Goal: Answer question/provide support

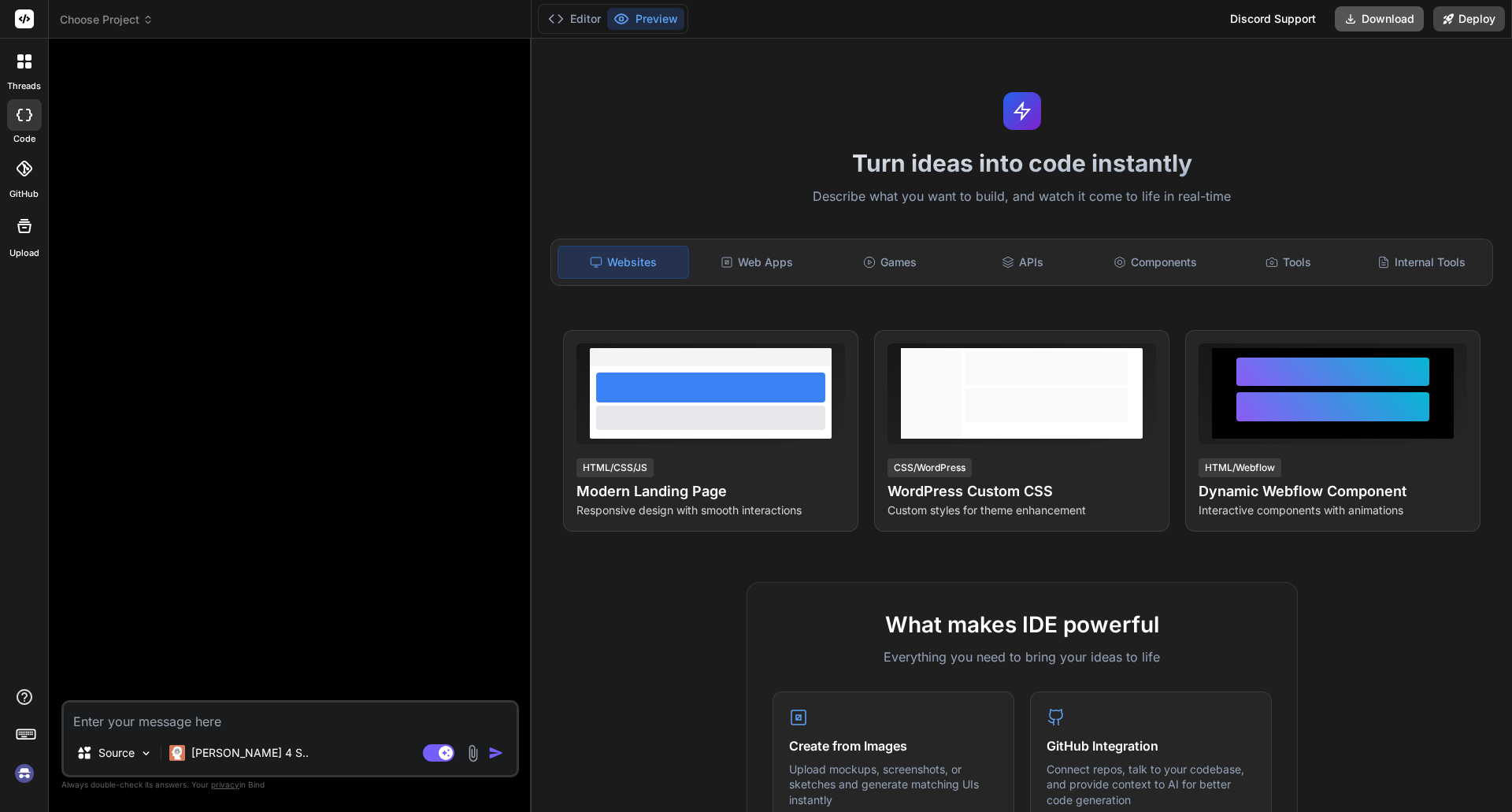
click at [1390, 16] on button "Download" at bounding box center [1378, 19] width 89 height 25
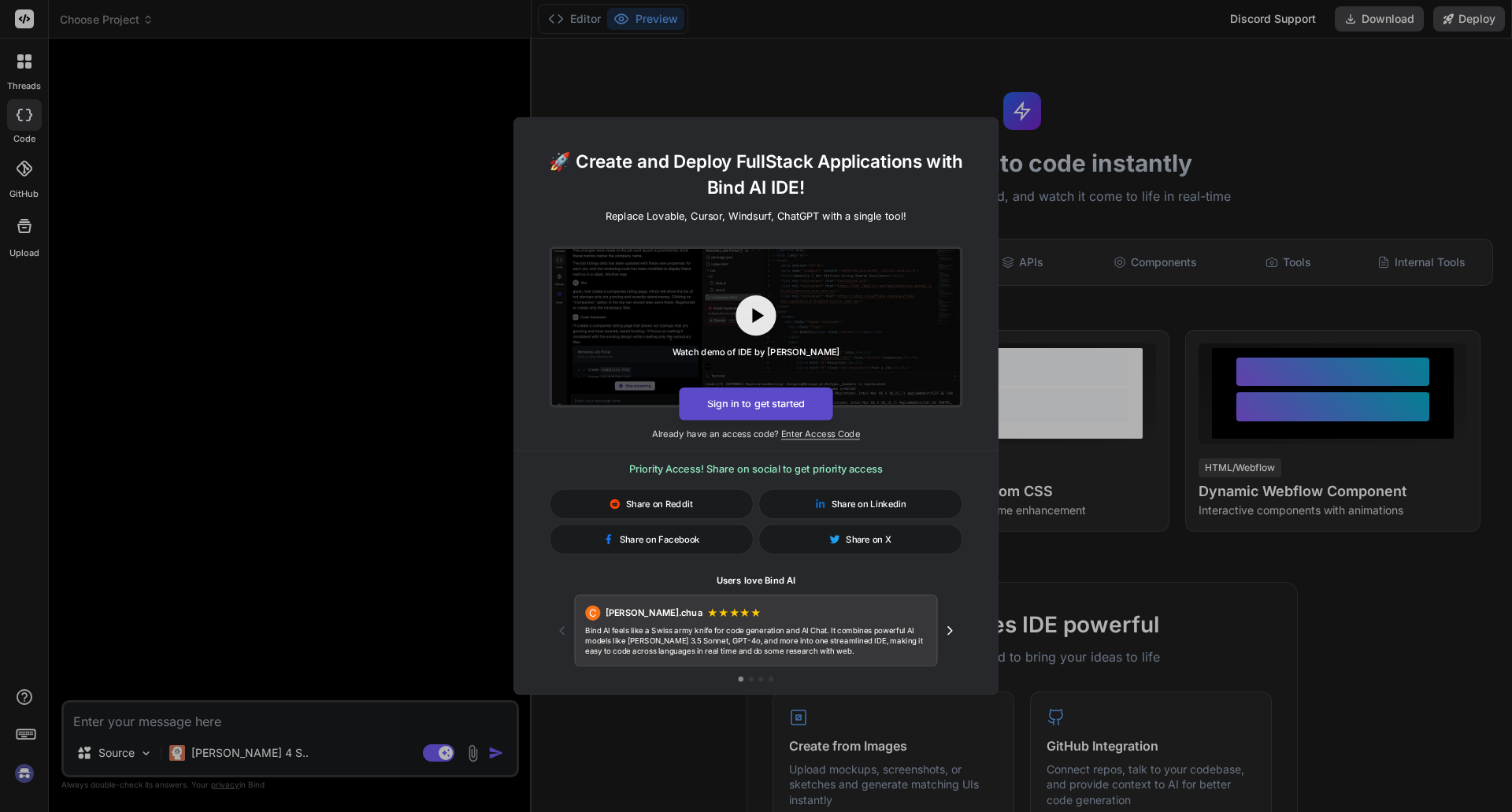
click at [753, 406] on button "Sign in to get started" at bounding box center [756, 404] width 154 height 33
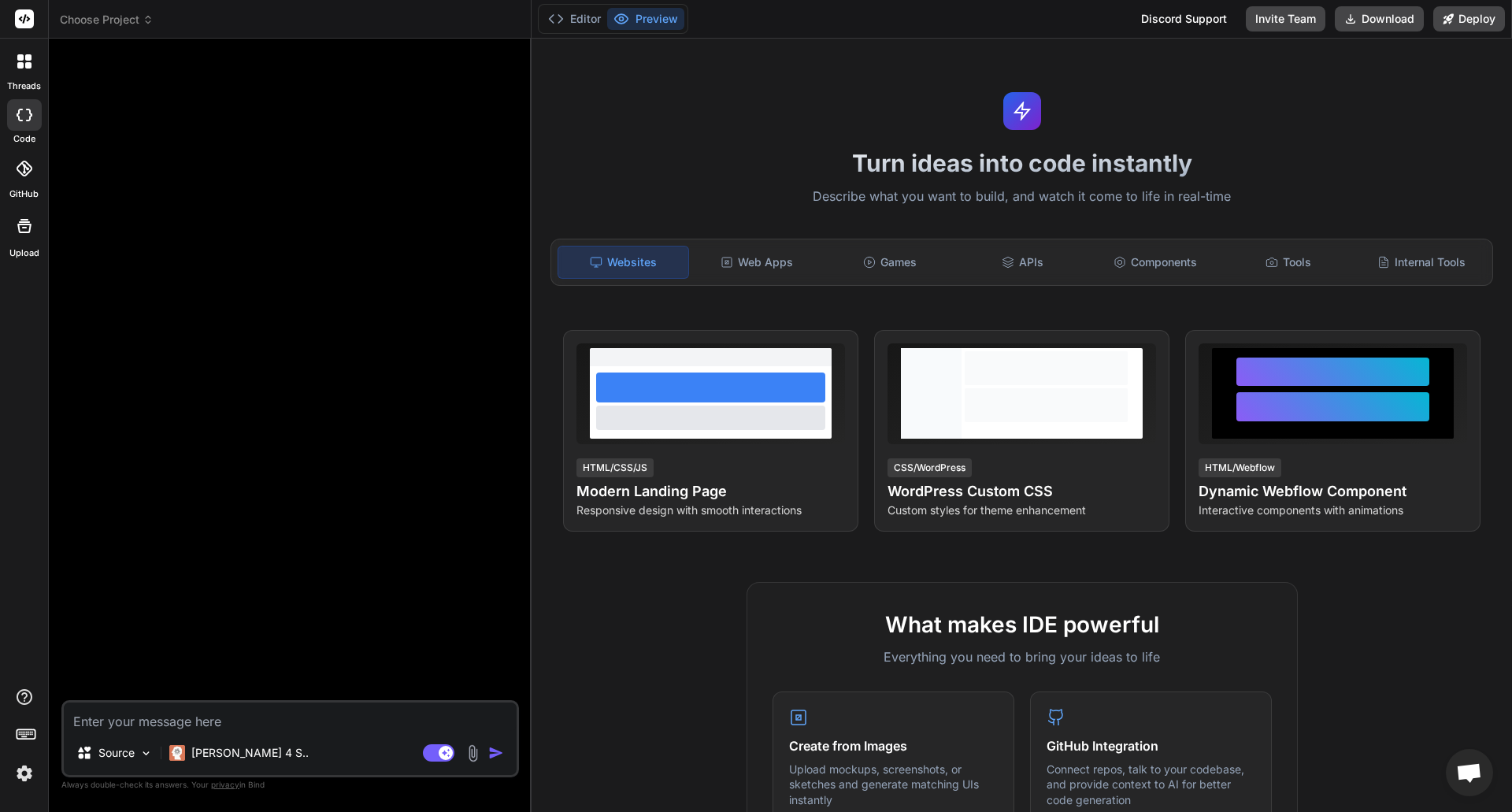
click at [23, 230] on icon at bounding box center [23, 225] width 19 height 19
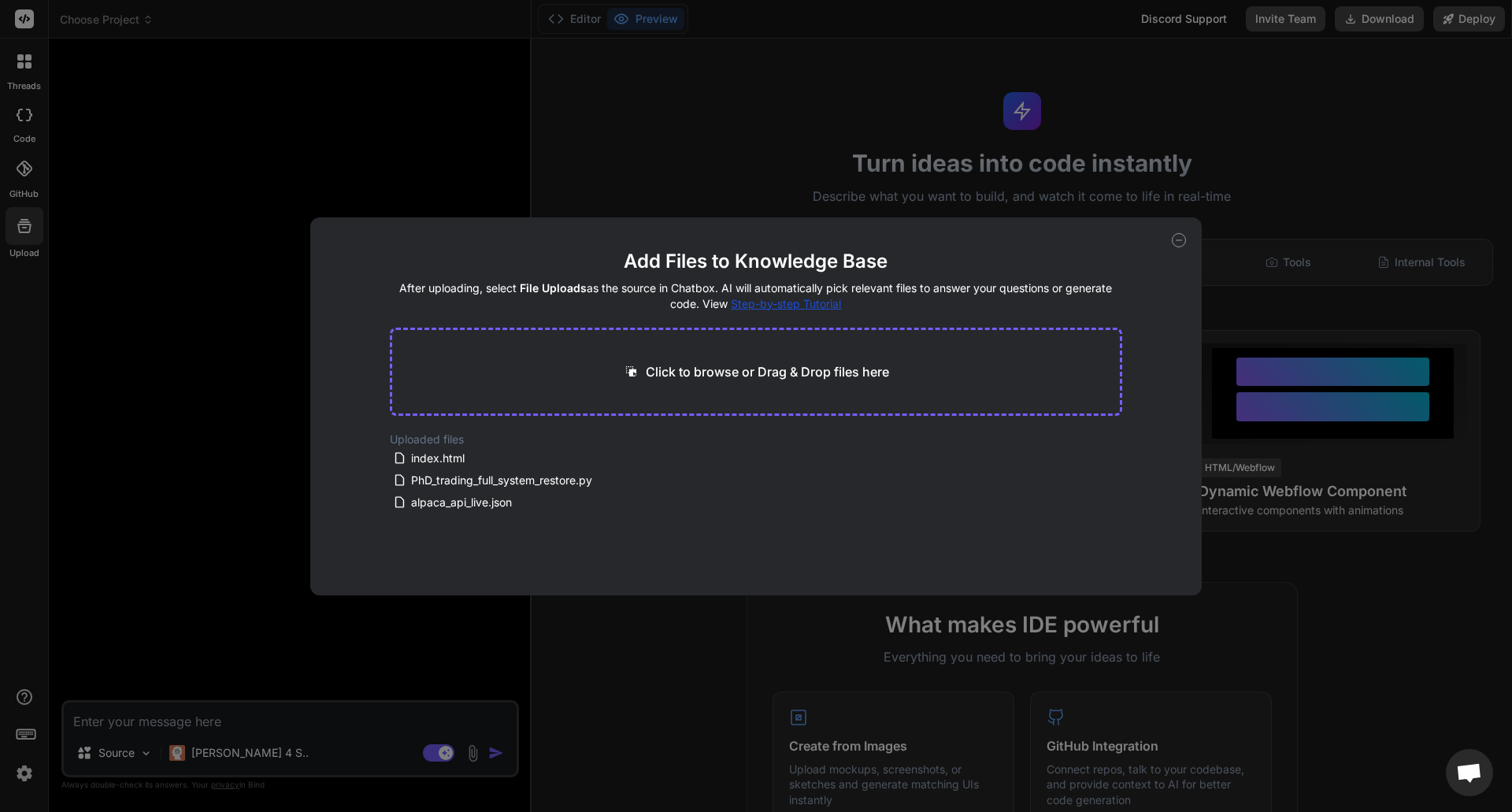
click at [1179, 240] on icon at bounding box center [1180, 240] width 6 height 0
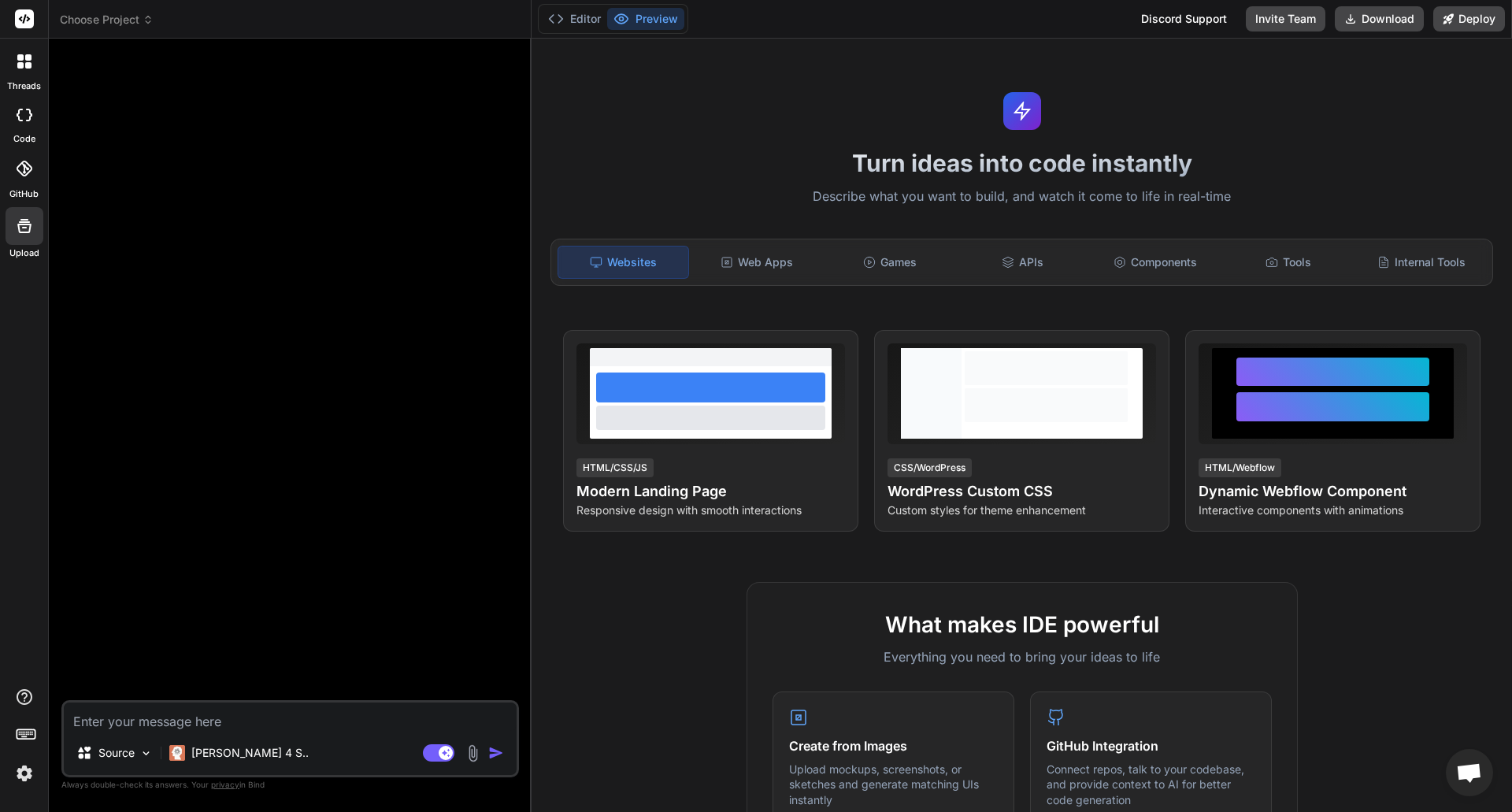
click at [20, 66] on icon at bounding box center [20, 65] width 6 height 6
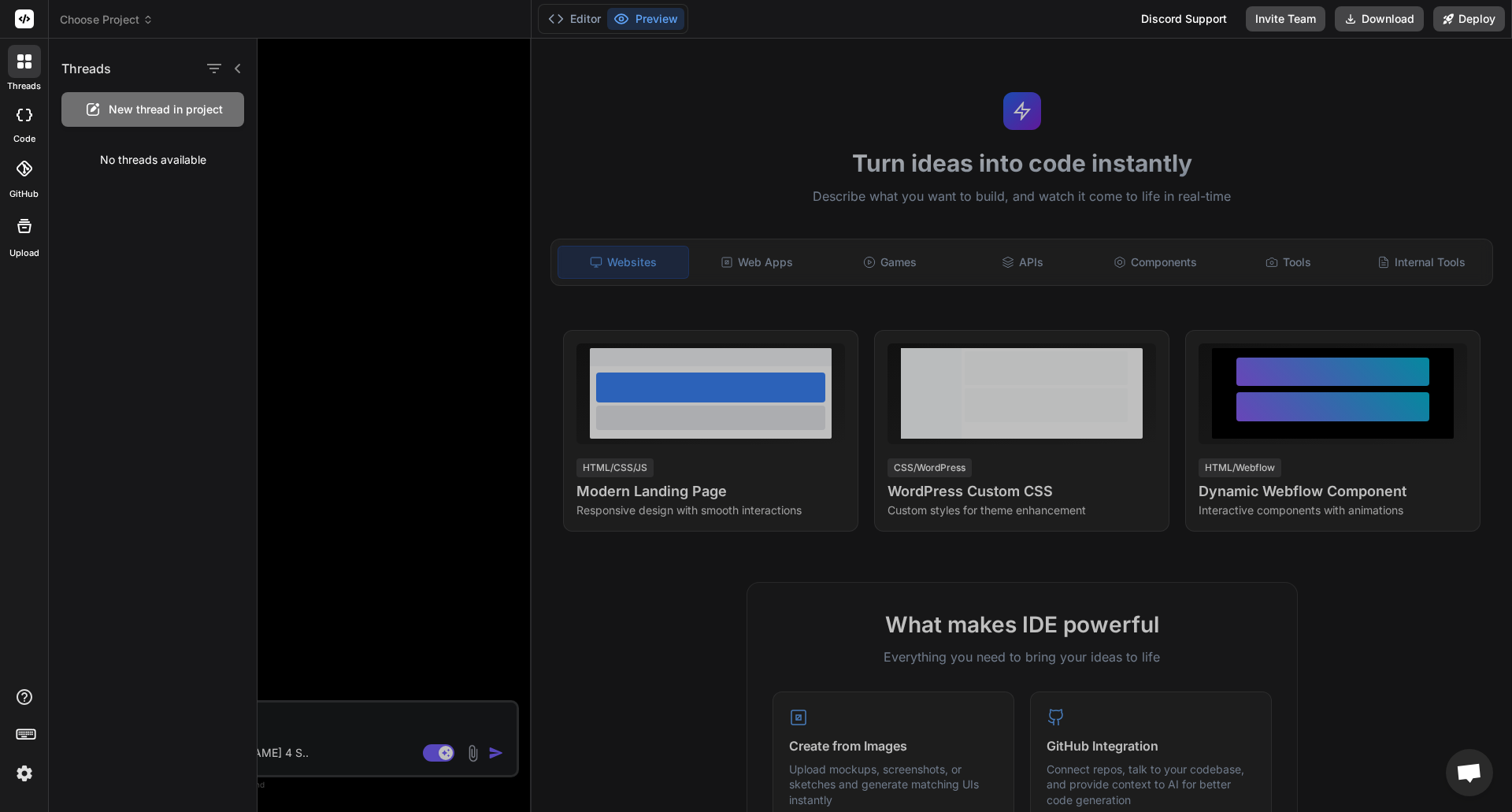
click at [20, 66] on icon at bounding box center [20, 65] width 6 height 6
click at [21, 20] on icon at bounding box center [24, 19] width 12 height 10
click at [412, 22] on div "Choose Project" at bounding box center [290, 19] width 460 height 16
click at [23, 115] on icon at bounding box center [24, 114] width 16 height 13
type textarea "x"
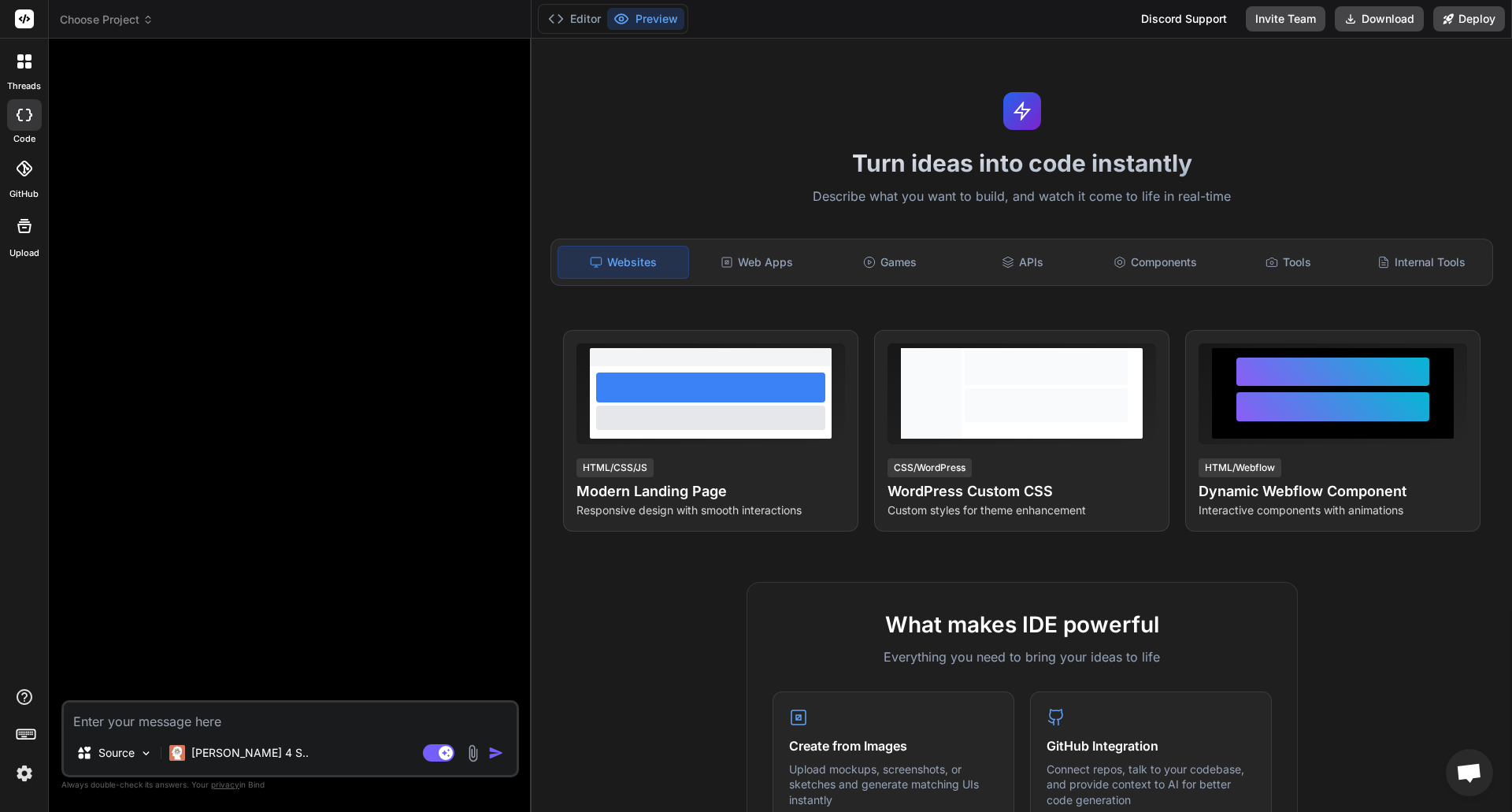
click at [25, 773] on img at bounding box center [23, 773] width 26 height 26
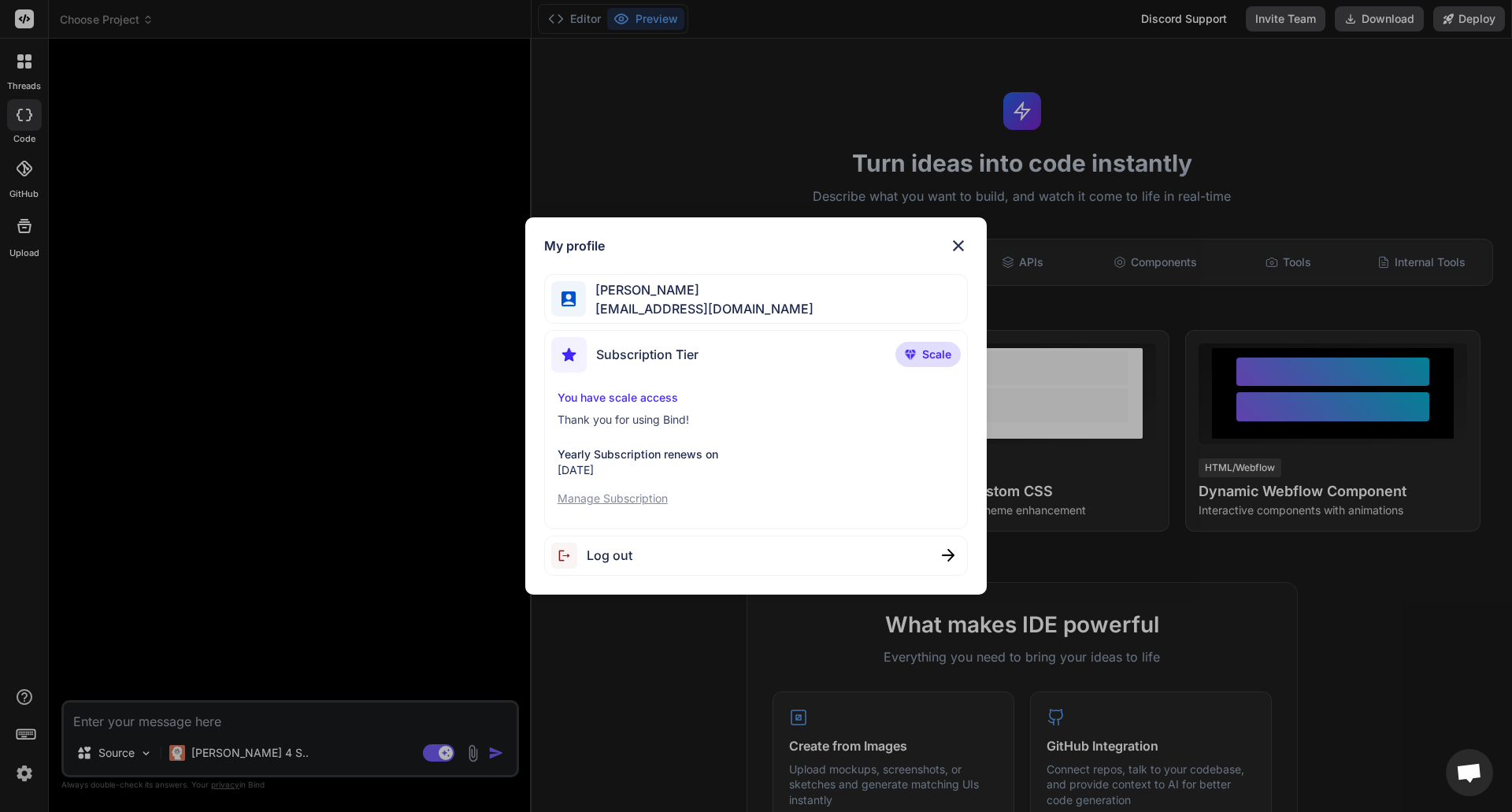
click at [762, 355] on div "Subscription Tier Scale" at bounding box center [756, 358] width 410 height 42
click at [634, 498] on p "Manage Subscription" at bounding box center [756, 498] width 398 height 16
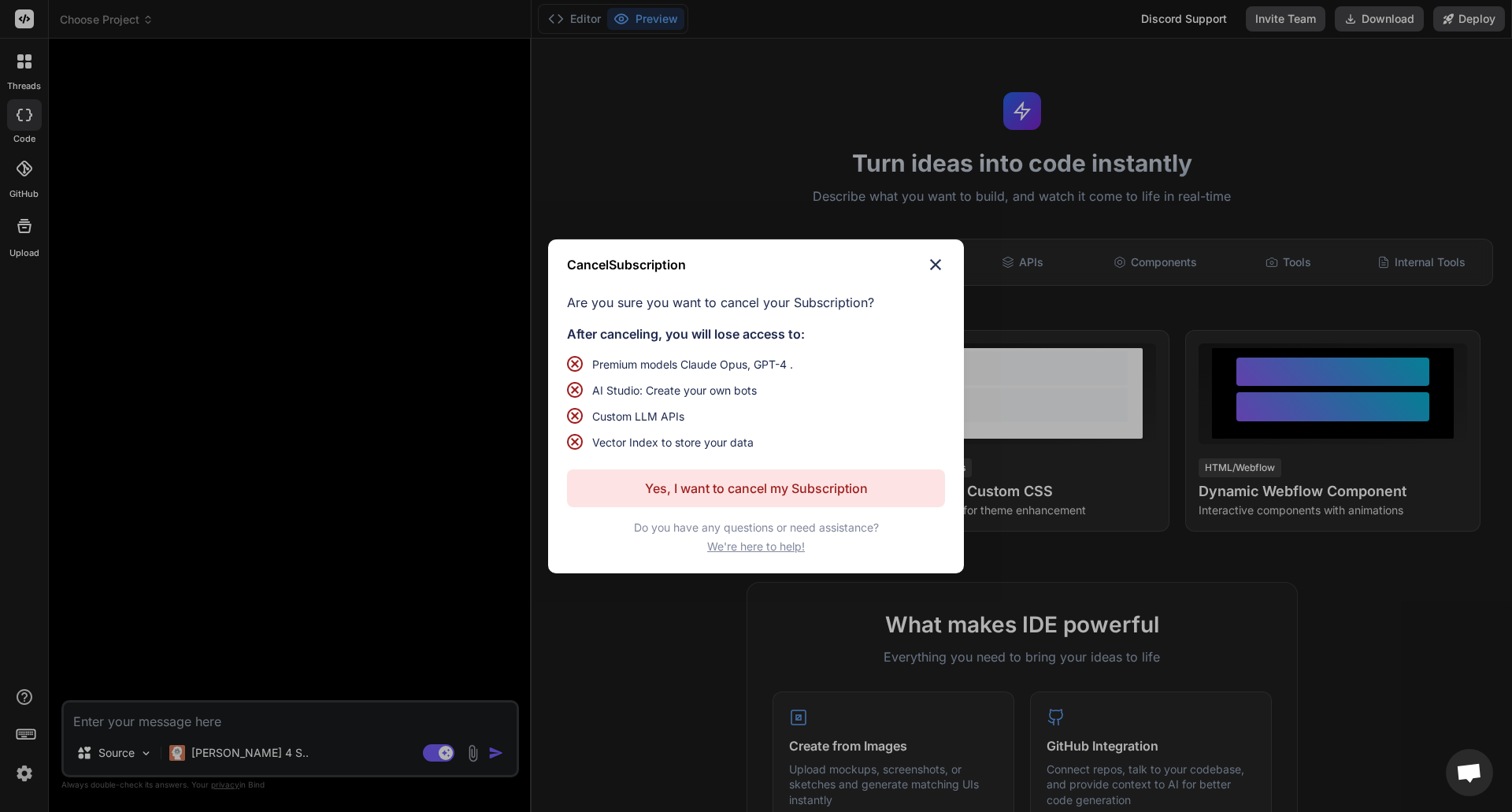
click at [935, 261] on img at bounding box center [935, 264] width 19 height 19
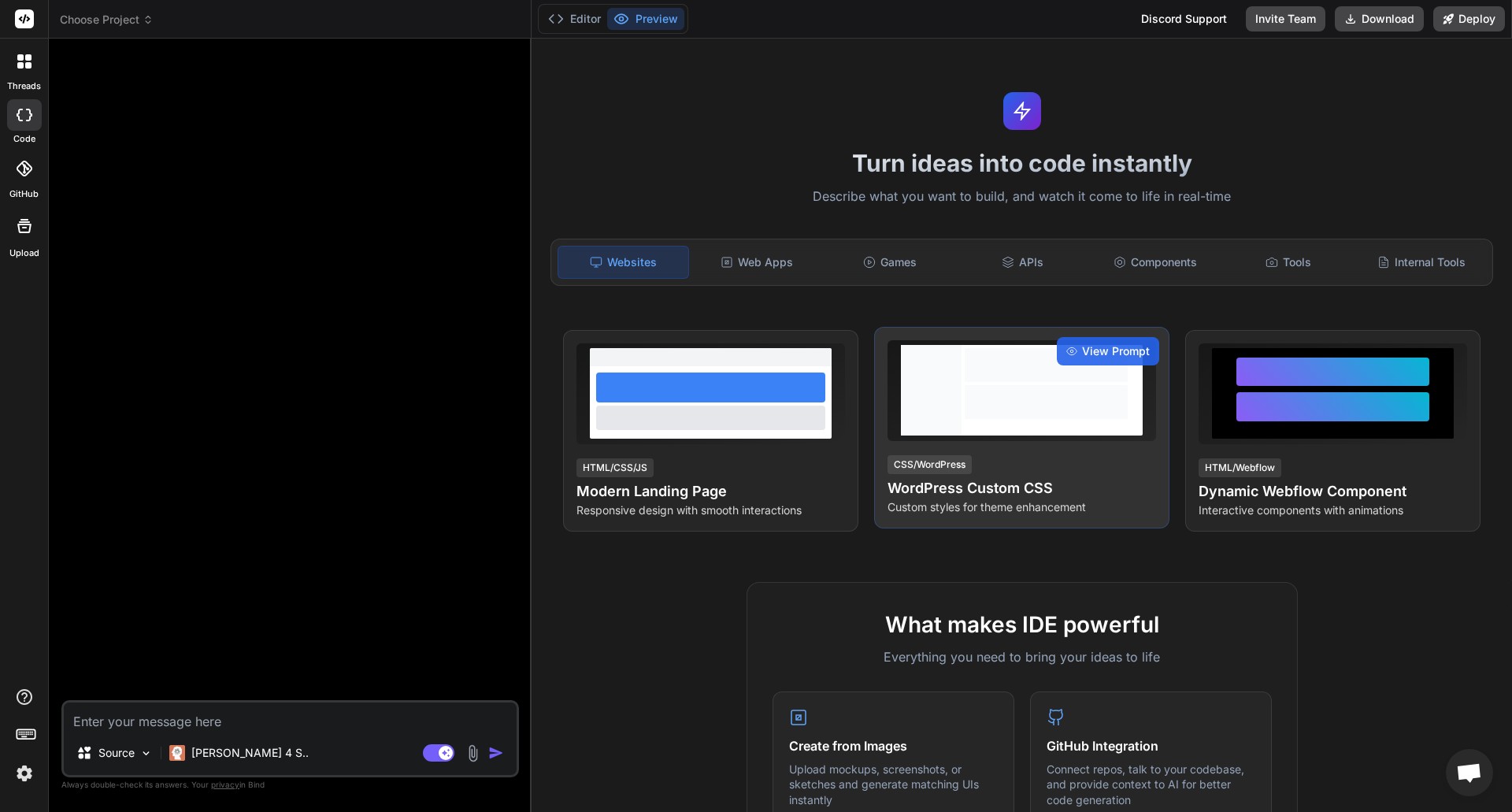
click at [1013, 468] on div "CSS/WordPress WordPress Custom CSS Custom styles for theme enhancement" at bounding box center [1021, 483] width 268 height 61
click at [995, 416] on div at bounding box center [1046, 402] width 163 height 34
click at [961, 396] on div at bounding box center [1046, 390] width 170 height 91
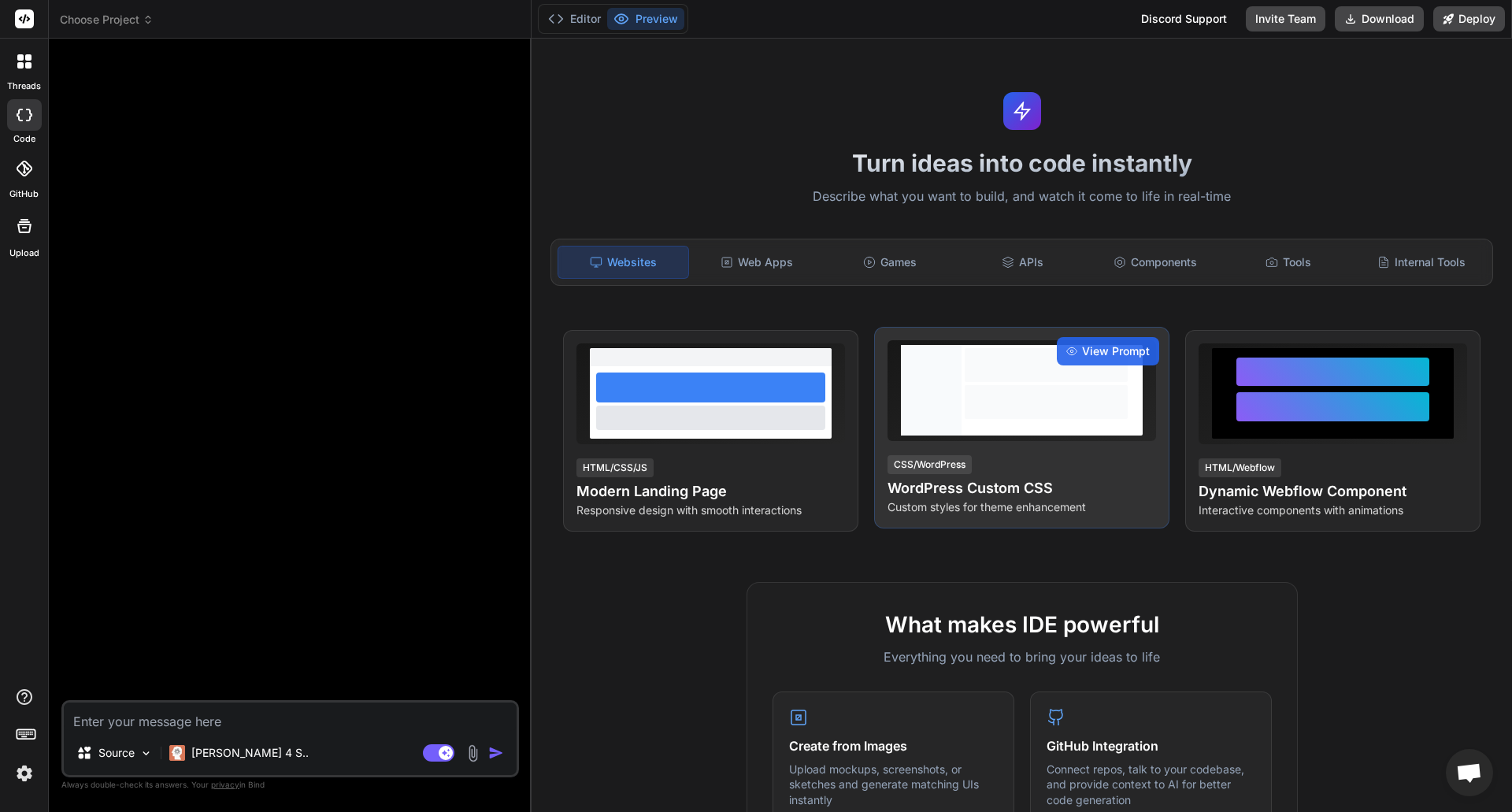
click at [976, 398] on div at bounding box center [1046, 402] width 163 height 34
click at [999, 433] on div at bounding box center [1046, 390] width 170 height 91
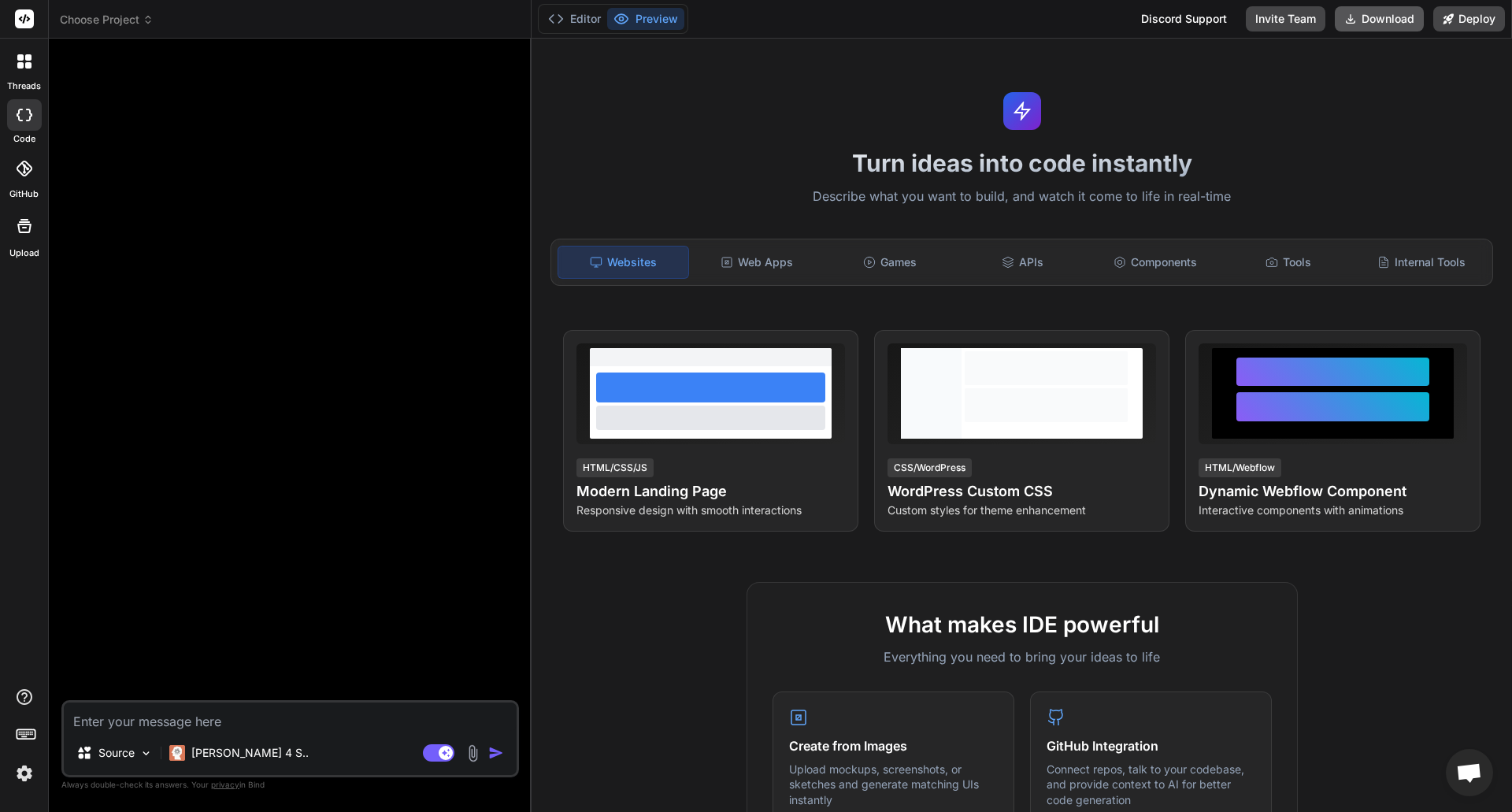
click at [1376, 19] on button "Download" at bounding box center [1378, 19] width 89 height 25
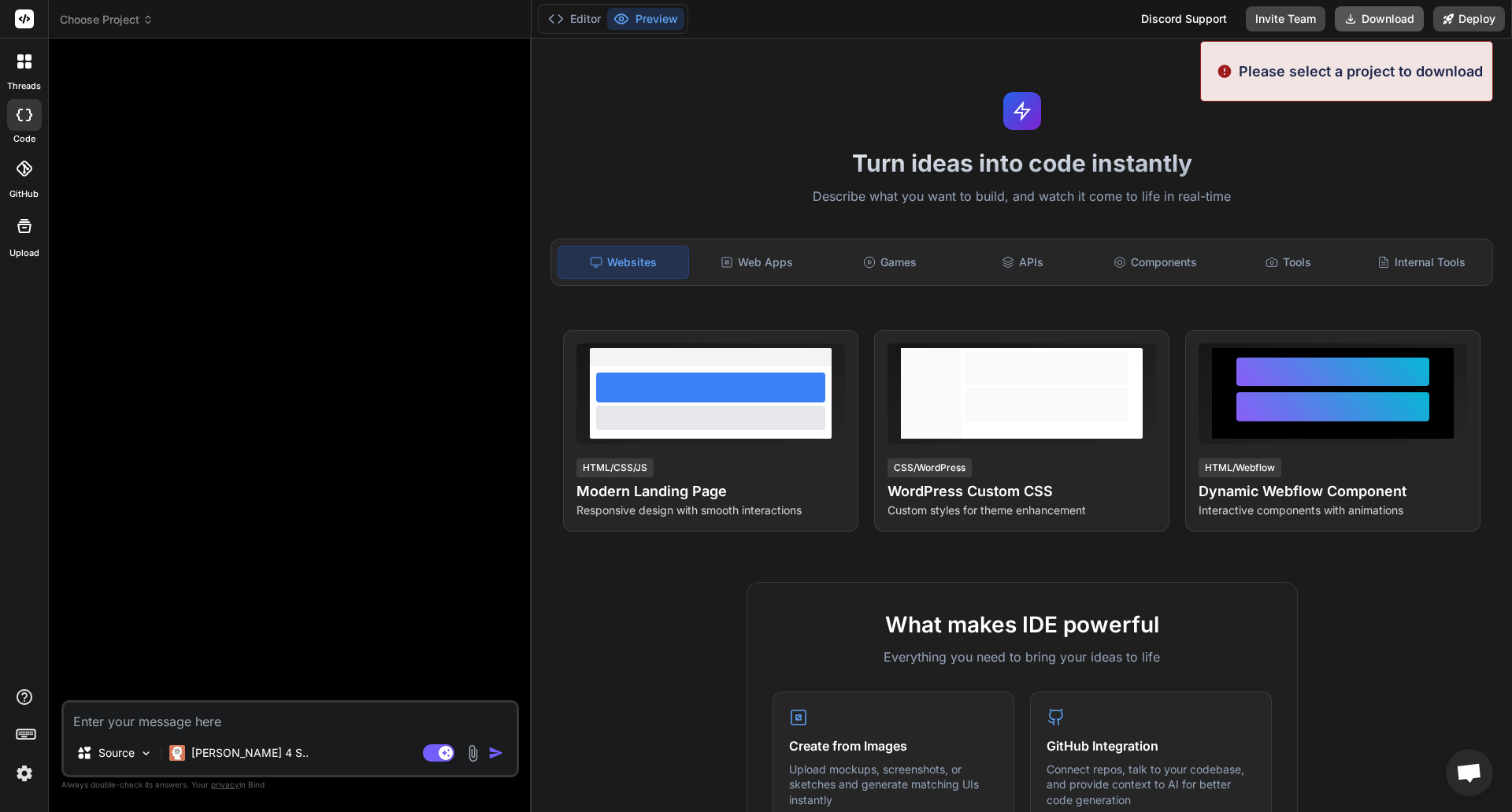
click at [1359, 18] on button "Download" at bounding box center [1378, 19] width 89 height 25
click at [1343, 113] on div "Turn ideas into code instantly Describe what you want to build, and watch it co…" at bounding box center [1022, 425] width 981 height 773
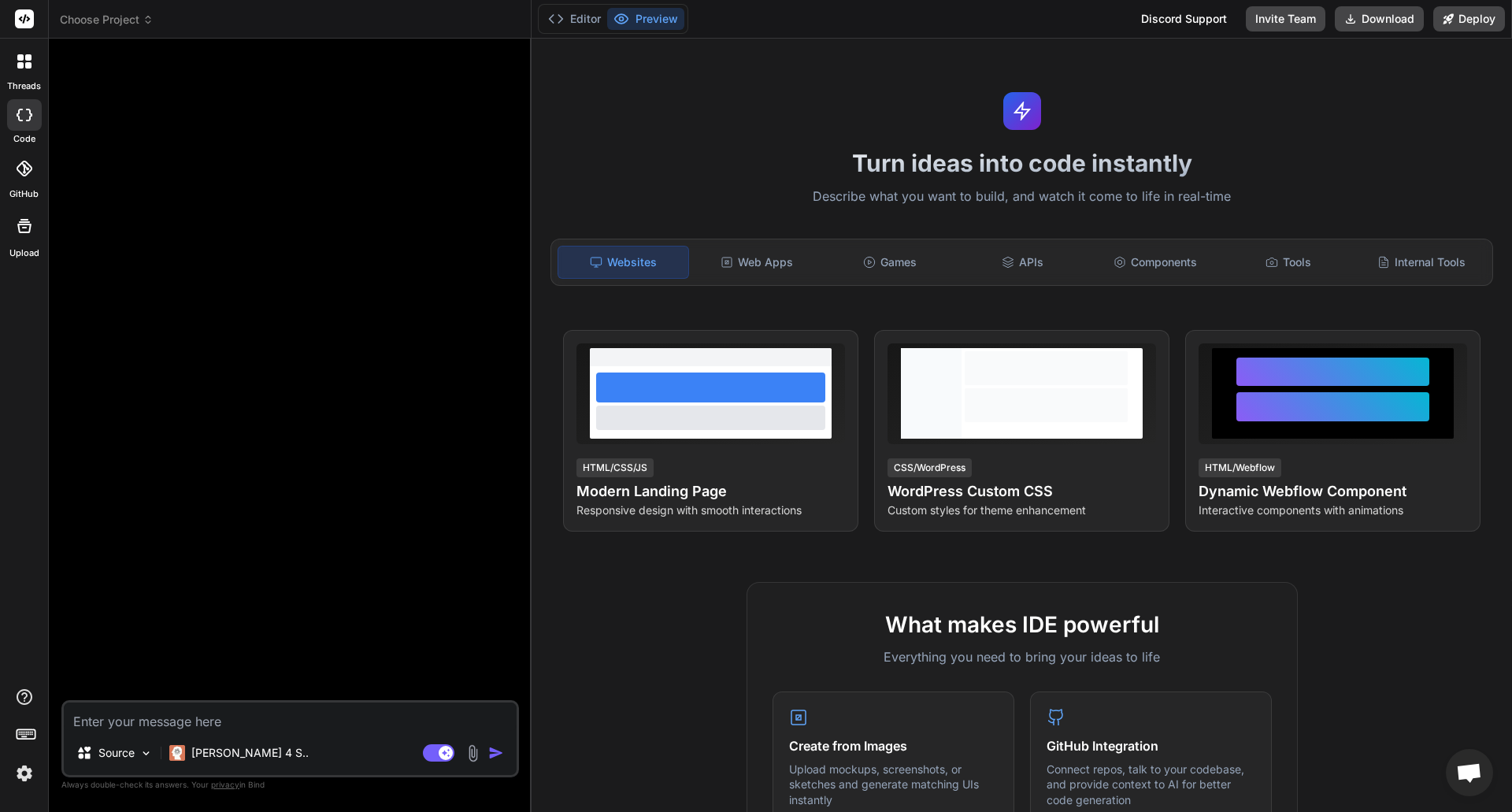
click at [194, 714] on textarea at bounding box center [290, 716] width 453 height 28
type textarea "T"
type textarea "x"
type textarea "Th"
type textarea "x"
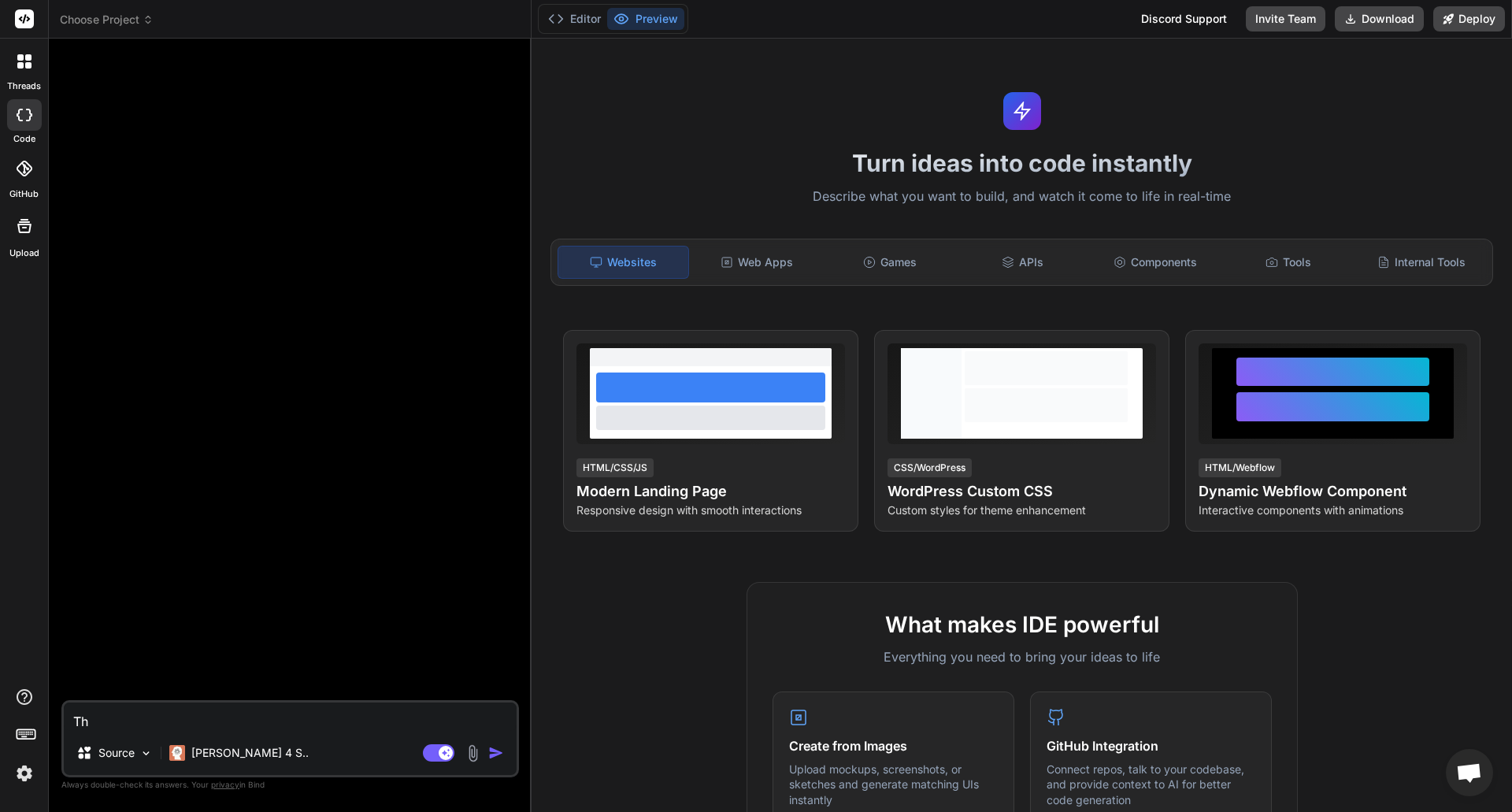
type textarea "Thi"
type textarea "x"
type textarea "This"
type textarea "x"
type textarea "This"
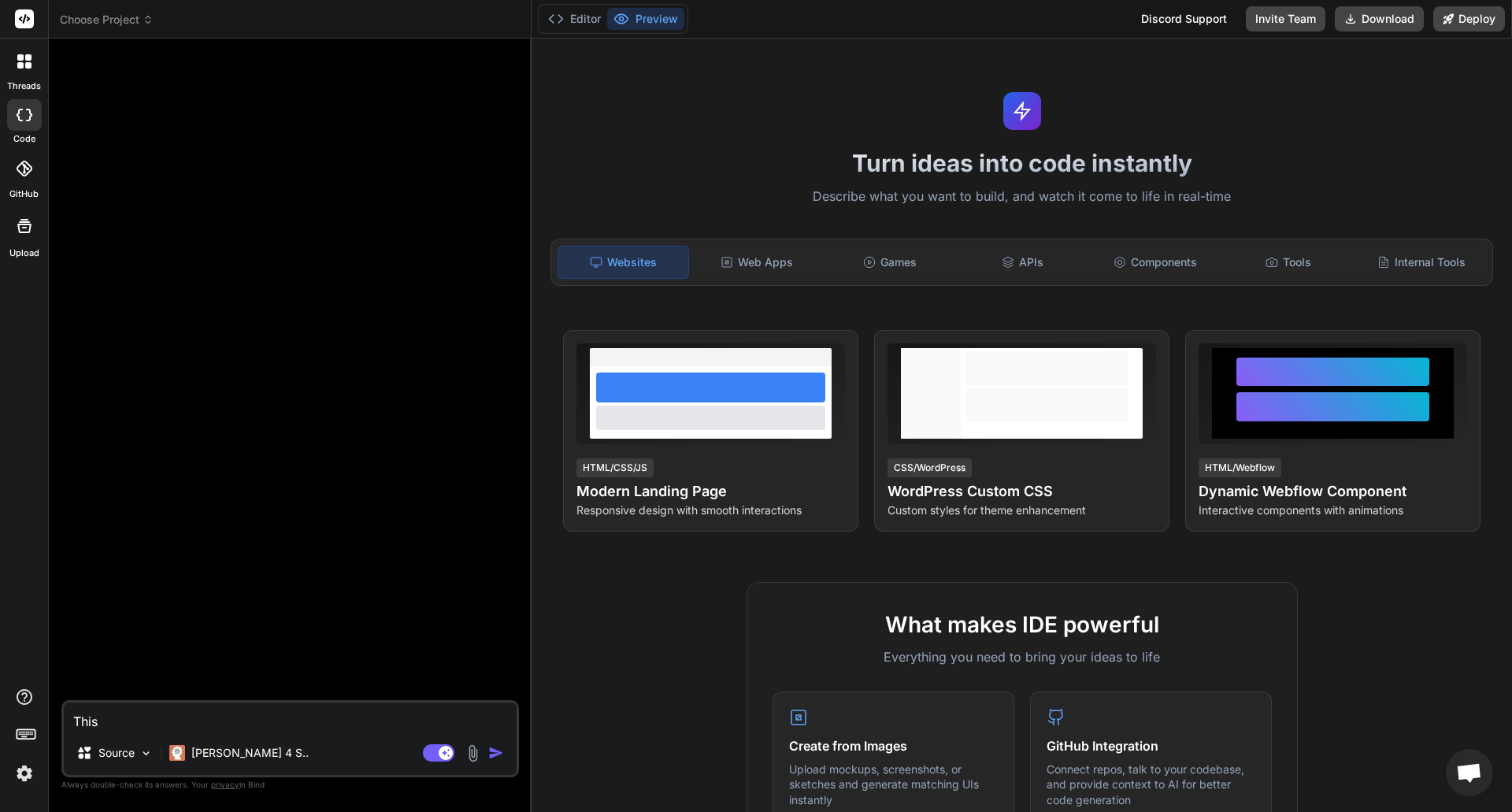
type textarea "x"
type textarea "This i"
type textarea "x"
type textarea "This is"
type textarea "x"
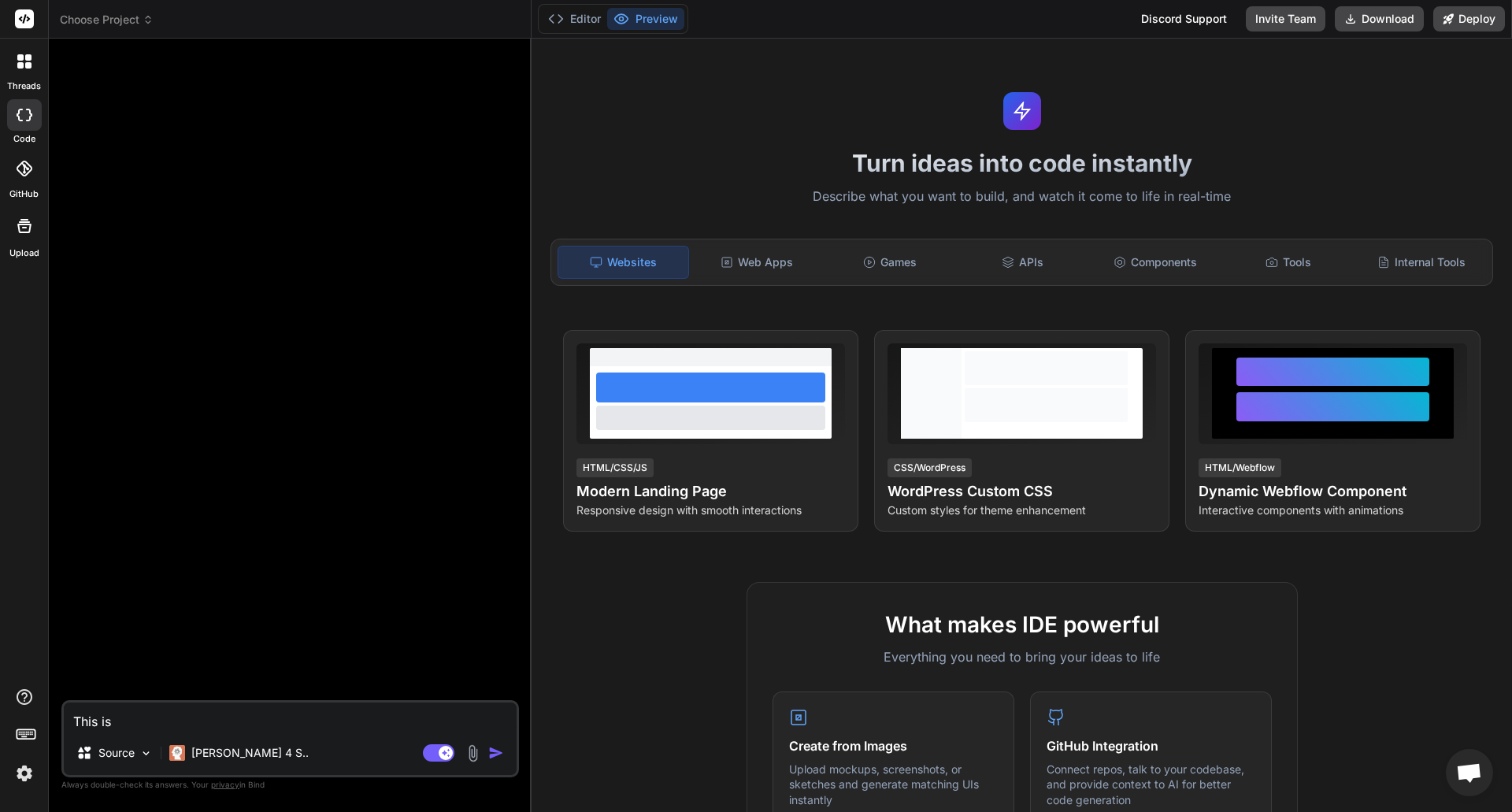
type textarea "This is"
type textarea "x"
type textarea "This is m"
type textarea "x"
type textarea "This is my"
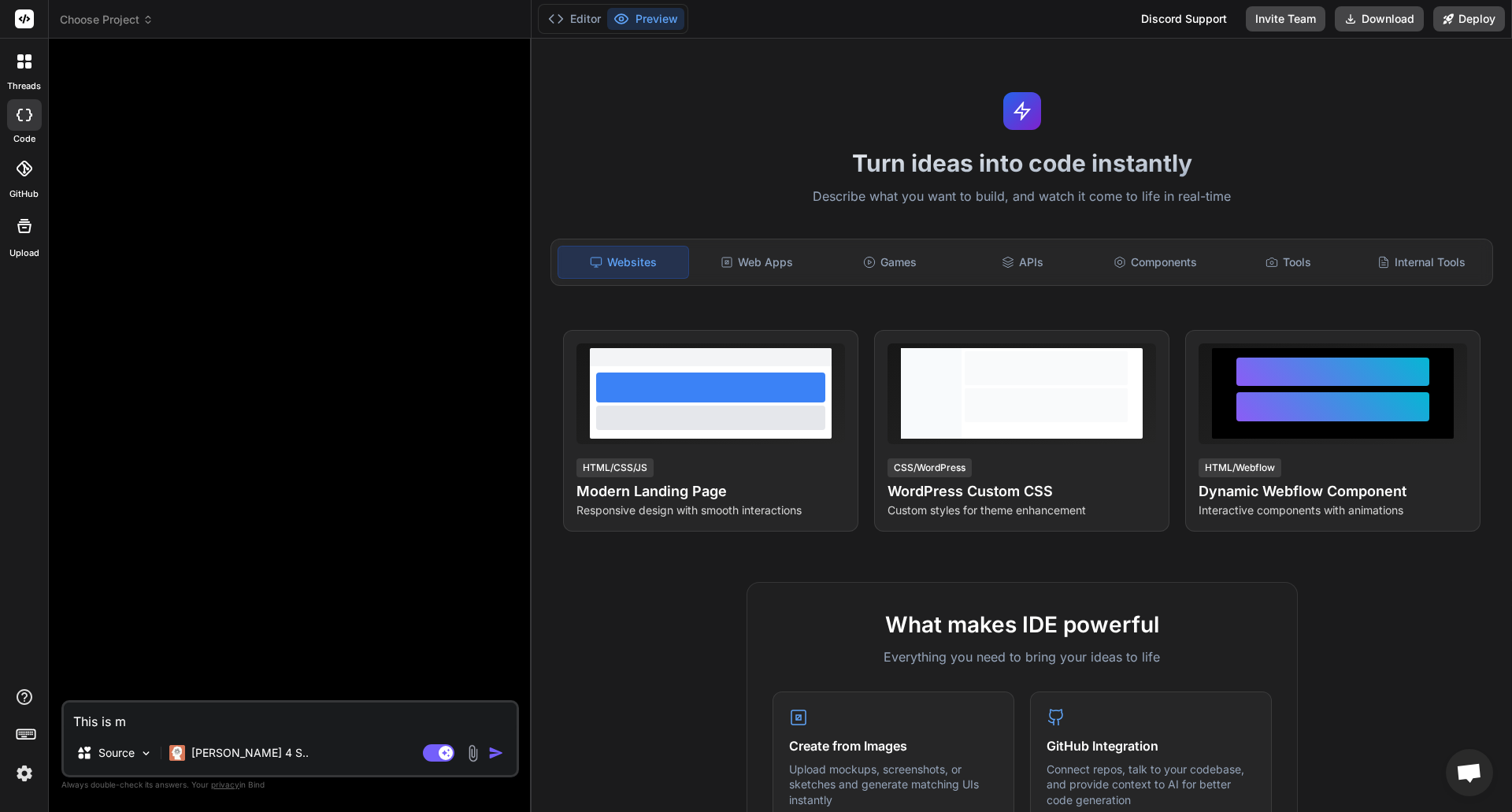
type textarea "x"
type textarea "This is my"
type textarea "x"
type textarea "This is my w"
type textarea "x"
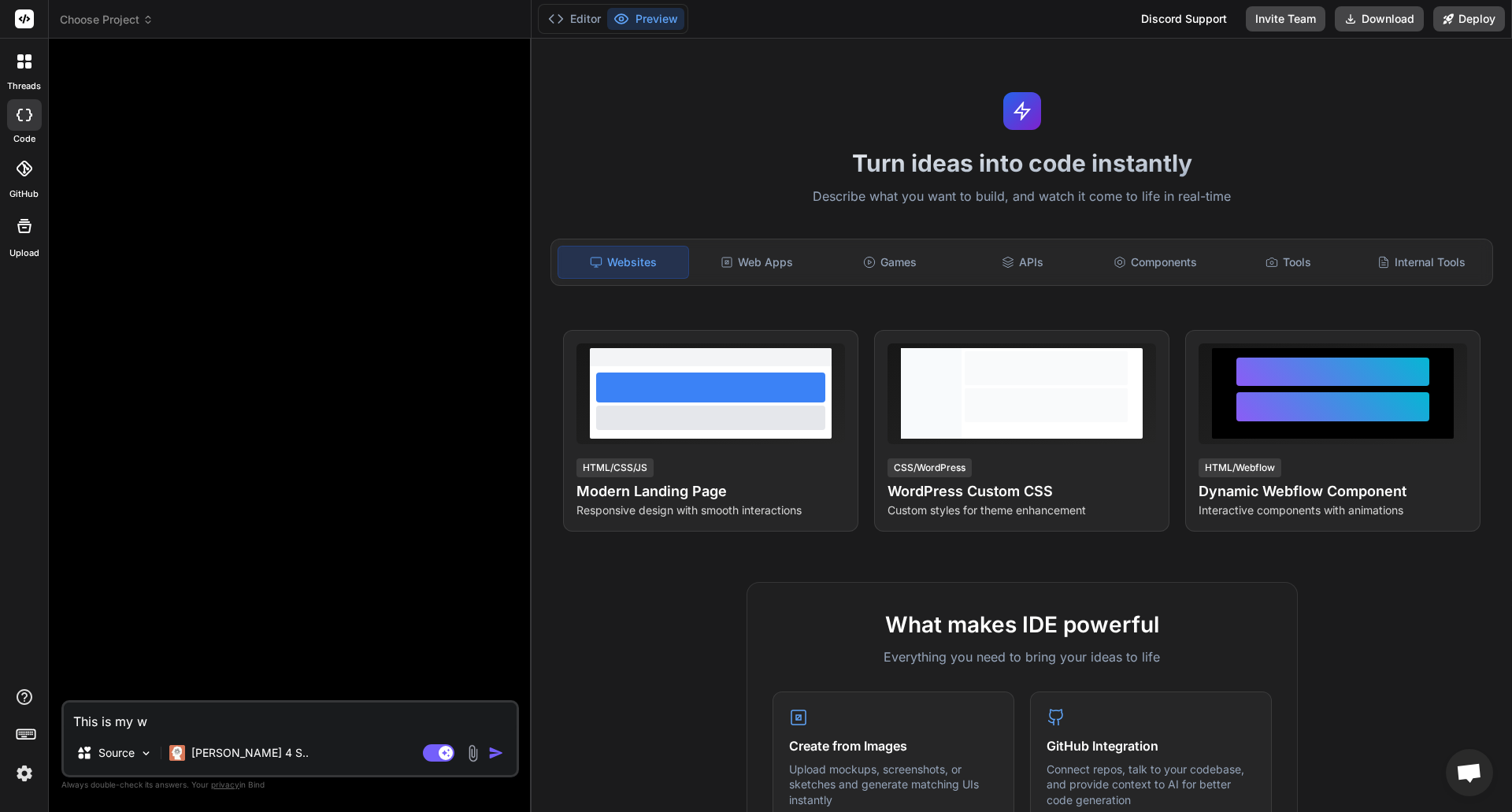
type textarea "This is my we"
type textarea "x"
type textarea "This is my web"
type textarea "x"
type textarea "This is my webs"
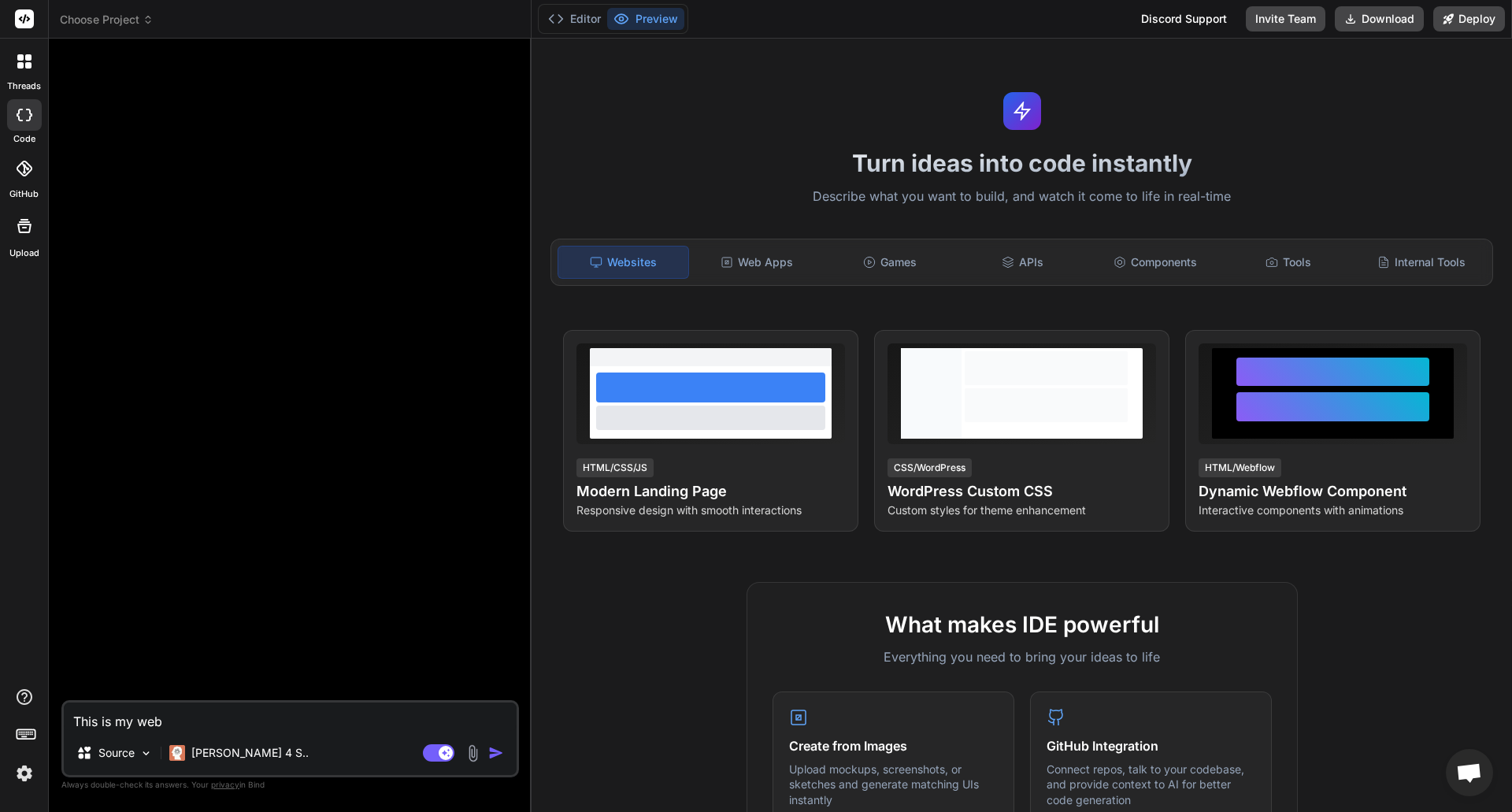
type textarea "x"
type textarea "This is my websi"
type textarea "x"
type textarea "This is my websit"
type textarea "x"
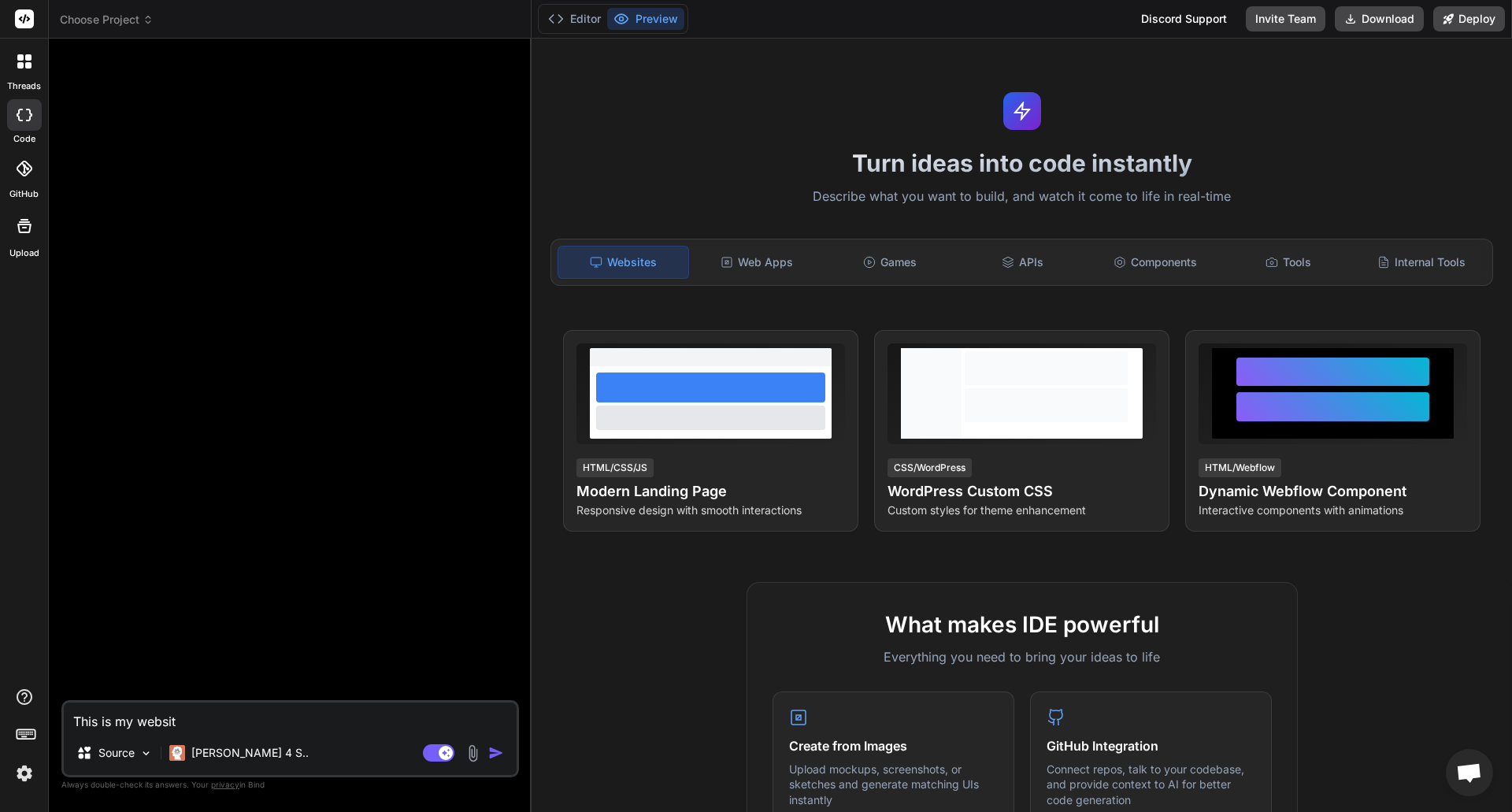
type textarea "This is my website"
type textarea "x"
type textarea "This is my website."
type textarea "x"
type textarea "This is my website.."
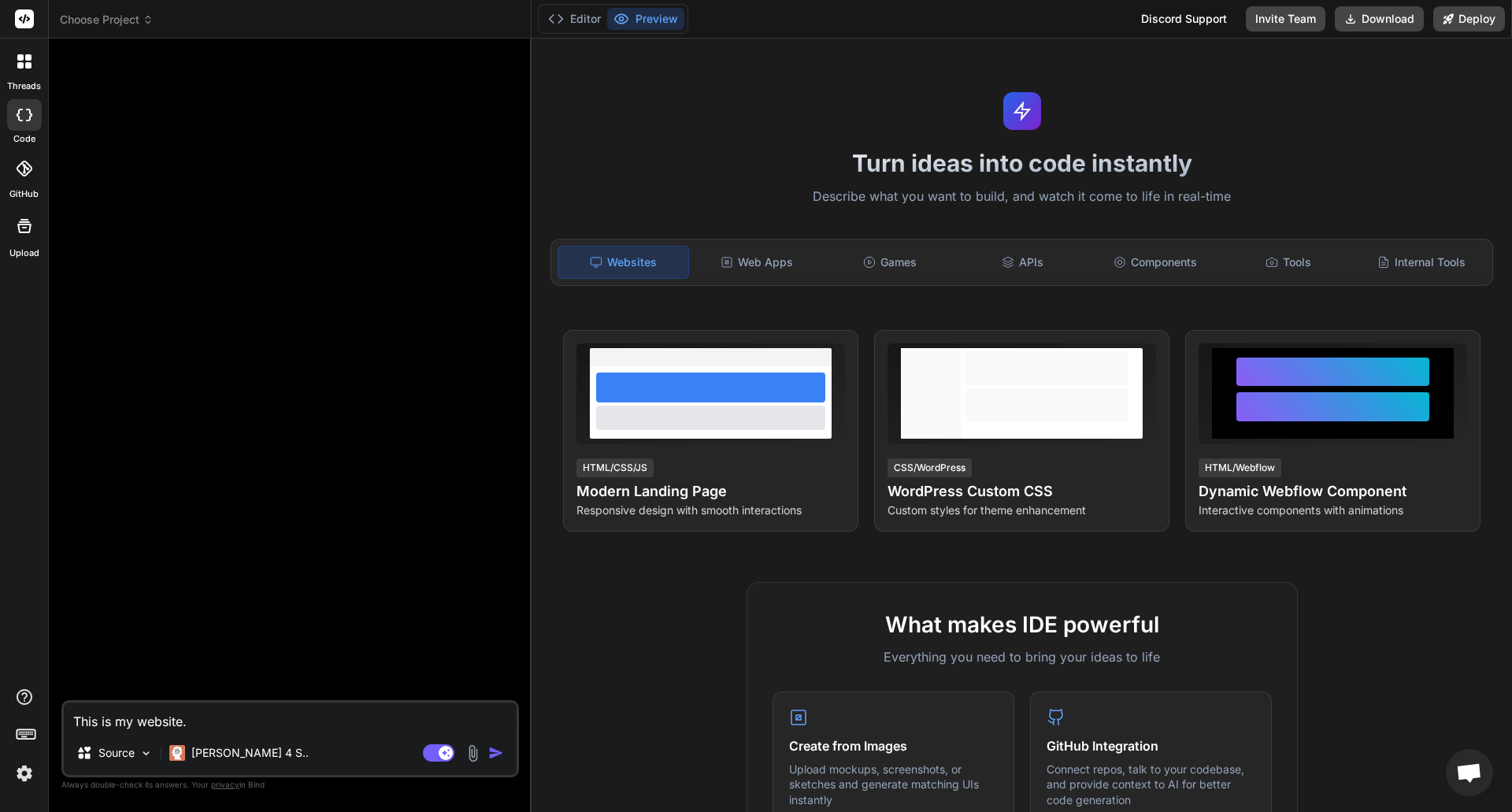
type textarea "x"
type textarea "This is my website..."
type textarea "x"
type textarea "This is my website..."
type textarea "x"
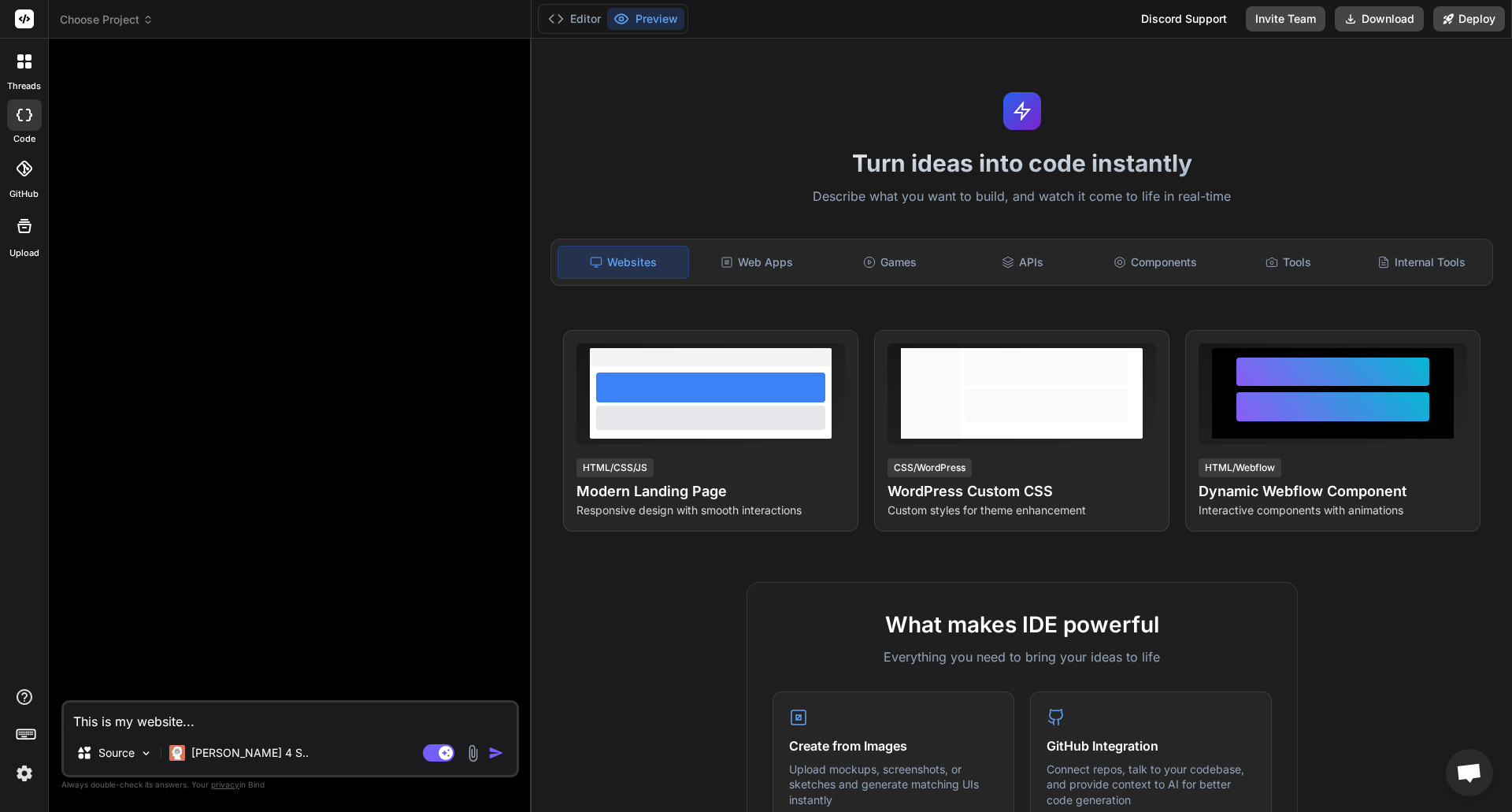
type textarea "This is my website... h"
type textarea "x"
type textarea "This is my website... ho"
type textarea "x"
type textarea "This is my website... hoo"
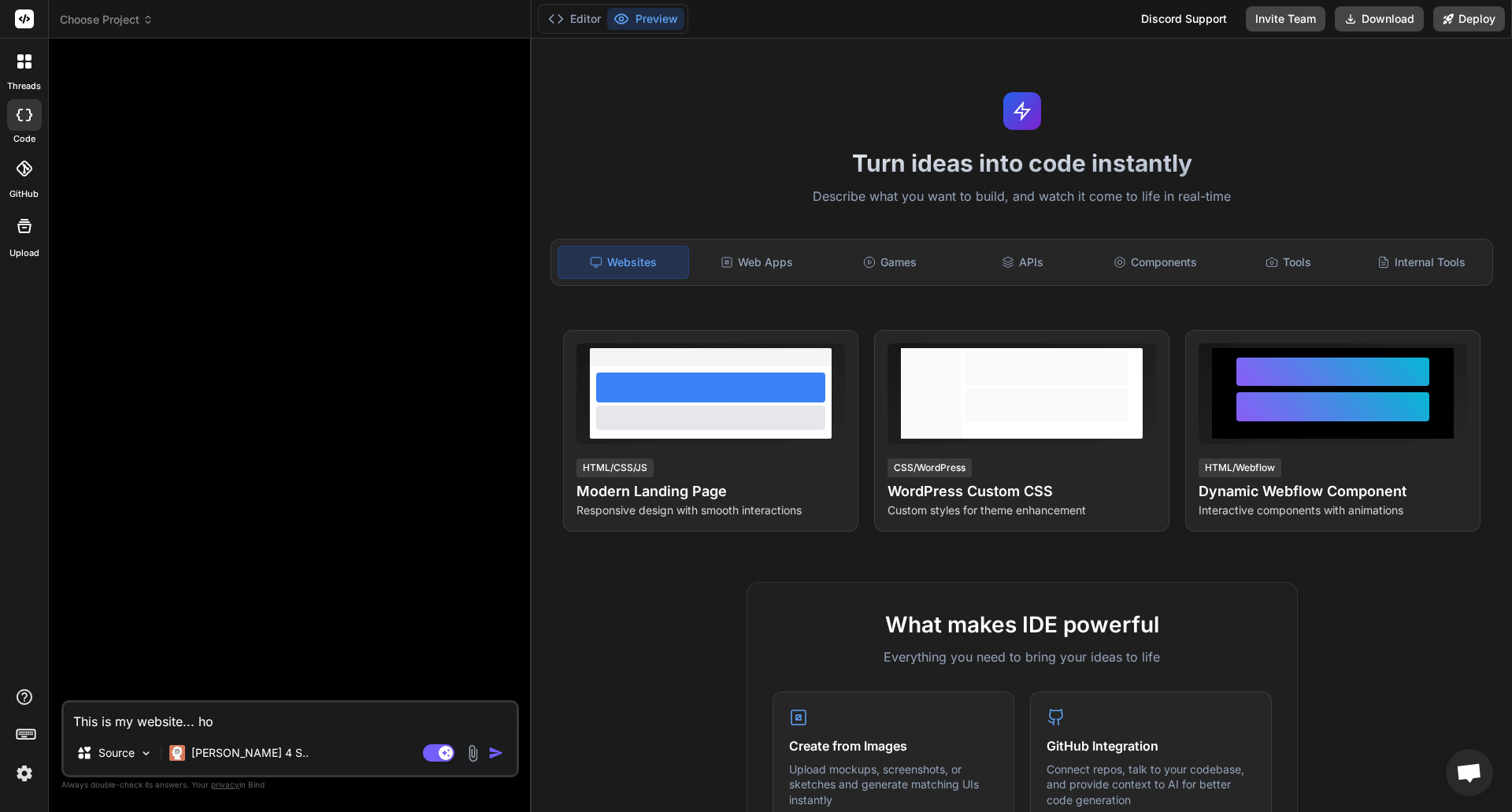
type textarea "x"
type textarea "This is my website... hook"
type textarea "x"
type textarea "This is my website... hookp"
type textarea "x"
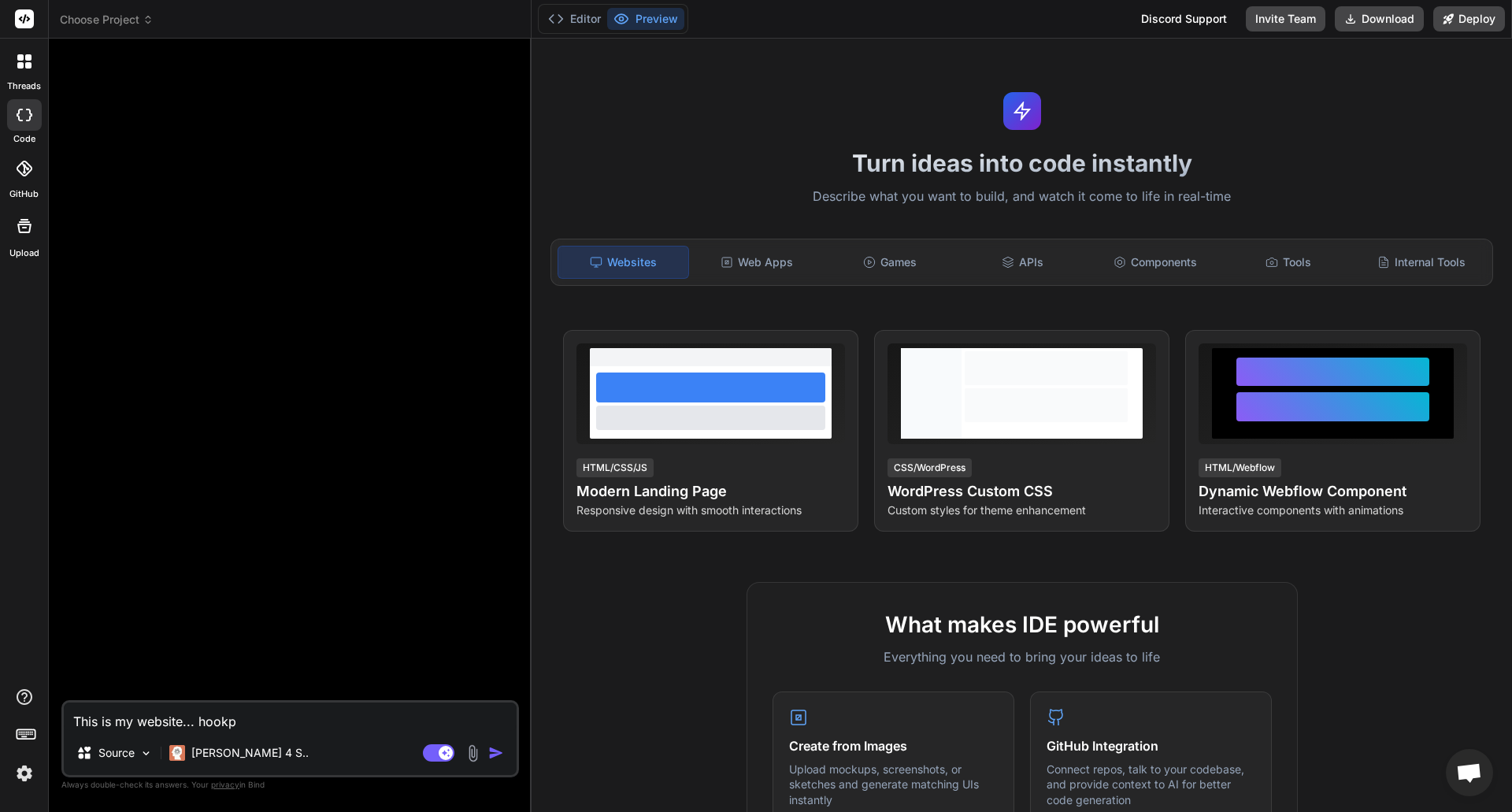
type textarea "This is my website... hookpo"
type textarea "x"
type textarea "This is my website... hookpoi"
type textarea "x"
type textarea "This is my website... hookpoin"
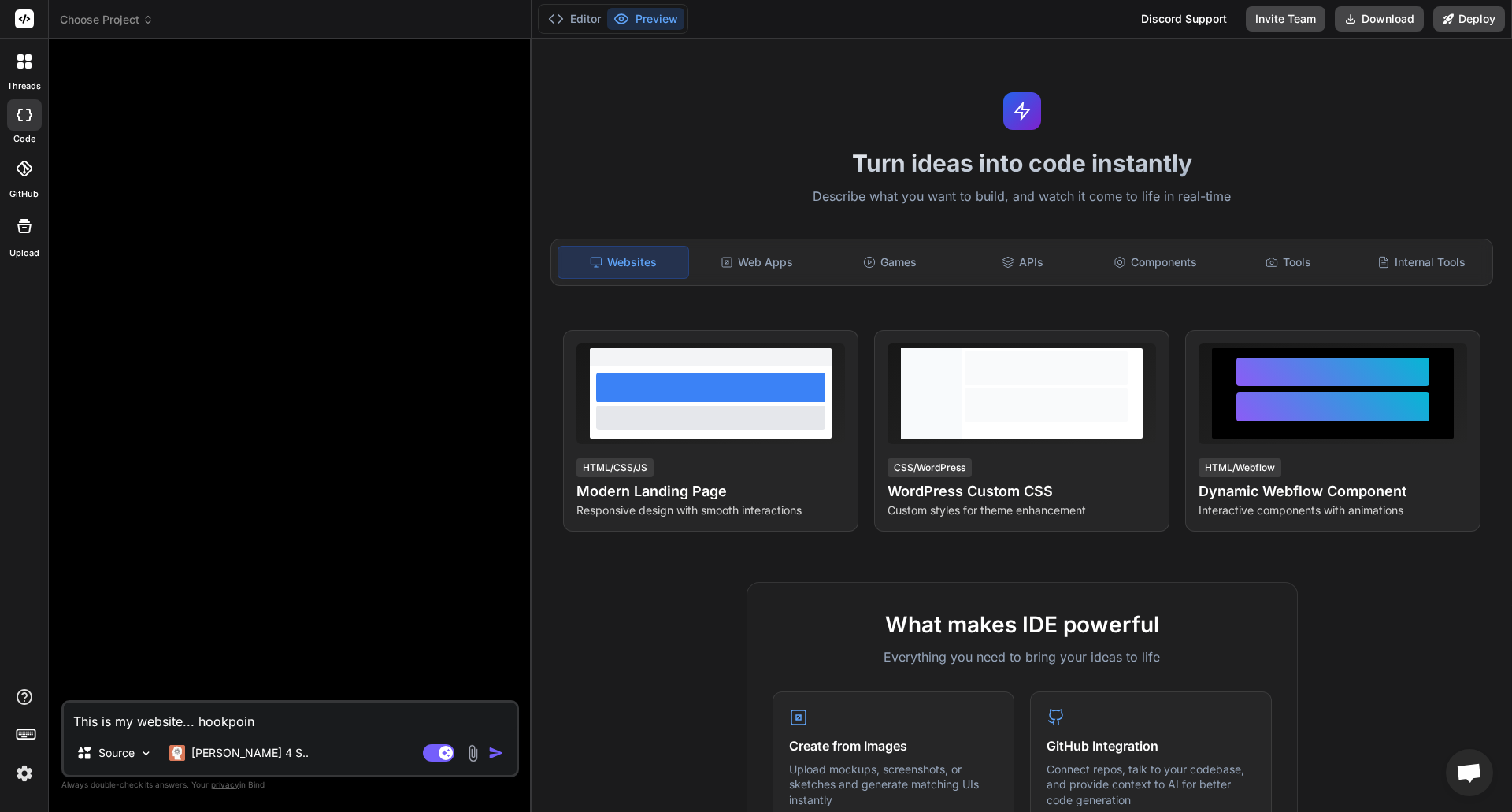
type textarea "x"
type textarea "This is my website... hookpoint"
type textarea "x"
type textarea "This is my website... hookpointu"
type textarea "x"
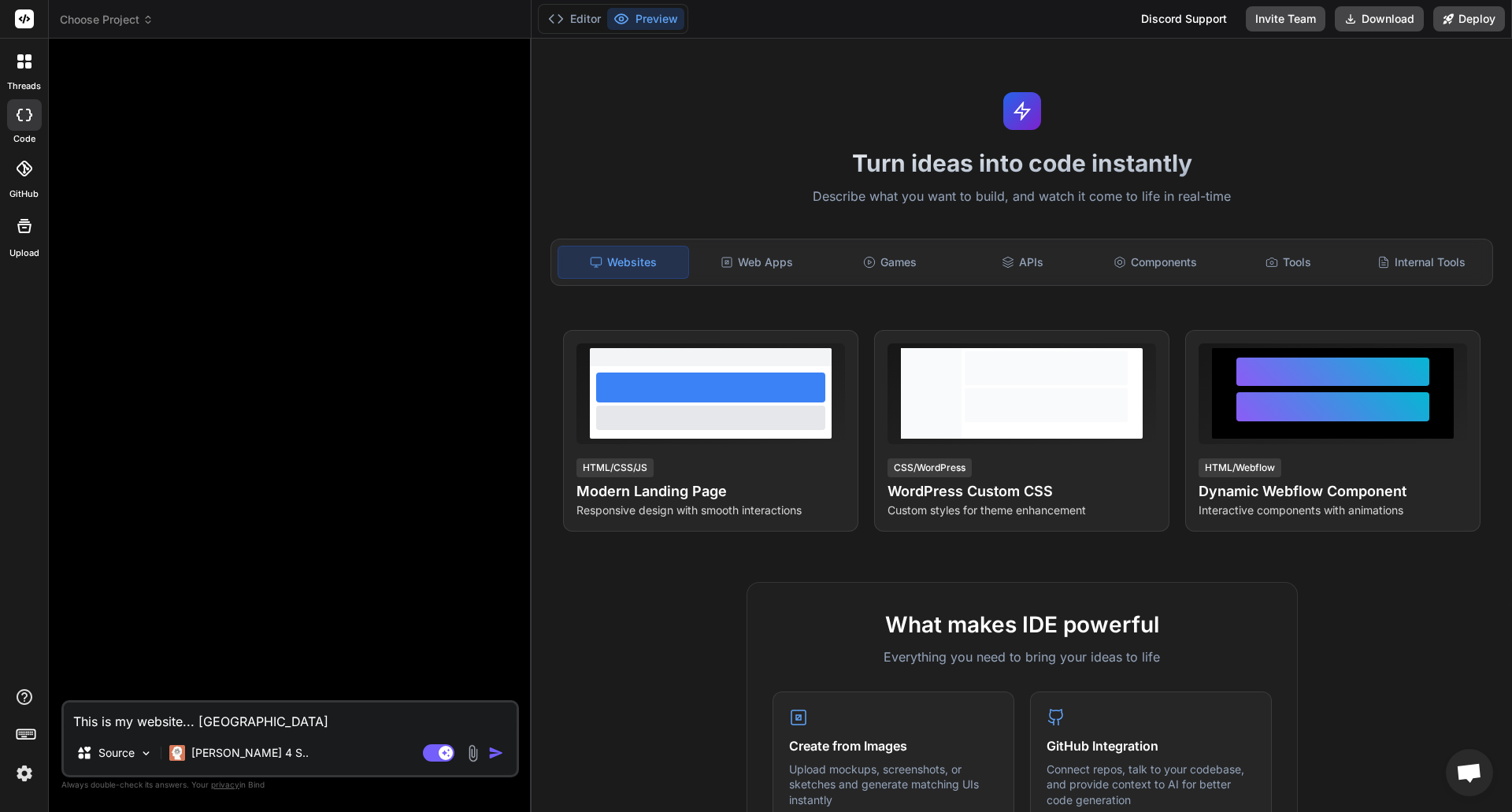
type textarea "This is my website... hookpointus"
type textarea "x"
type textarea "This is my website... hookpointusa"
type textarea "x"
type textarea "This is my website... hookpointusa."
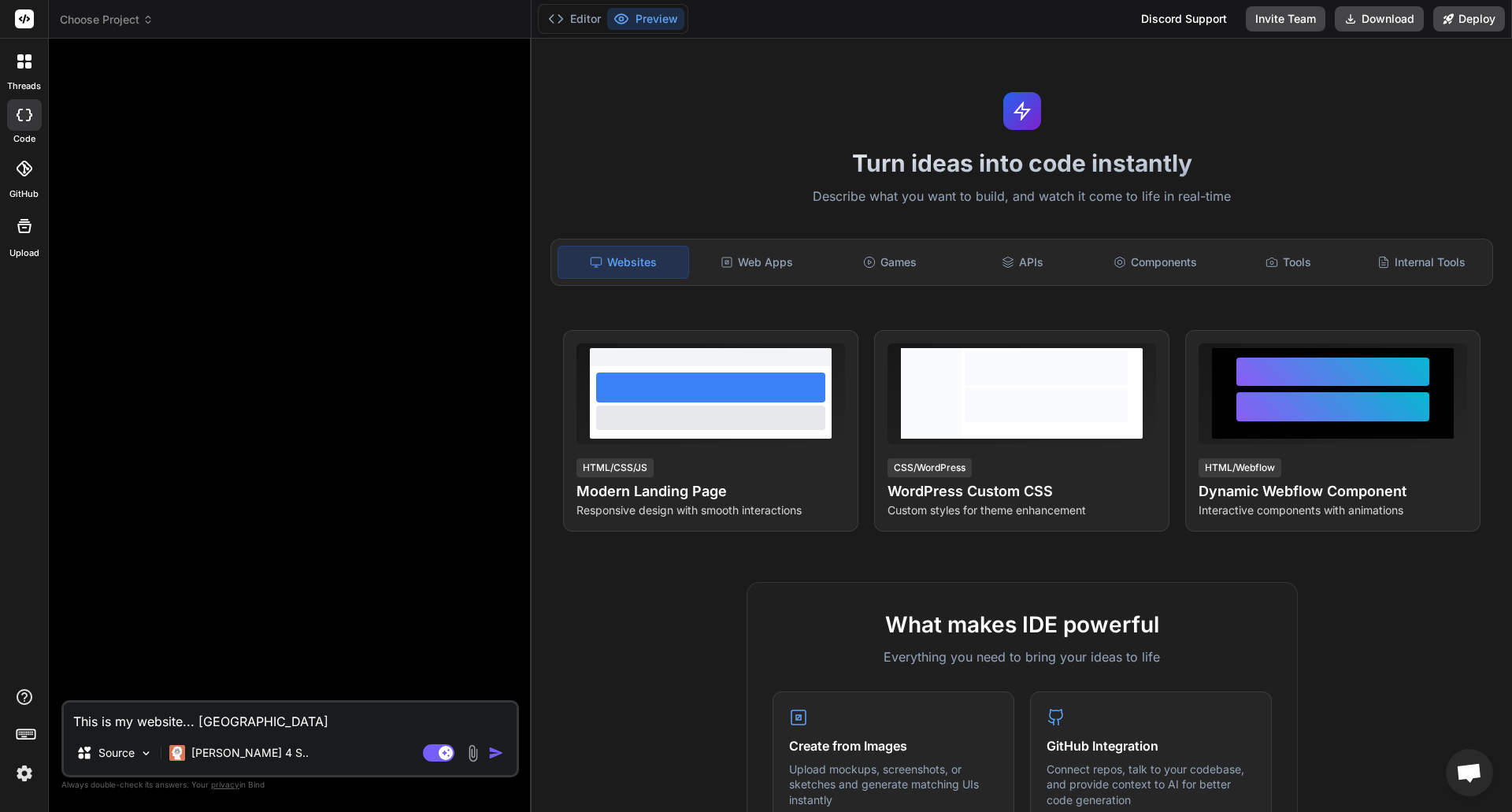
type textarea "x"
type textarea "This is my website... hookpointusa.c"
type textarea "x"
type textarea "This is my website... hookpointusa.co"
type textarea "x"
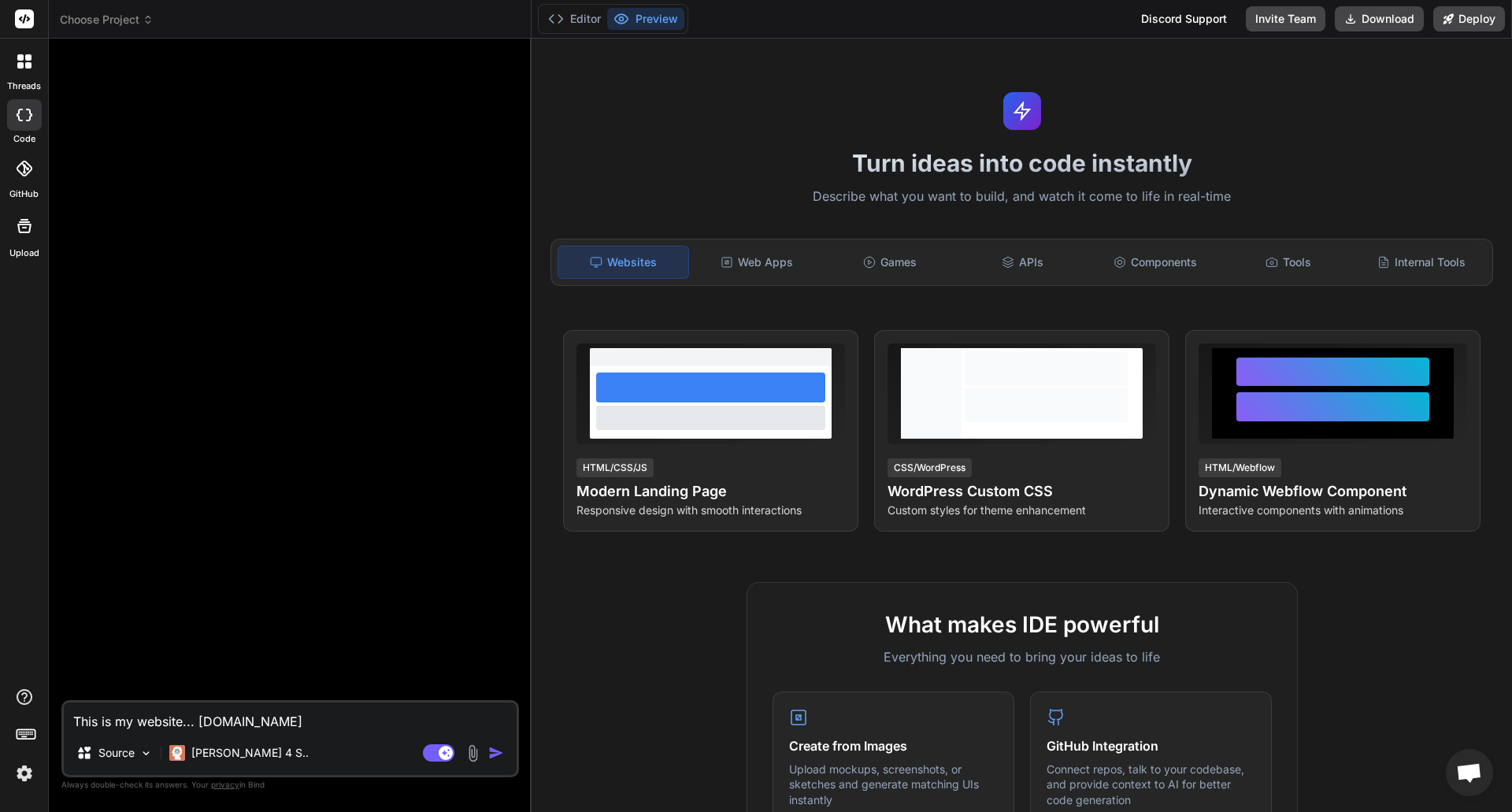
type textarea "This is my website... hookpointusa.com"
type textarea "x"
type textarea "This is my website... hookpointusa.com."
type textarea "x"
type textarea "This is my website... hookpointusa.com."
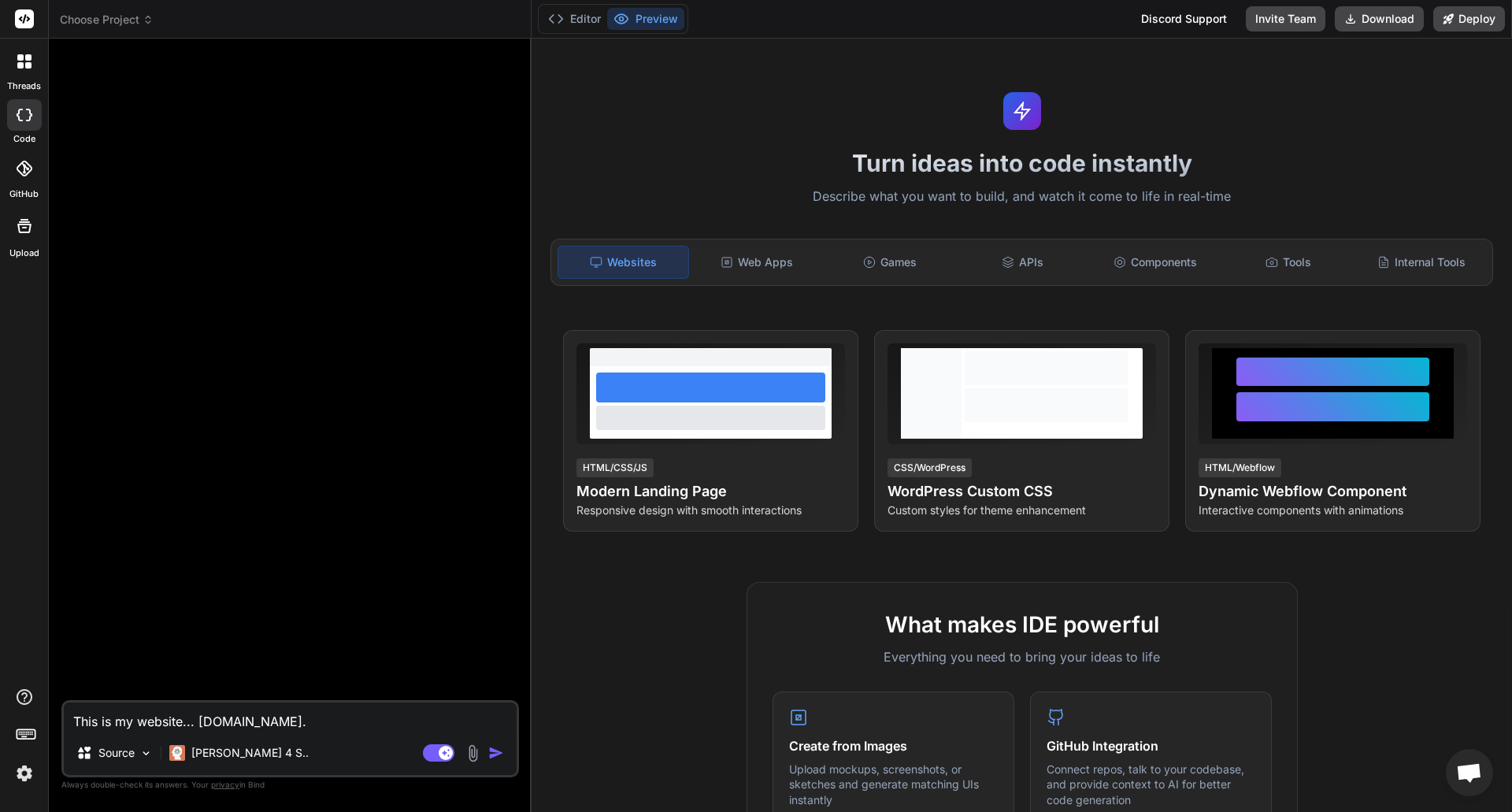
type textarea "x"
type textarea "This is my website... hookpointusa.com."
type textarea "x"
type textarea "This is my website... hookpointusa.com. d"
type textarea "x"
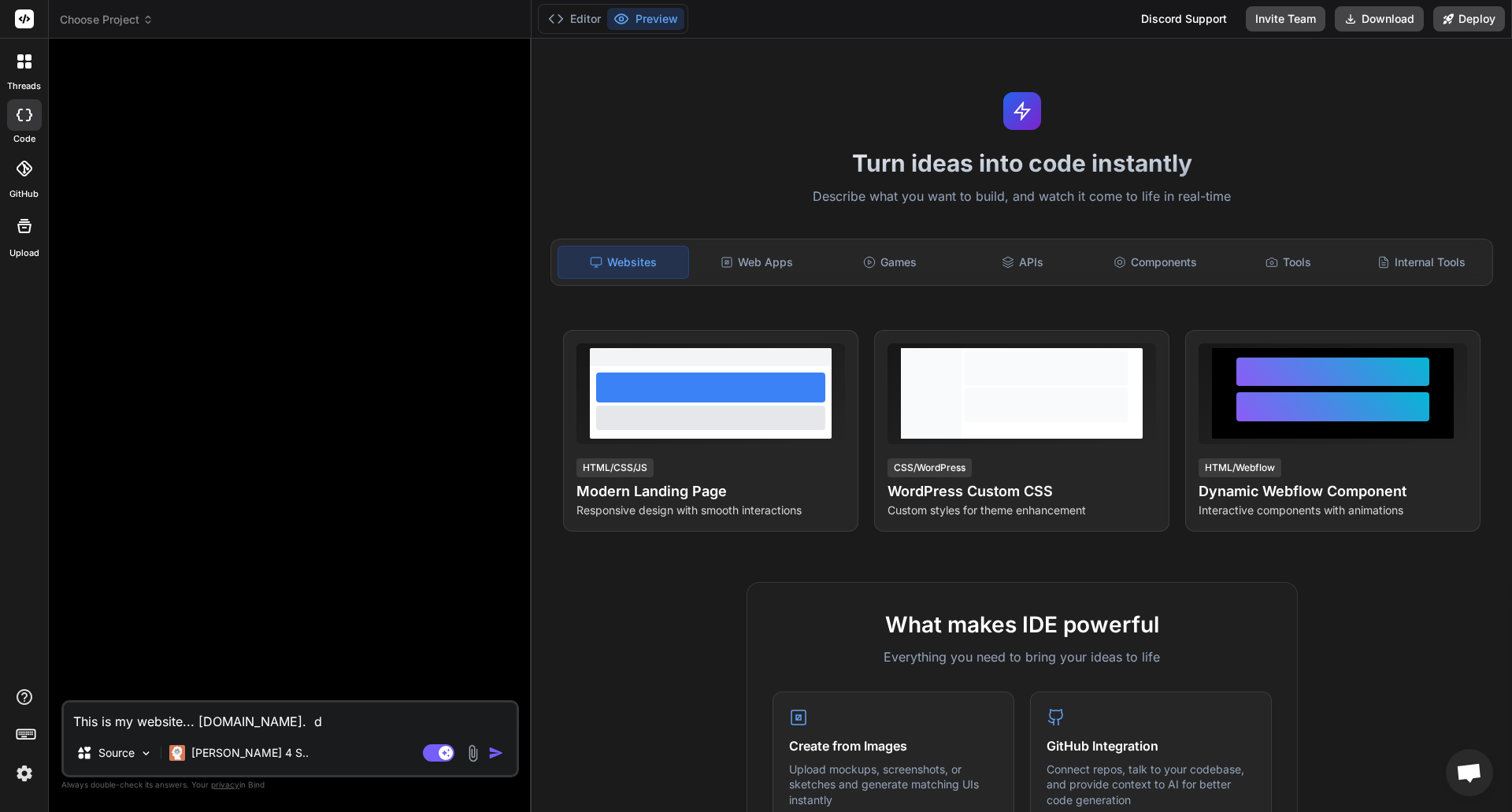
type textarea "This is my website... hookpointusa.com. do"
type textarea "x"
type textarea "This is my website... hookpointusa.com. do"
type textarea "x"
type textarea "This is my website... hookpointusa.com. do y"
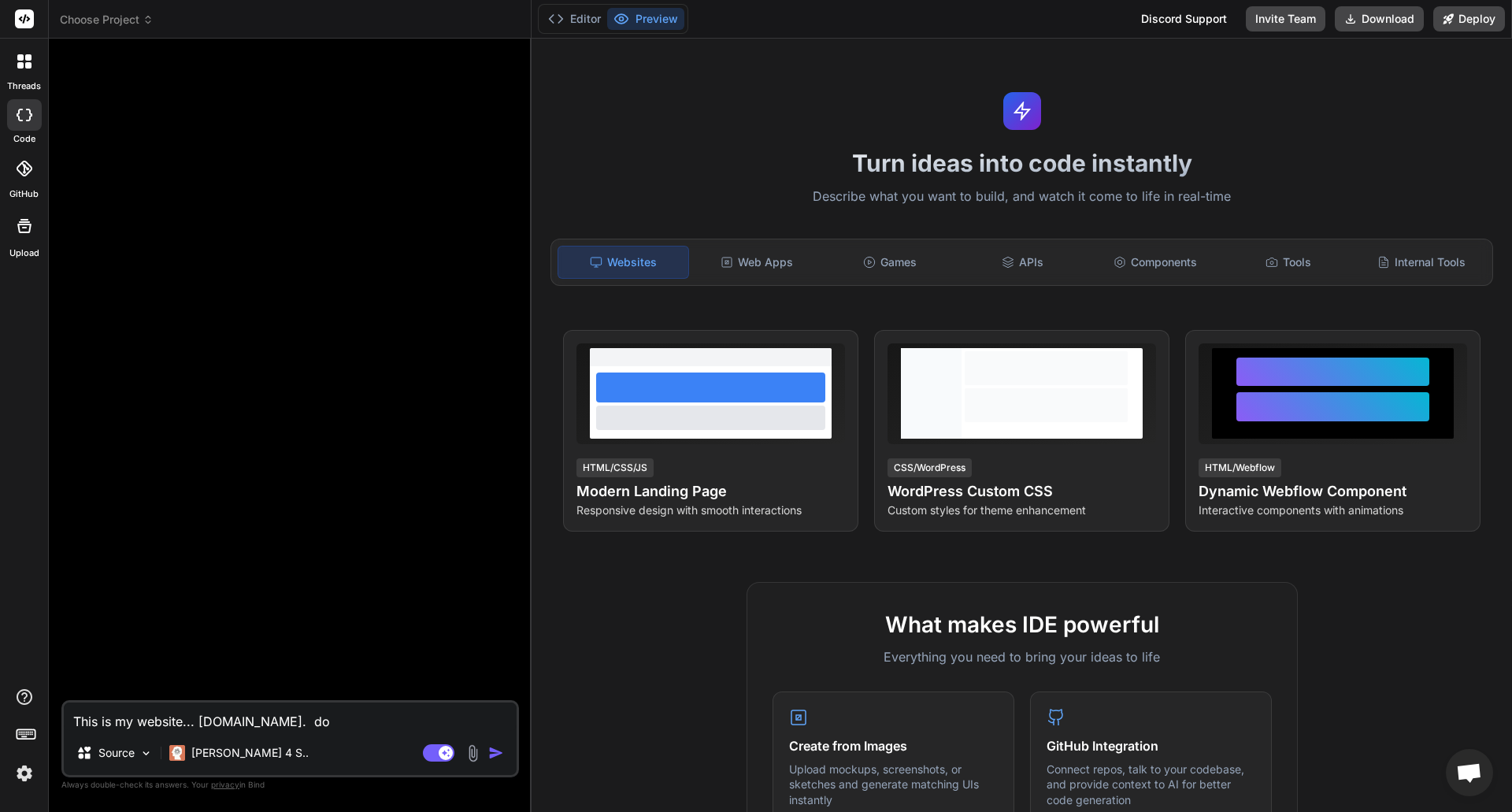
type textarea "x"
type textarea "This is my website... hookpointusa.com. do yo"
type textarea "x"
type textarea "This is my website... hookpointusa.com. do you"
type textarea "x"
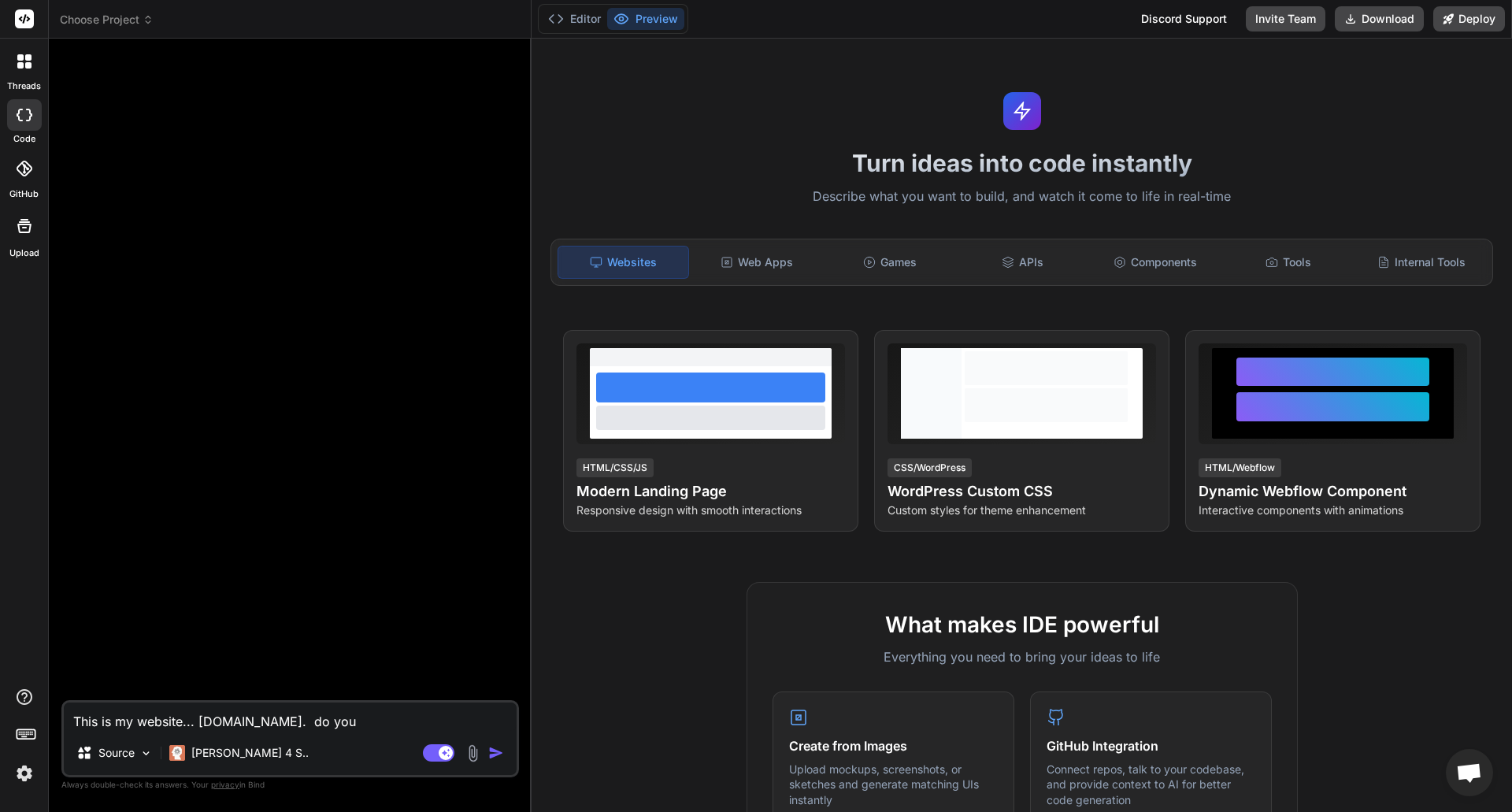
type textarea "This is my website... hookpointusa.com. do you"
type textarea "x"
type textarea "This is my website... hookpointusa.com. do you h"
type textarea "x"
type textarea "This is my website... hookpointusa.com. do you ha"
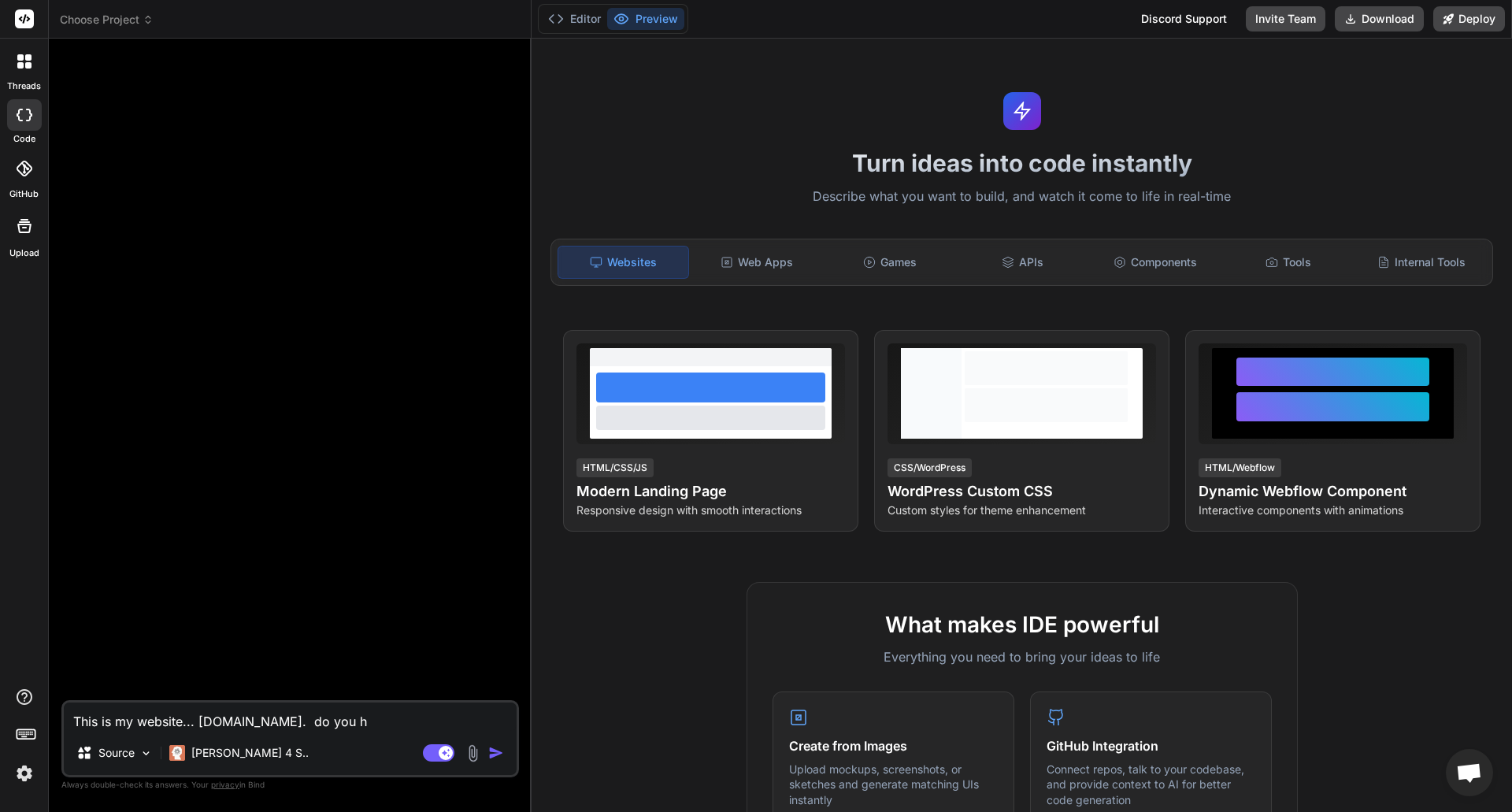
type textarea "x"
type textarea "This is my website... hookpointusa.com. do you hav"
type textarea "x"
type textarea "This is my website... hookpointusa.com. do you have"
type textarea "x"
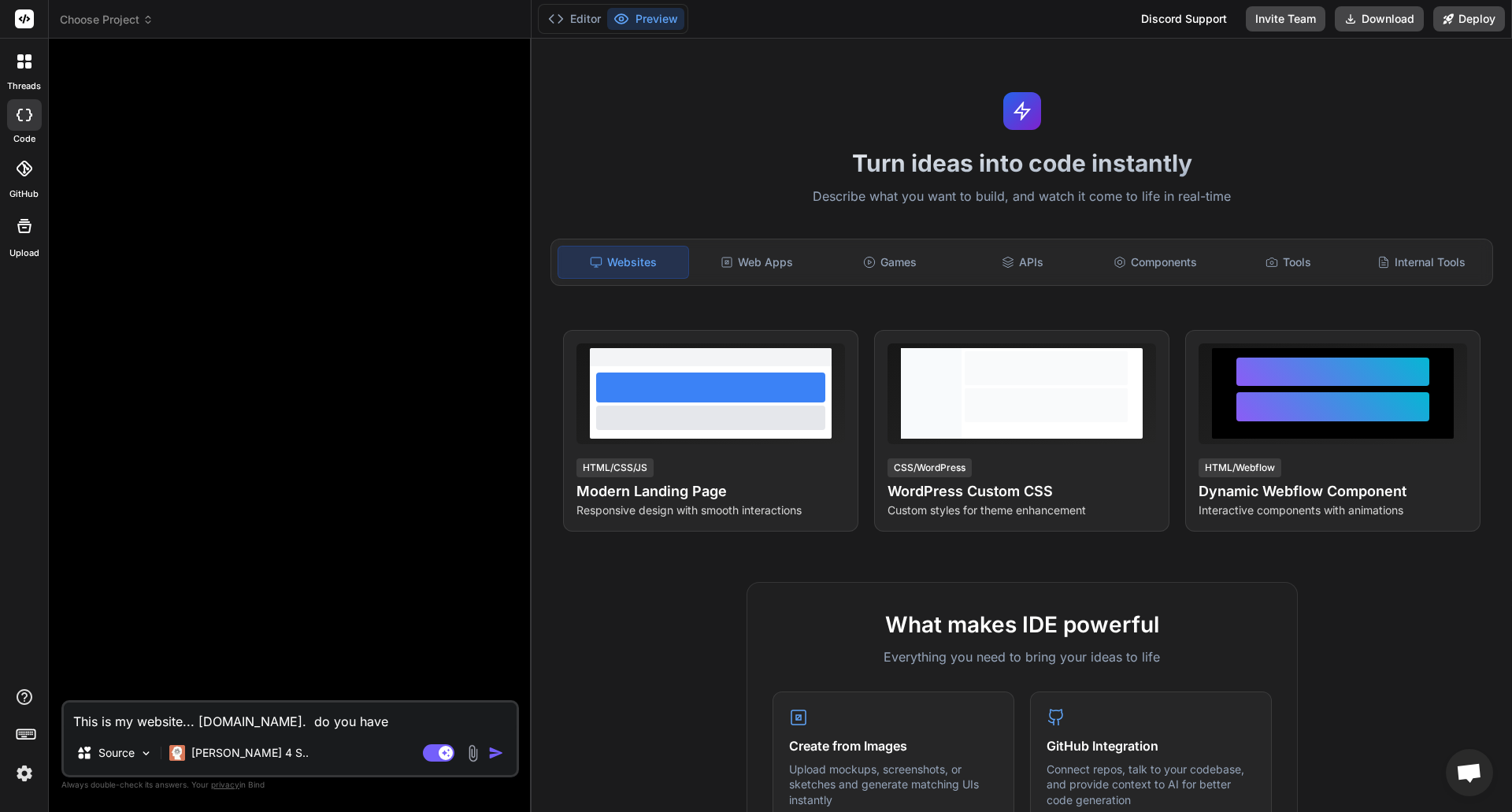
type textarea "This is my website... hookpointusa.com. do you have"
type textarea "x"
type textarea "This is my website... hookpointusa.com. do you have t"
type textarea "x"
type textarea "This is my website... hookpointusa.com. do you have th"
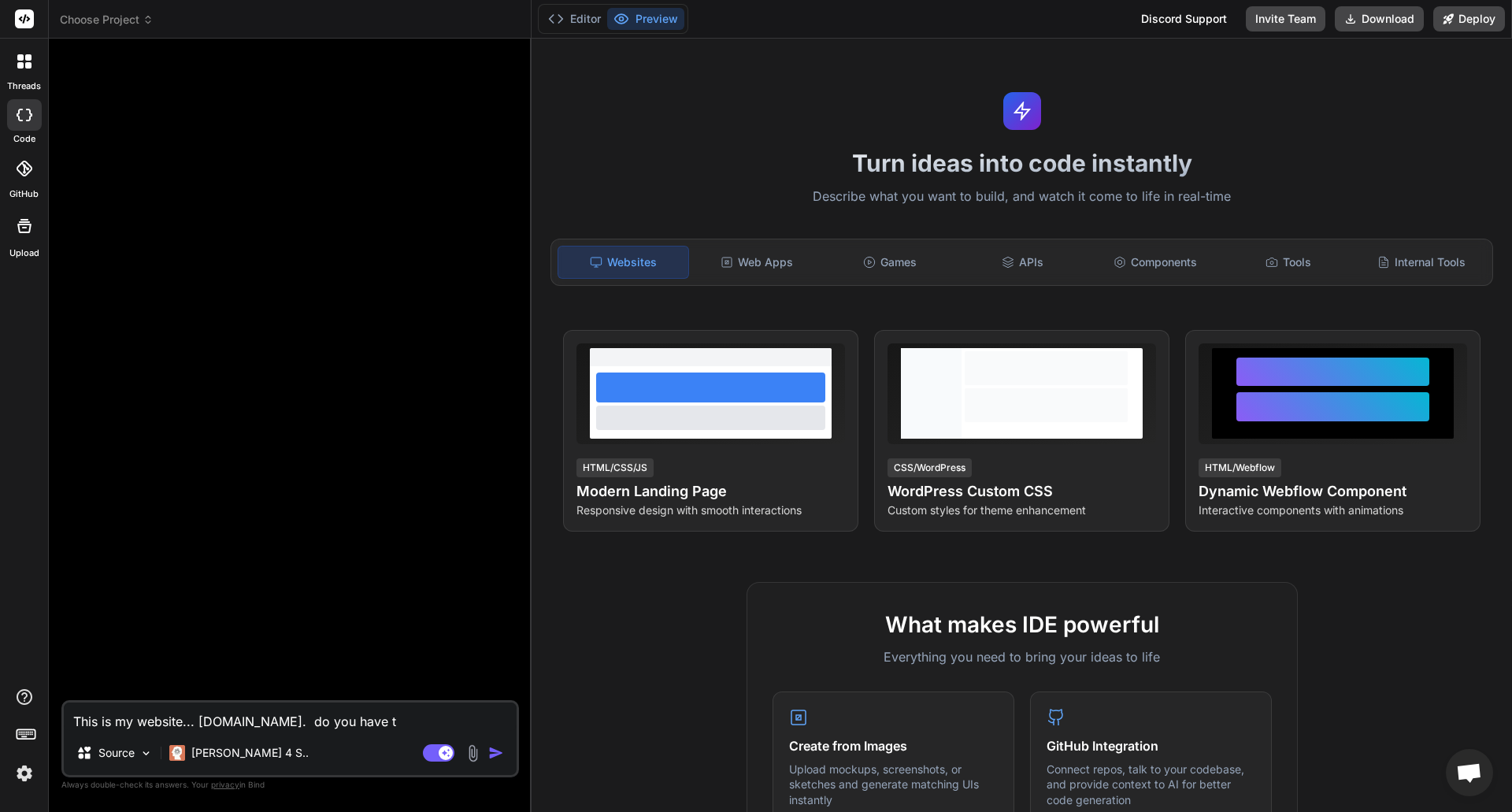
type textarea "x"
type textarea "This is my website... hookpointusa.com. do you have th"
type textarea "x"
type textarea "This is my website... hookpointusa.com. do you have th"
type textarea "x"
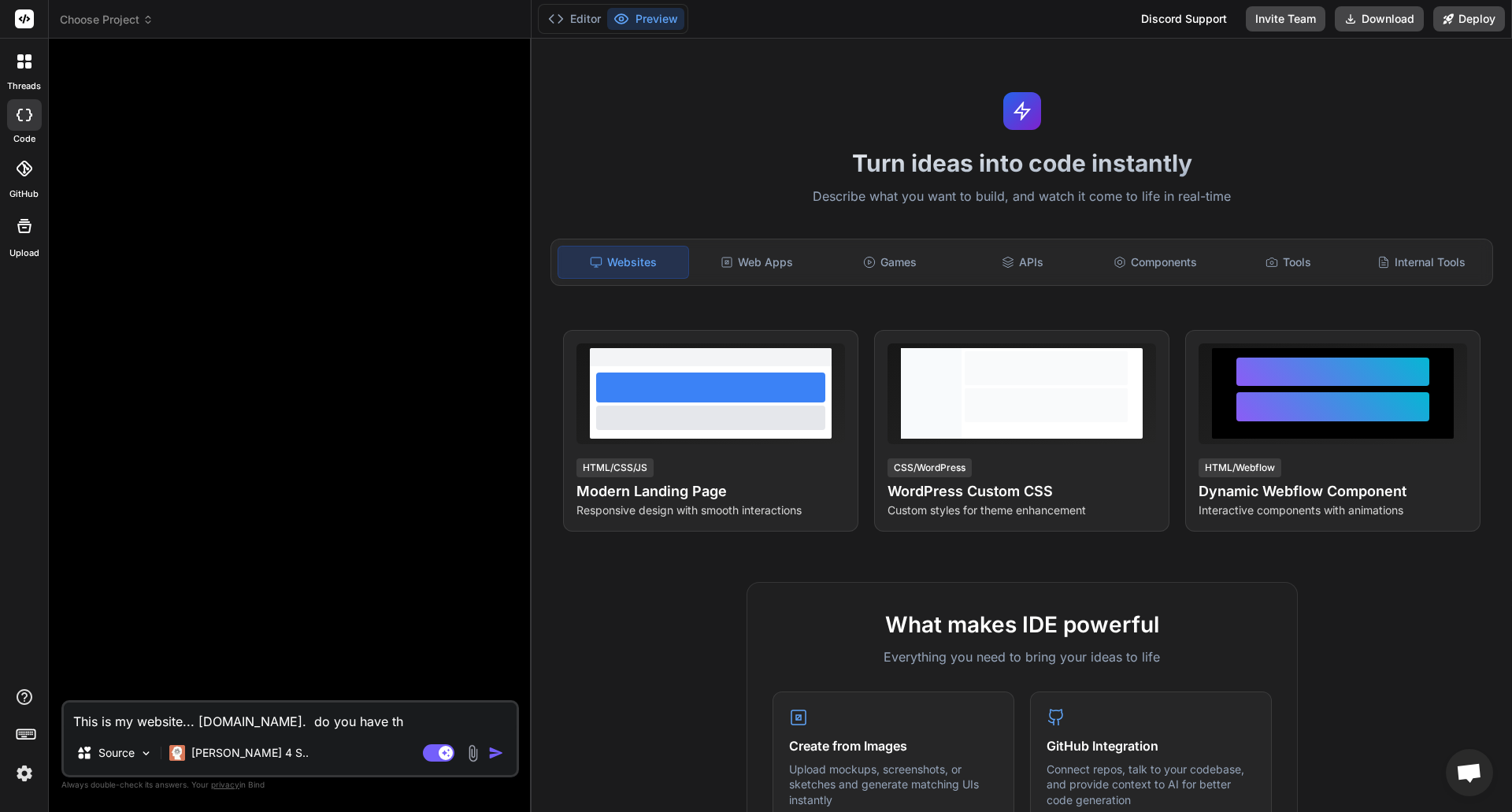
type textarea "This is my website... hookpointusa.com. do you have the"
type textarea "x"
type textarea "This is my website... hookpointusa.com. do you have the"
type textarea "x"
type textarea "This is my website... hookpointusa.com. do you have the a"
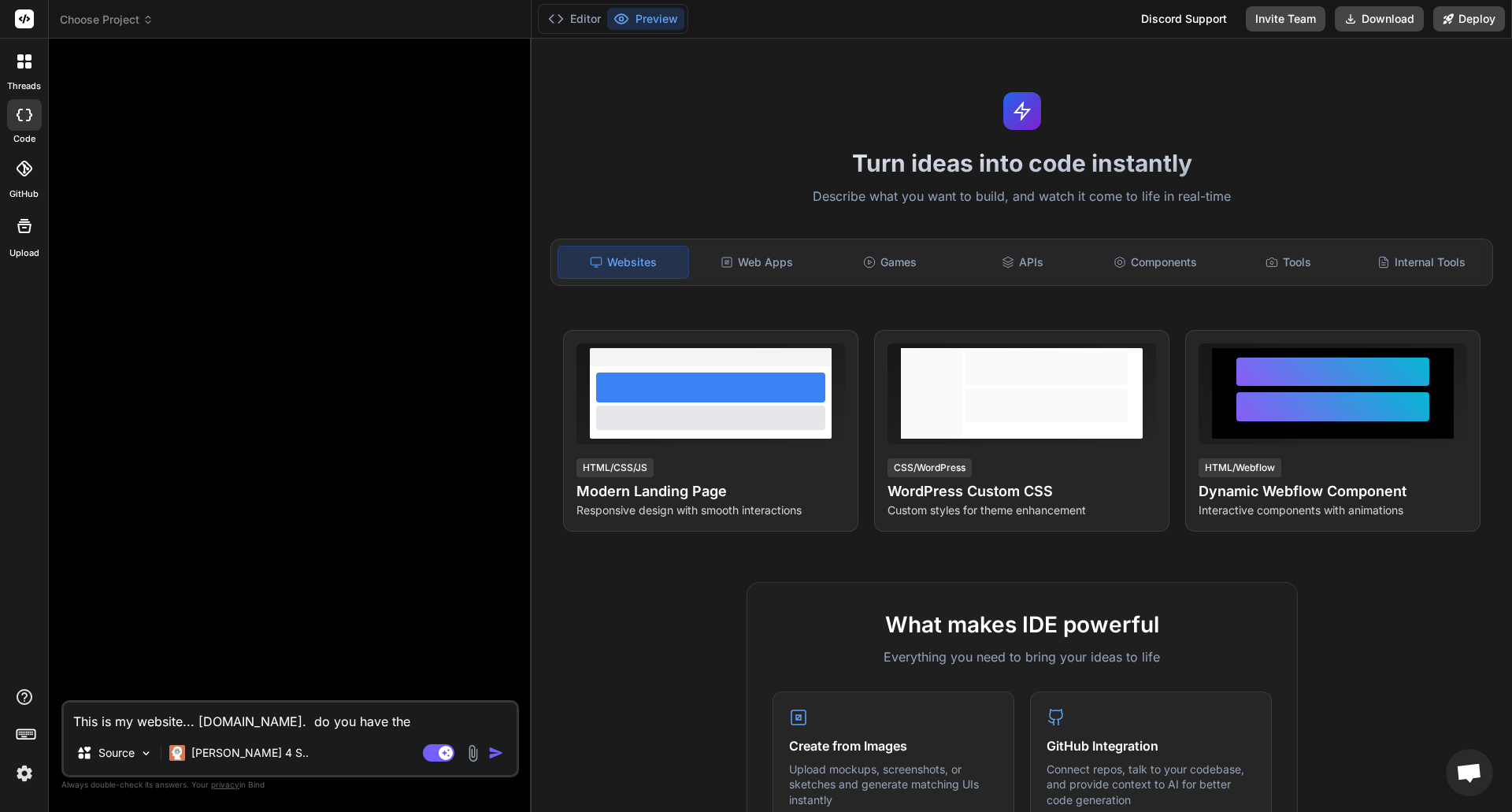
type textarea "x"
type textarea "This is my website... hookpointusa.com. do you have the ab"
type textarea "x"
type textarea "This is my website... hookpointusa.com. do you have the abo"
type textarea "x"
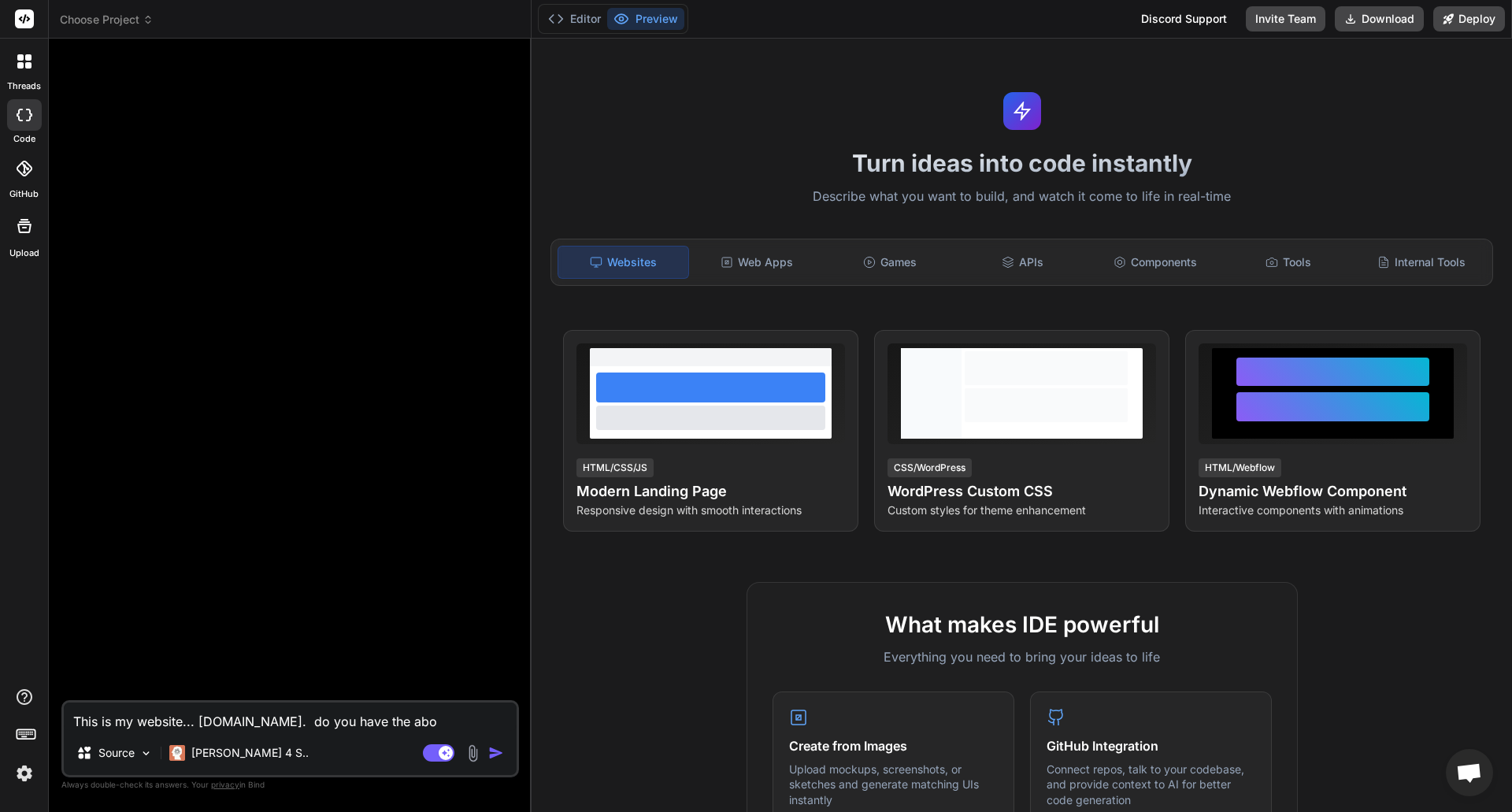
type textarea "This is my website... hookpointusa.com. do you have the ab"
type textarea "x"
type textarea "This is my website... hookpointusa.com. do you have the abi"
type textarea "x"
type textarea "This is my website... hookpointusa.com. do you have the abil"
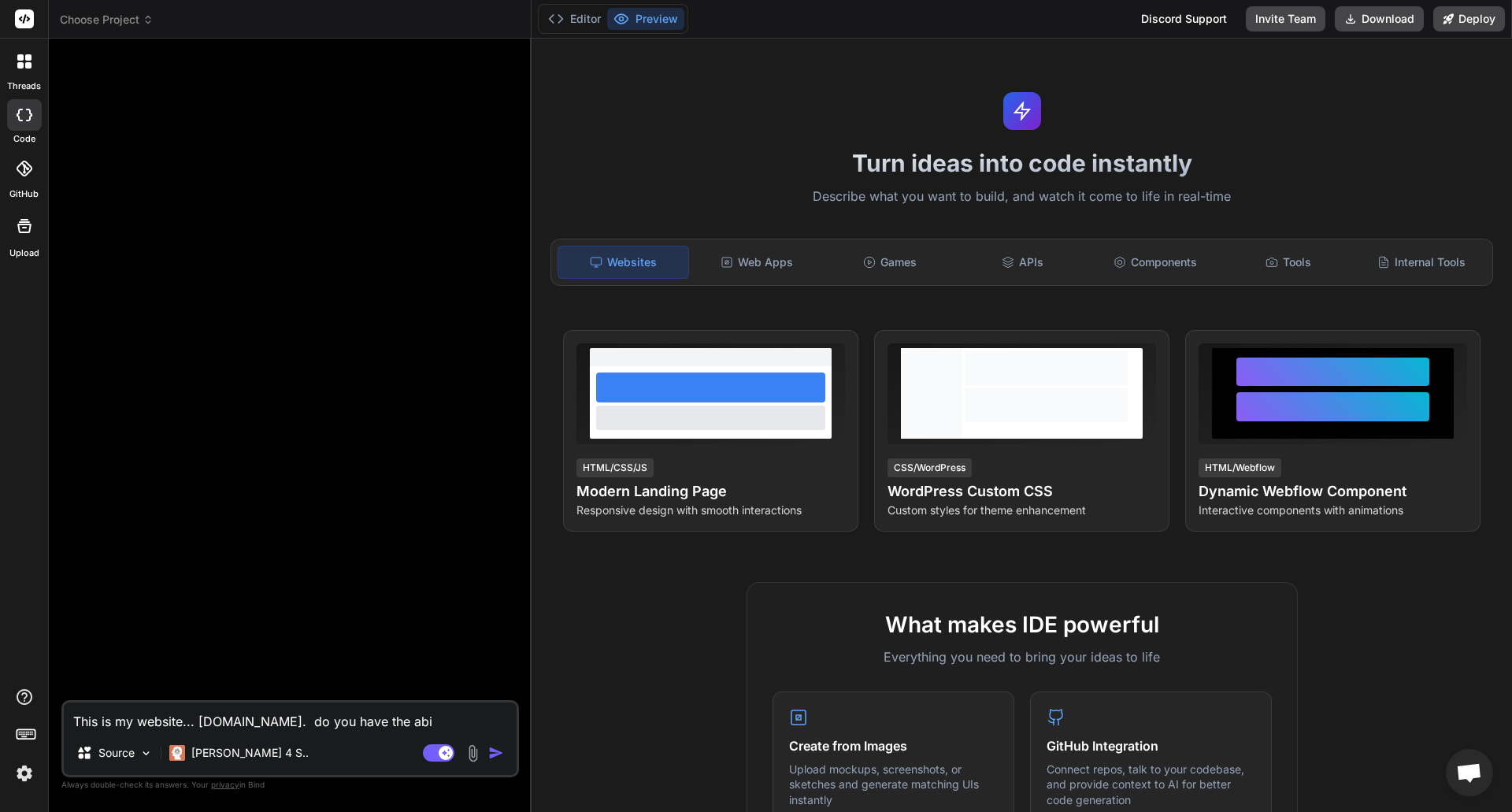
type textarea "x"
type textarea "This is my website... hookpointusa.com. do you have the abili"
type textarea "x"
type textarea "This is my website... hookpointusa.com. do you have the abilit"
type textarea "x"
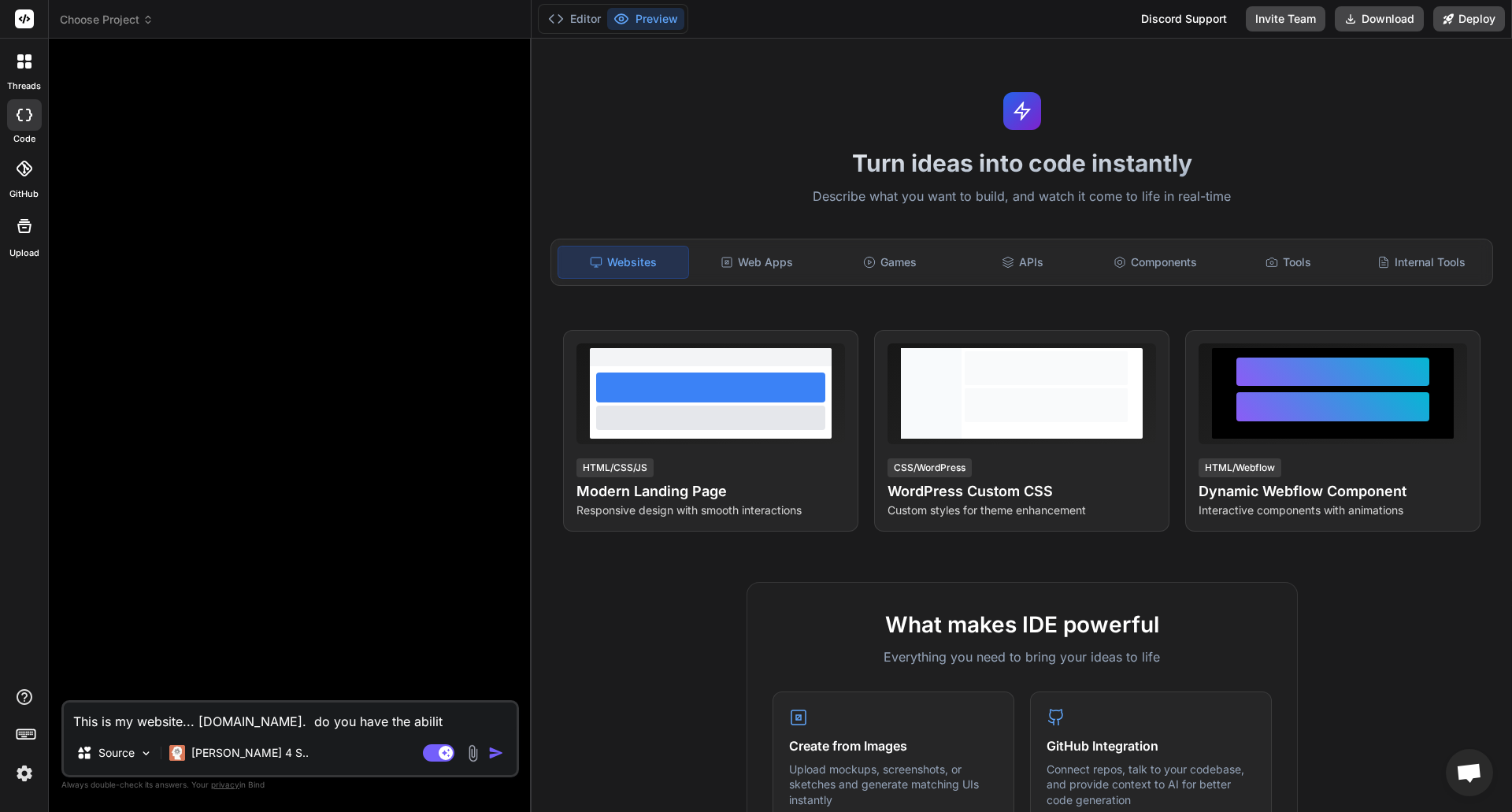
type textarea "This is my website... hookpointusa.com. do you have the ability"
type textarea "x"
type textarea "This is my website... hookpointusa.com. do you have the ability"
type textarea "x"
type textarea "This is my website... hookpointusa.com. do you have the ability t"
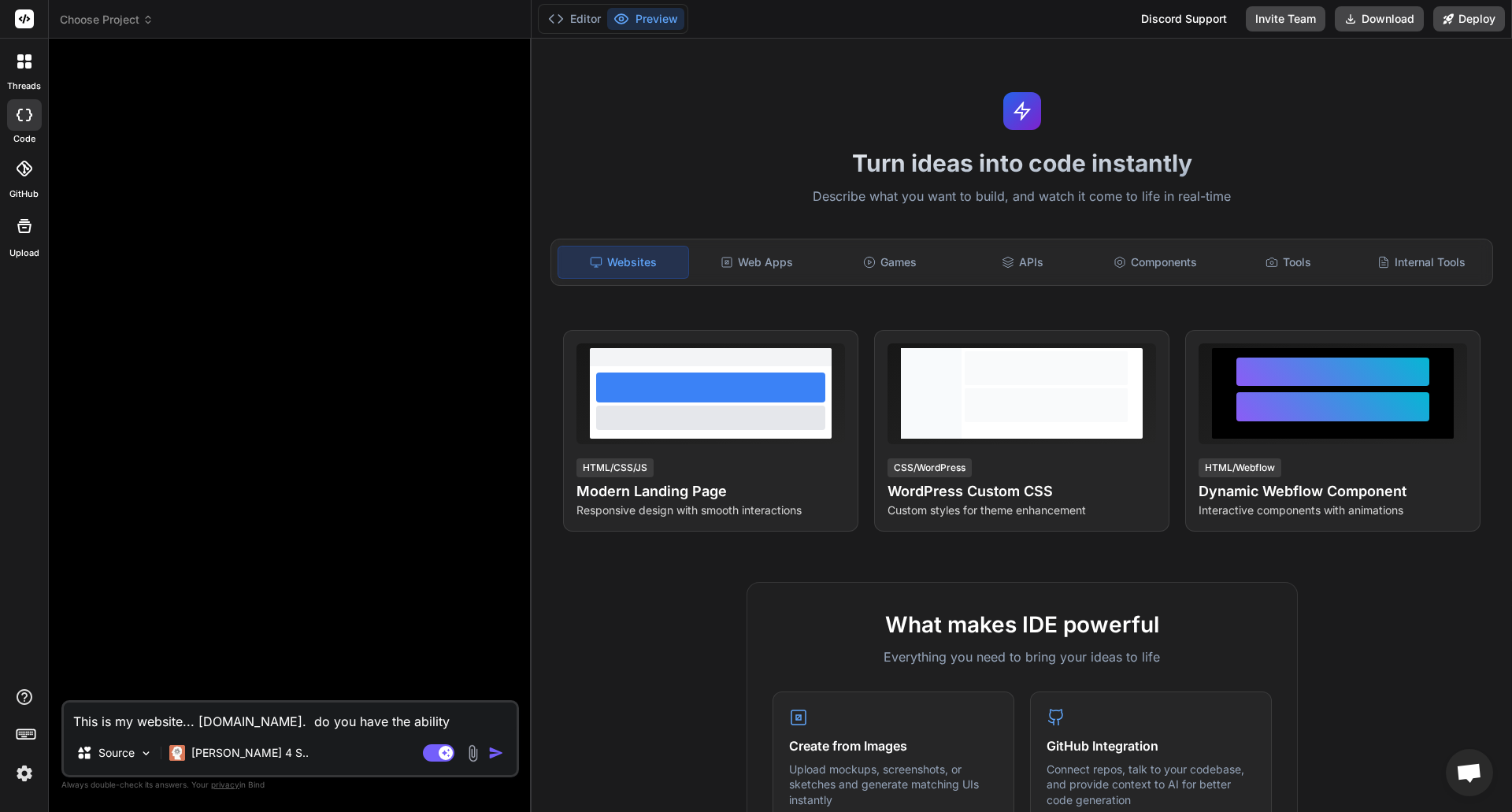
type textarea "x"
type textarea "This is my website... hookpointusa.com. do you have the ability to"
type textarea "x"
type textarea "This is my website... hookpointusa.com. do you have the ability to"
type textarea "x"
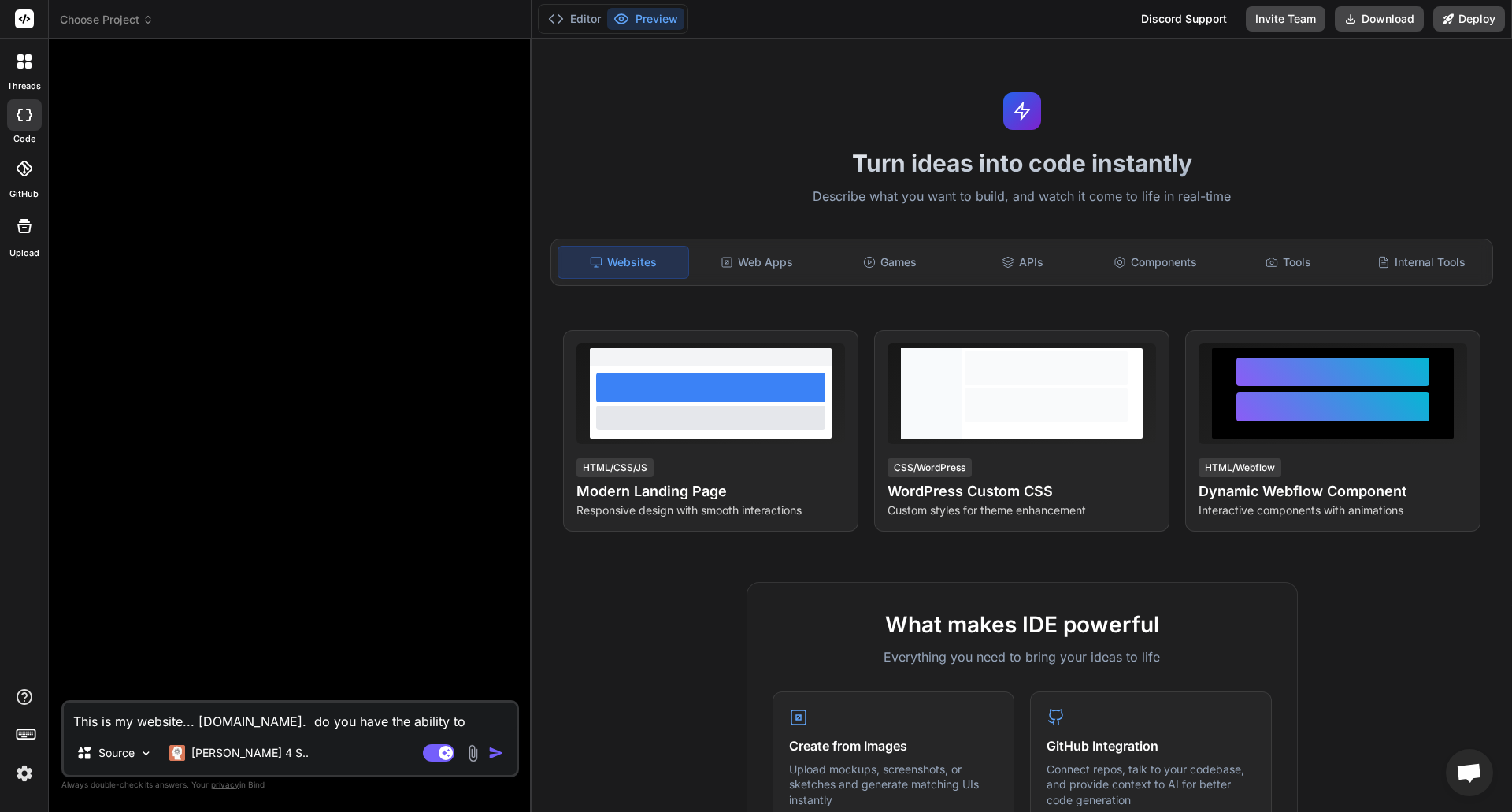
type textarea "This is my website... hookpointusa.com. do you have the ability to a"
type textarea "x"
type textarea "This is my website... hookpointusa.com. do you have the ability to ac"
type textarea "x"
type textarea "This is my website... hookpointusa.com. do you have the ability to acc"
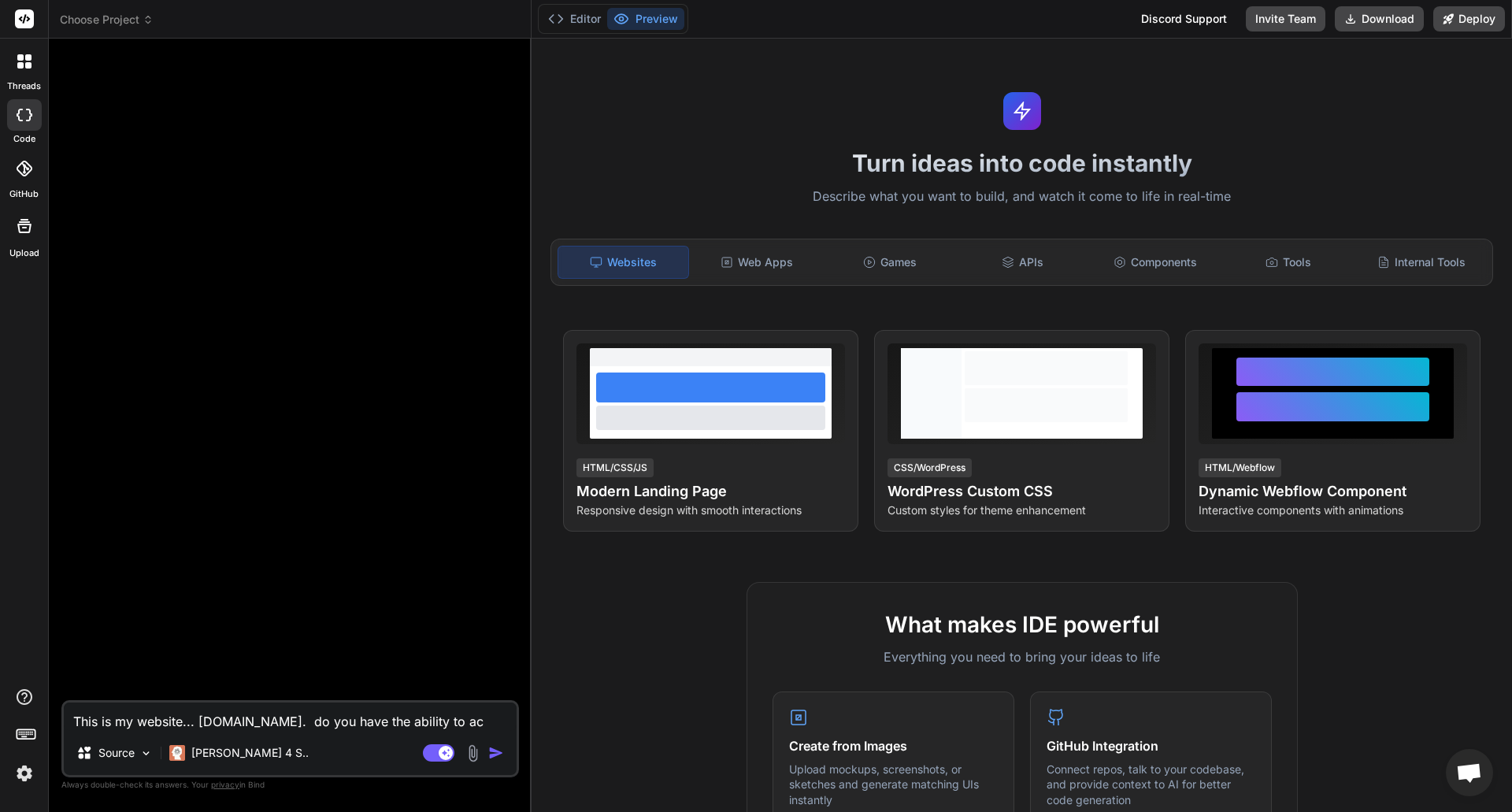
type textarea "x"
type textarea "This is my website... hookpointusa.com. do you have the ability to acce"
type textarea "x"
type textarea "This is my website... hookpointusa.com. do you have the ability to acces"
type textarea "x"
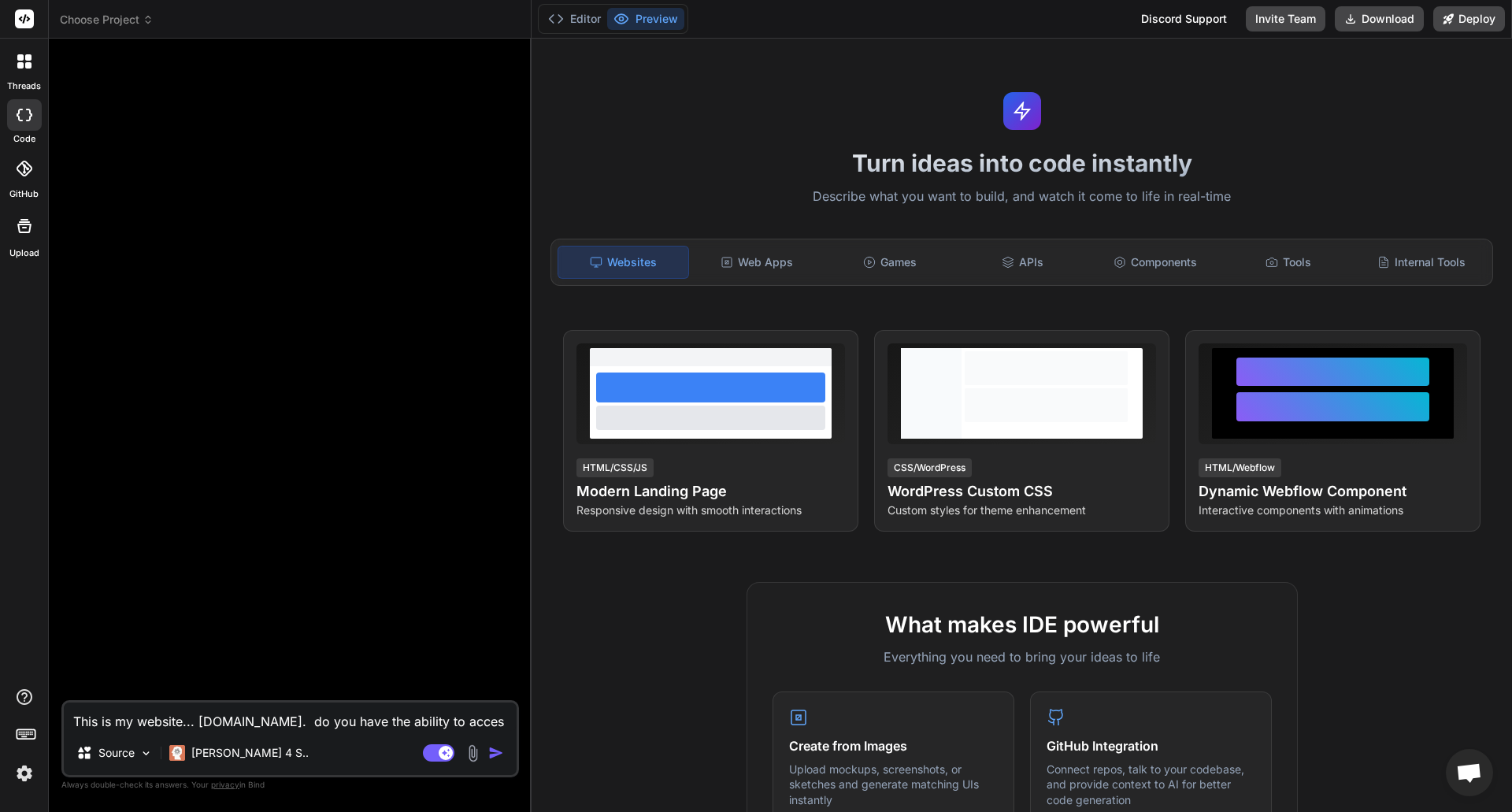
type textarea "This is my website... hookpointusa.com. do you have the ability to access"
type textarea "x"
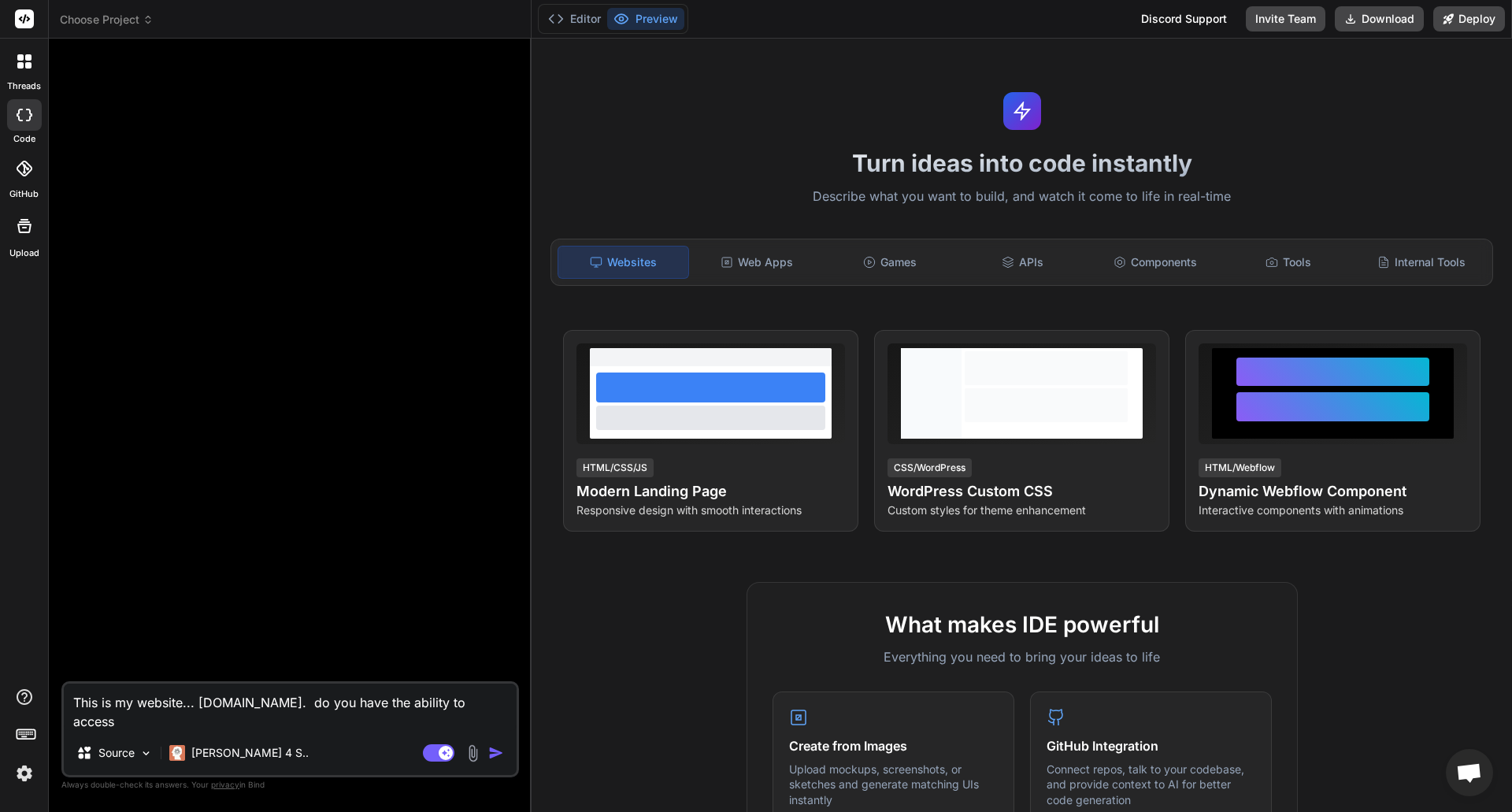
type textarea "This is my website... hookpointusa.com. do you have the ability to access"
type textarea "x"
type textarea "This is my website... hookpointusa.com. do you have the ability to access i"
type textarea "x"
type textarea "This is my website... hookpointusa.com. do you have the ability to access it"
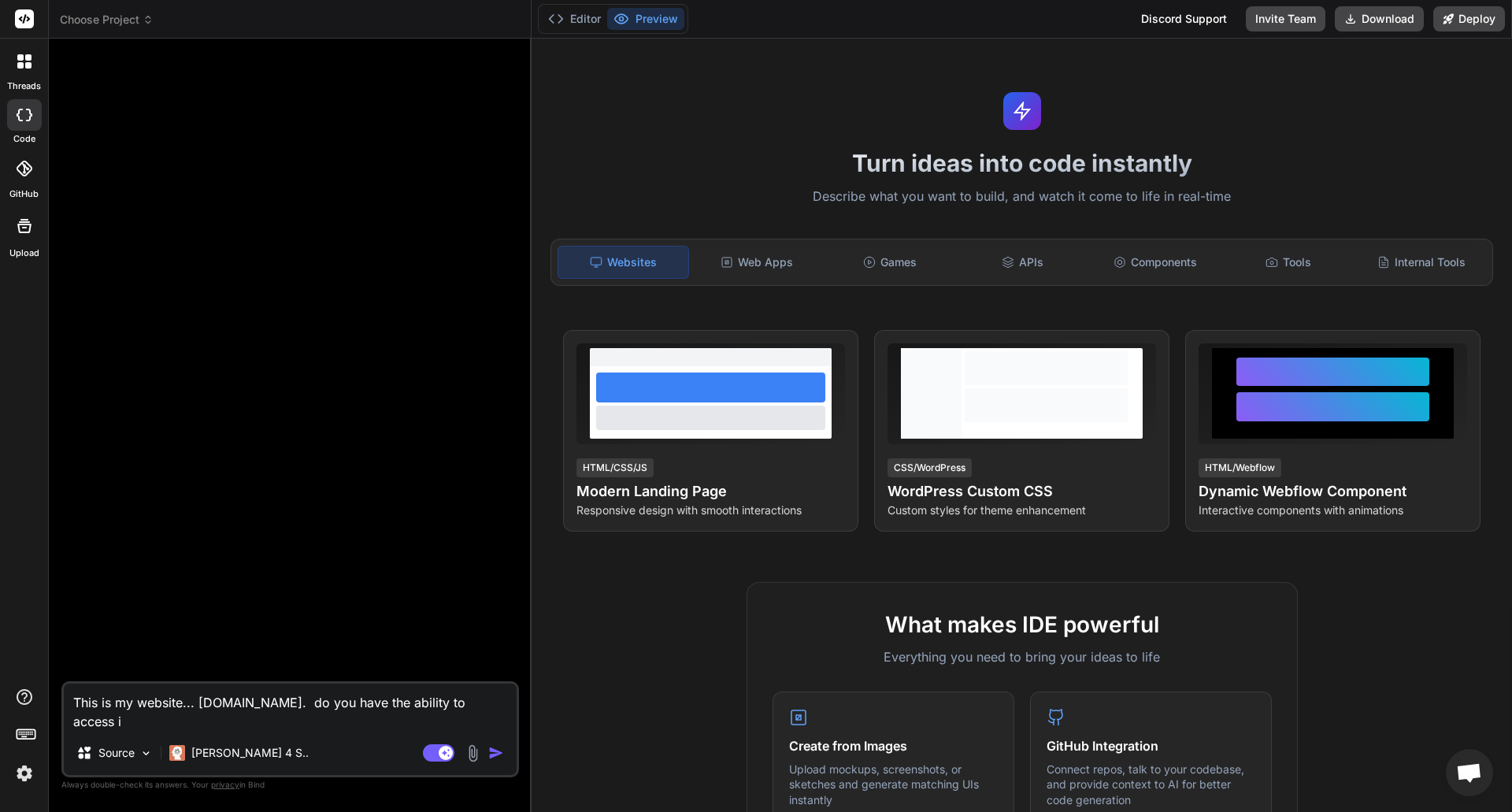
type textarea "x"
type textarea "This is my website... hookpointusa.com. do you have the ability to access it?"
type textarea "x"
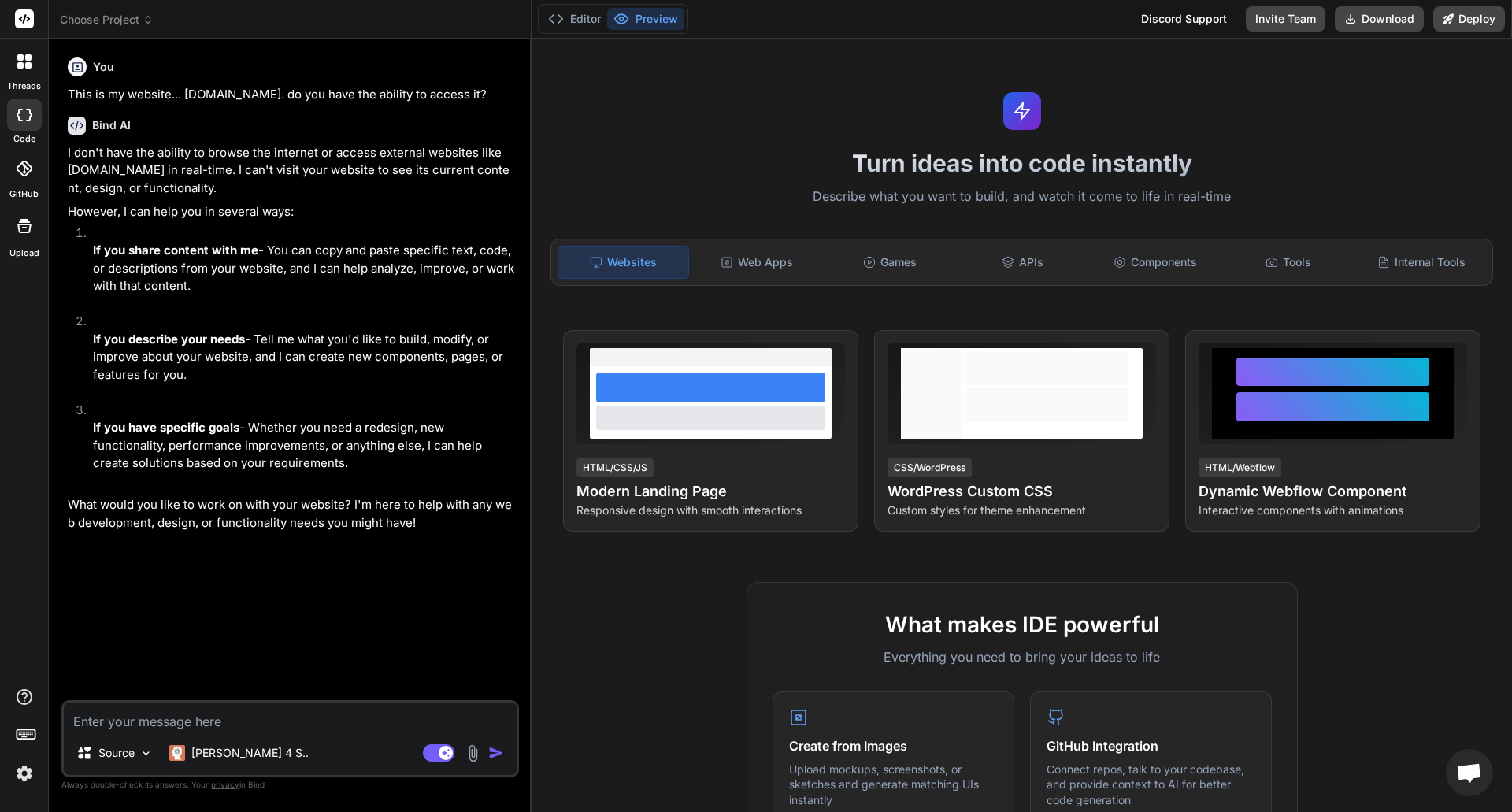
type textarea "x"
click at [204, 725] on textarea at bounding box center [290, 716] width 453 height 28
type textarea "I"
type textarea "x"
type textarea "I"
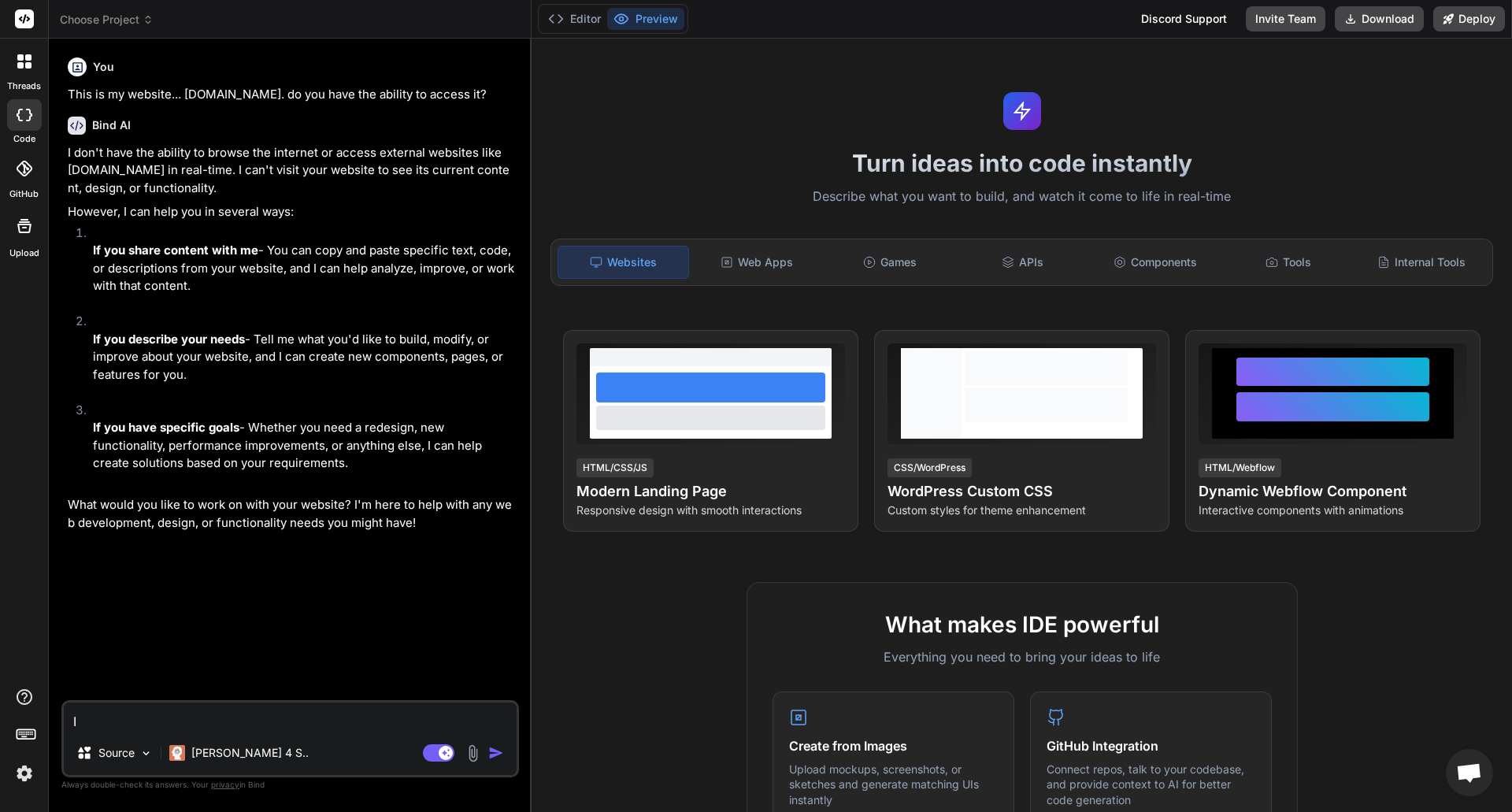
type textarea "x"
type textarea "I h"
type textarea "x"
type textarea "I ha"
type textarea "x"
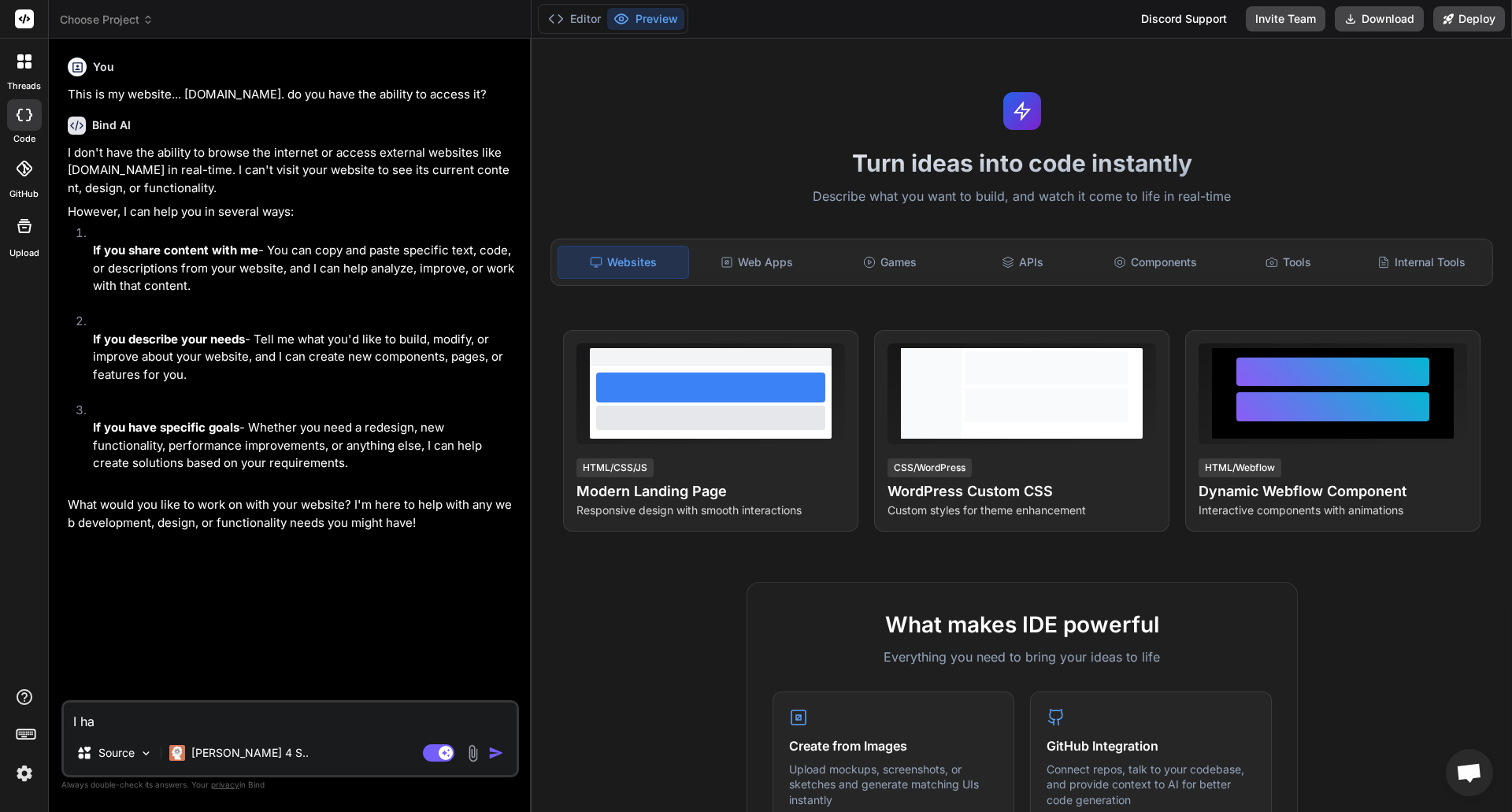
type textarea "I hav"
type textarea "x"
type textarea "I have"
type textarea "x"
type textarea "I have"
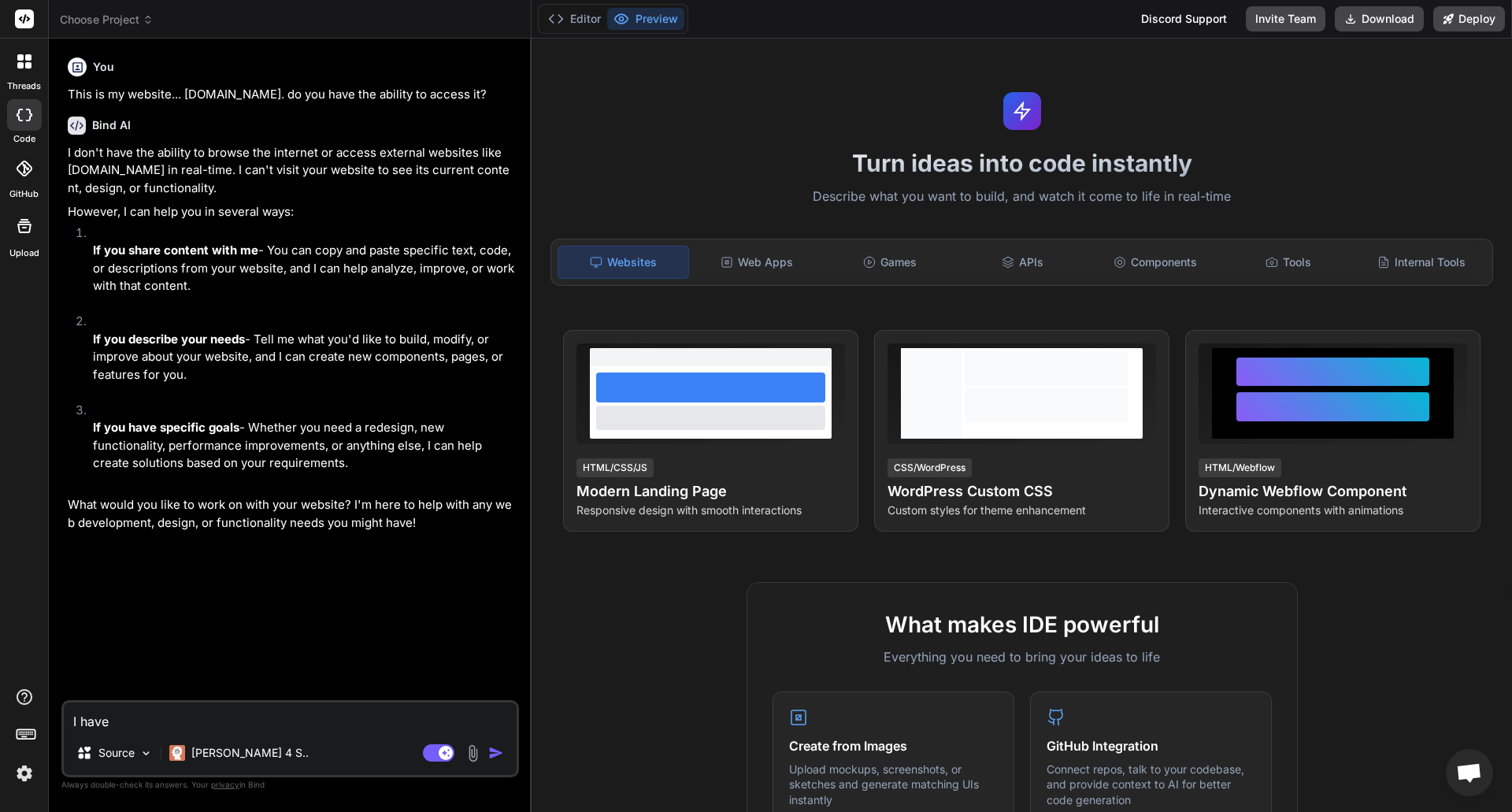
type textarea "x"
type textarea "I have a"
type textarea "x"
type textarea "I have a"
type textarea "x"
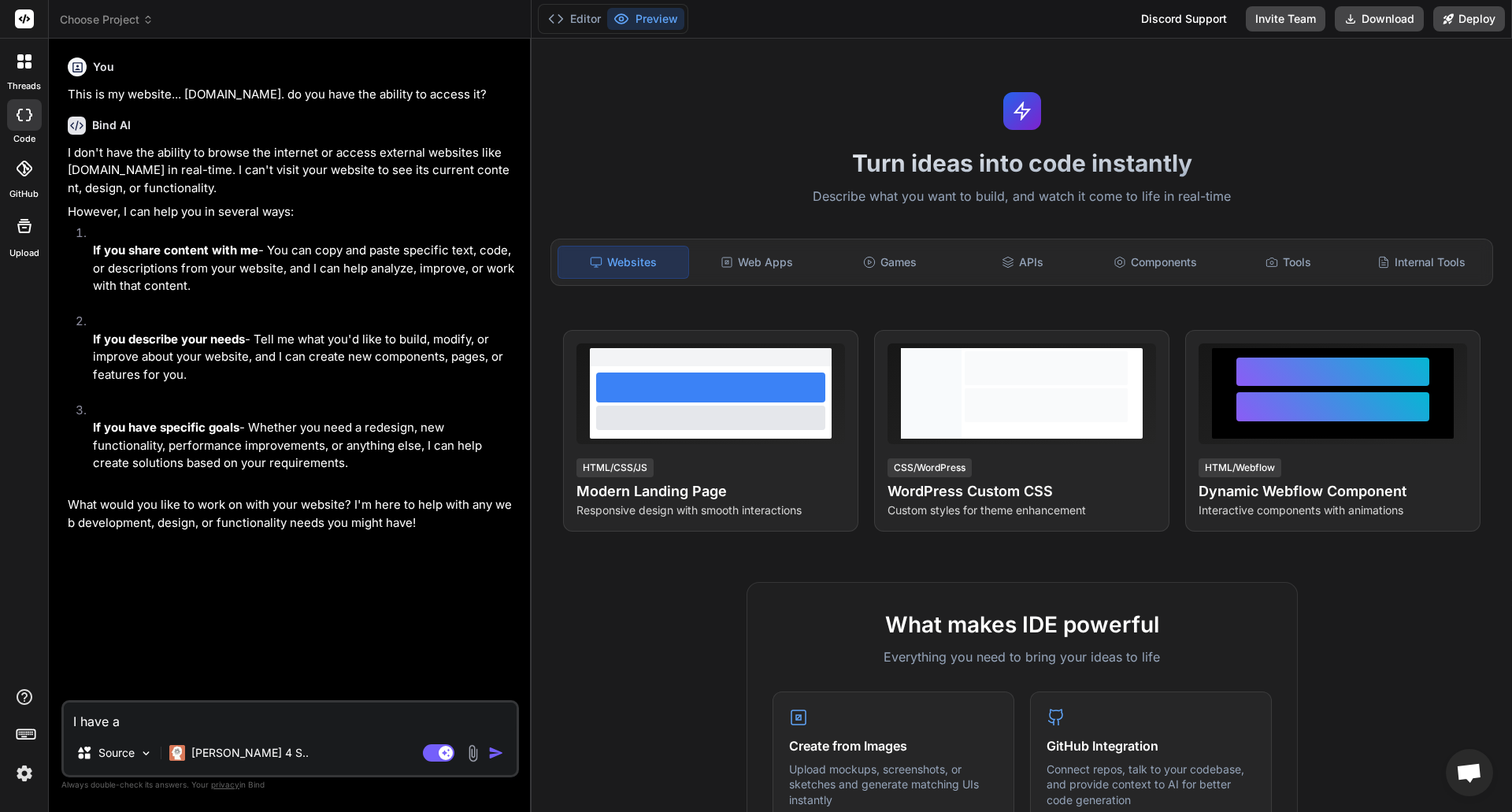
type textarea "I have a w"
type textarea "x"
type textarea "I have a we"
type textarea "x"
type textarea "I have a web"
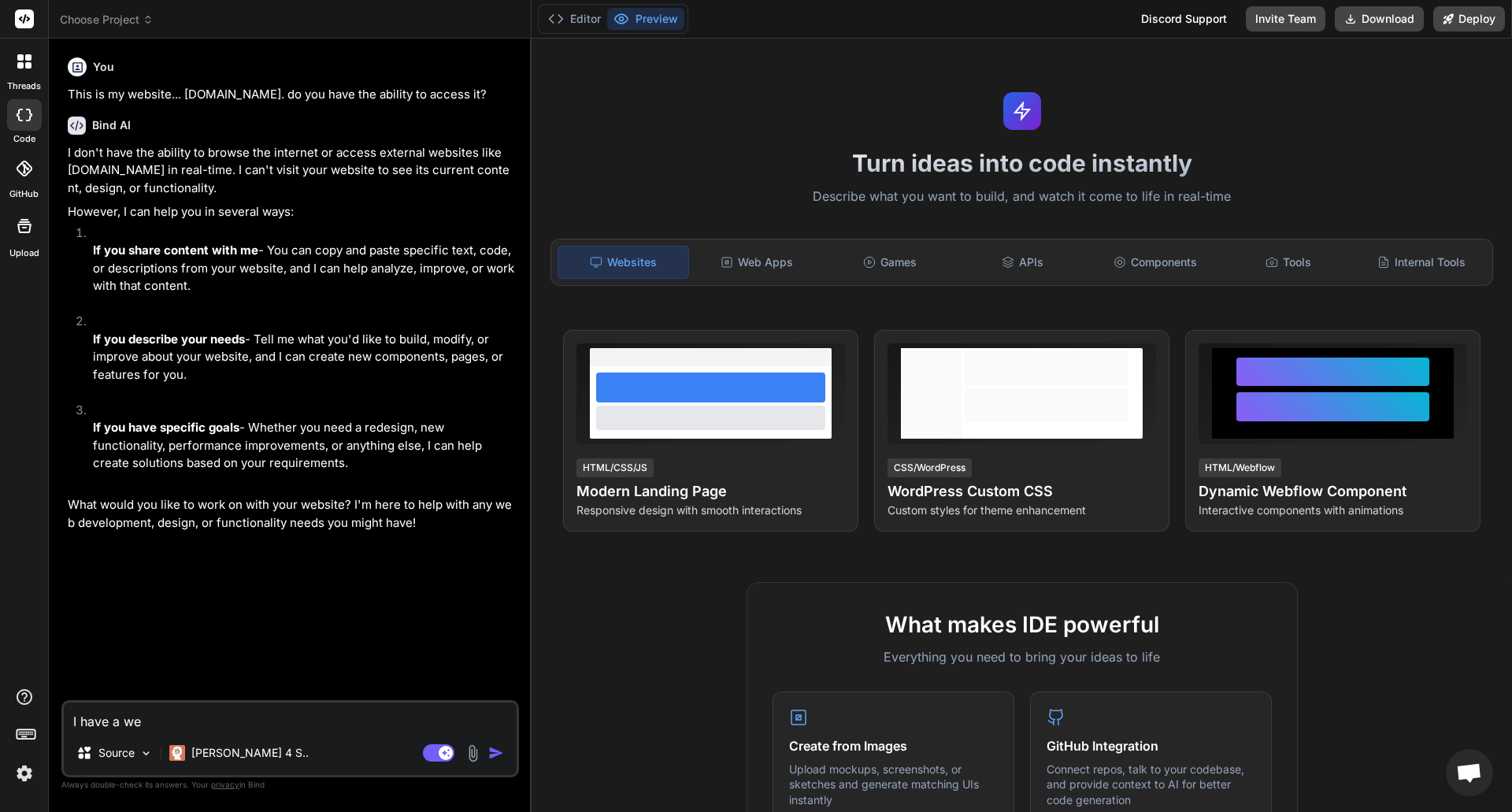
type textarea "x"
type textarea "I have a webs"
type textarea "x"
type textarea "I have a websi"
type textarea "x"
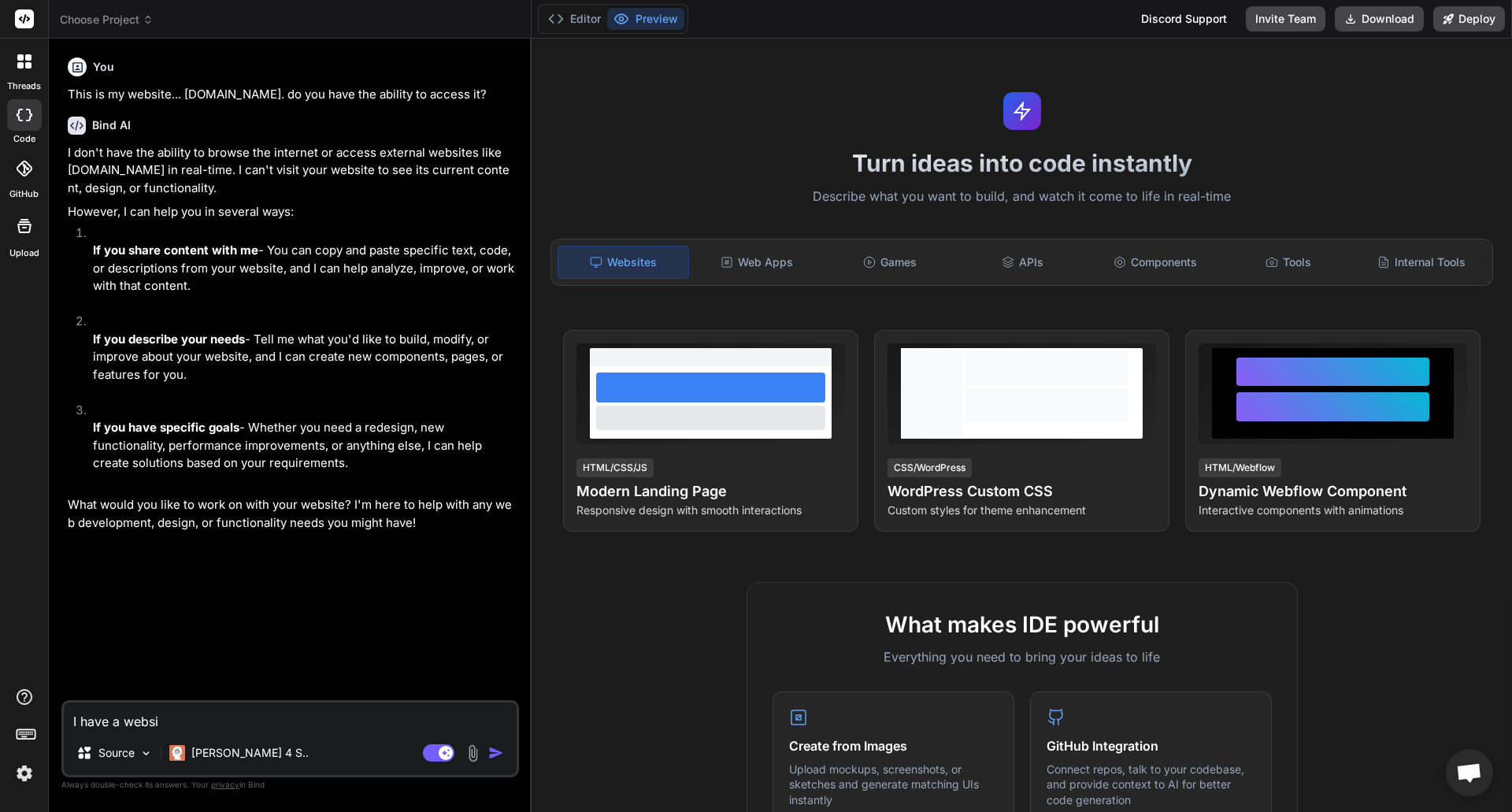
type textarea "I have a websit"
type textarea "x"
type textarea "I have a website"
type textarea "x"
type textarea "I have a website"
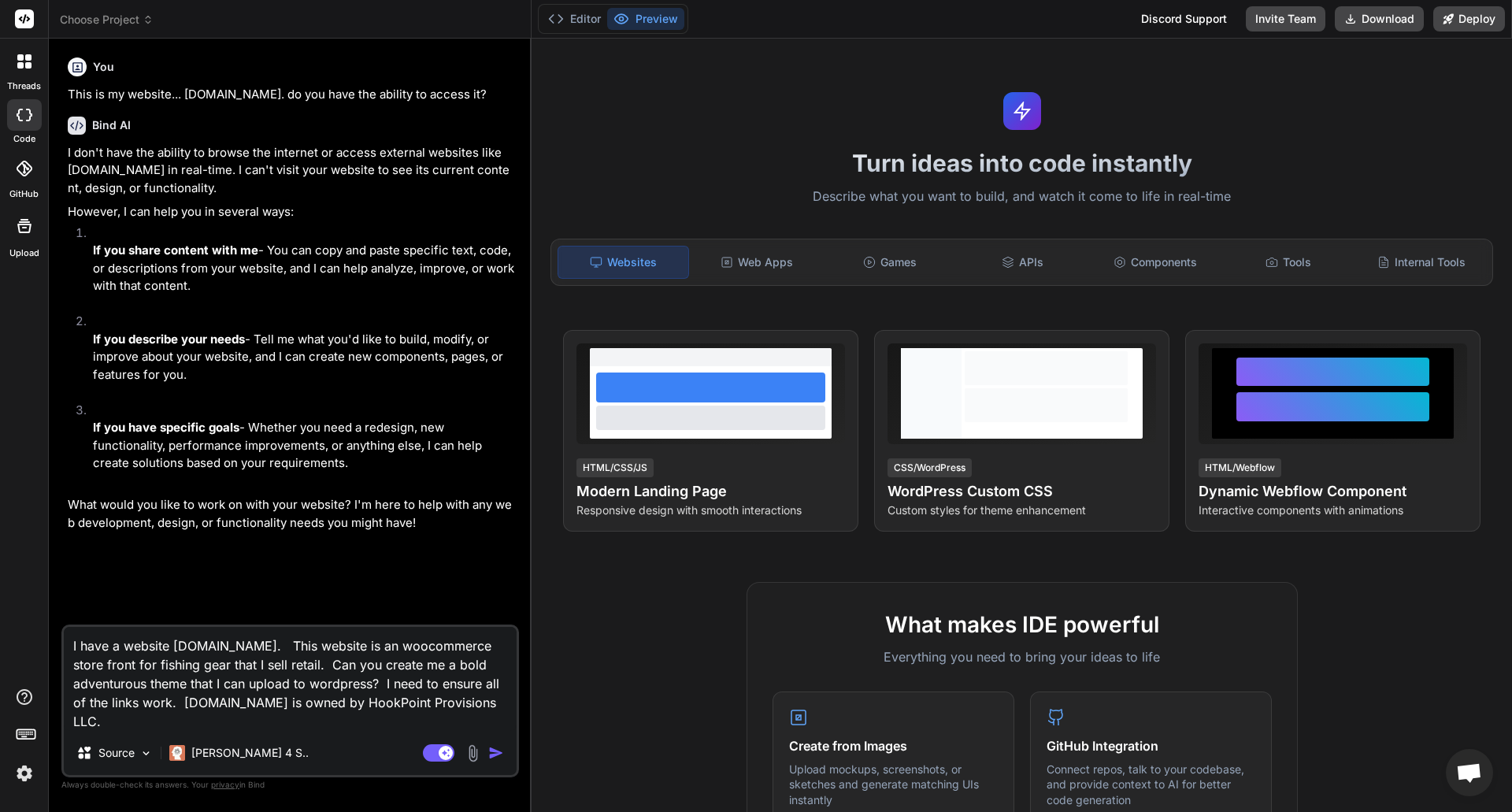
click at [469, 752] on img at bounding box center [473, 753] width 19 height 19
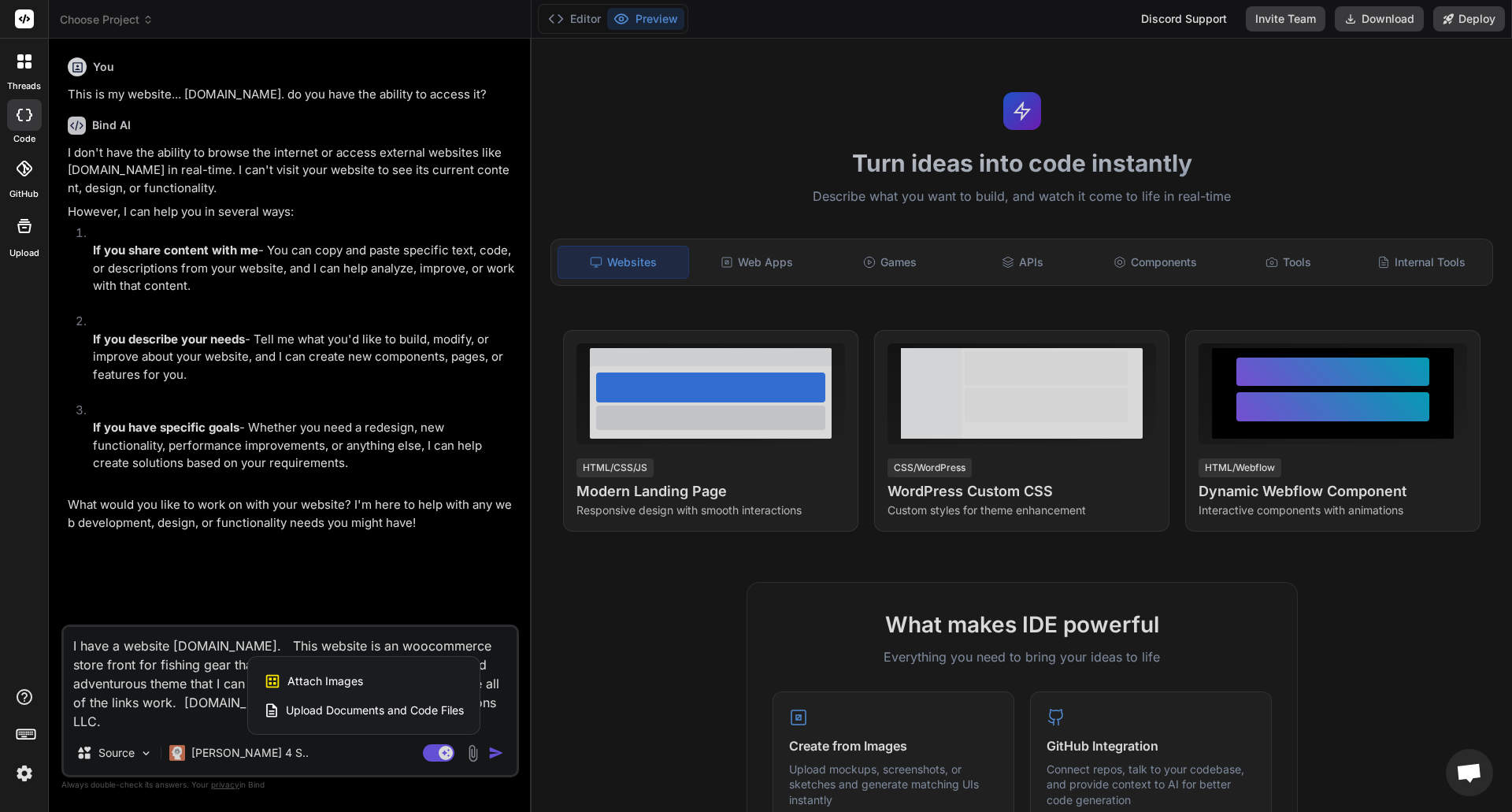
click at [350, 689] on div "Attach Images Image attachments are only supported in Claude and Gemini models." at bounding box center [364, 680] width 200 height 30
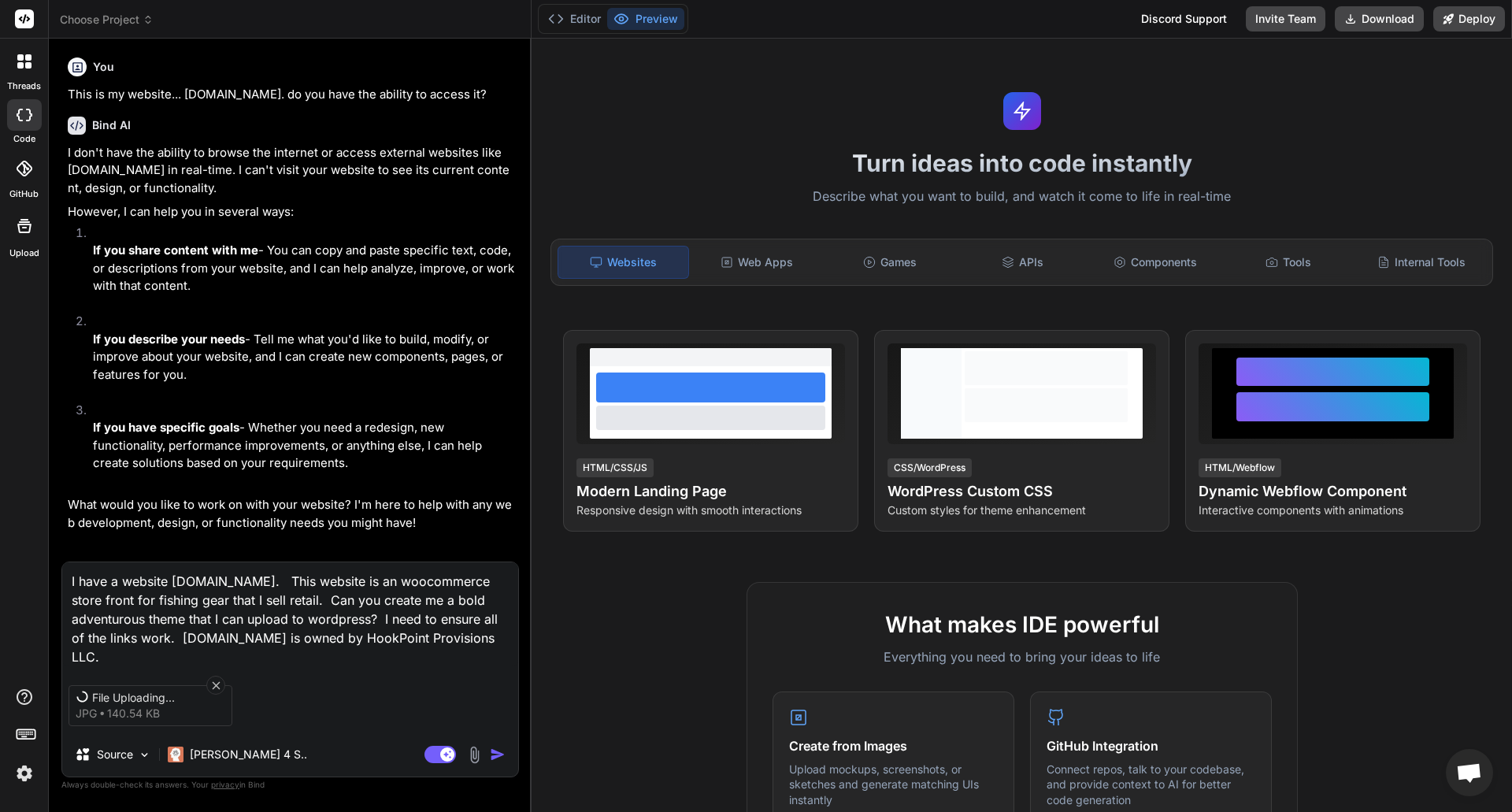
click at [167, 660] on textarea "I have a website hookpointusa.com. This website is an woocommerce store front f…" at bounding box center [291, 614] width 456 height 104
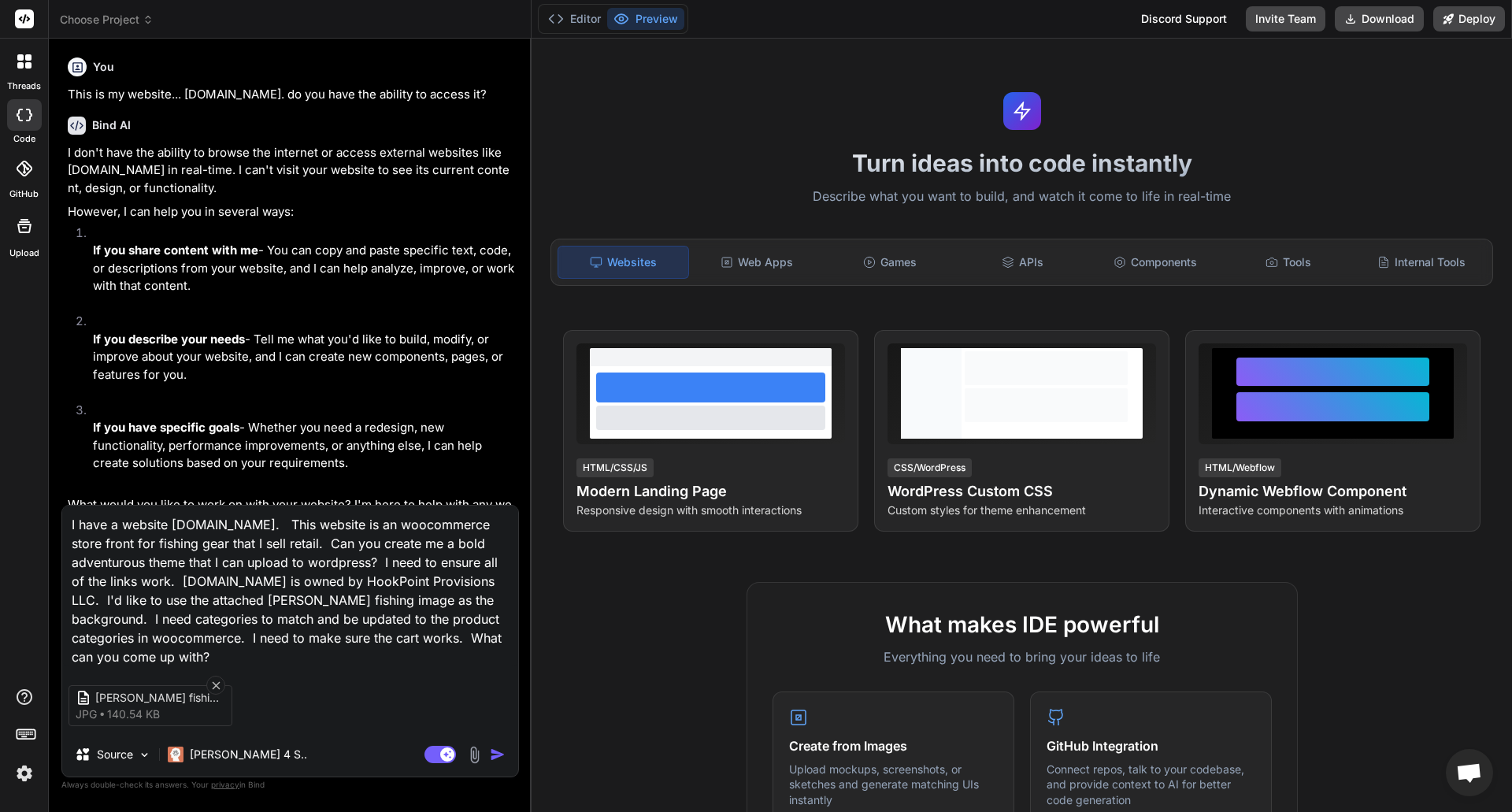
click at [370, 561] on textarea "I have a website hookpointusa.com. This website is an woocommerce store front f…" at bounding box center [291, 586] width 456 height 161
click at [326, 657] on textarea "I have a website hookpointusa.com. This website is an woocommerce store front f…" at bounding box center [291, 586] width 456 height 161
click at [492, 752] on img "button" at bounding box center [497, 754] width 16 height 16
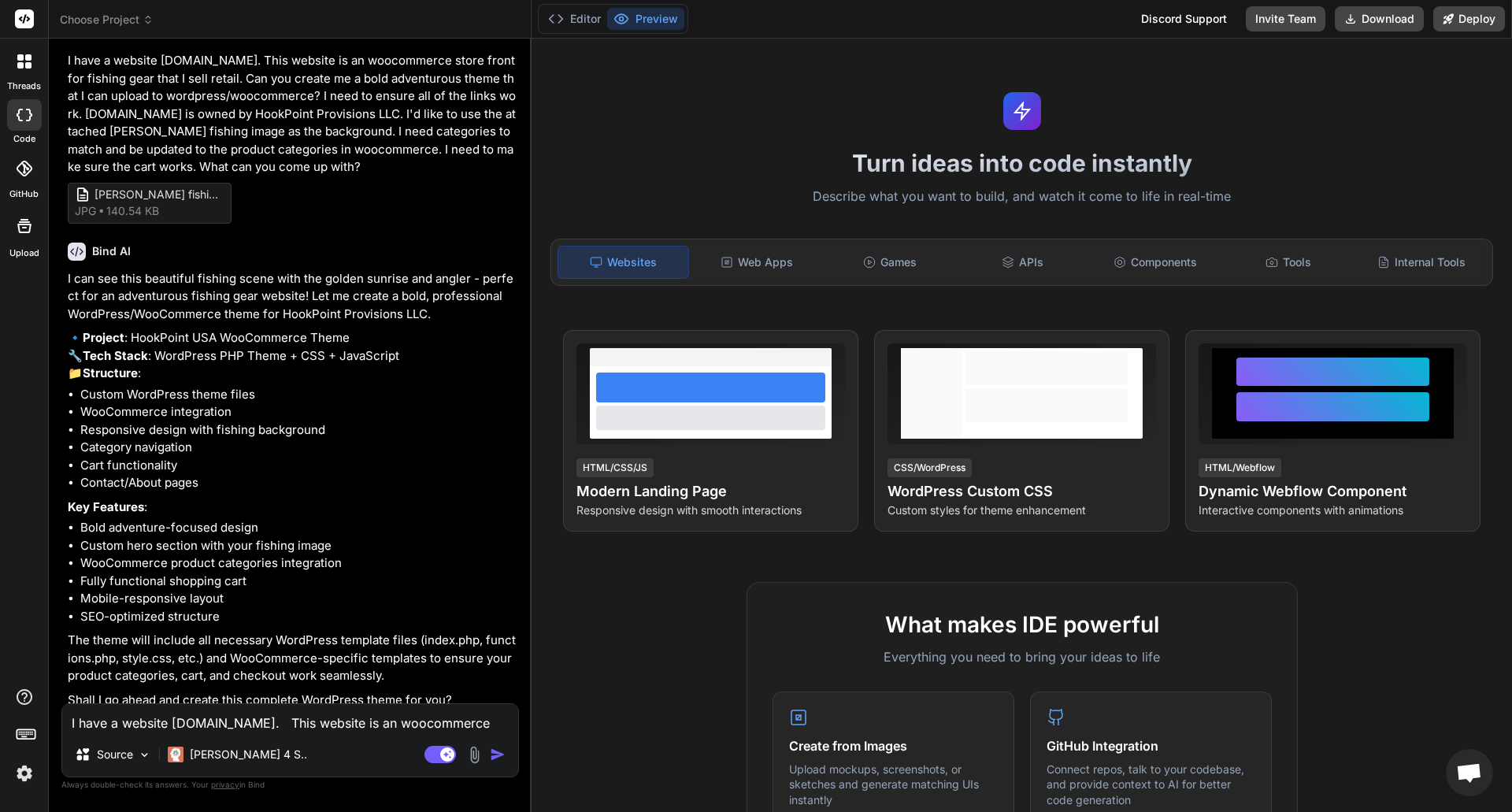
scroll to position [561, 0]
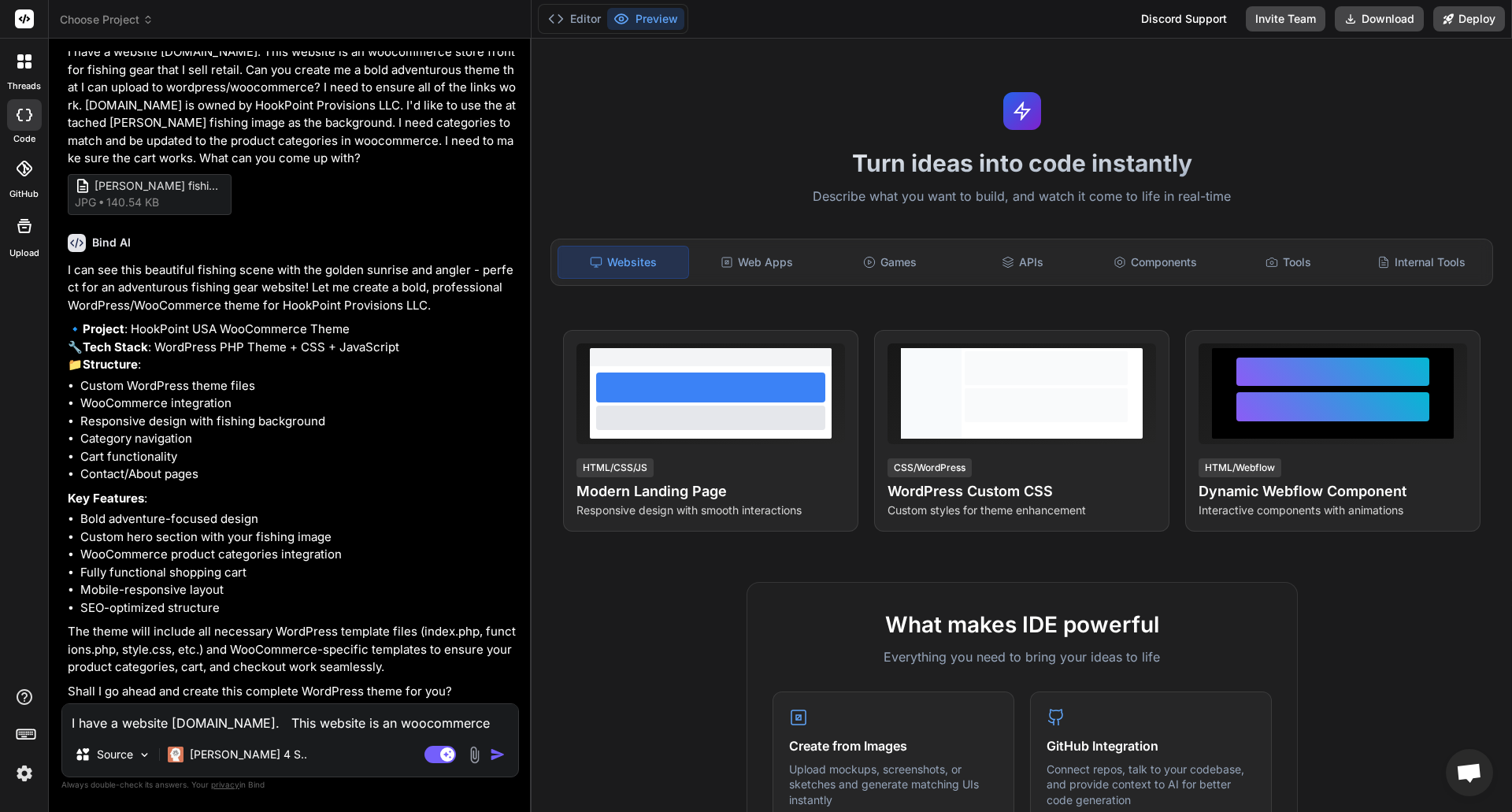
click at [233, 718] on textarea "I have a website hookpointusa.com. This website is an woocommerce store front f…" at bounding box center [291, 717] width 456 height 28
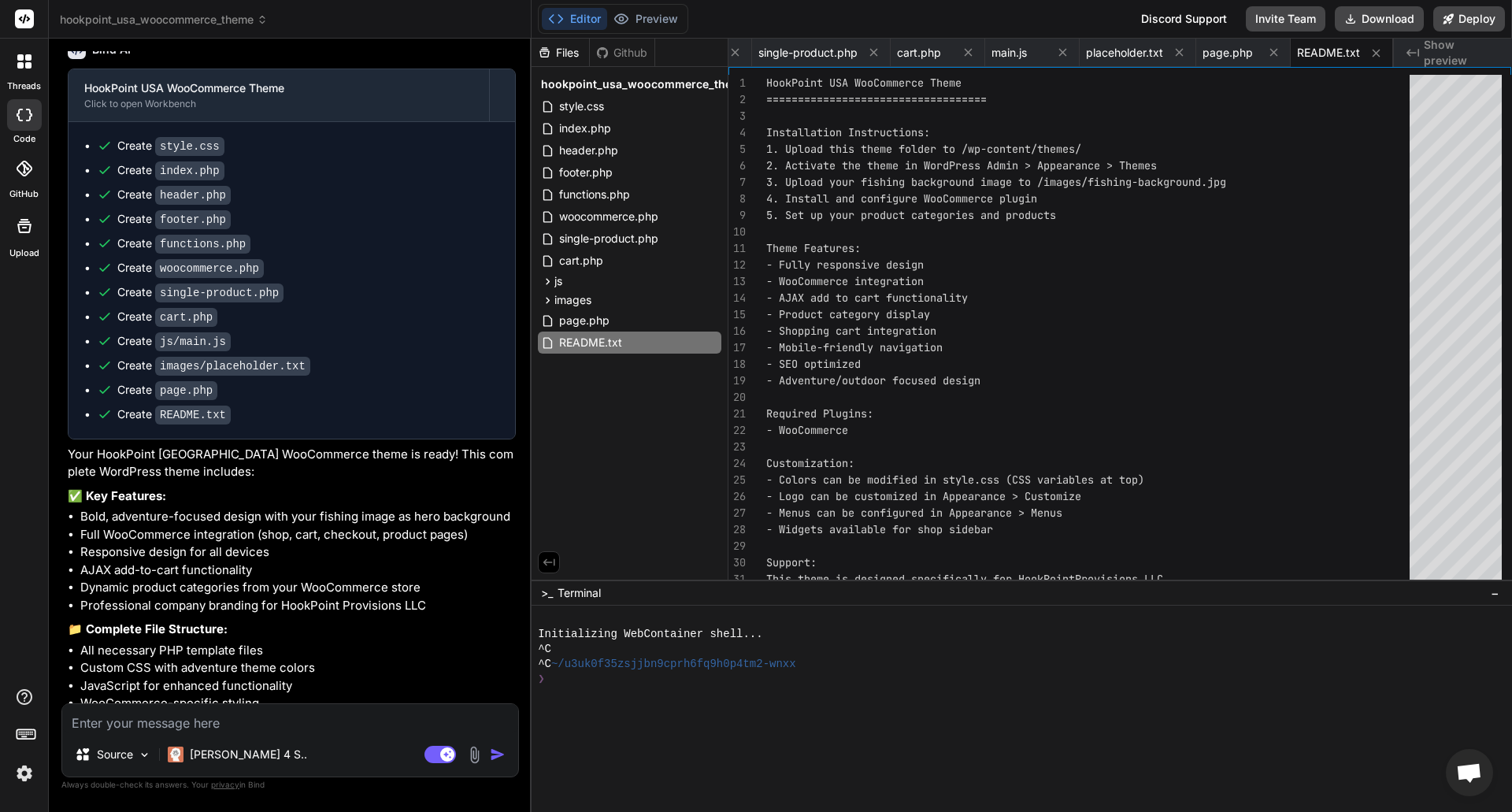
scroll to position [1216, 0]
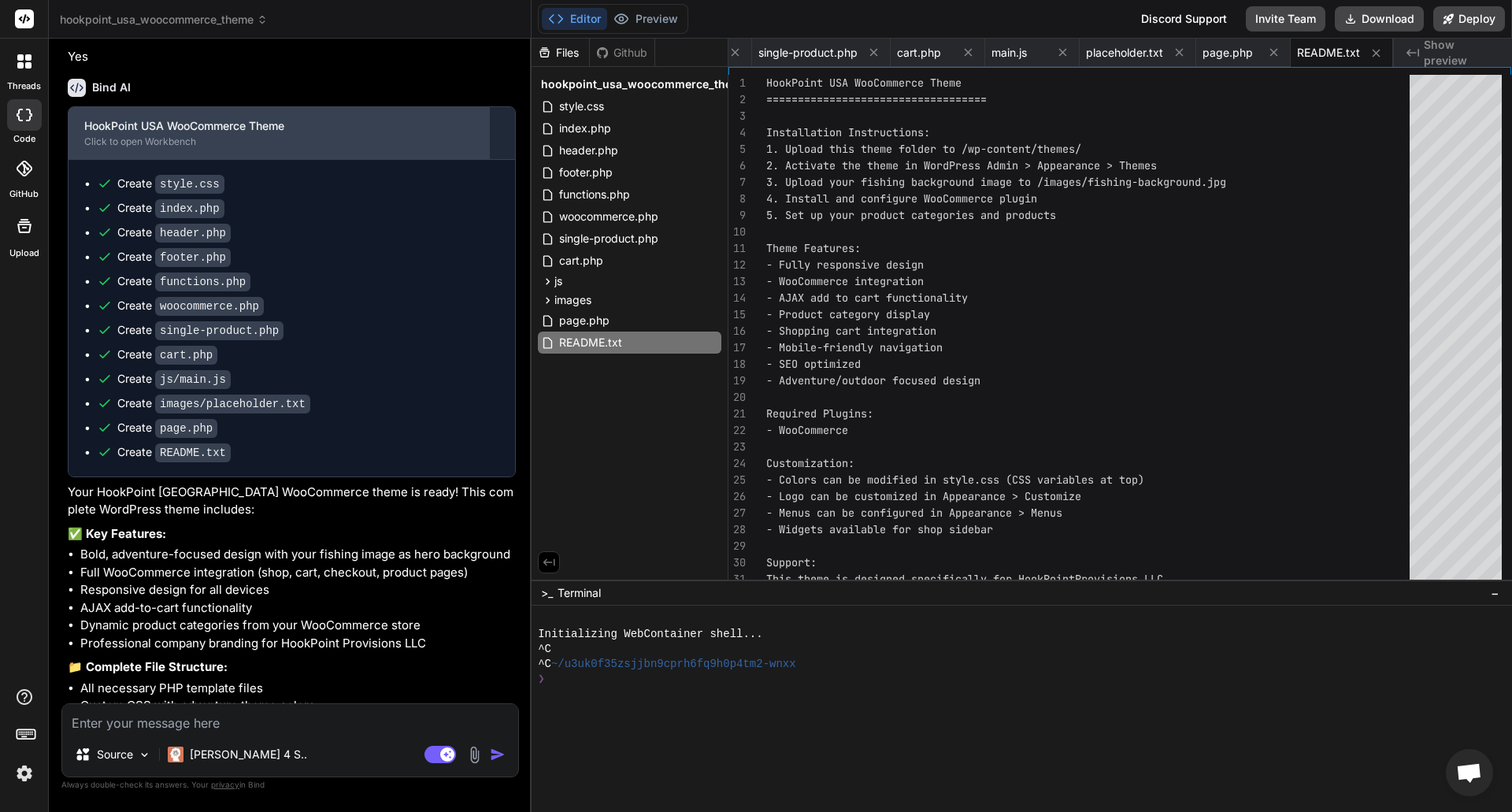
click at [252, 134] on div "HookPoint USA WooCommerce Theme" at bounding box center [278, 126] width 389 height 16
click at [194, 148] on div "Click to open Workbench" at bounding box center [278, 141] width 389 height 13
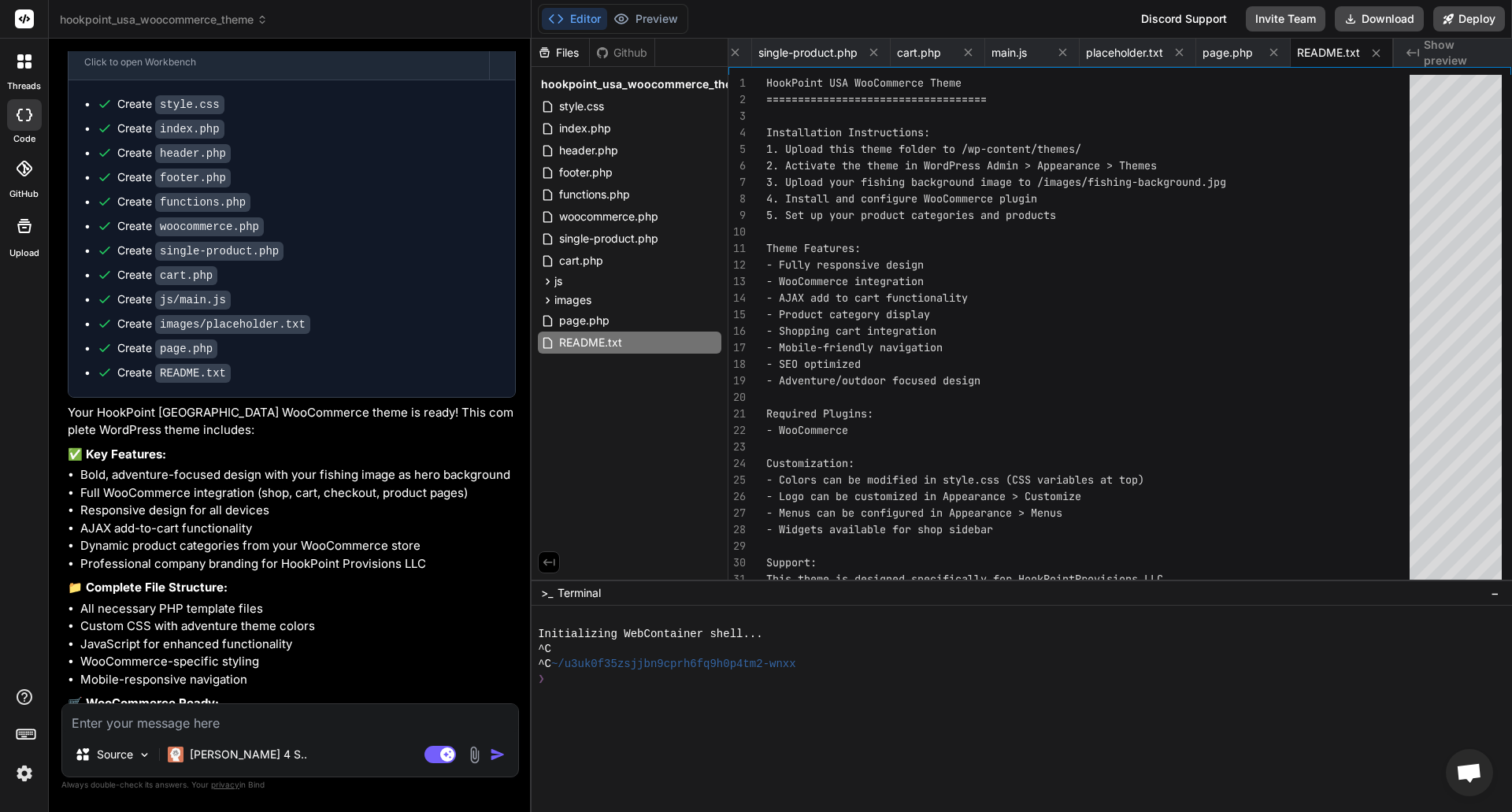
scroll to position [1295, 0]
click at [212, 69] on div "Click to open Workbench" at bounding box center [278, 62] width 389 height 13
click at [236, 69] on div "Click to open Workbench" at bounding box center [278, 62] width 389 height 13
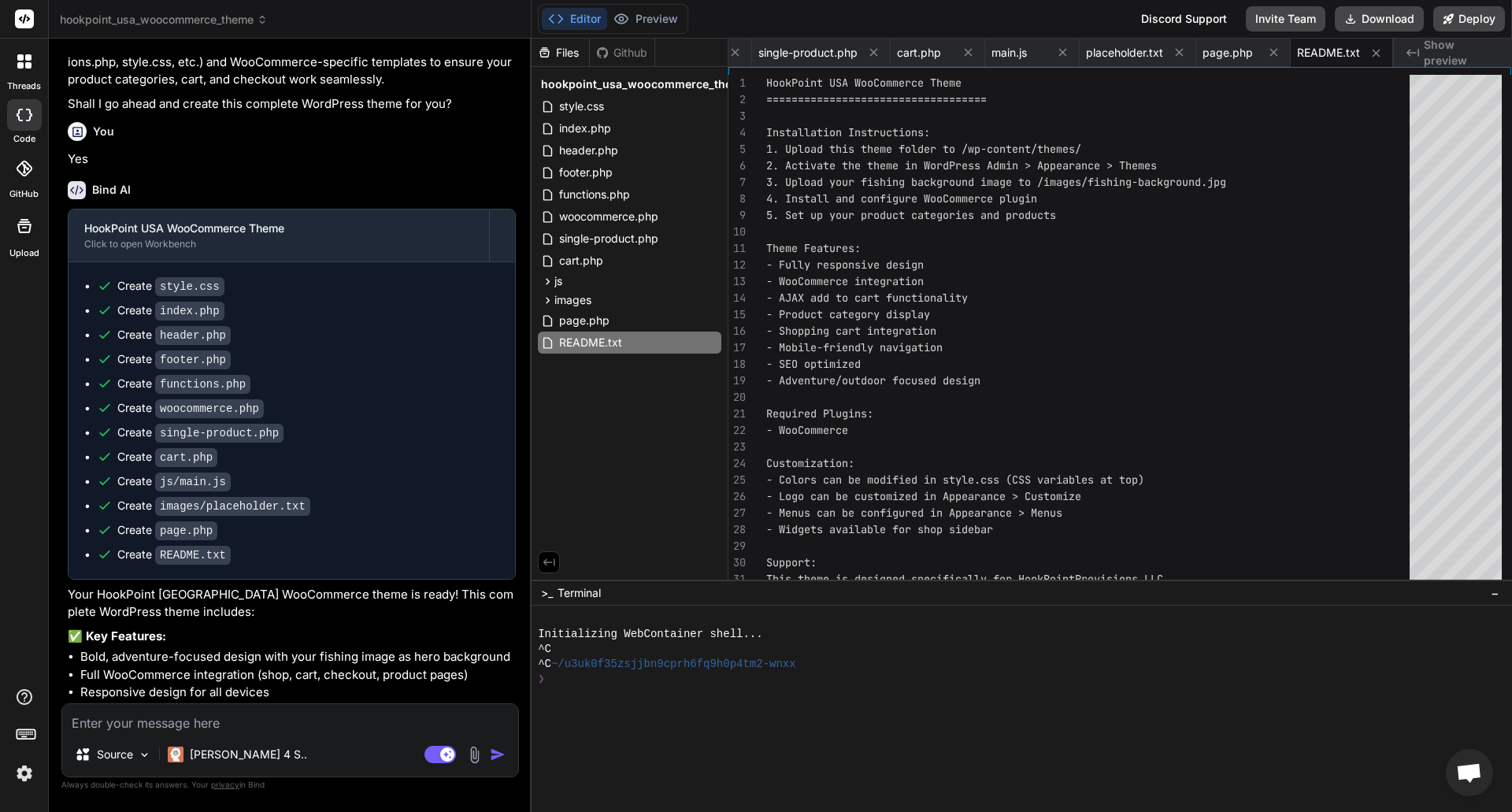
scroll to position [1138, 0]
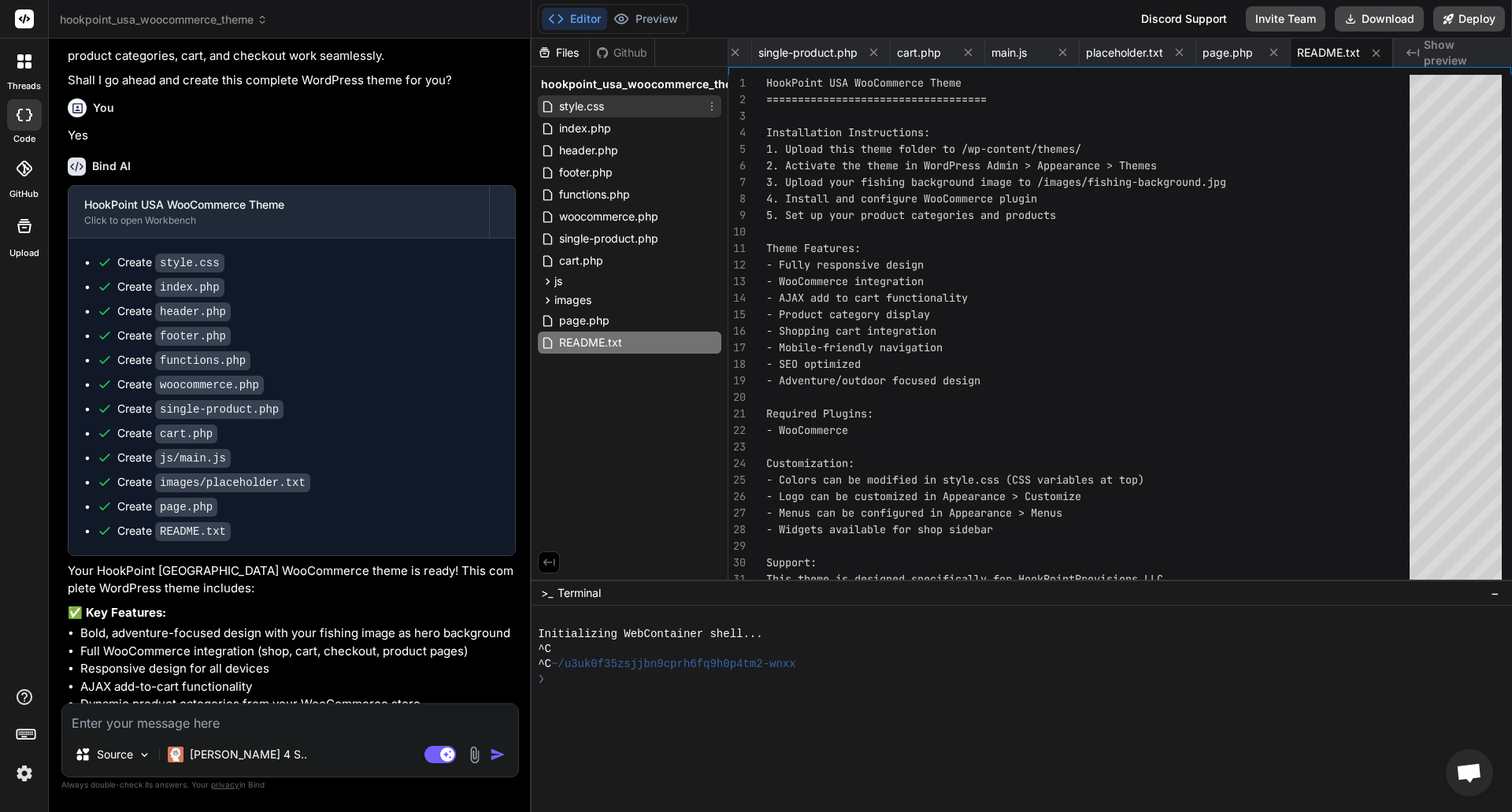
click at [711, 105] on icon at bounding box center [712, 106] width 13 height 13
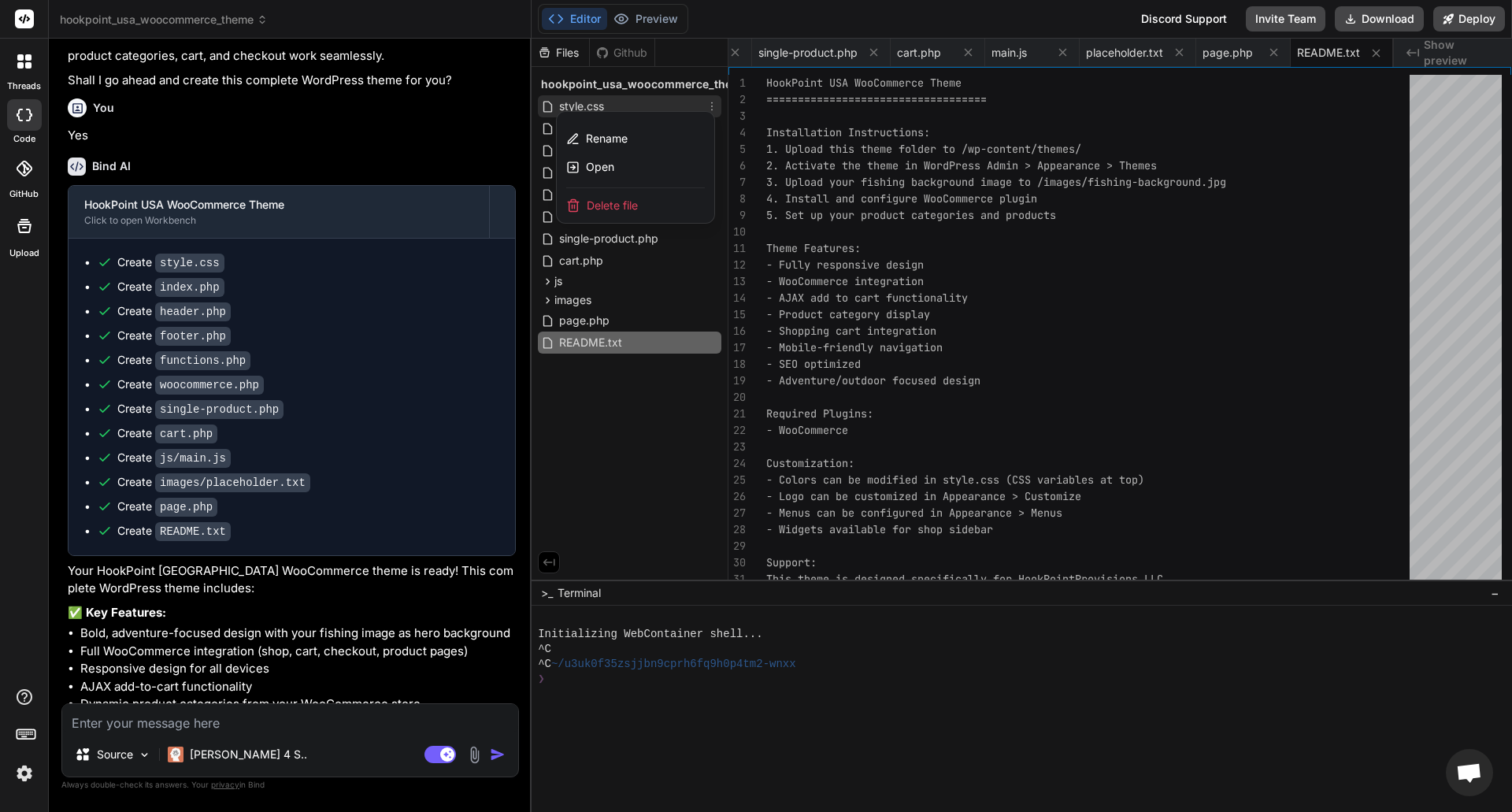
click at [711, 105] on div at bounding box center [1022, 425] width 981 height 773
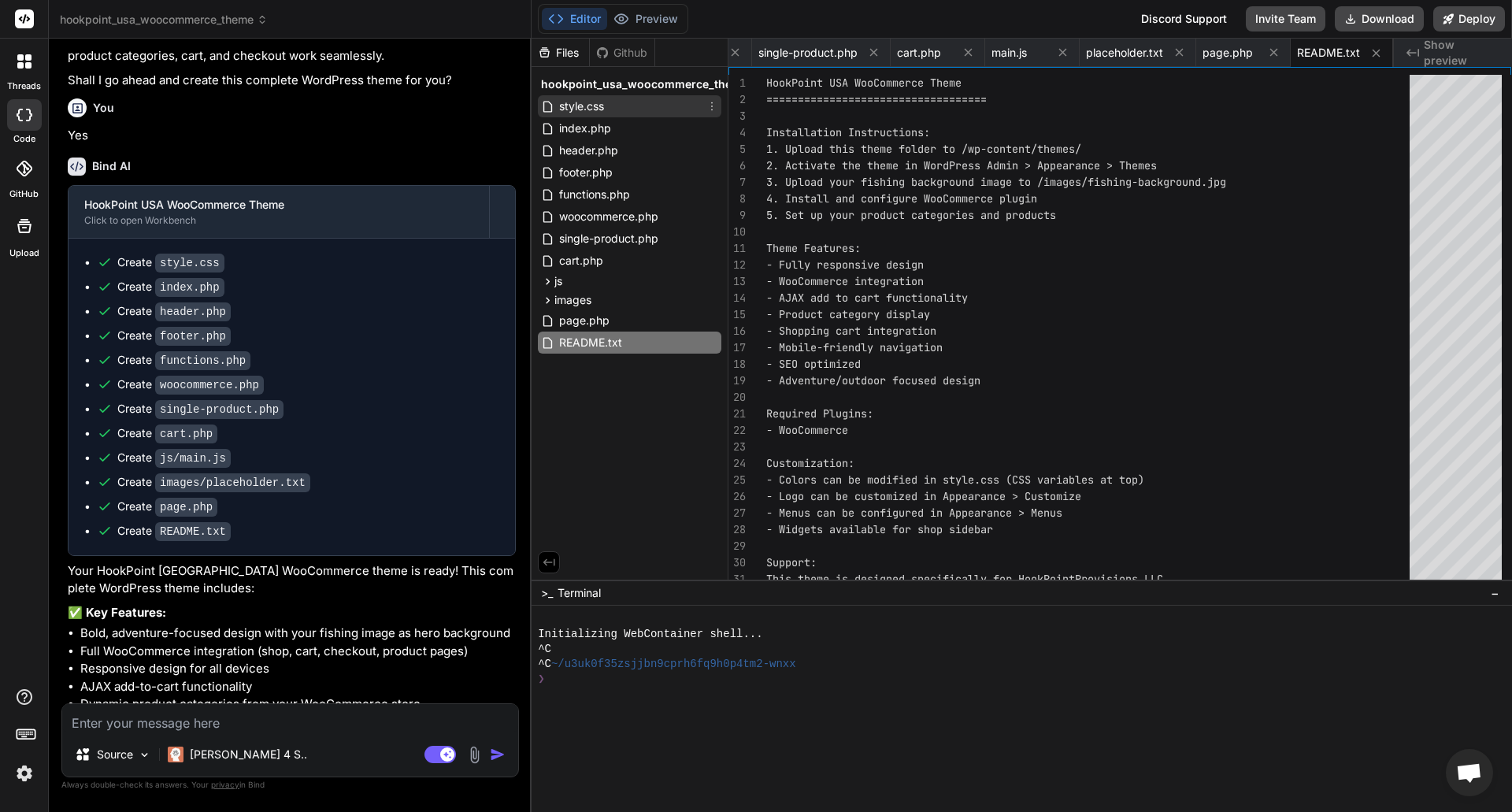
click at [668, 107] on div "style.css" at bounding box center [630, 106] width 183 height 22
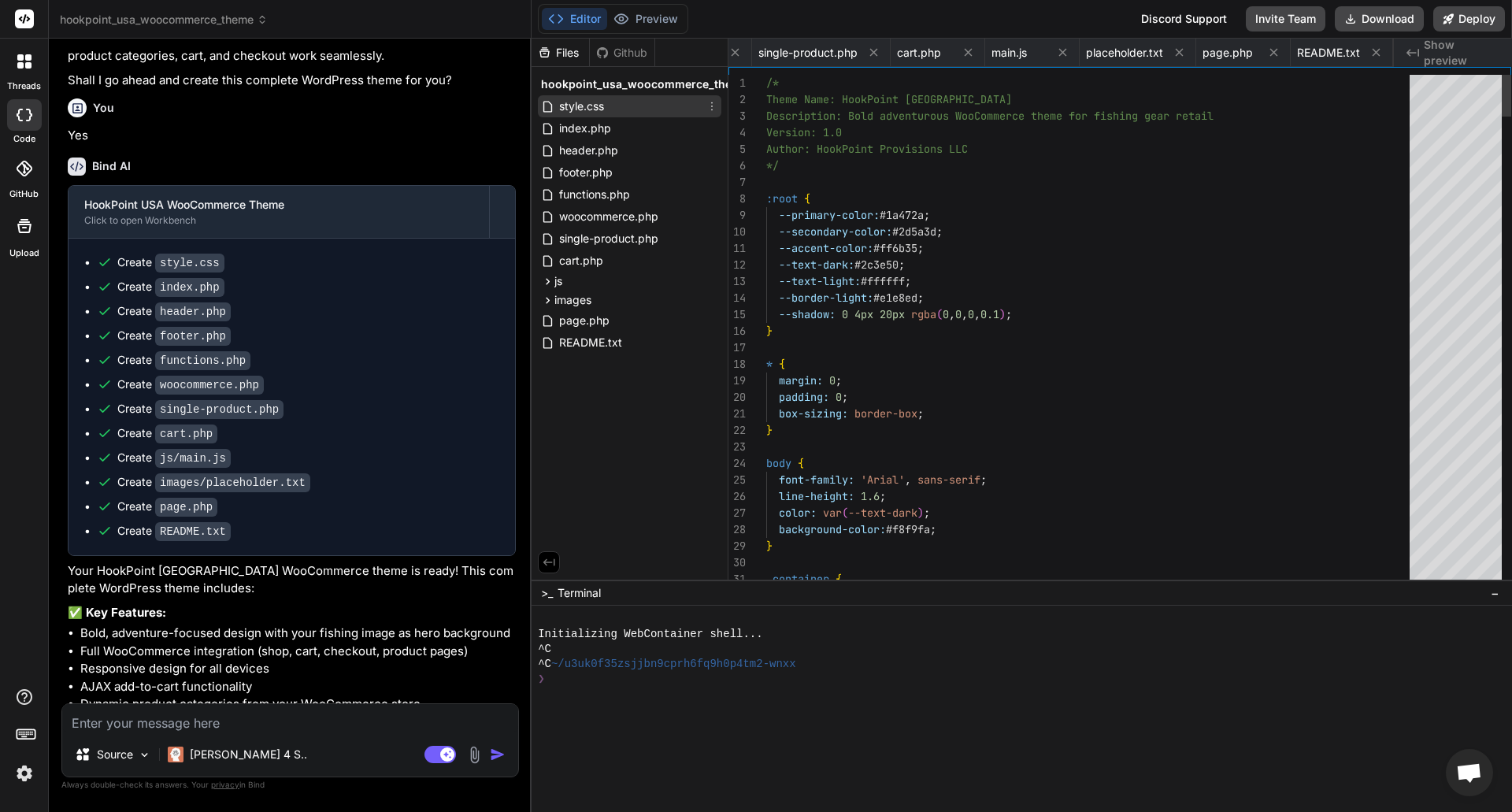
scroll to position [0, 0]
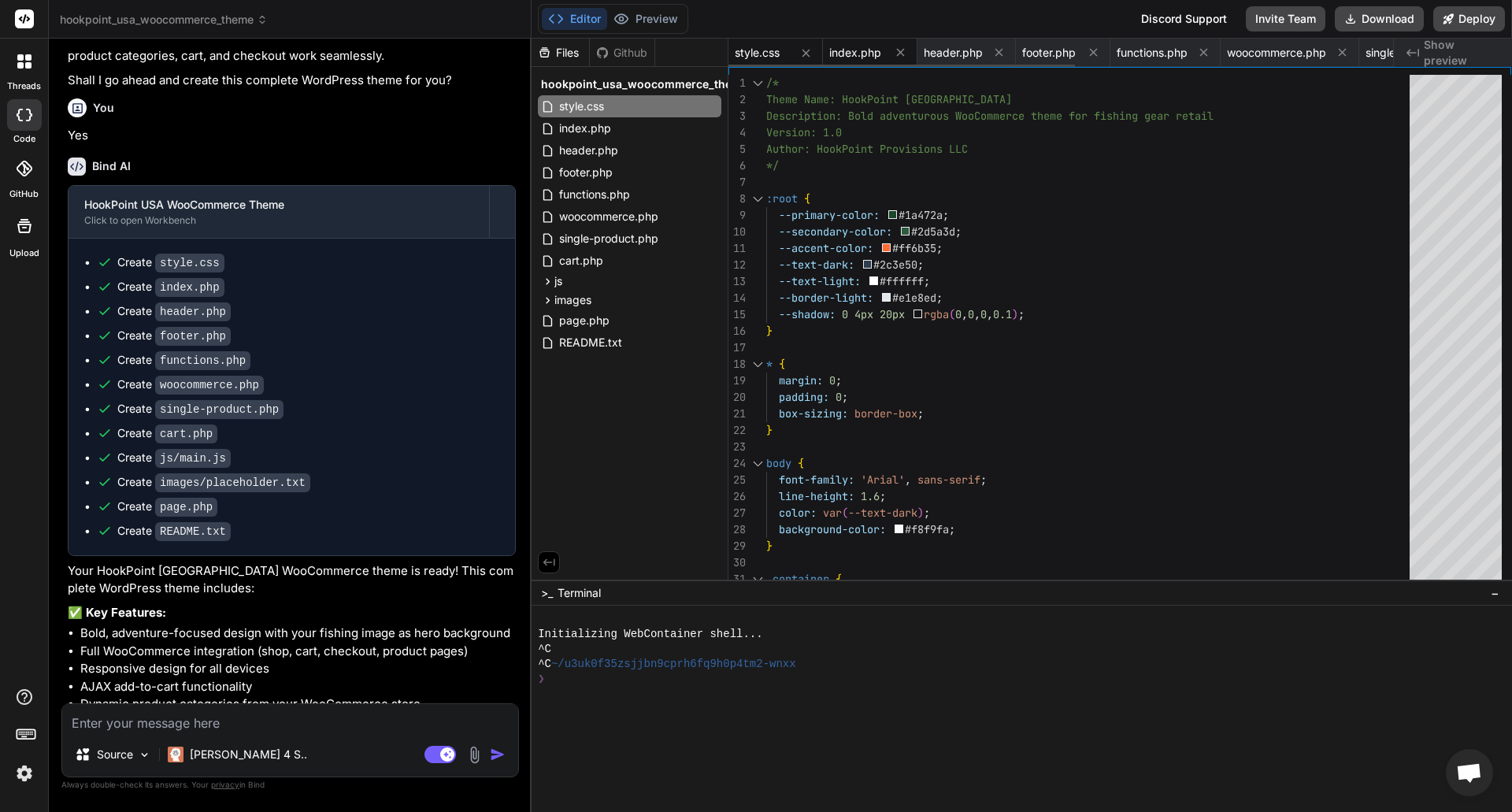
click at [855, 55] on span "index.php" at bounding box center [855, 53] width 52 height 16
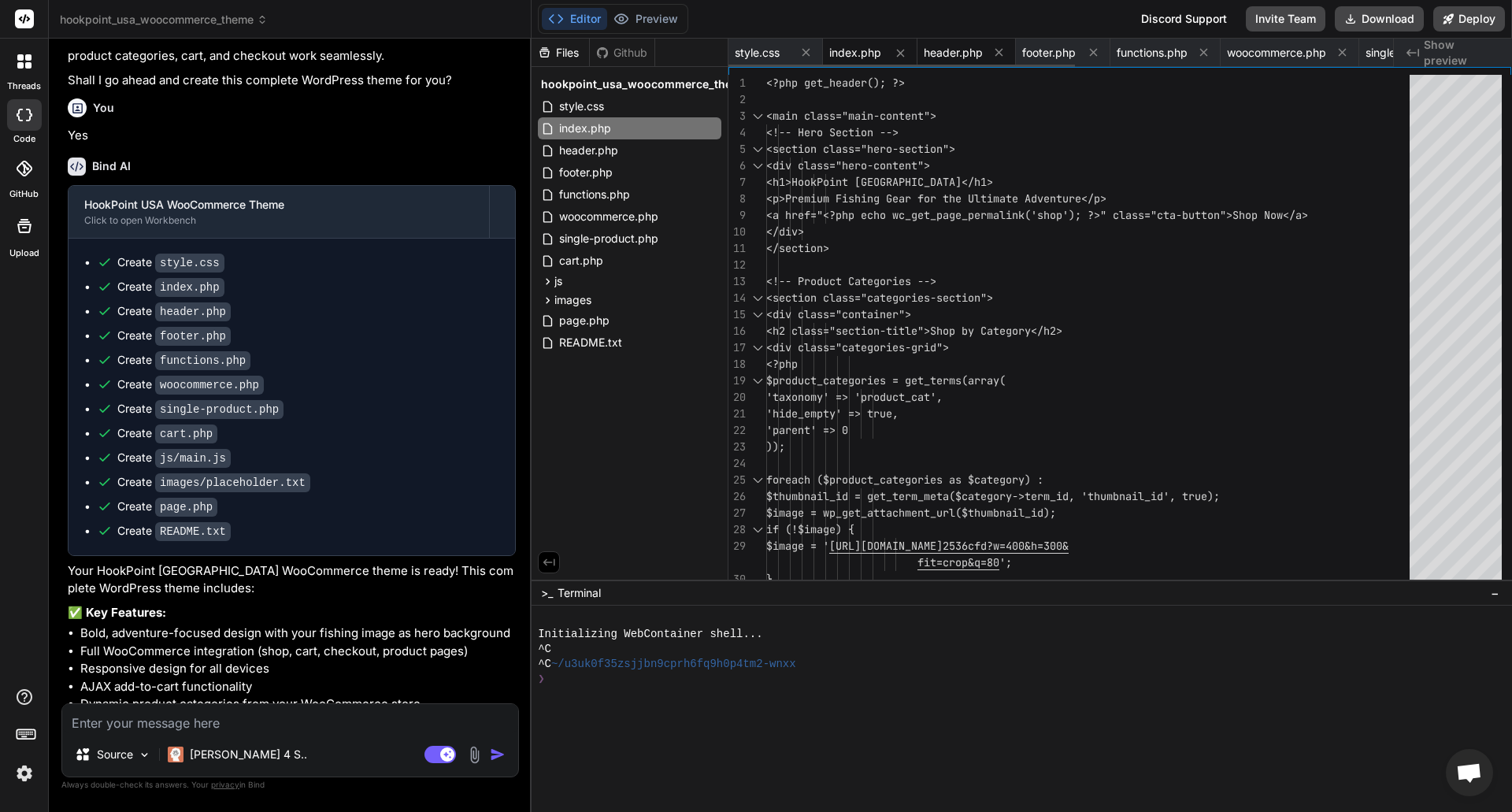
click at [931, 57] on span "header.php" at bounding box center [953, 53] width 59 height 16
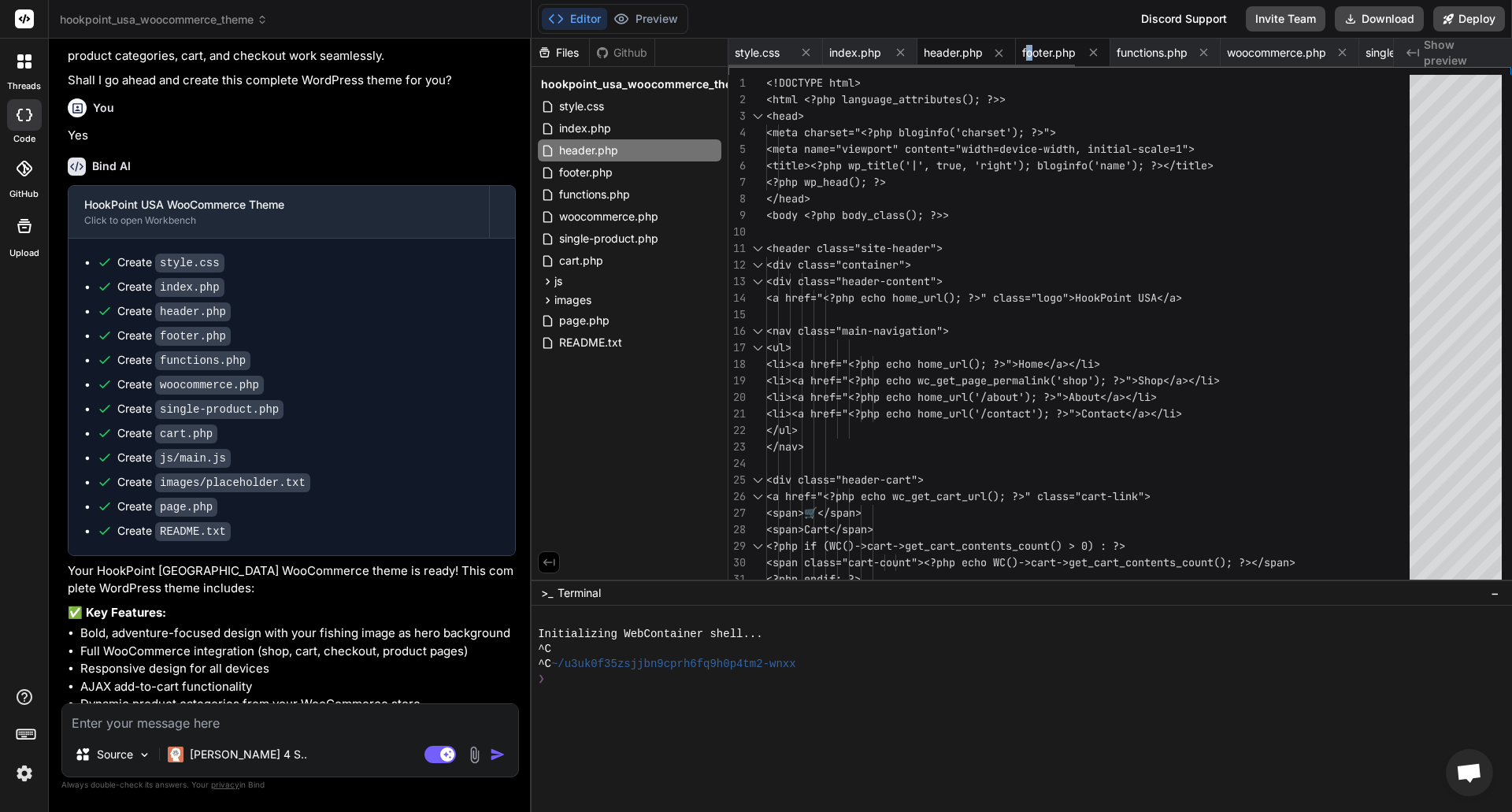
click at [1030, 51] on span "footer.php" at bounding box center [1049, 53] width 54 height 16
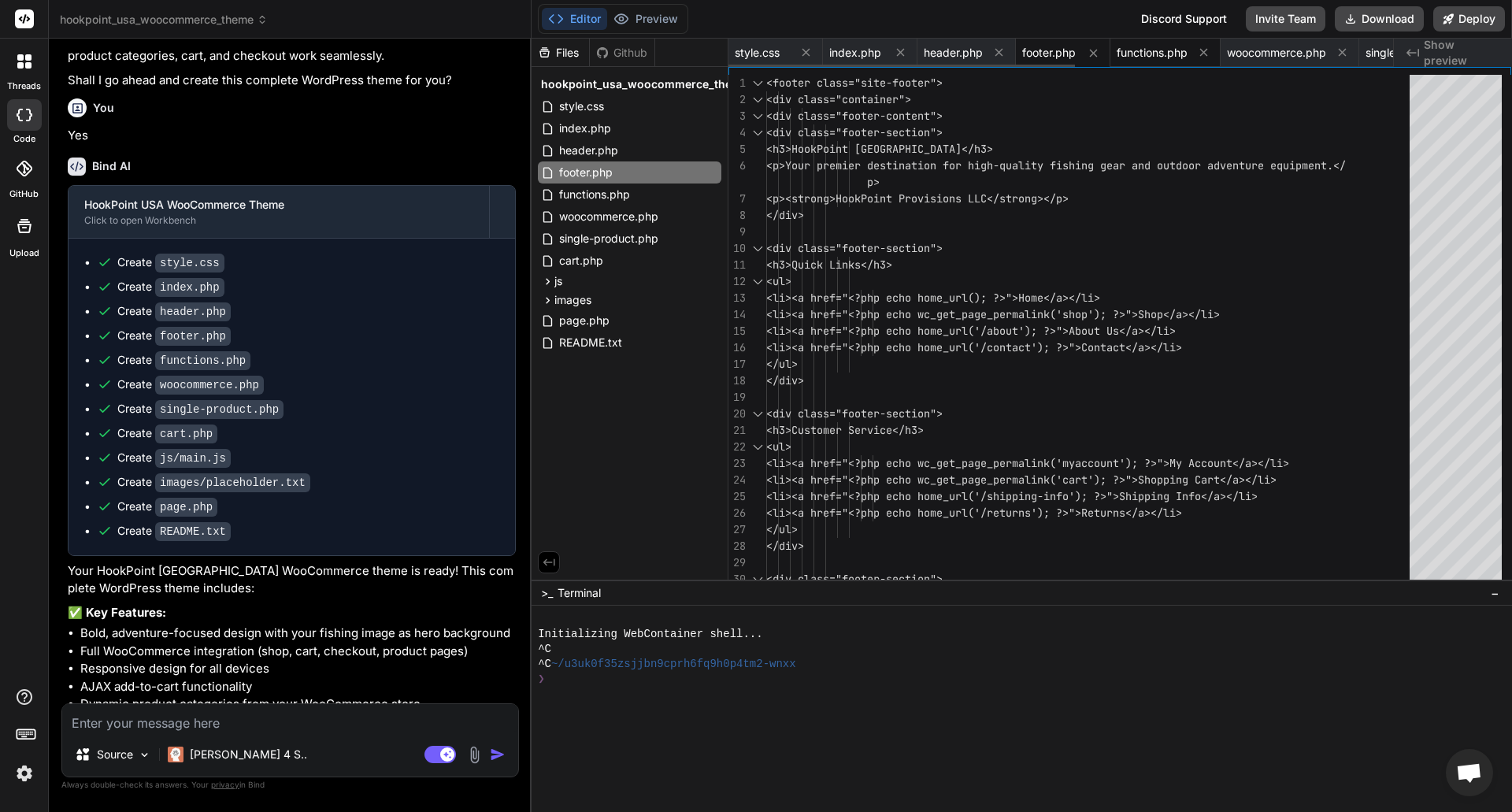
drag, startPoint x: 1142, startPoint y: 52, endPoint x: 1219, endPoint y: 53, distance: 77.0
click at [1143, 52] on span "functions.php" at bounding box center [1152, 53] width 71 height 16
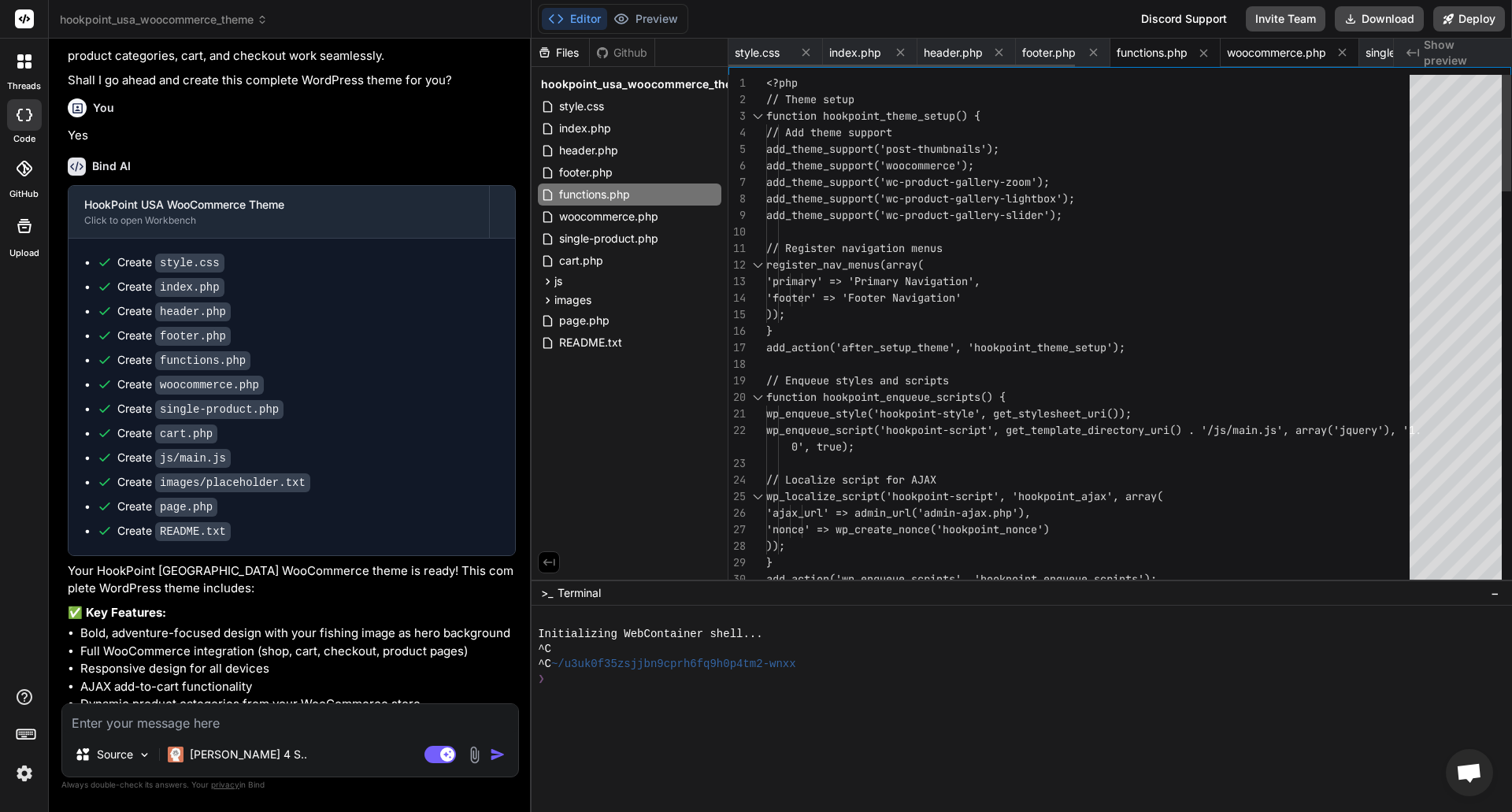
drag, startPoint x: 1260, startPoint y: 52, endPoint x: 1327, endPoint y: 54, distance: 67.0
click at [1260, 52] on span "woocommerce.php" at bounding box center [1277, 53] width 99 height 16
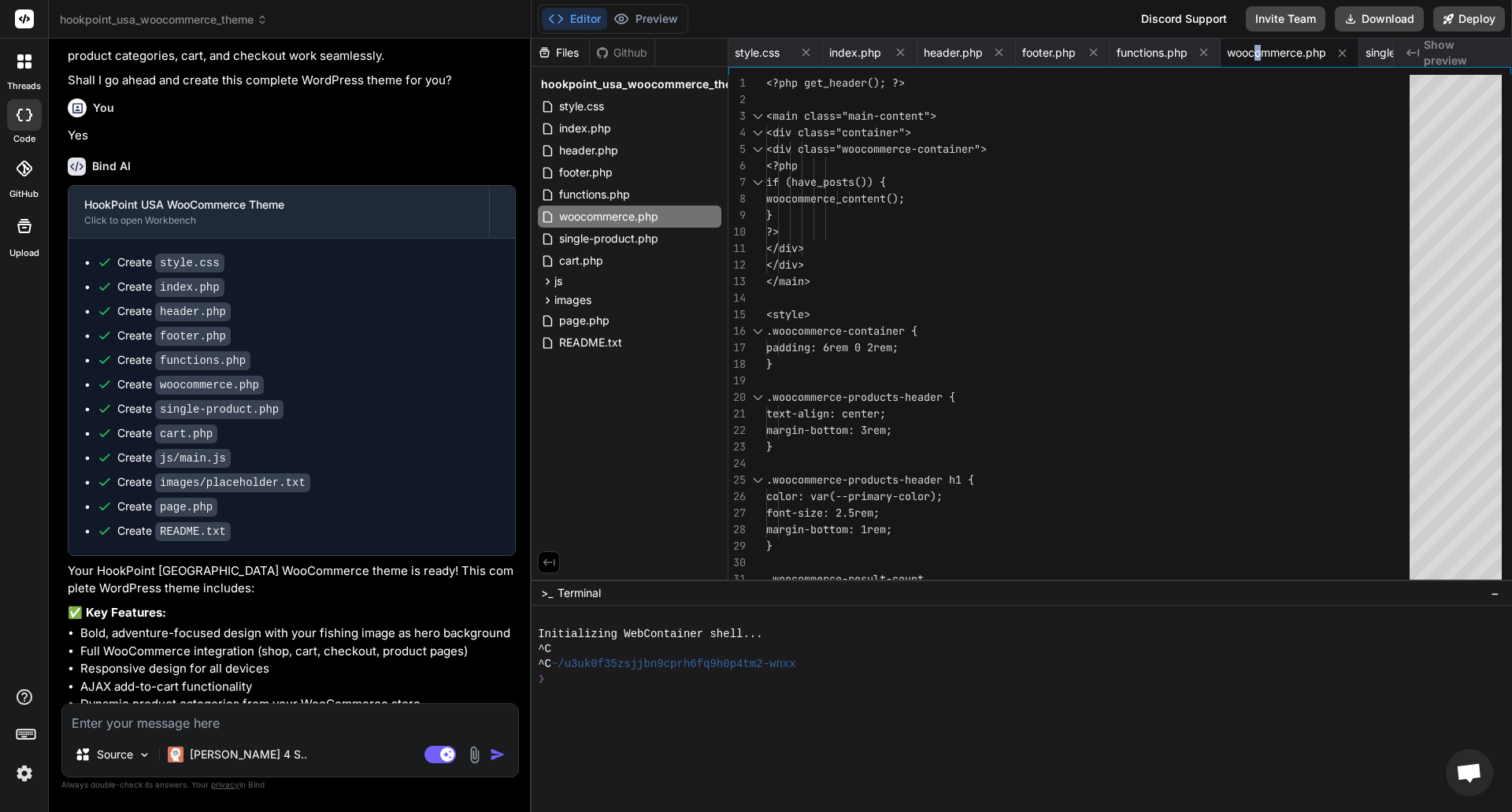
drag, startPoint x: 1374, startPoint y: 52, endPoint x: 1412, endPoint y: 51, distance: 38.0
click at [1375, 52] on span "single-product.php" at bounding box center [1415, 53] width 99 height 16
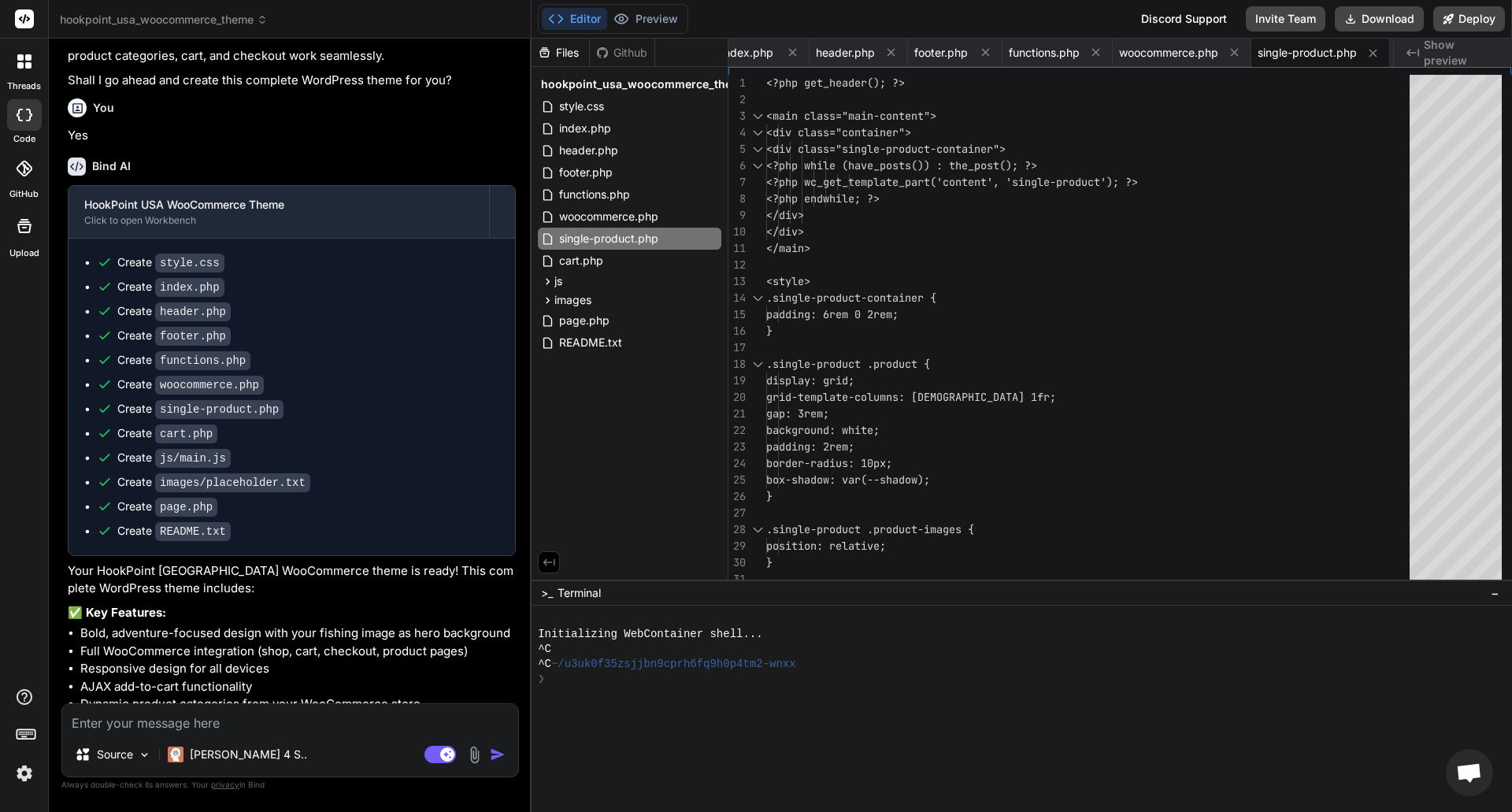
click at [1435, 49] on span "Show preview" at bounding box center [1462, 53] width 76 height 31
click at [1412, 50] on icon "Created with Pixso." at bounding box center [1413, 53] width 13 height 13
click at [747, 58] on span "index.php" at bounding box center [747, 53] width 52 height 16
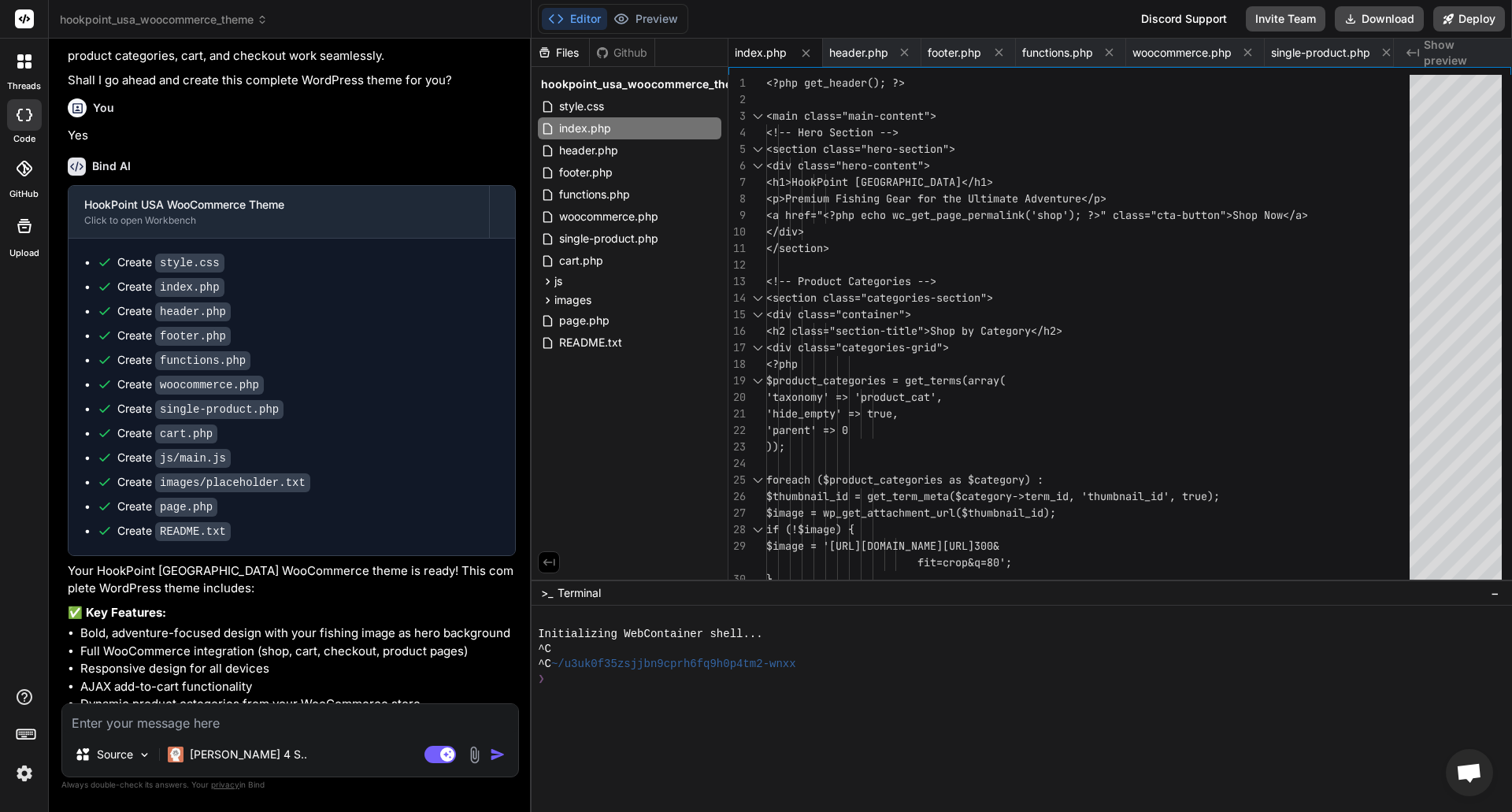
click at [1410, 55] on icon at bounding box center [1413, 53] width 13 height 8
click at [628, 113] on div "style.css" at bounding box center [630, 106] width 183 height 22
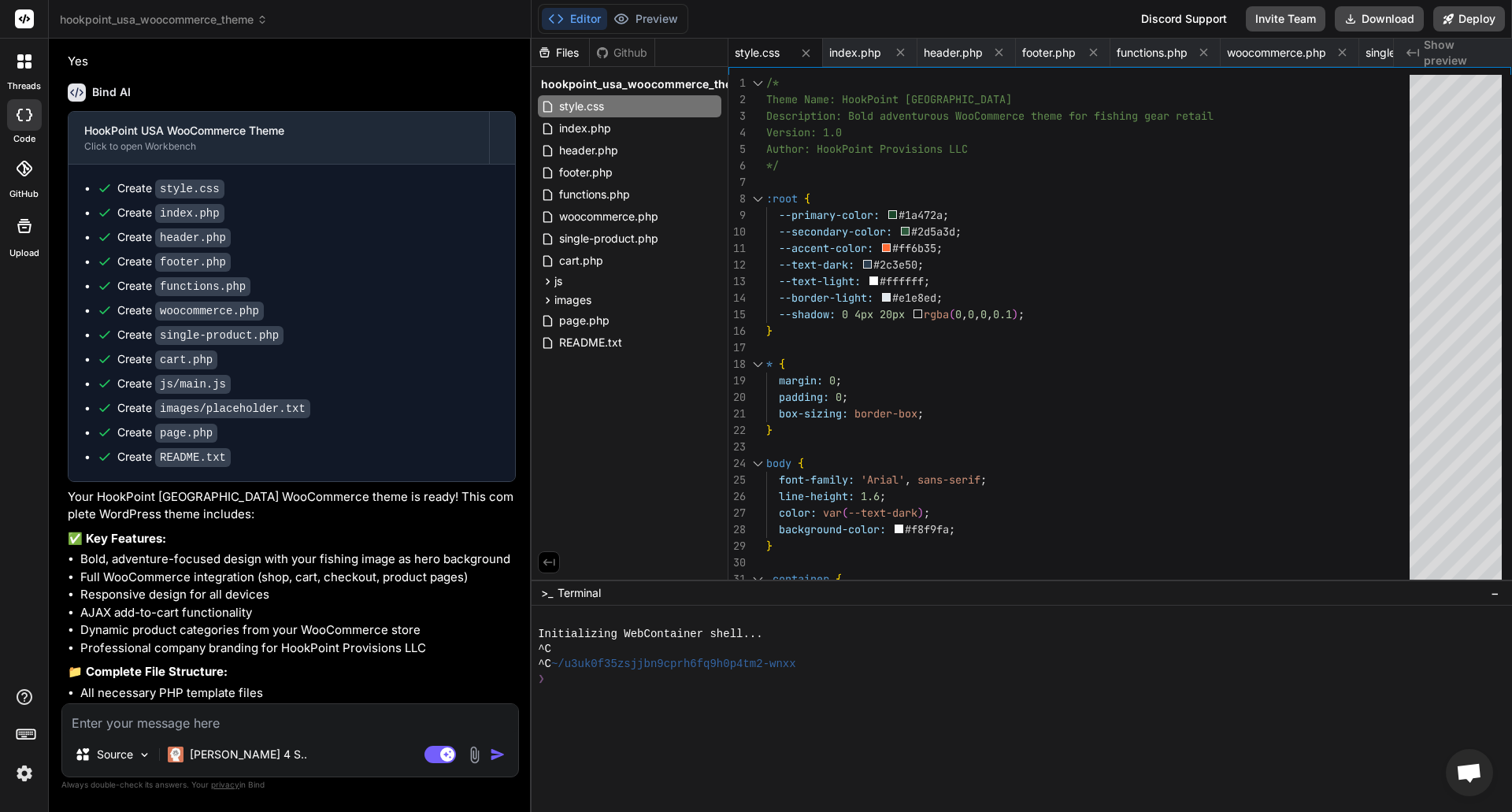
scroll to position [1216, 0]
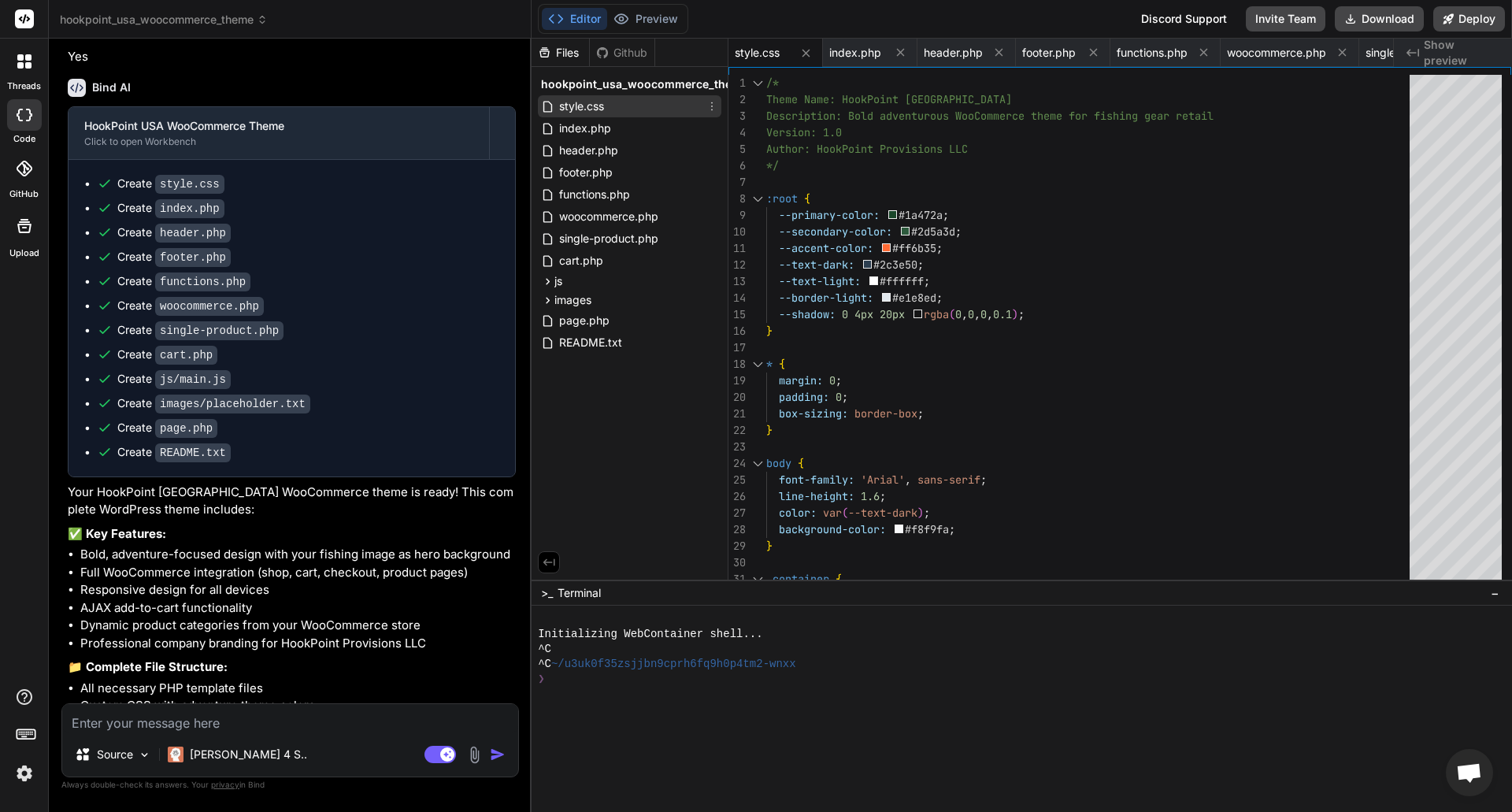
click at [621, 108] on div "style.css" at bounding box center [630, 106] width 183 height 22
click at [586, 332] on div "README.txt" at bounding box center [630, 342] width 183 height 22
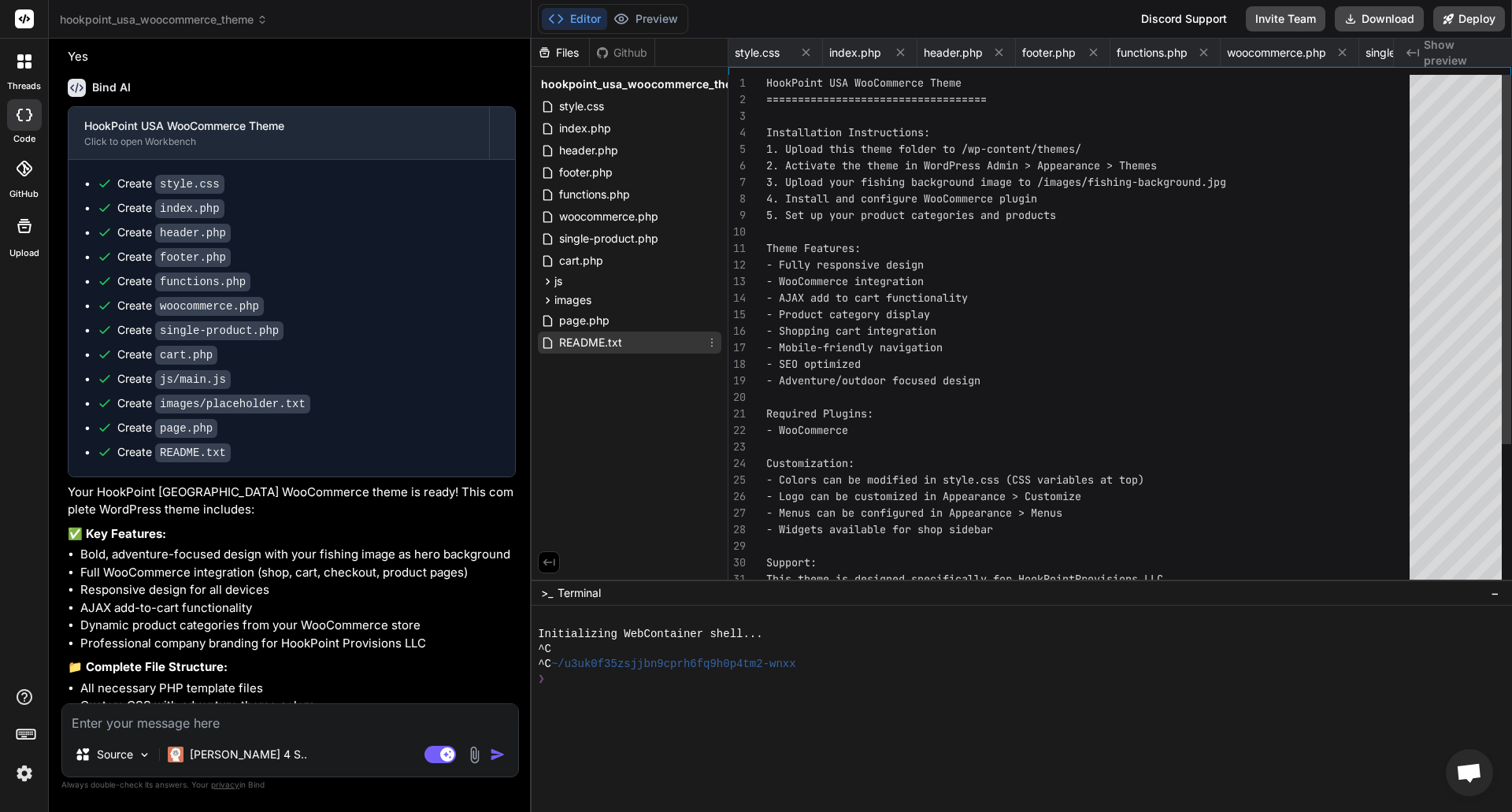
scroll to position [0, 609]
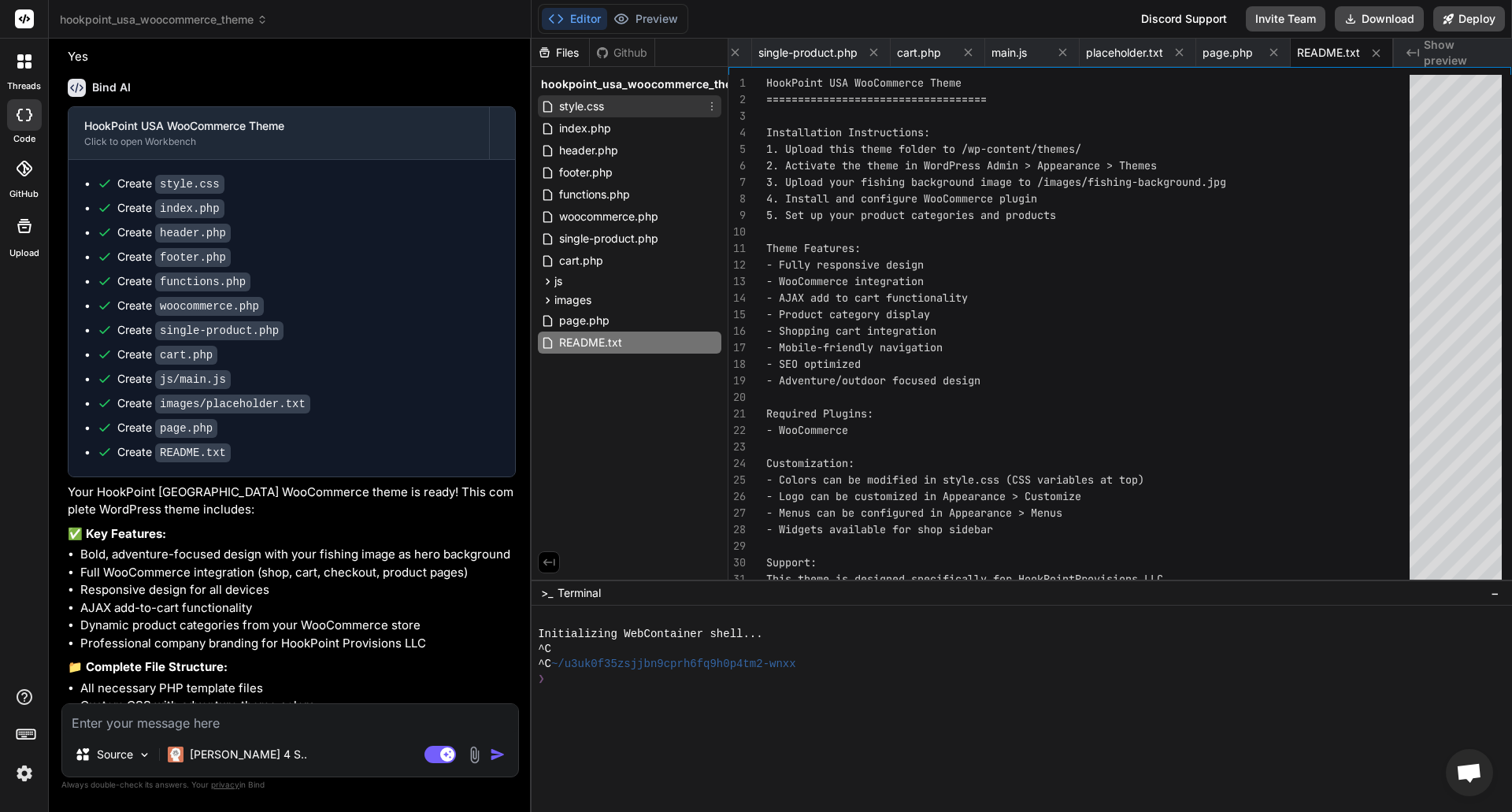
click at [609, 109] on div "style.css" at bounding box center [630, 106] width 183 height 22
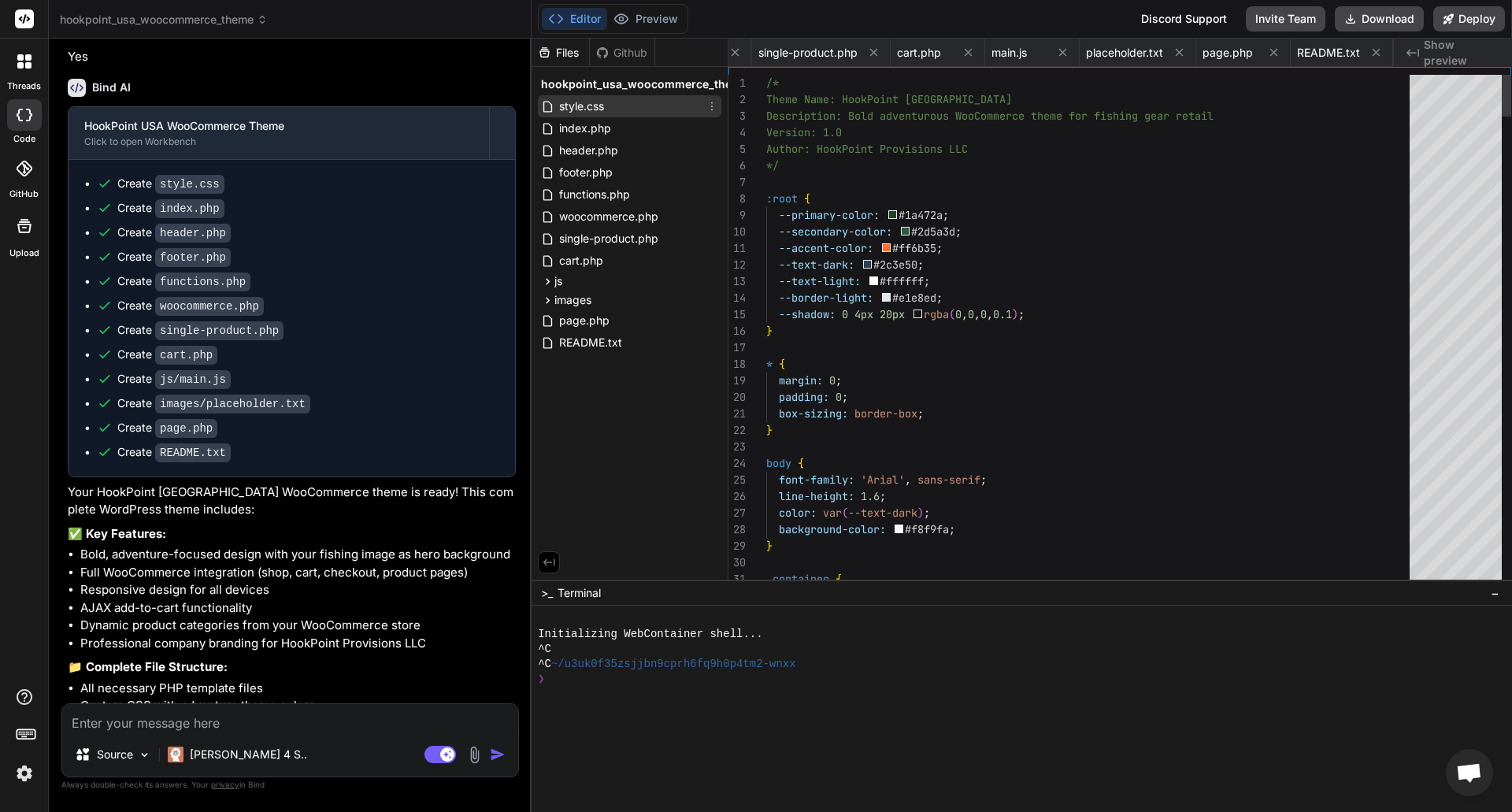
scroll to position [0, 0]
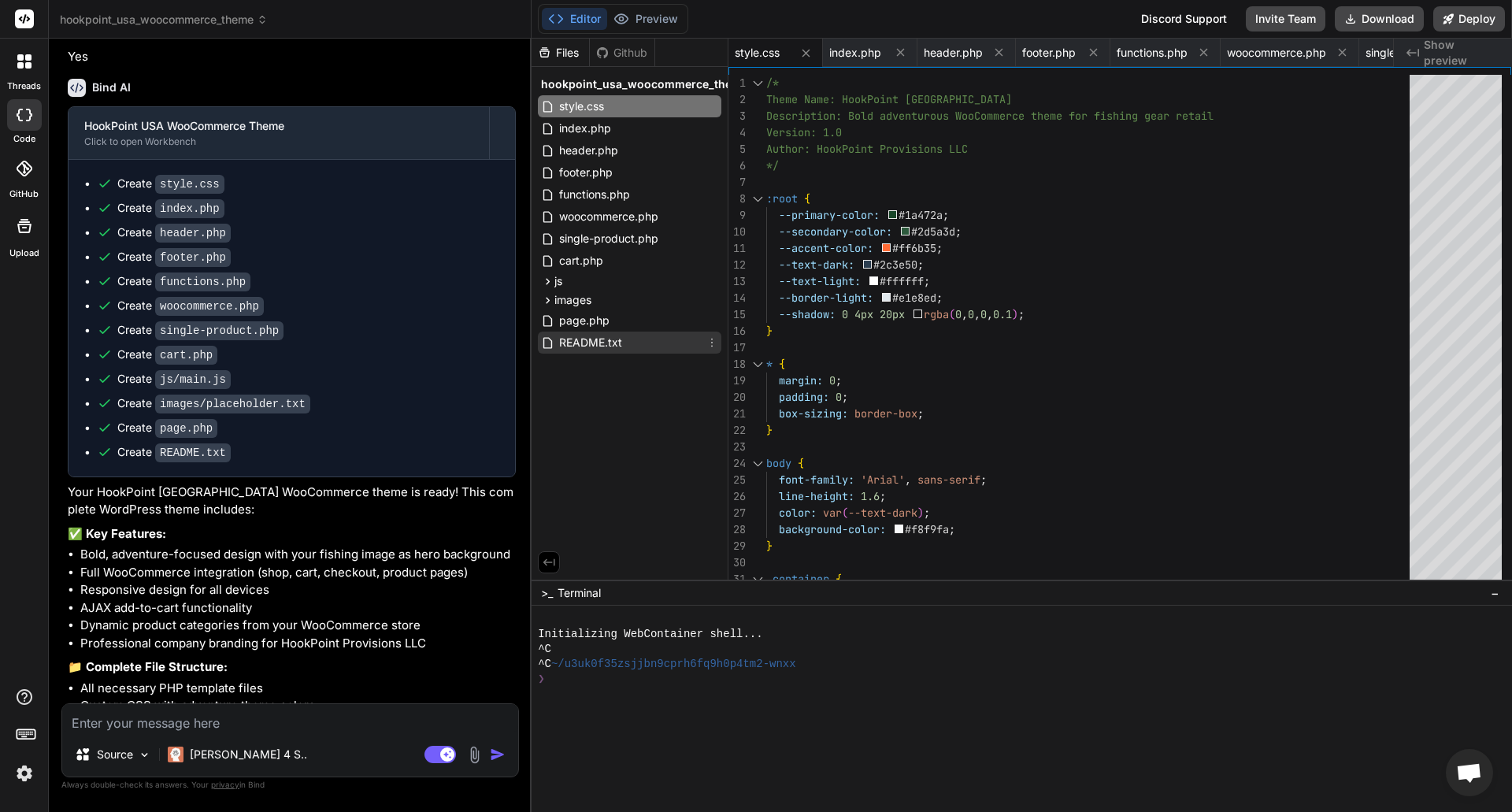
click at [593, 335] on span "README.txt" at bounding box center [591, 342] width 66 height 19
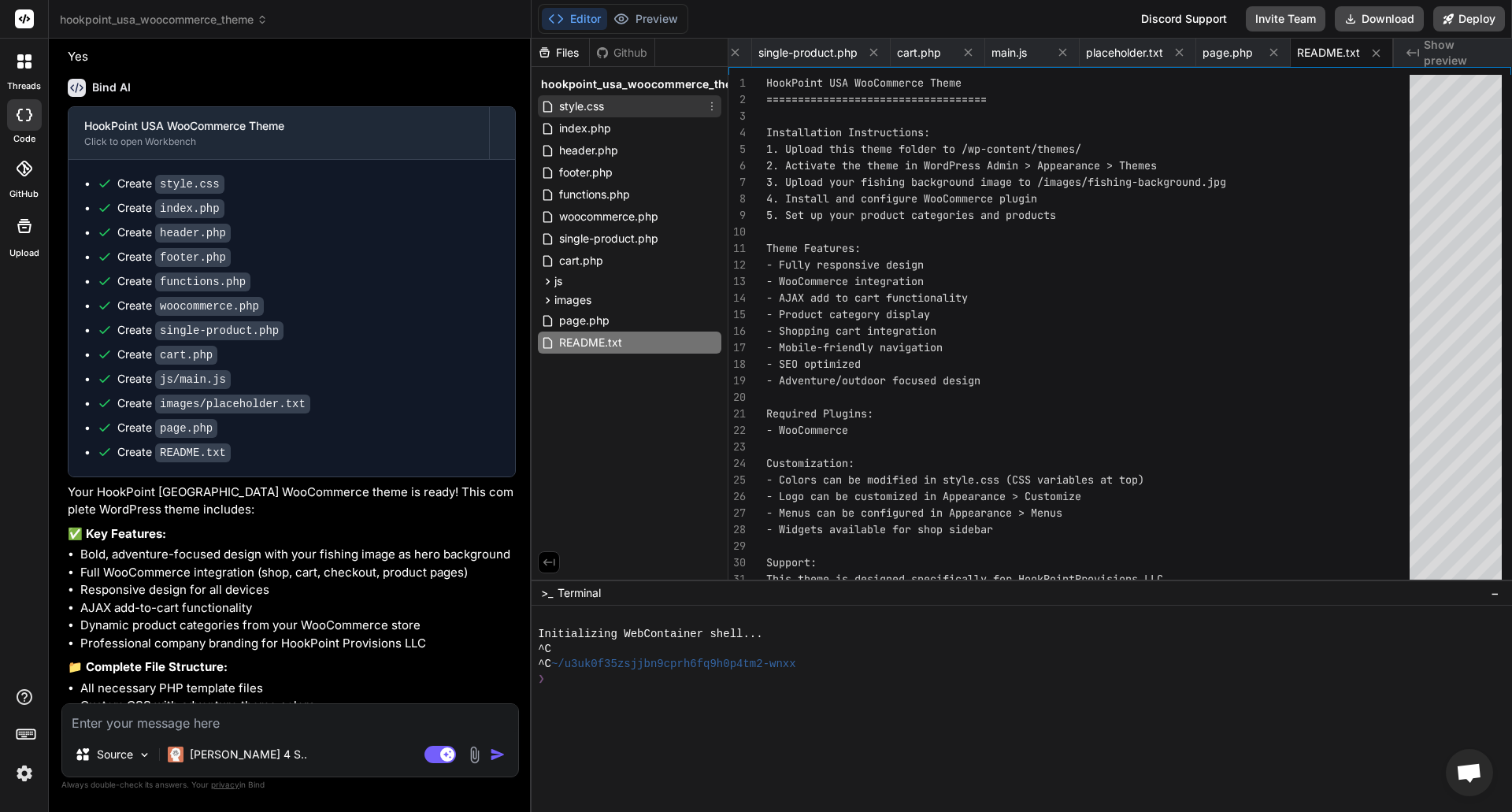
click at [609, 108] on div "style.css" at bounding box center [630, 106] width 183 height 22
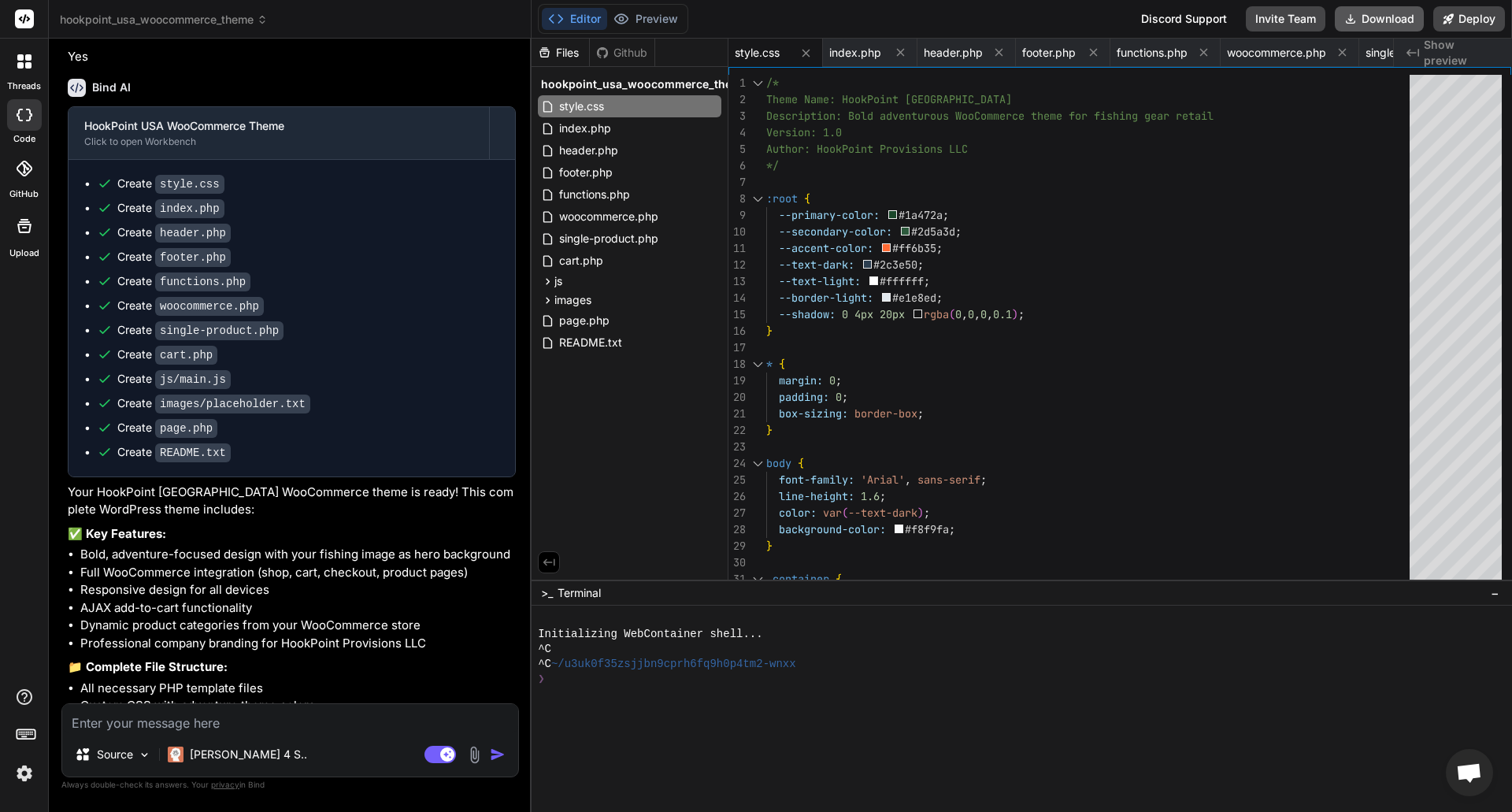
click at [1363, 21] on button "Download" at bounding box center [1378, 19] width 89 height 25
click at [134, 723] on textarea at bounding box center [291, 717] width 456 height 28
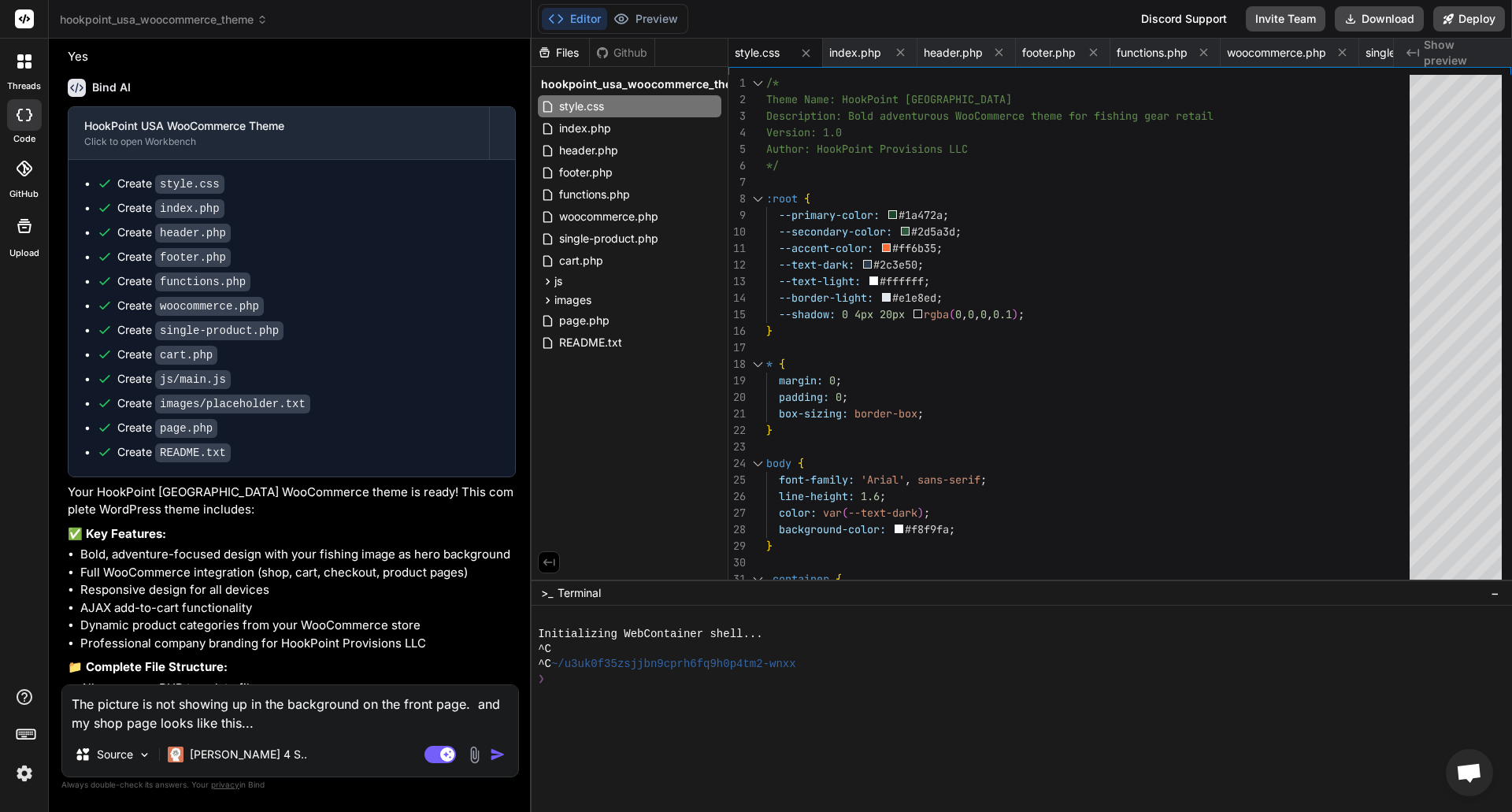
click at [291, 728] on textarea "The picture is not showing up in the background on the front page. and my shop …" at bounding box center [291, 709] width 456 height 47
click at [263, 725] on textarea "The picture is not showing up in the background on the front page. and my shop …" at bounding box center [291, 709] width 456 height 47
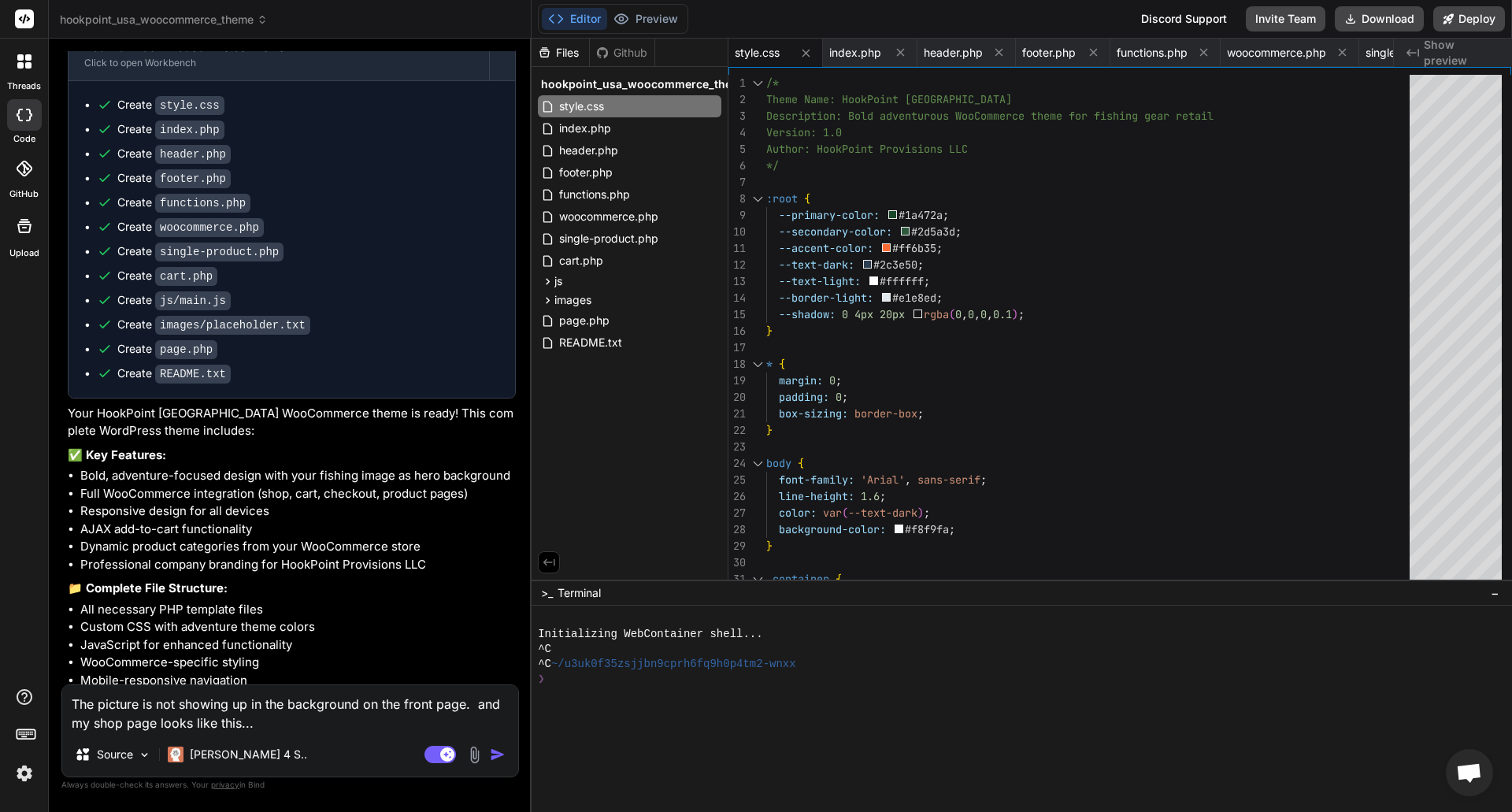
click at [480, 754] on img at bounding box center [474, 754] width 19 height 19
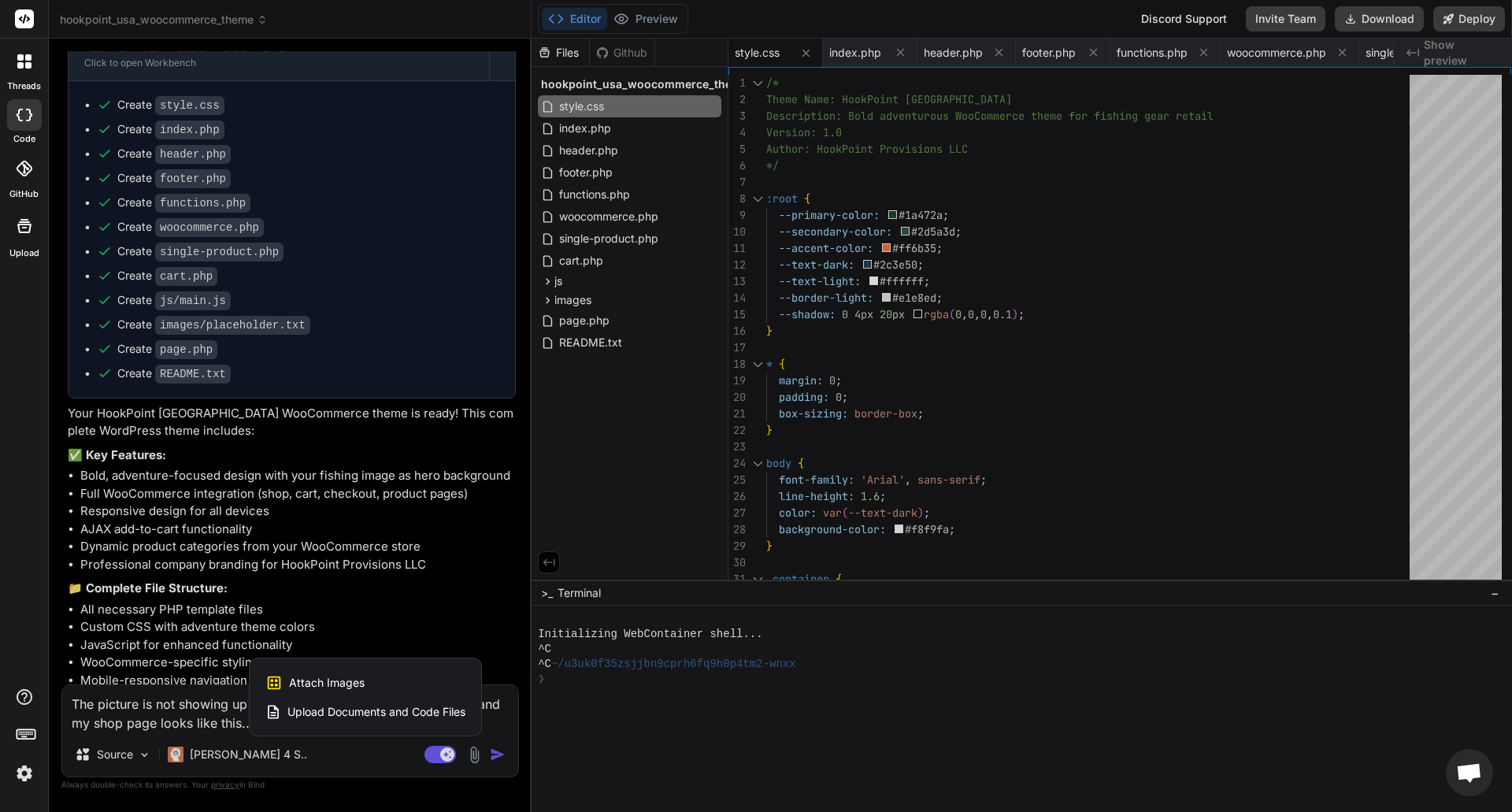
click at [331, 686] on span "Attach Images" at bounding box center [327, 682] width 76 height 16
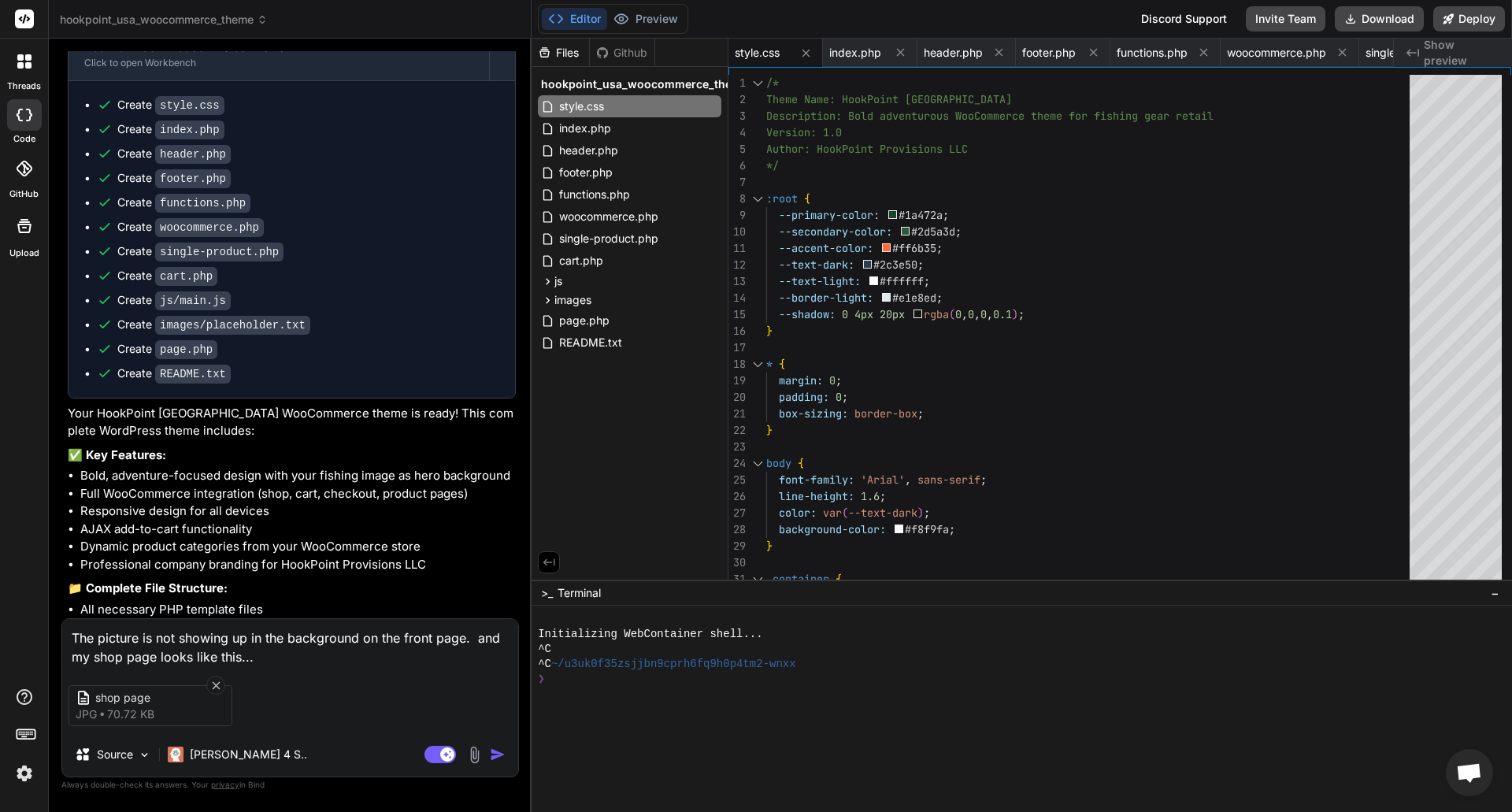
click at [495, 755] on img "button" at bounding box center [497, 754] width 16 height 16
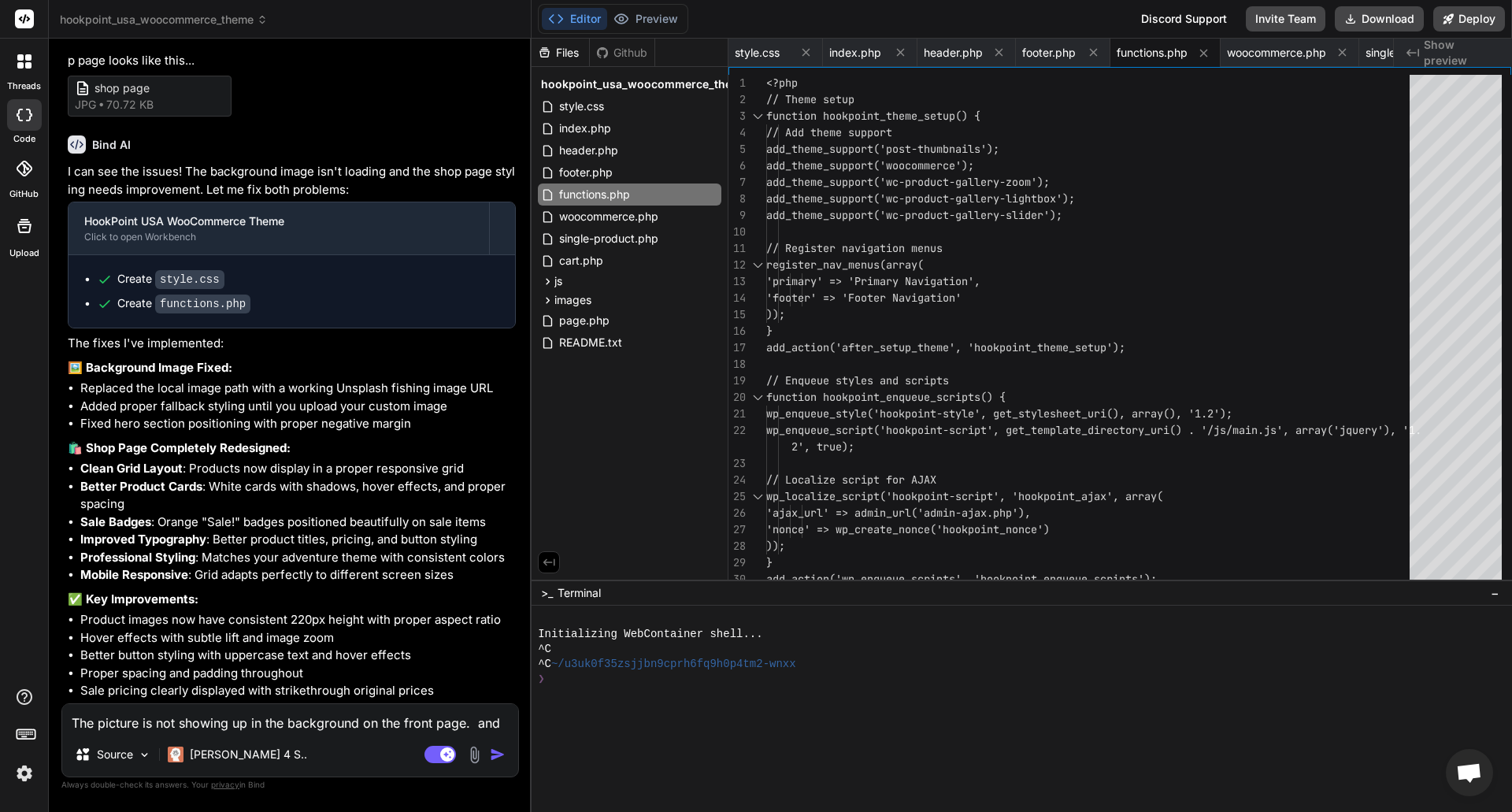
scroll to position [2317, 0]
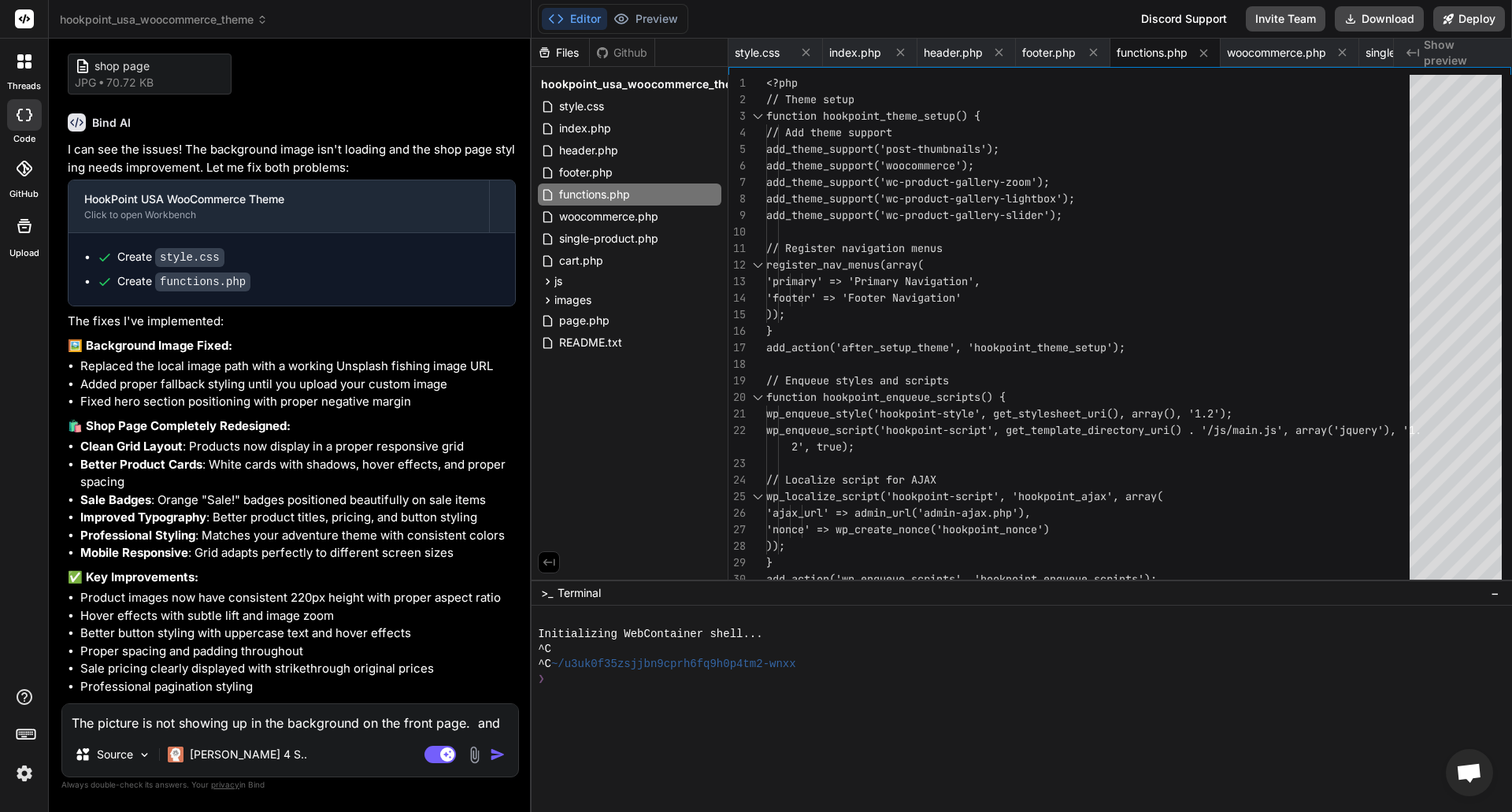
click at [341, 491] on li "Better Product Cards : White cards with shadows, hover effects, and proper spac…" at bounding box center [297, 474] width 436 height 35
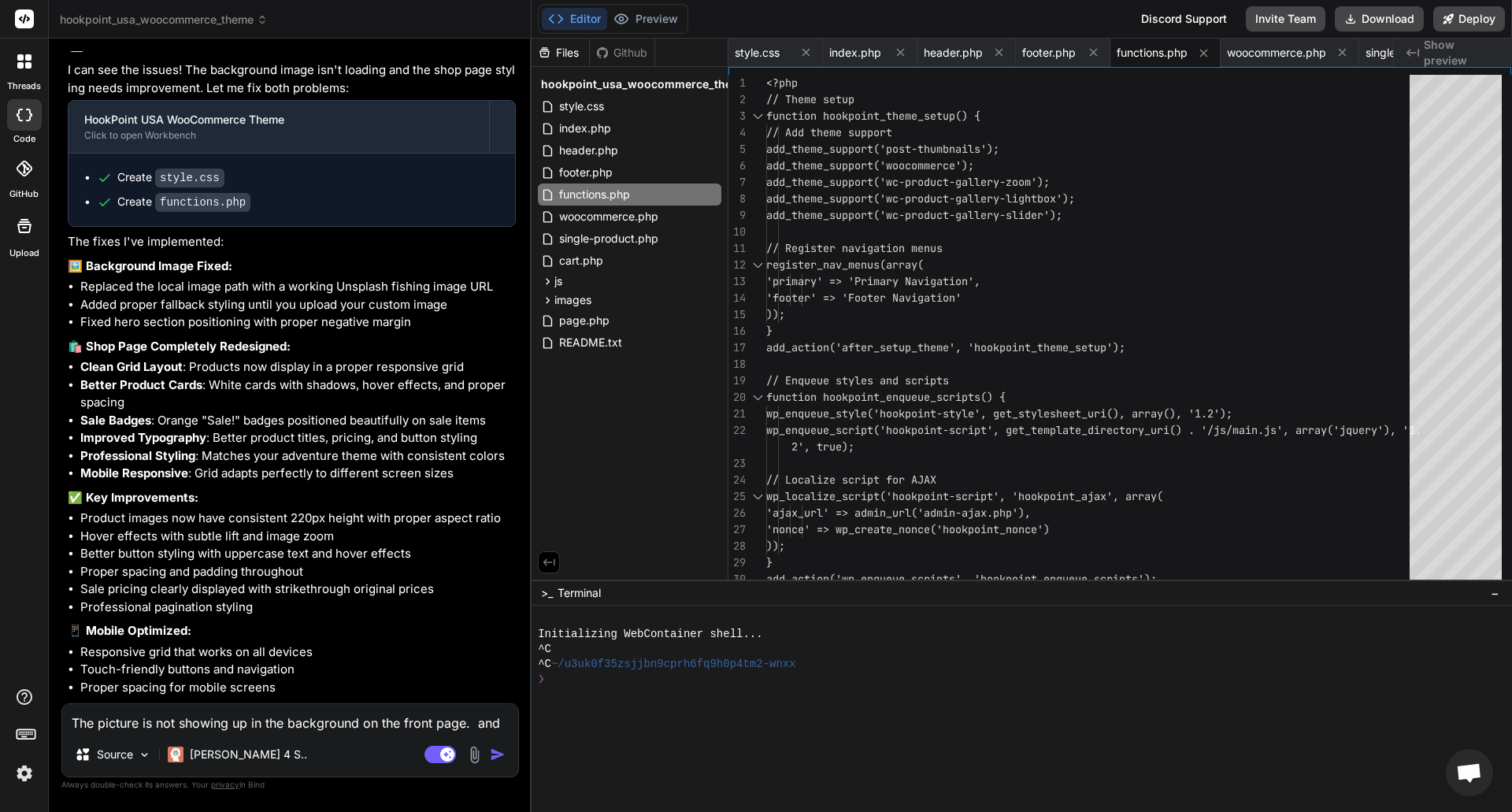
scroll to position [2471, 0]
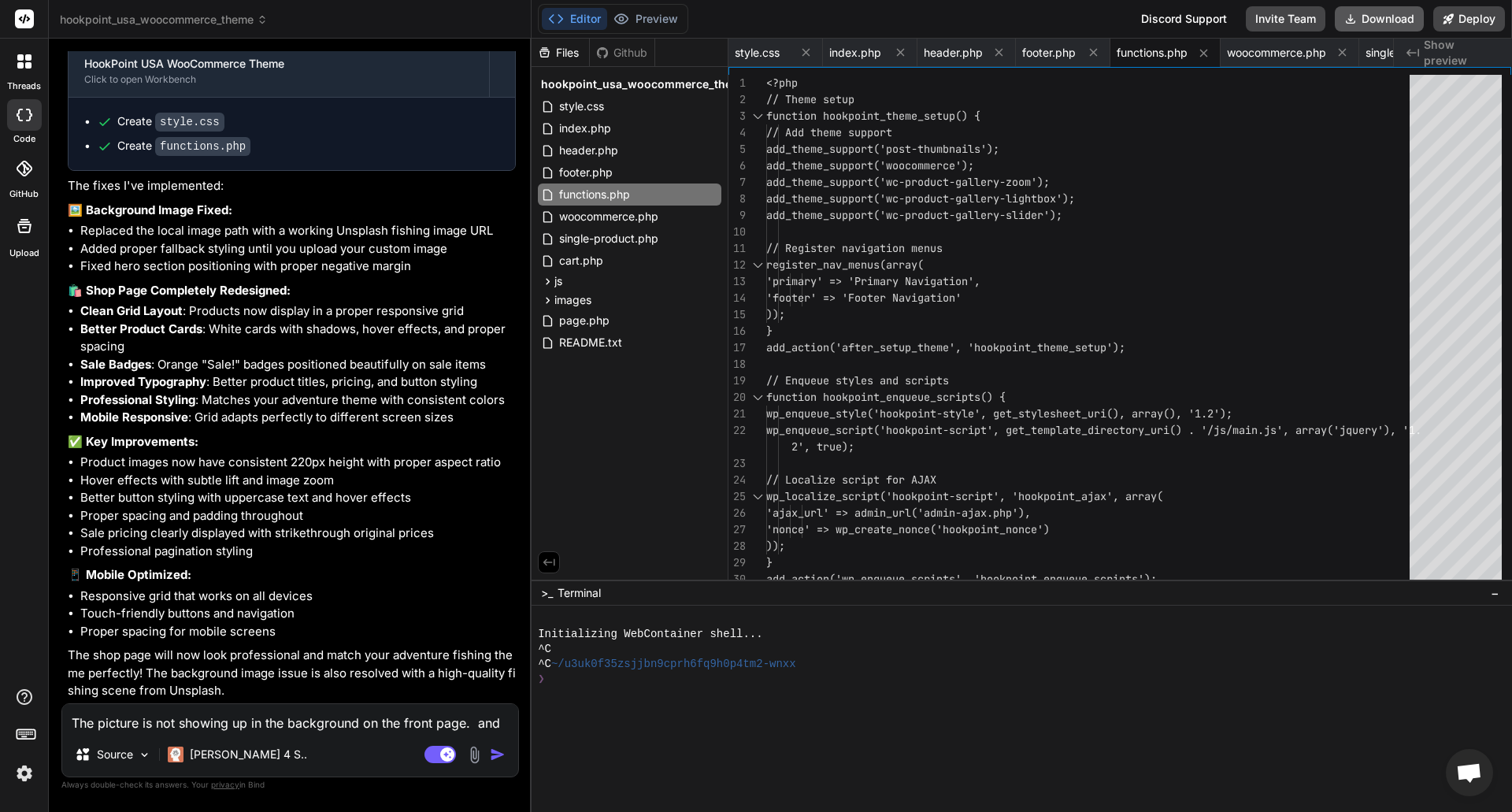
click at [1384, 21] on button "Download" at bounding box center [1378, 19] width 89 height 25
click at [210, 726] on textarea "The picture is not showing up in the background on the front page. and my shop …" at bounding box center [291, 717] width 456 height 28
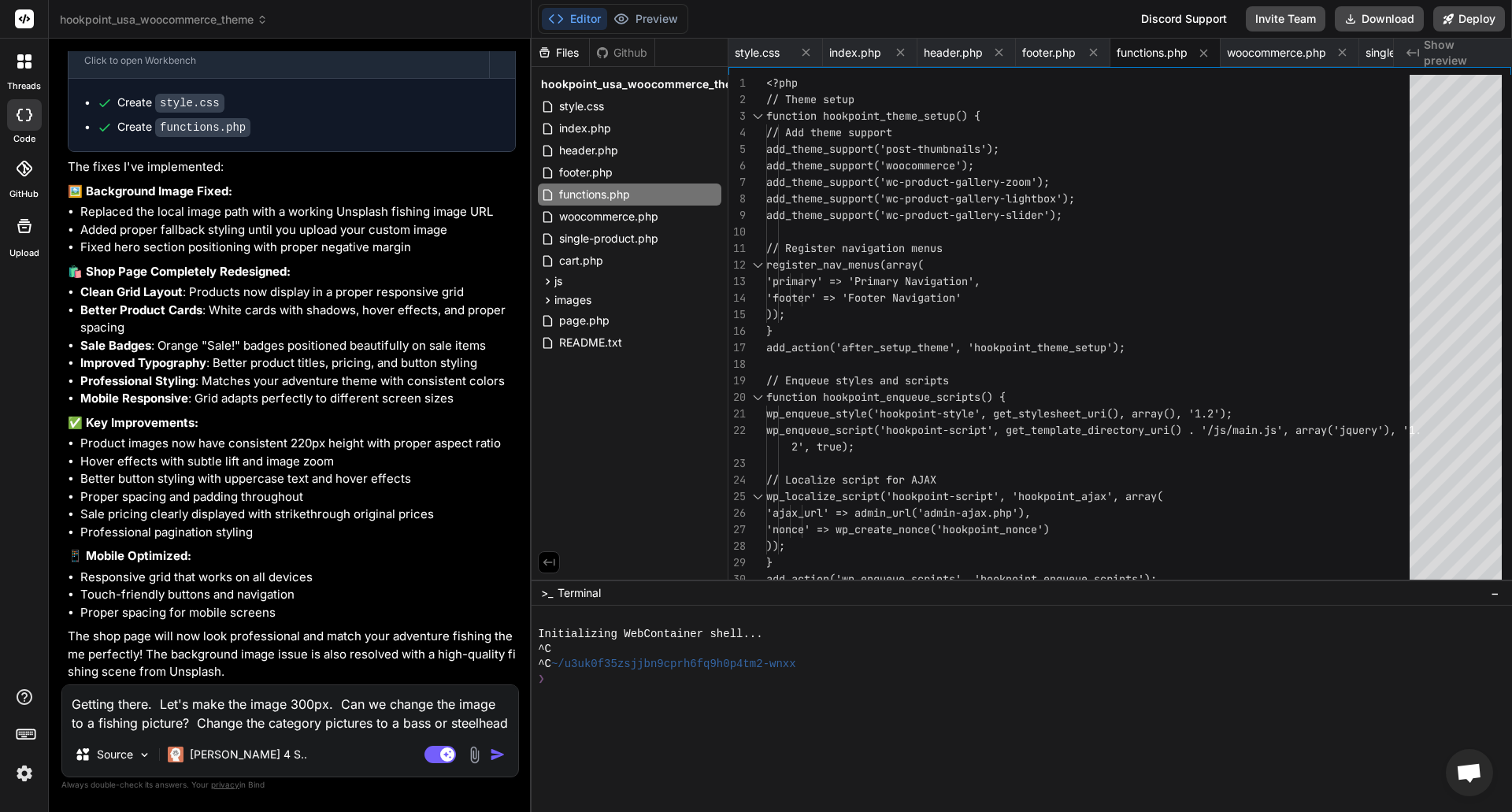
click at [498, 753] on img "button" at bounding box center [497, 754] width 16 height 16
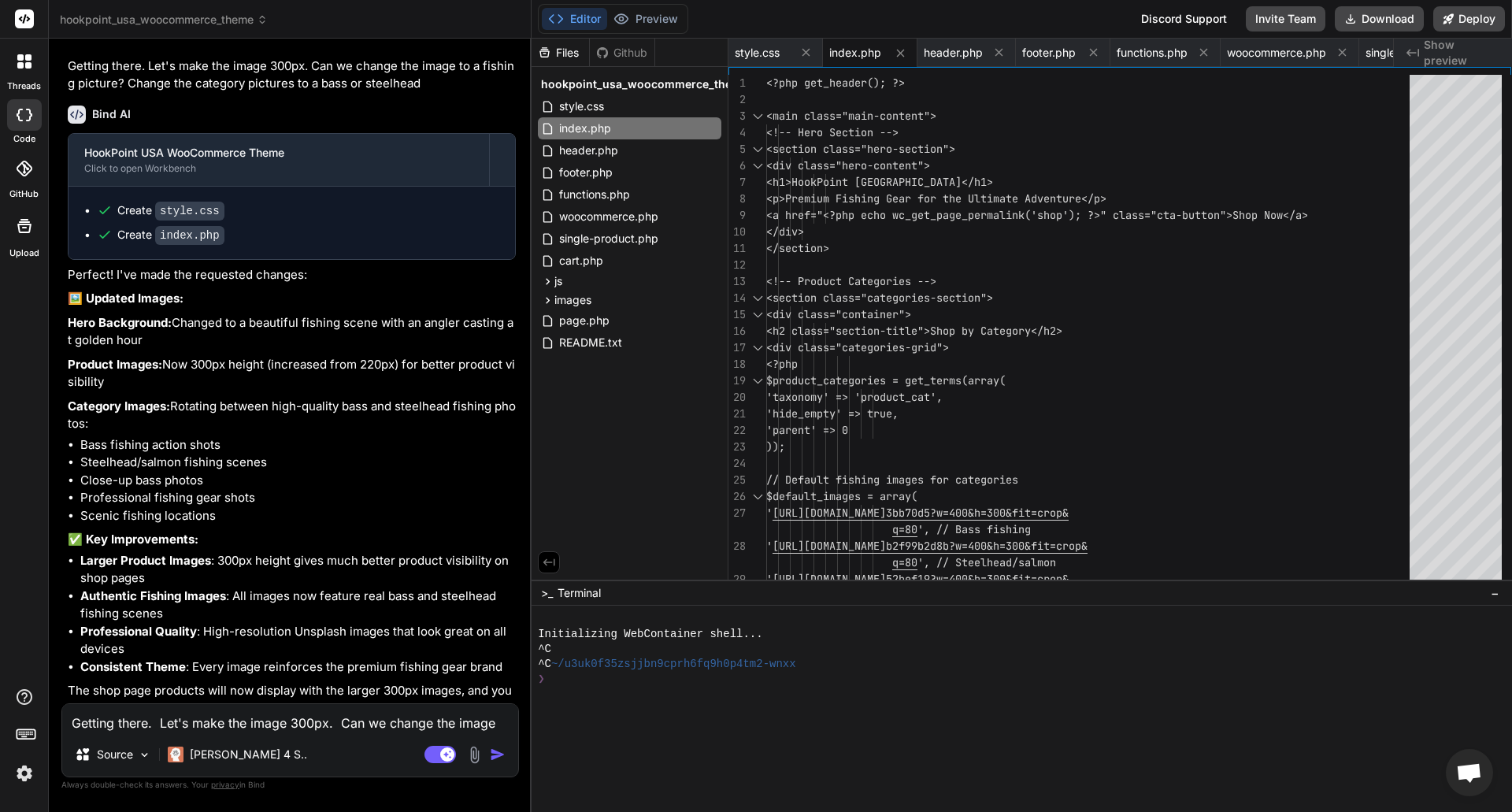
scroll to position [3187, 0]
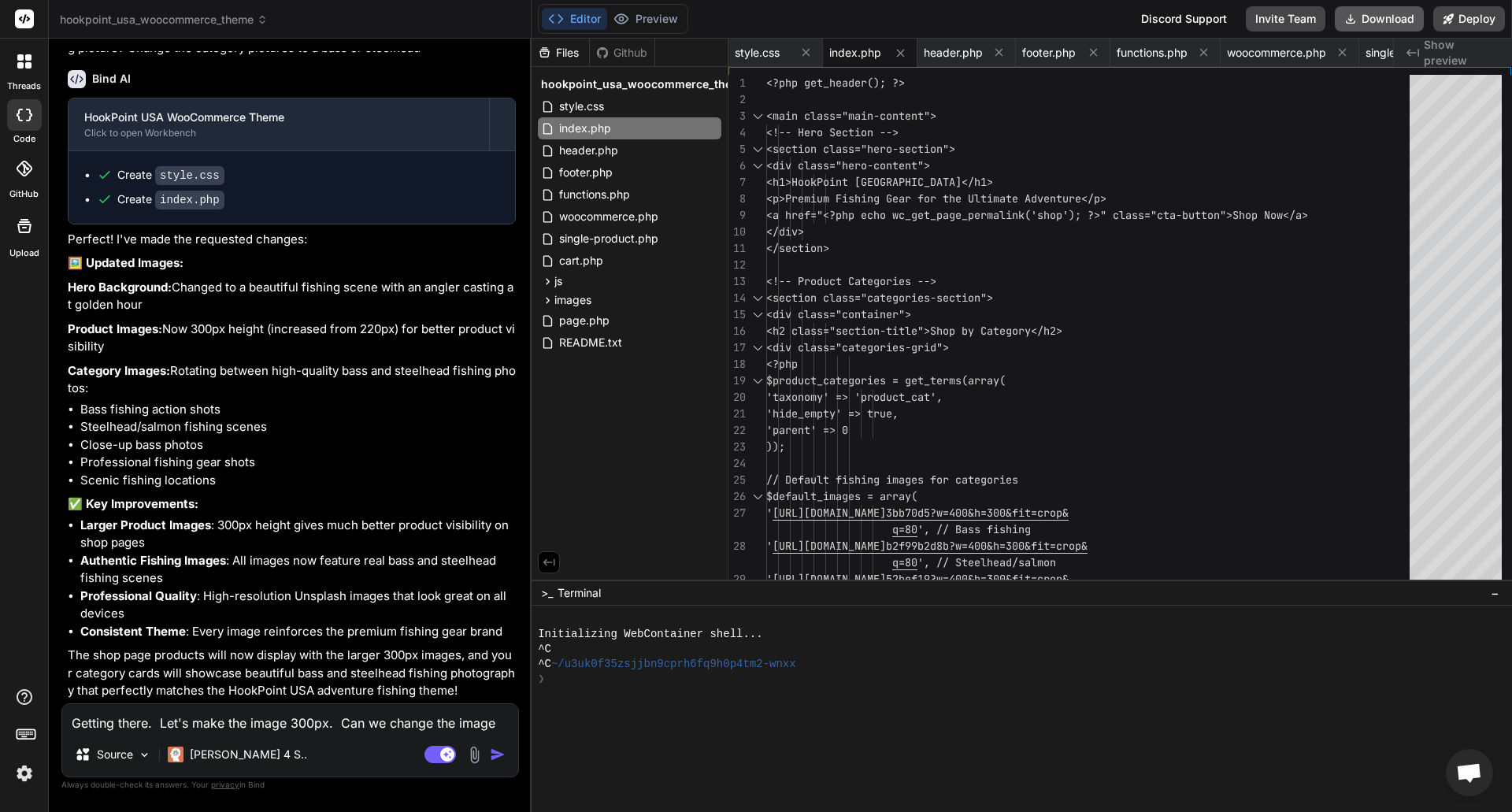
click at [1373, 19] on button "Download" at bounding box center [1378, 19] width 89 height 25
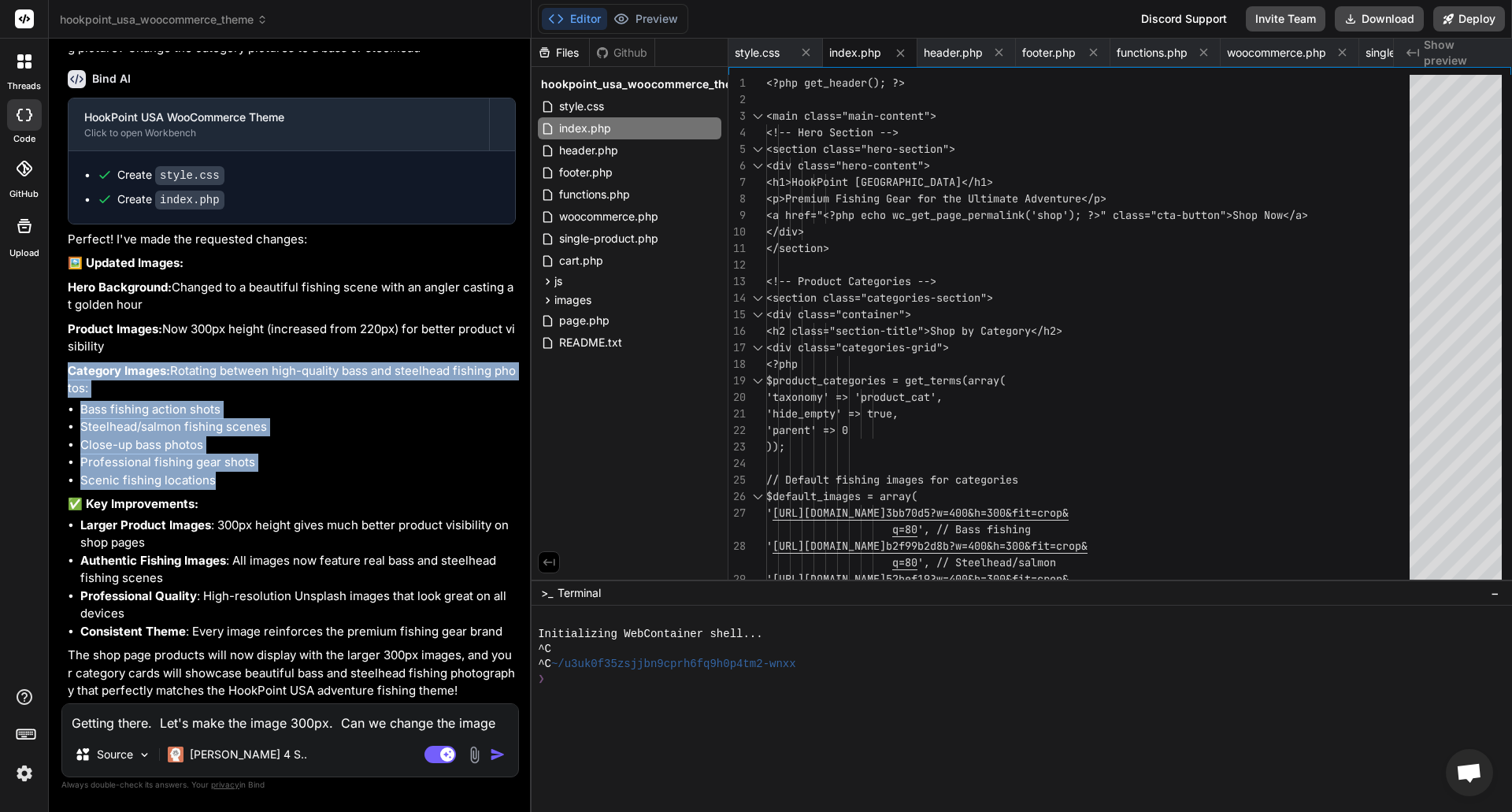
drag, startPoint x: 67, startPoint y: 369, endPoint x: 268, endPoint y: 485, distance: 232.1
click at [268, 485] on div "HookPoint USA WooCommerce Theme Click to open Workbench Create style.css Create…" at bounding box center [291, 399] width 448 height 602
copy div "Category Images: Rotating between high-quality bass and steelhead fishing photo…"
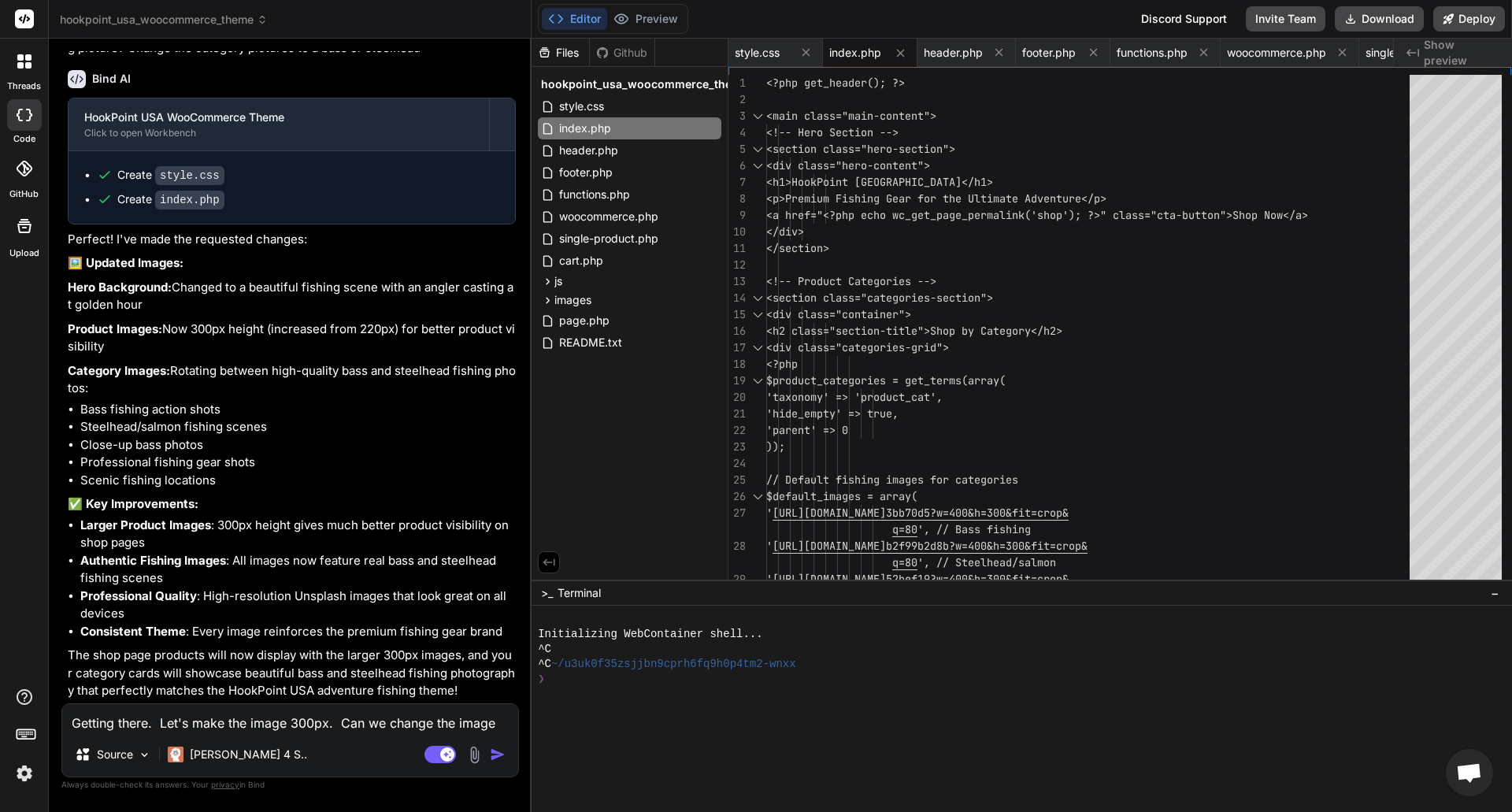
click at [246, 731] on textarea "Getting there. Let's make the image 300px. Can we change the image to a fishing…" at bounding box center [291, 717] width 456 height 28
paste textarea "Category Images: Rotating between high-quality bass and steelhead fishing photo…"
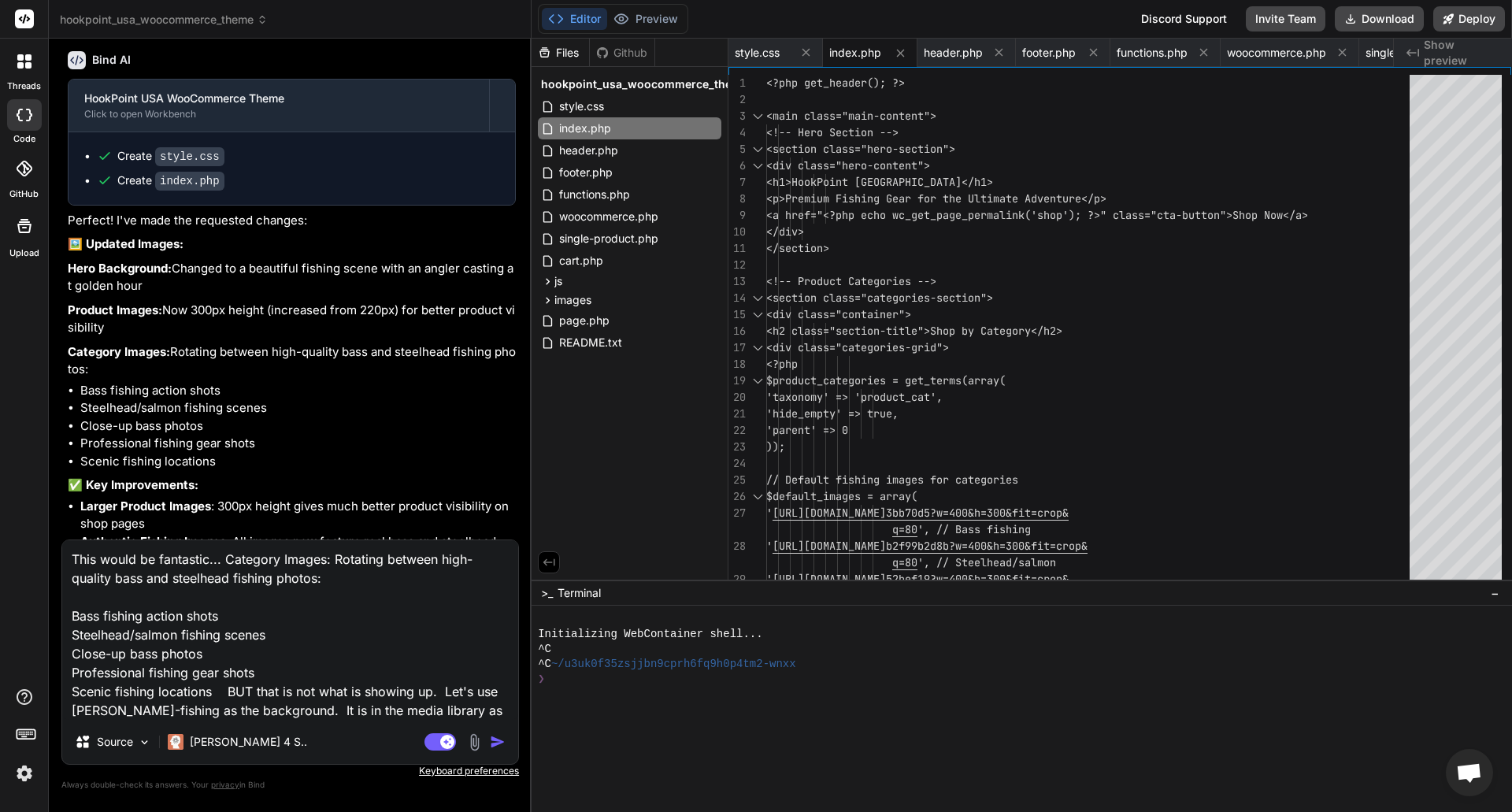
paste textarea "brad-fishing.jpg"
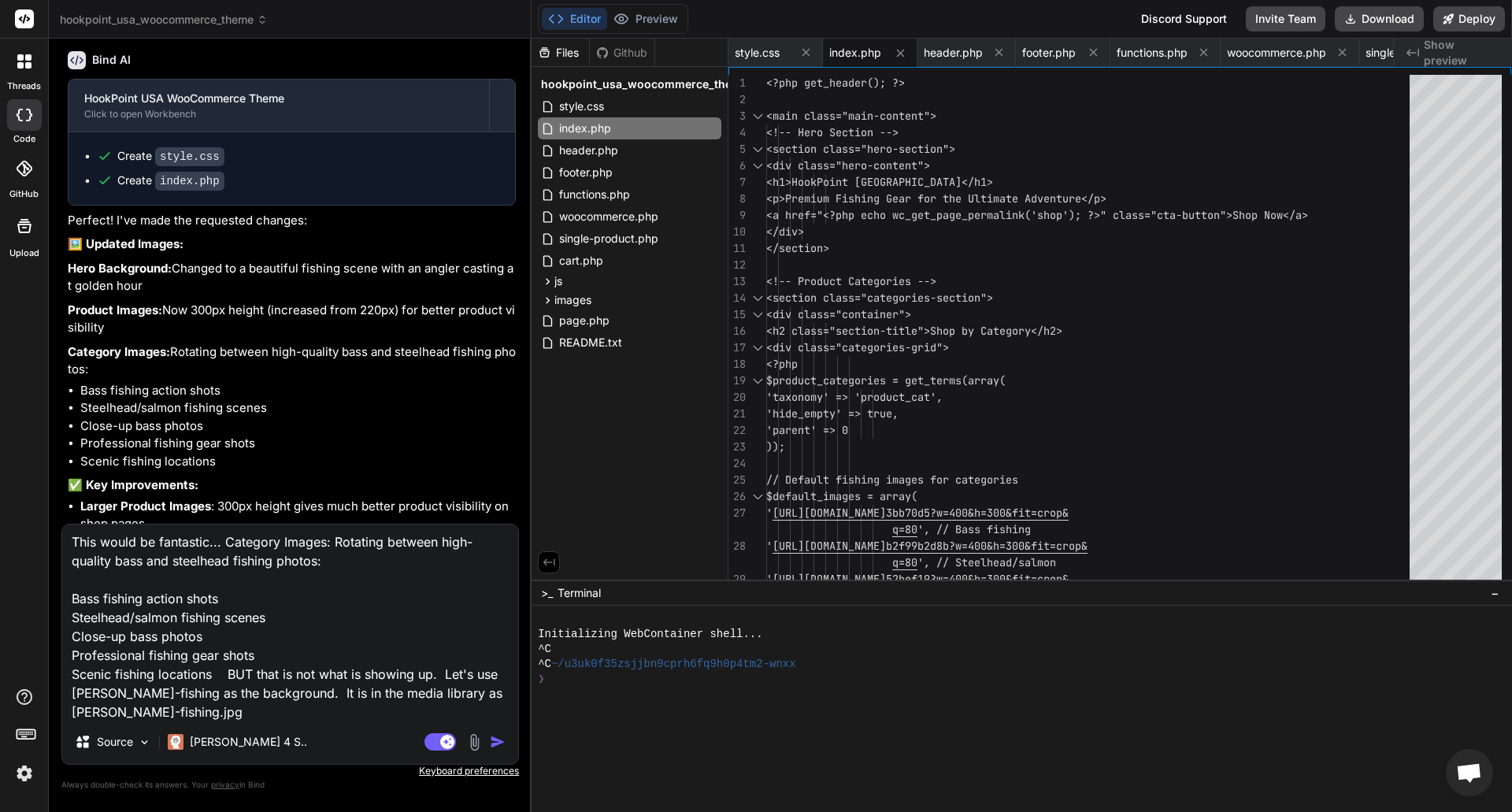
click at [493, 738] on img "button" at bounding box center [497, 742] width 16 height 16
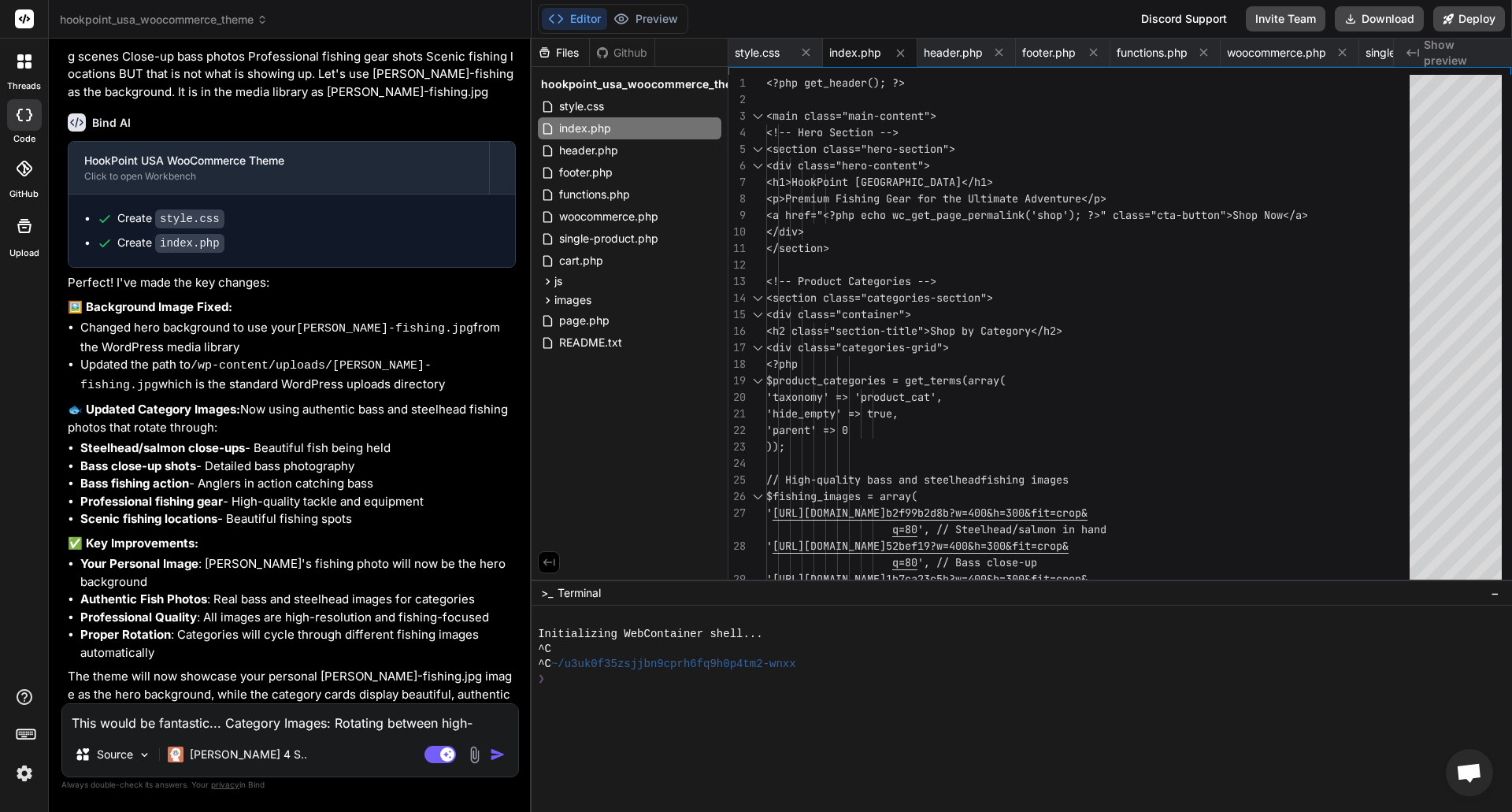
scroll to position [3911, 0]
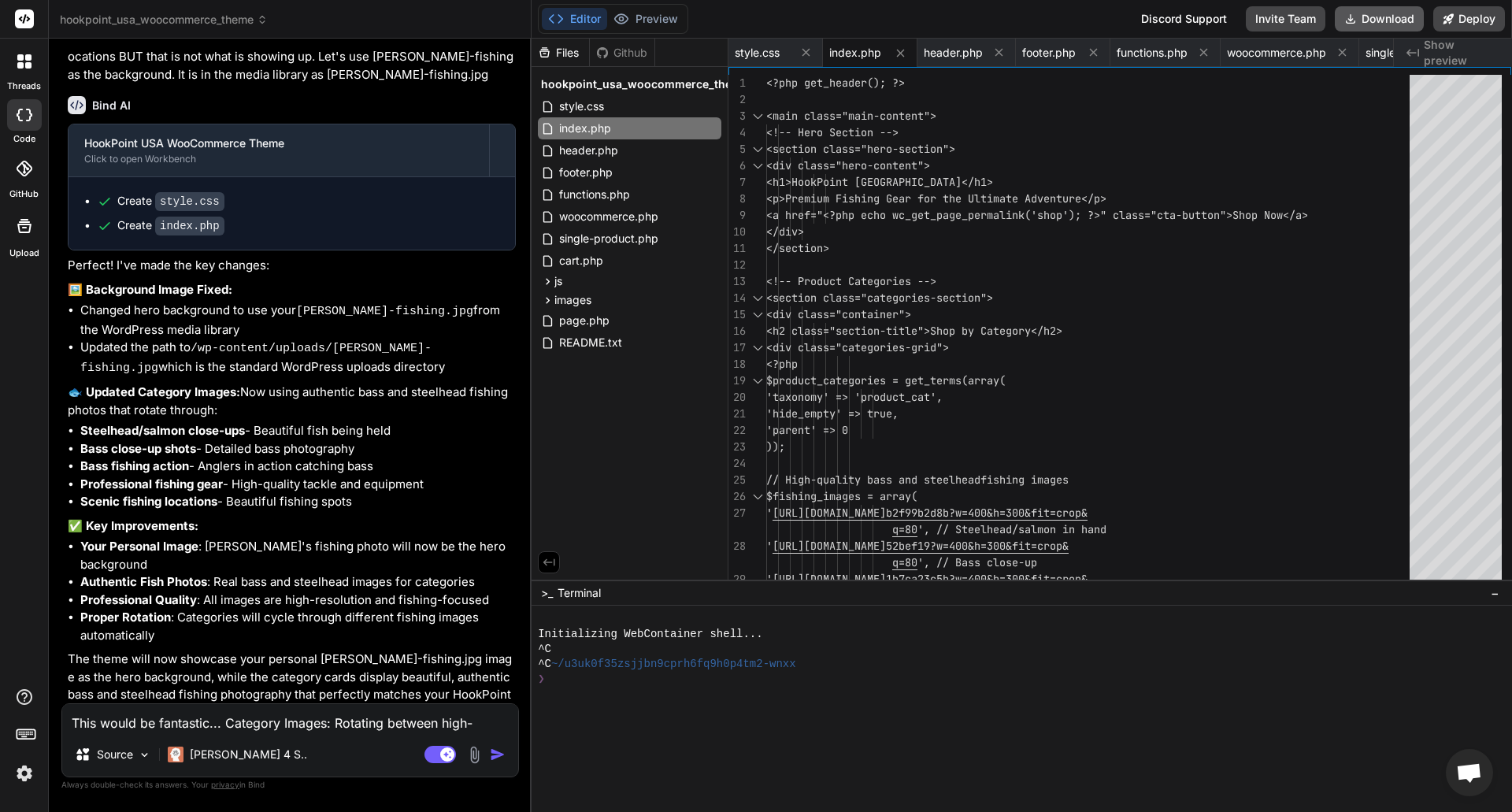
click at [1372, 20] on button "Download" at bounding box center [1378, 19] width 89 height 25
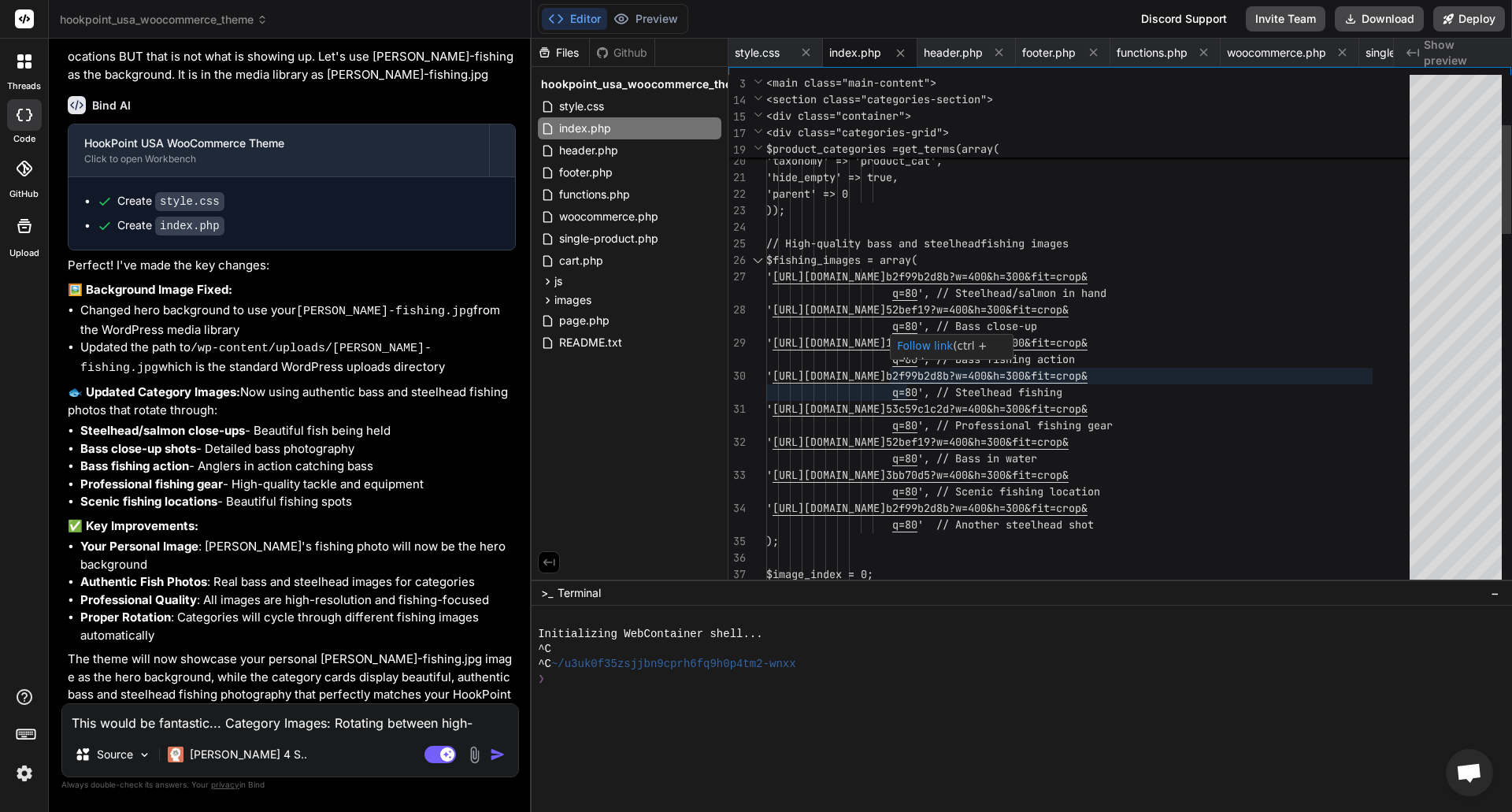
scroll to position [0, 0]
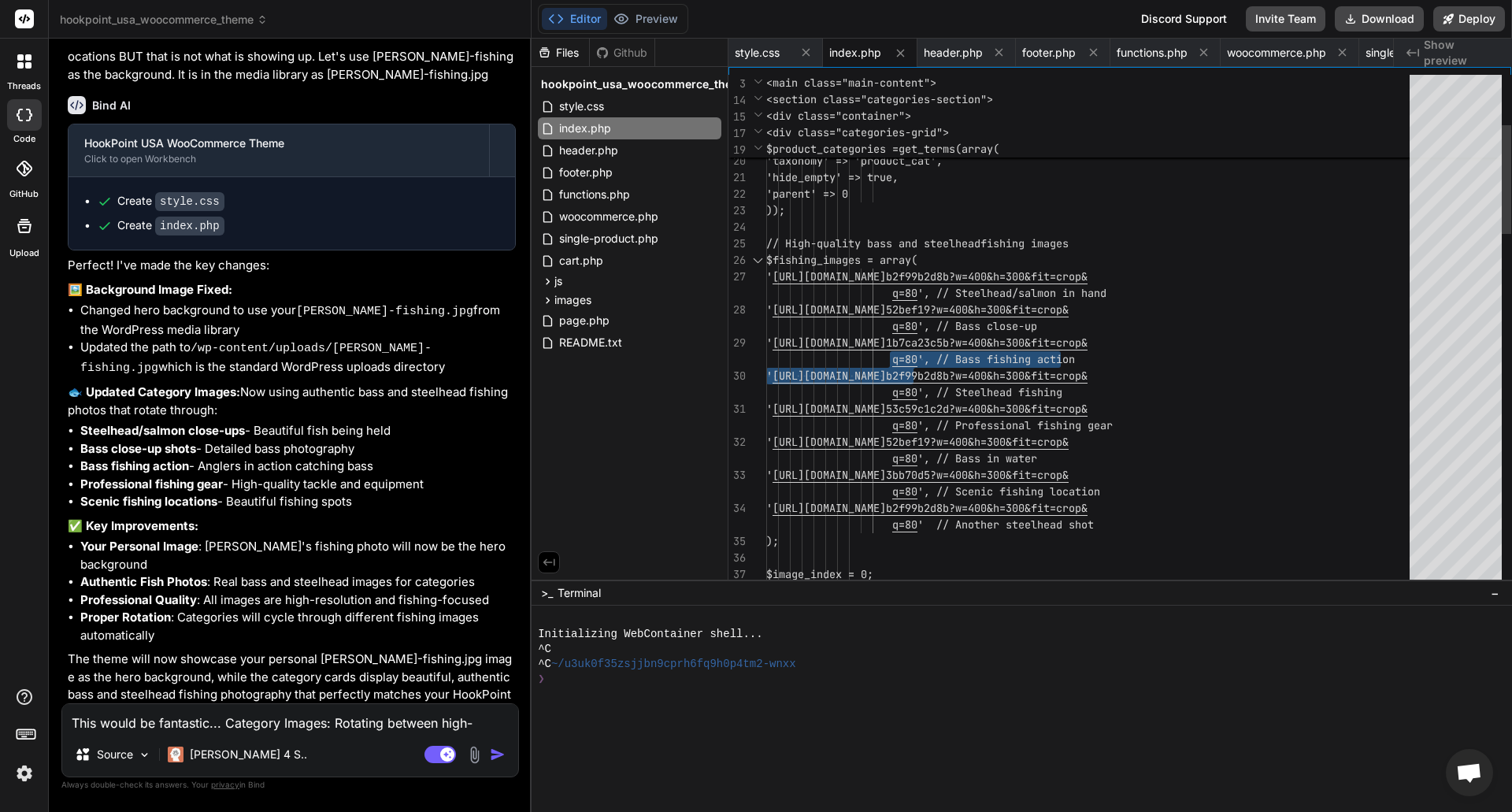
drag, startPoint x: 925, startPoint y: 362, endPoint x: 903, endPoint y: 346, distance: 27.2
drag, startPoint x: 1235, startPoint y: 337, endPoint x: 1252, endPoint y: 336, distance: 17.0
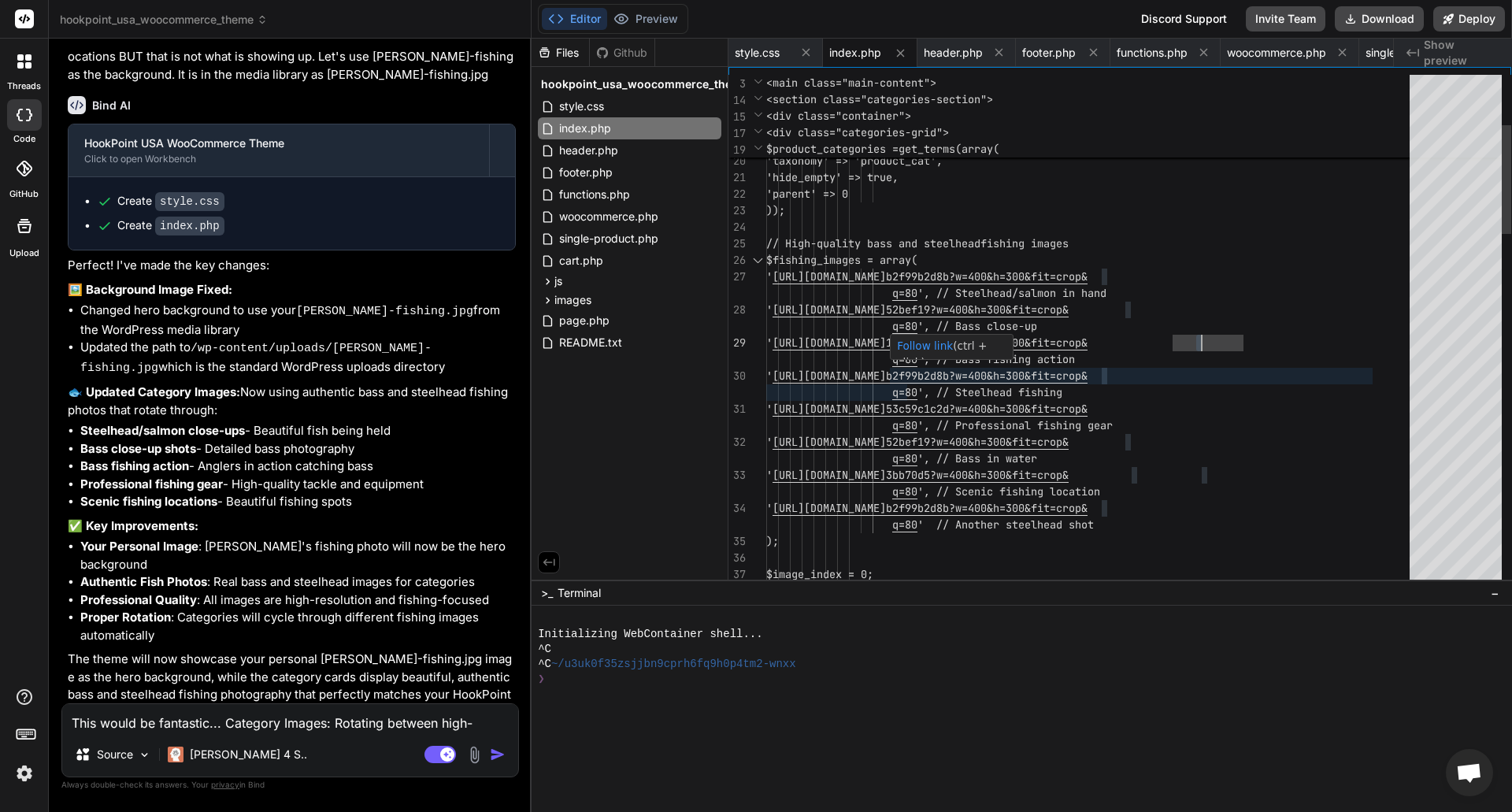
click at [923, 351] on link "Follow link" at bounding box center [924, 345] width 56 height 13
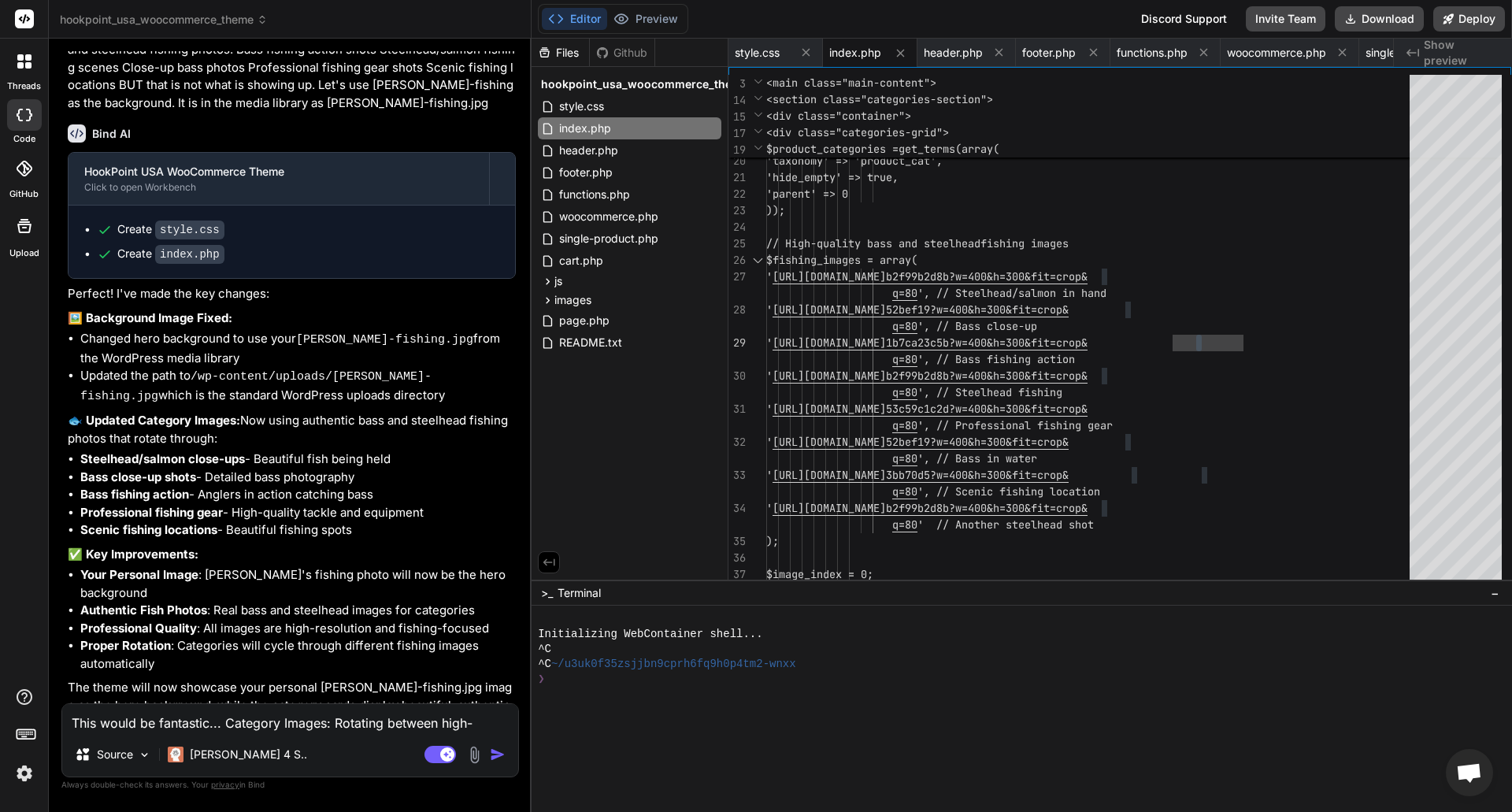
scroll to position [3911, 0]
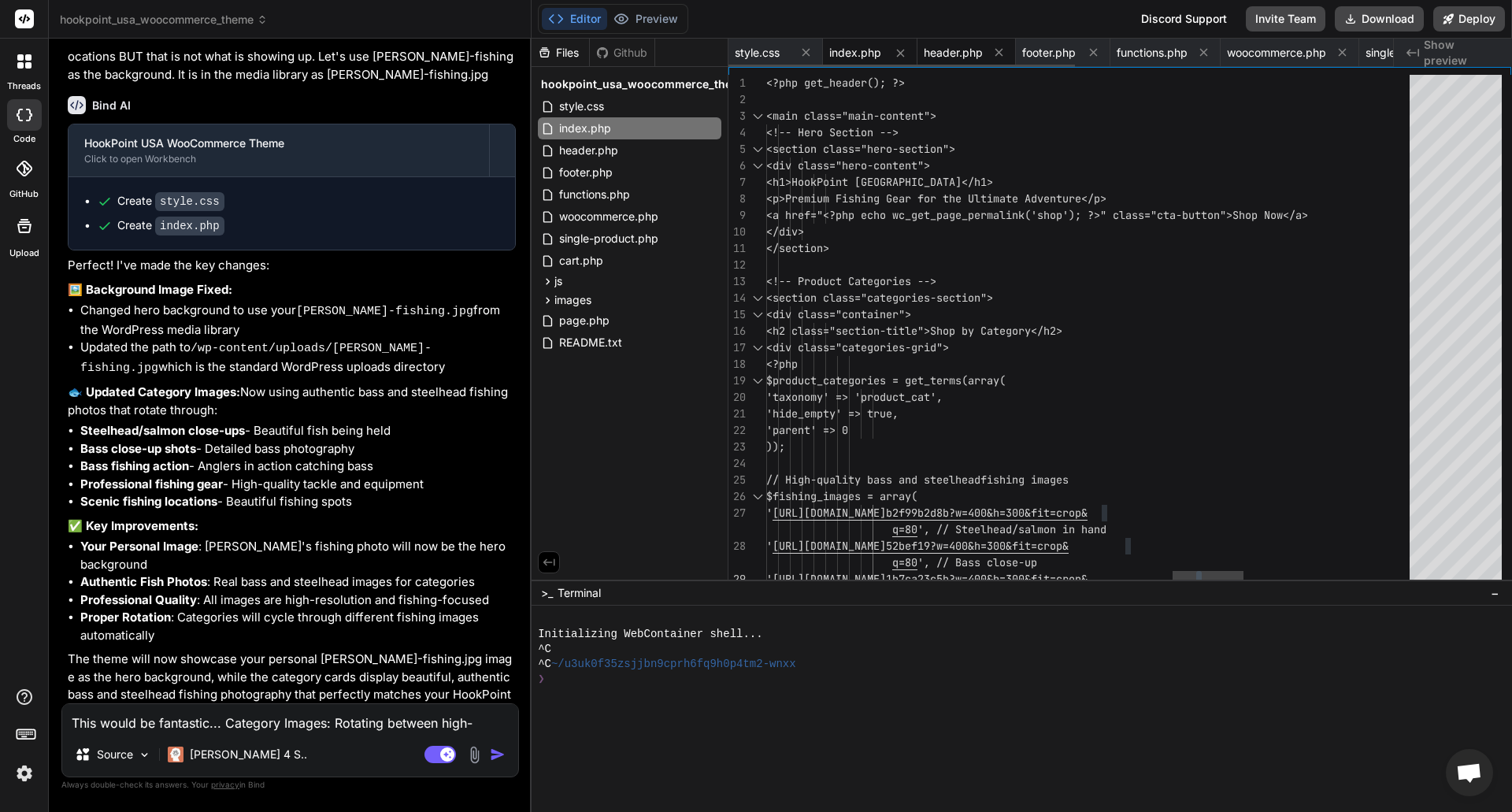
click at [949, 55] on span "header.php" at bounding box center [953, 53] width 59 height 16
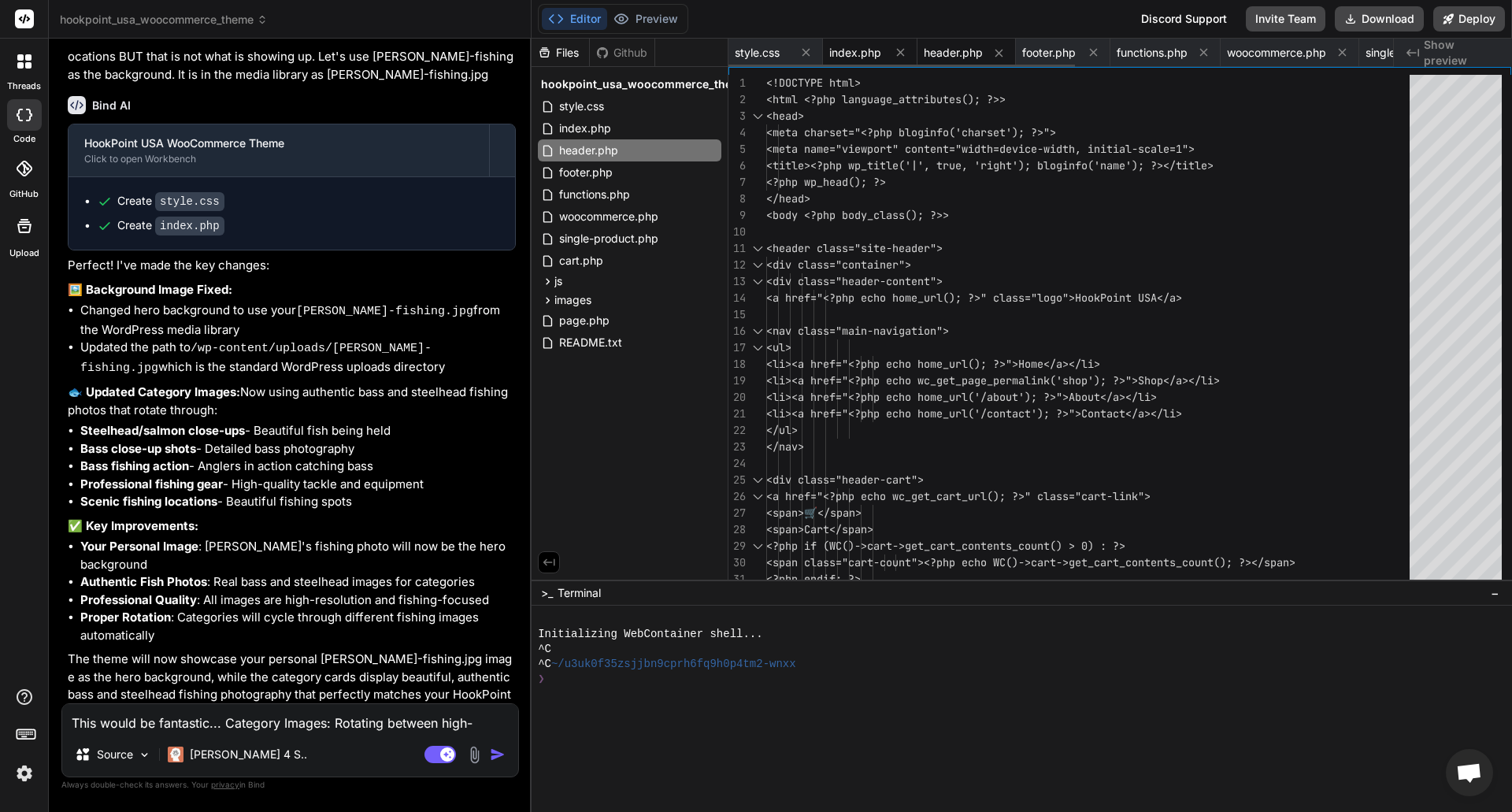
click at [851, 52] on span "index.php" at bounding box center [855, 53] width 52 height 16
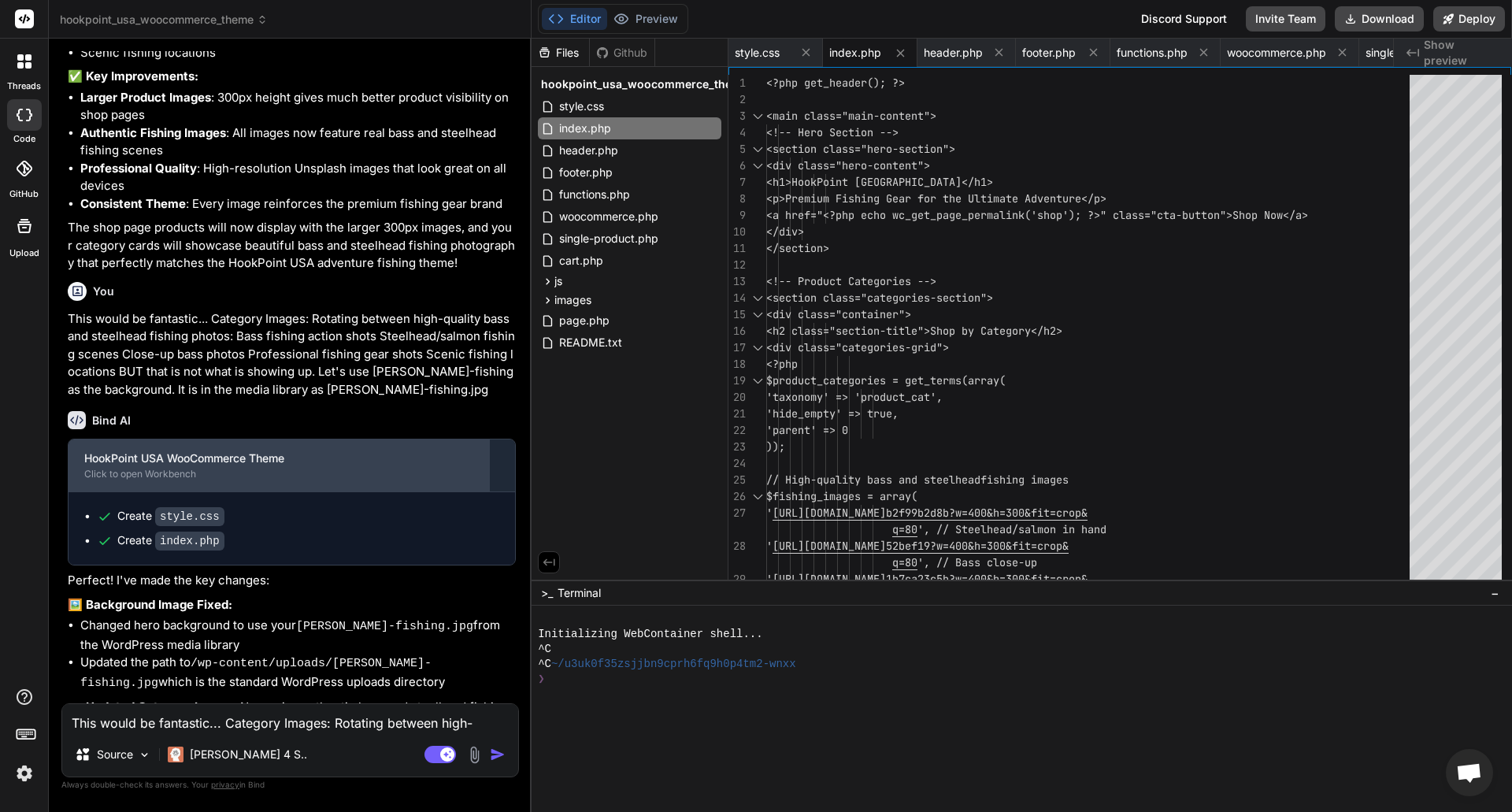
scroll to position [3753, 0]
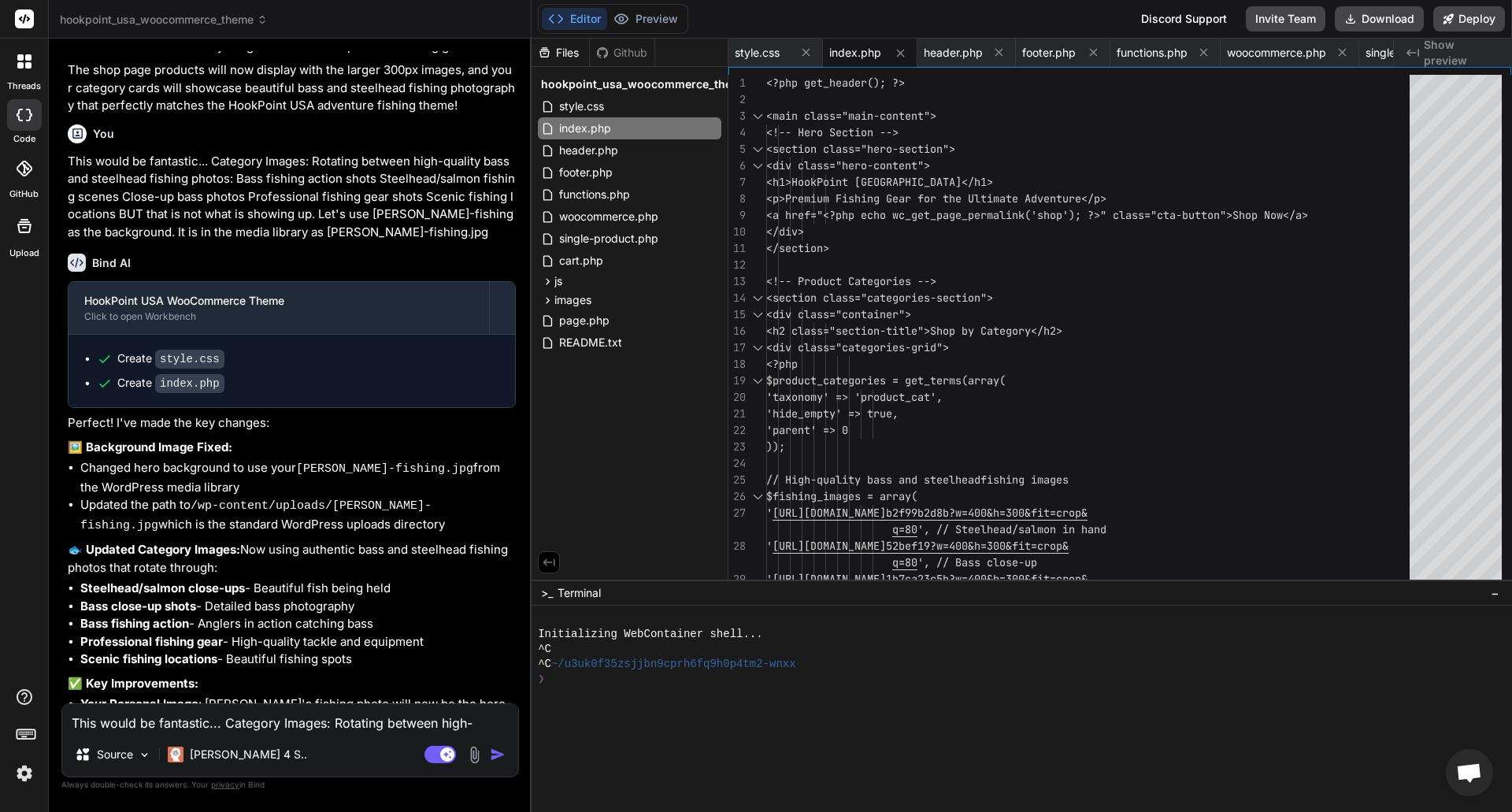
click at [269, 726] on textarea "This would be fantastic... Category Images: Rotating between high-quality bass …" at bounding box center [291, 717] width 456 height 28
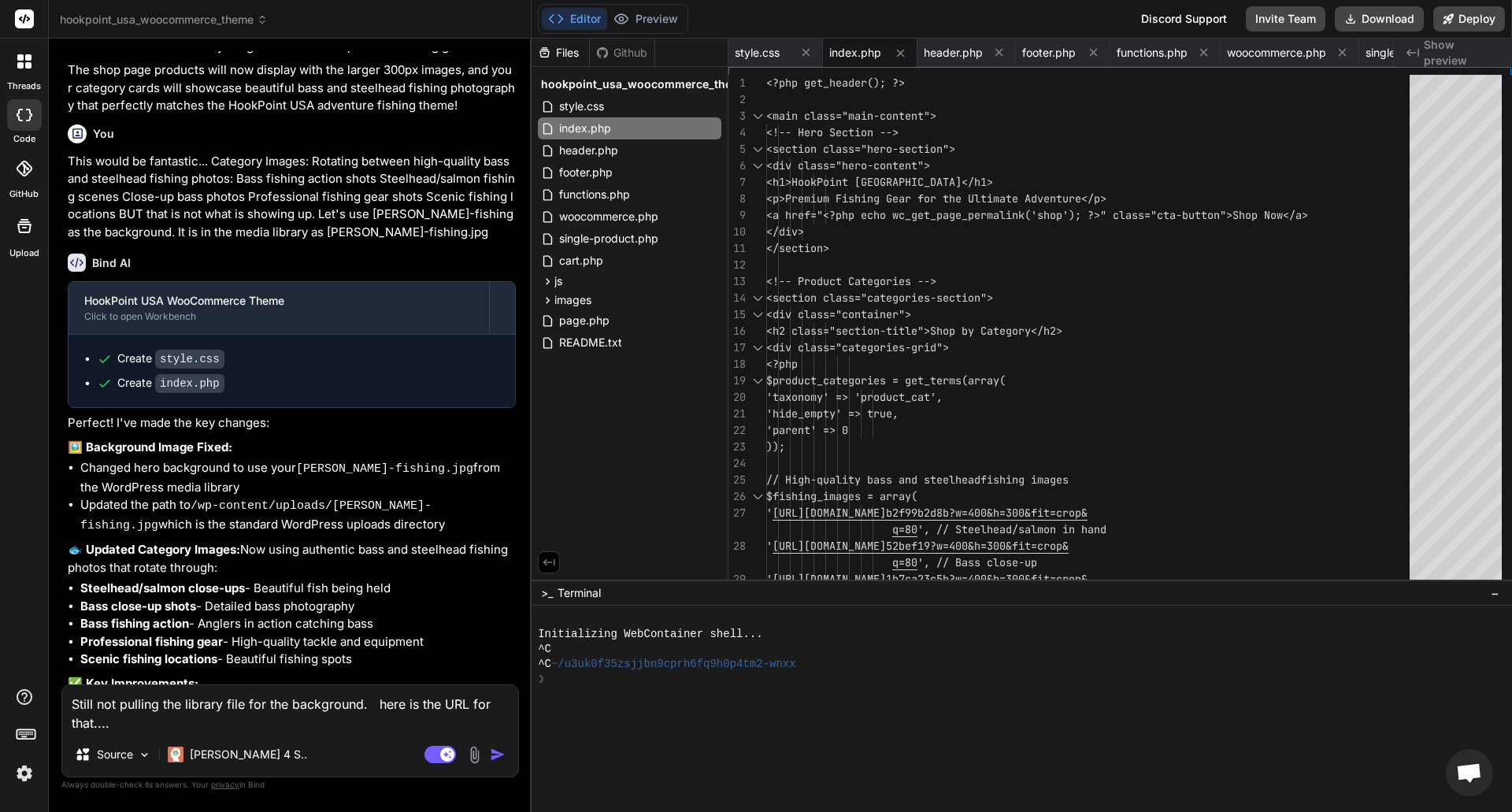
paste textarea "https://hookpointusa.com/wp-content/uploads/2025/10/brad-fishing.jpg"
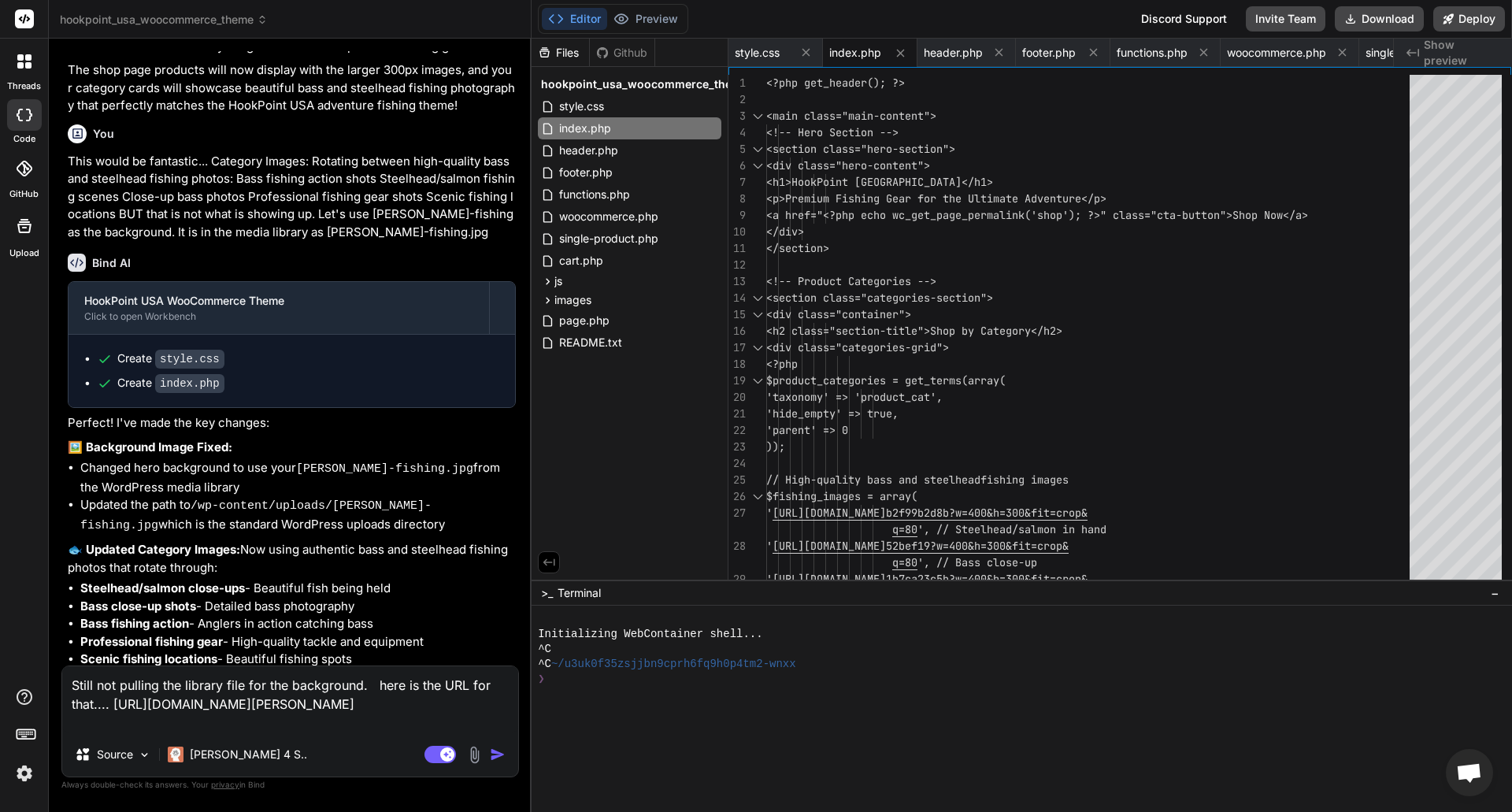
click at [162, 728] on textarea "Still not pulling the library file for the background. here is the URL for that…" at bounding box center [291, 699] width 456 height 66
click at [199, 728] on textarea "Still not pulling the library file for the background. here is the URL for that…" at bounding box center [291, 699] width 456 height 66
paste textarea "https://hookpointusa.com/wp-content/uploads/2025/10/musky.jpg"
paste textarea "https://hookpointusa.com/wp-content/uploads/2025/10/web1.jpg"
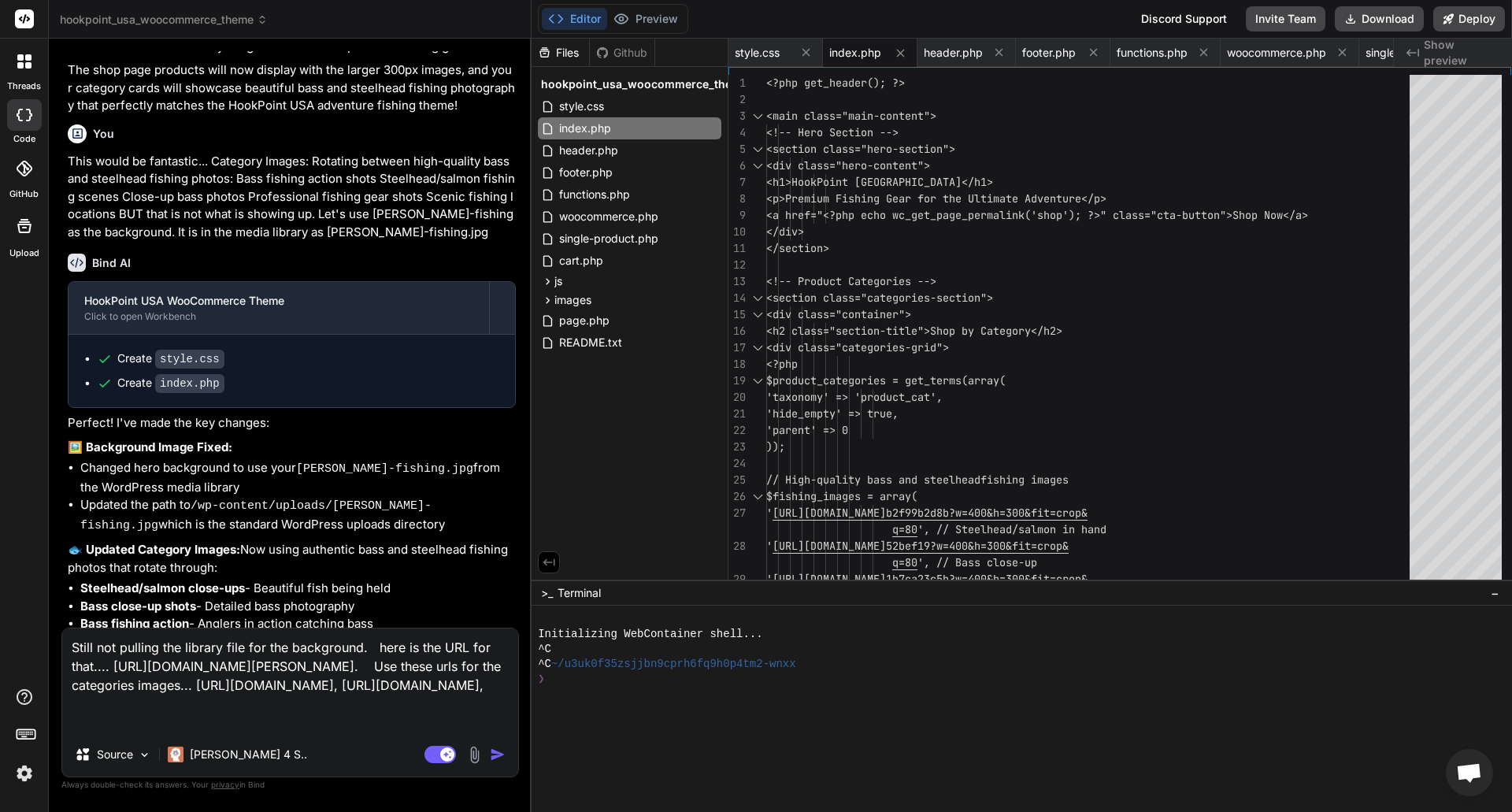
paste textarea "https://hookpointusa.com/wp-content/uploads/2025/10/web2.jpg"
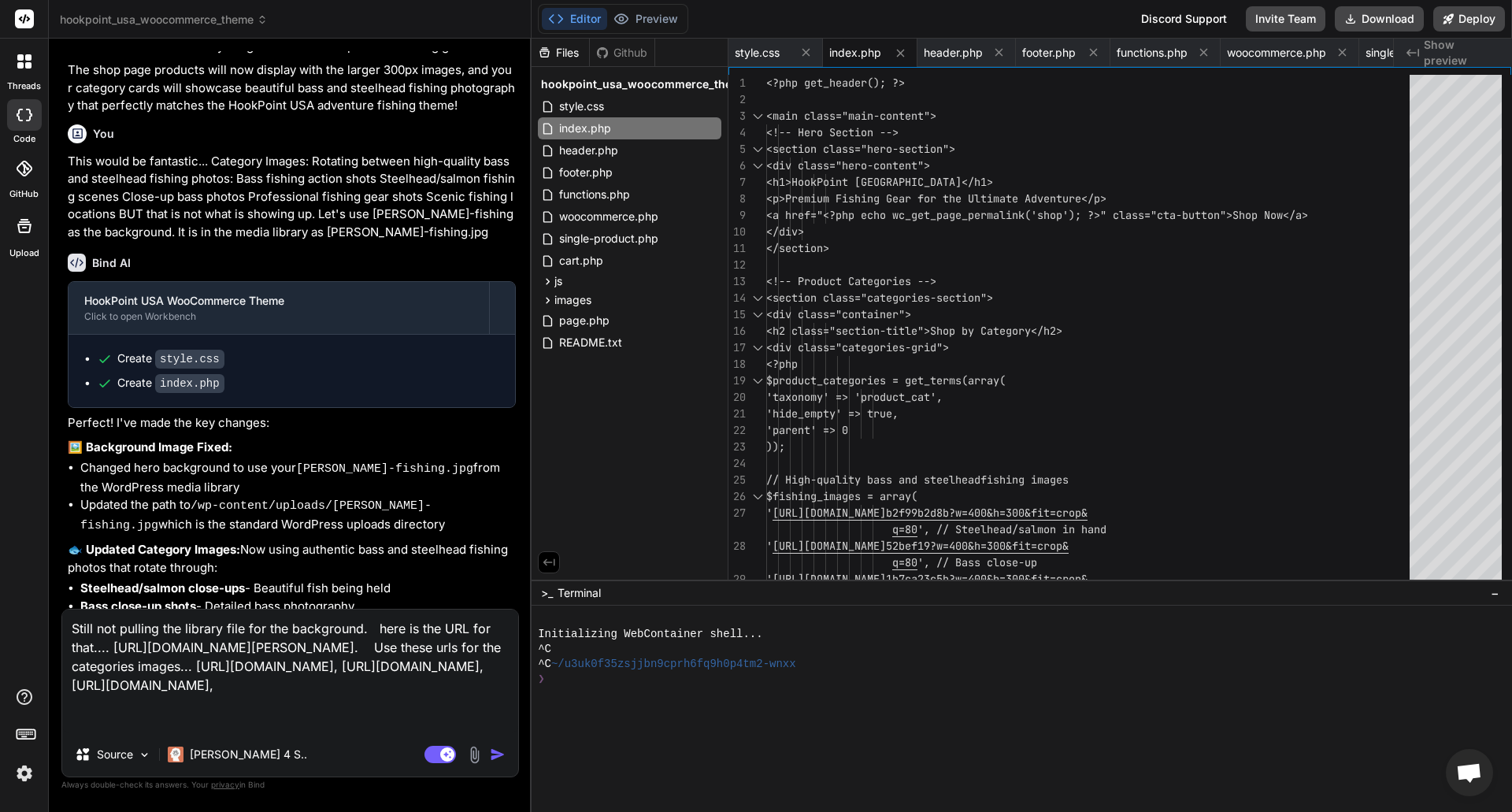
paste textarea "https://hookpointusa.com/wp-content/uploads/2025/10/web3.jpg"
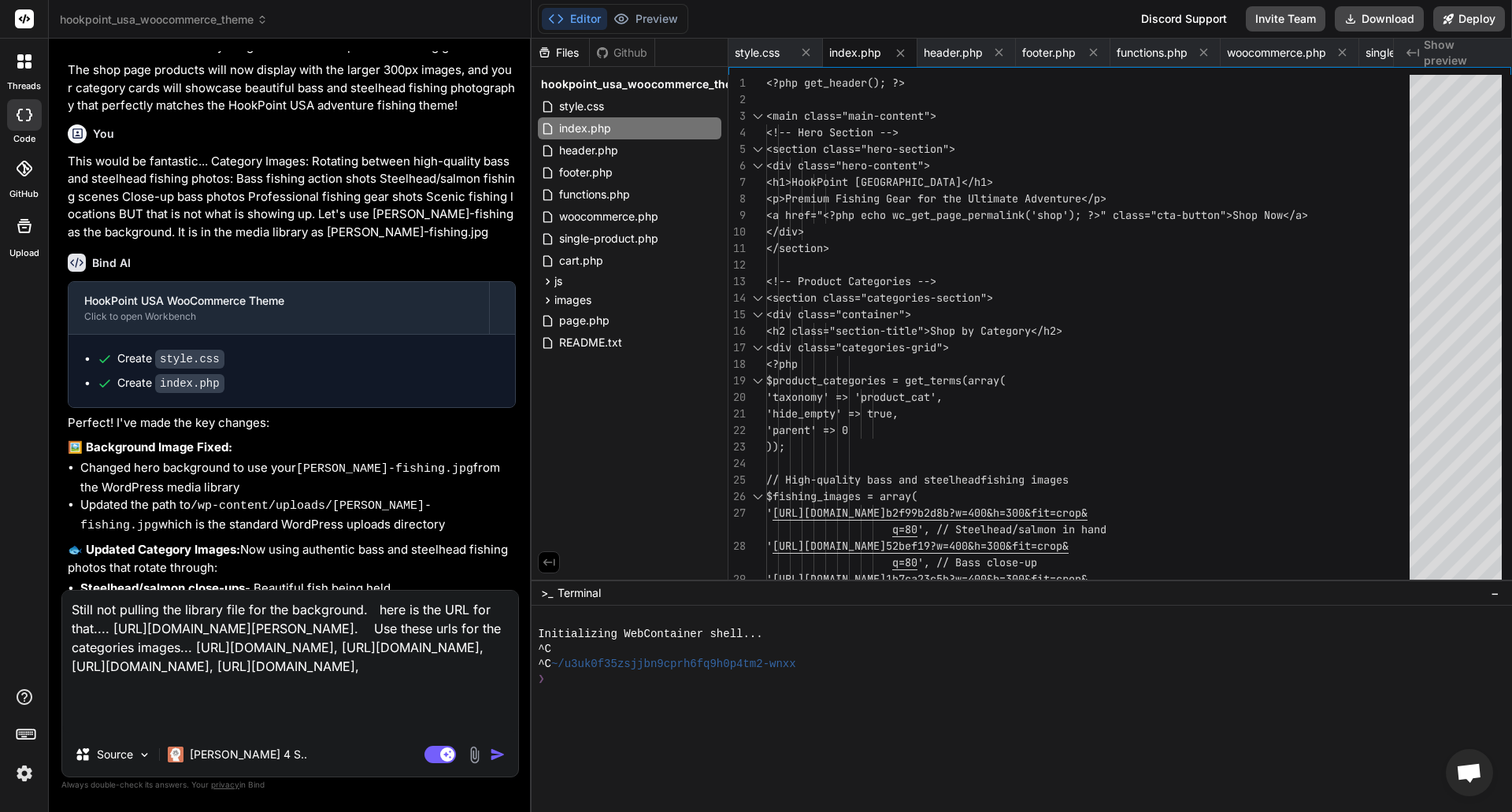
paste textarea "https://hookpointusa.com/wp-content/uploads/2025/10/web4.jpg"
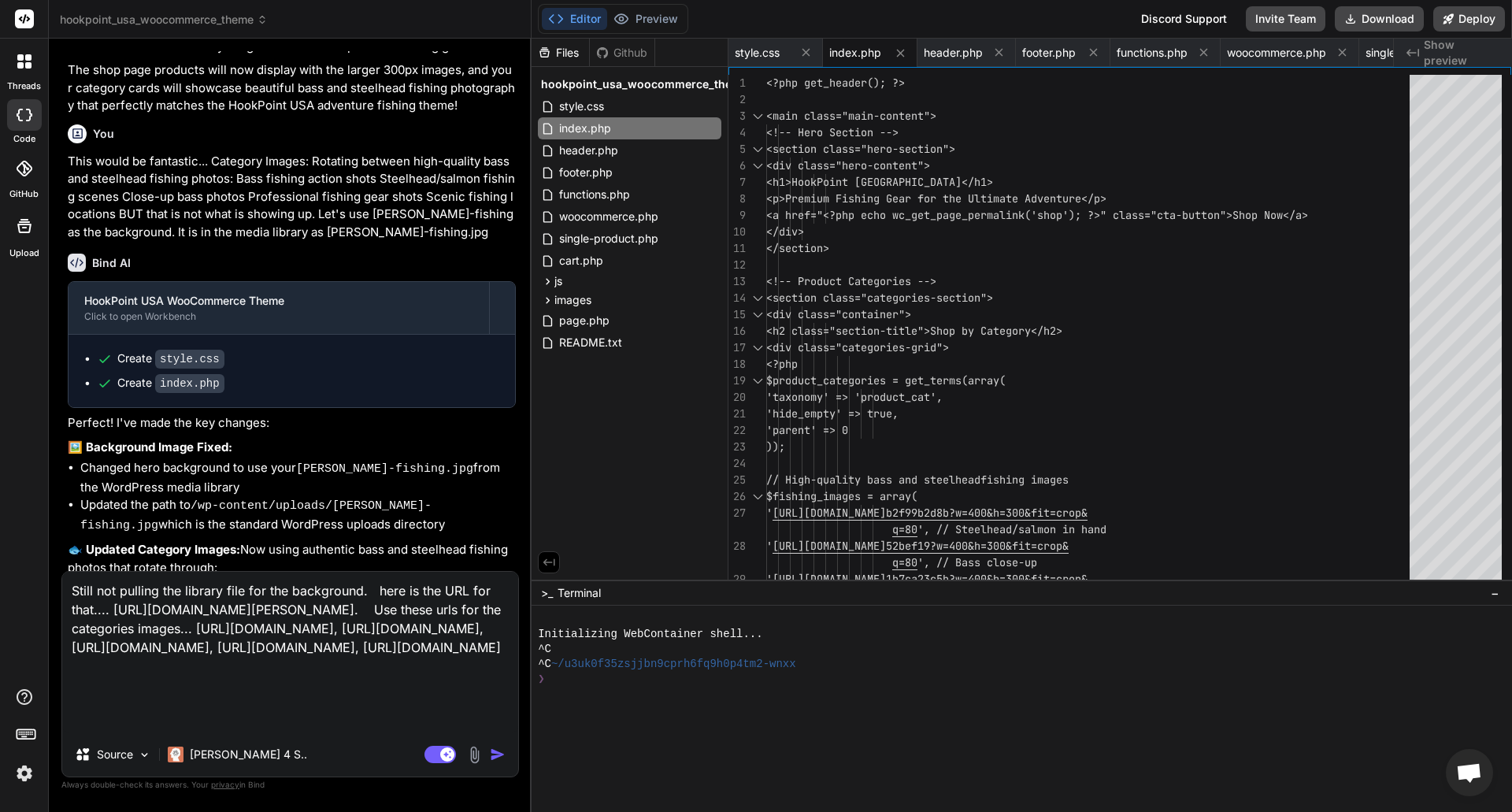
click at [492, 747] on img "button" at bounding box center [497, 754] width 16 height 16
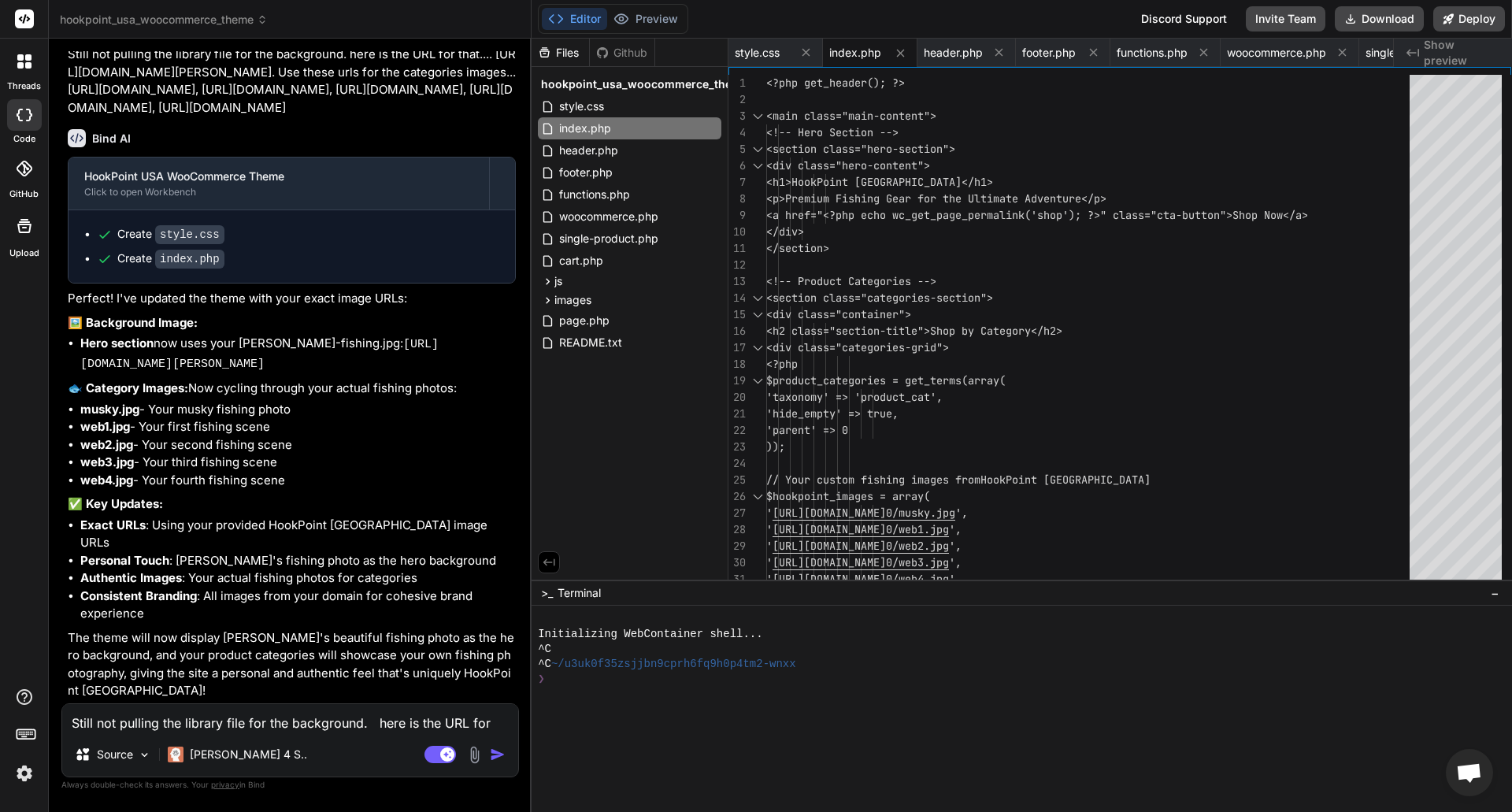
scroll to position [4653, 0]
click at [1380, 14] on button "Download" at bounding box center [1378, 19] width 89 height 25
click at [252, 718] on textarea "Still not pulling the library file for the background. here is the URL for that…" at bounding box center [291, 717] width 456 height 28
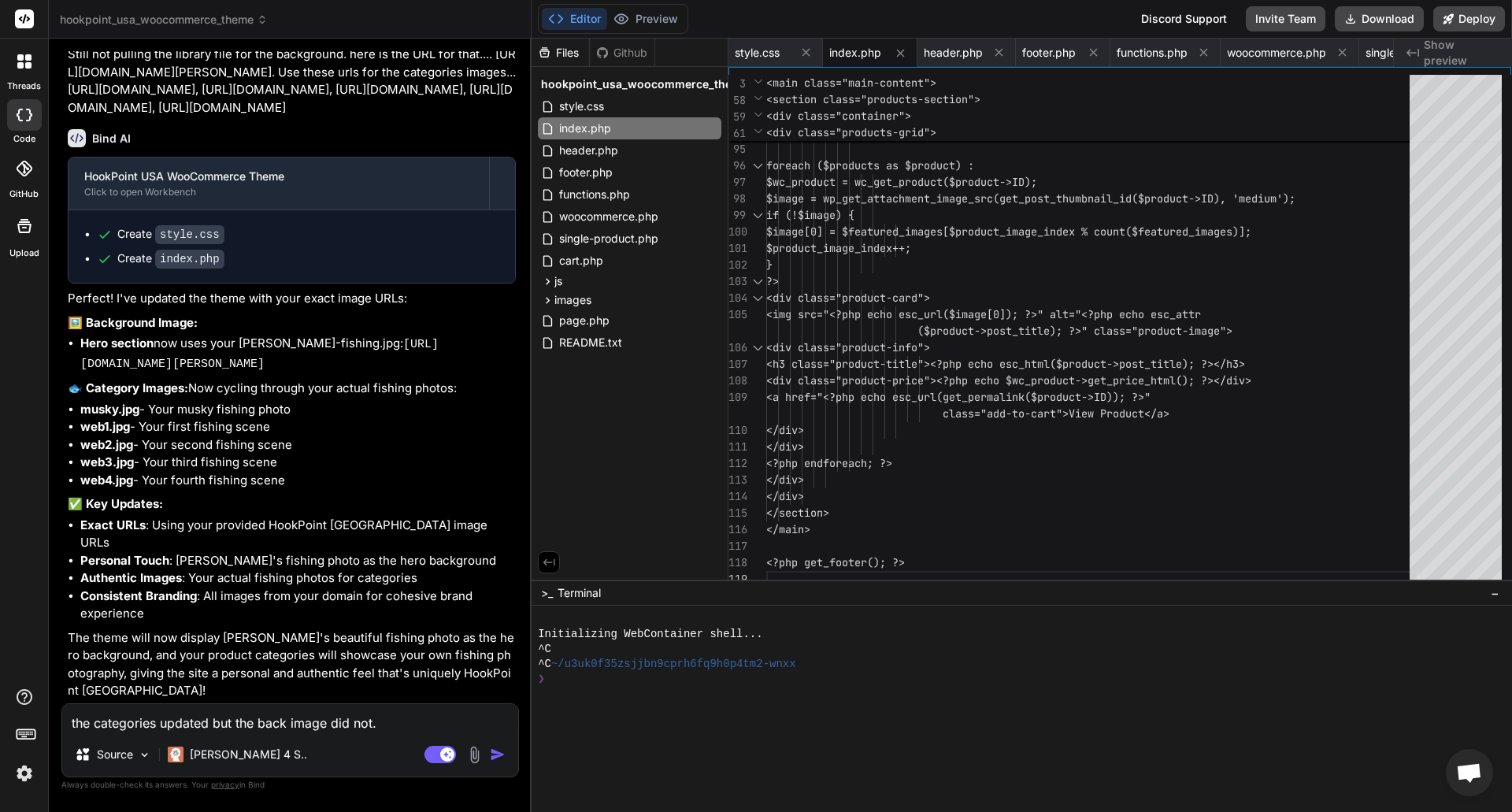
click at [498, 754] on img "button" at bounding box center [497, 754] width 16 height 16
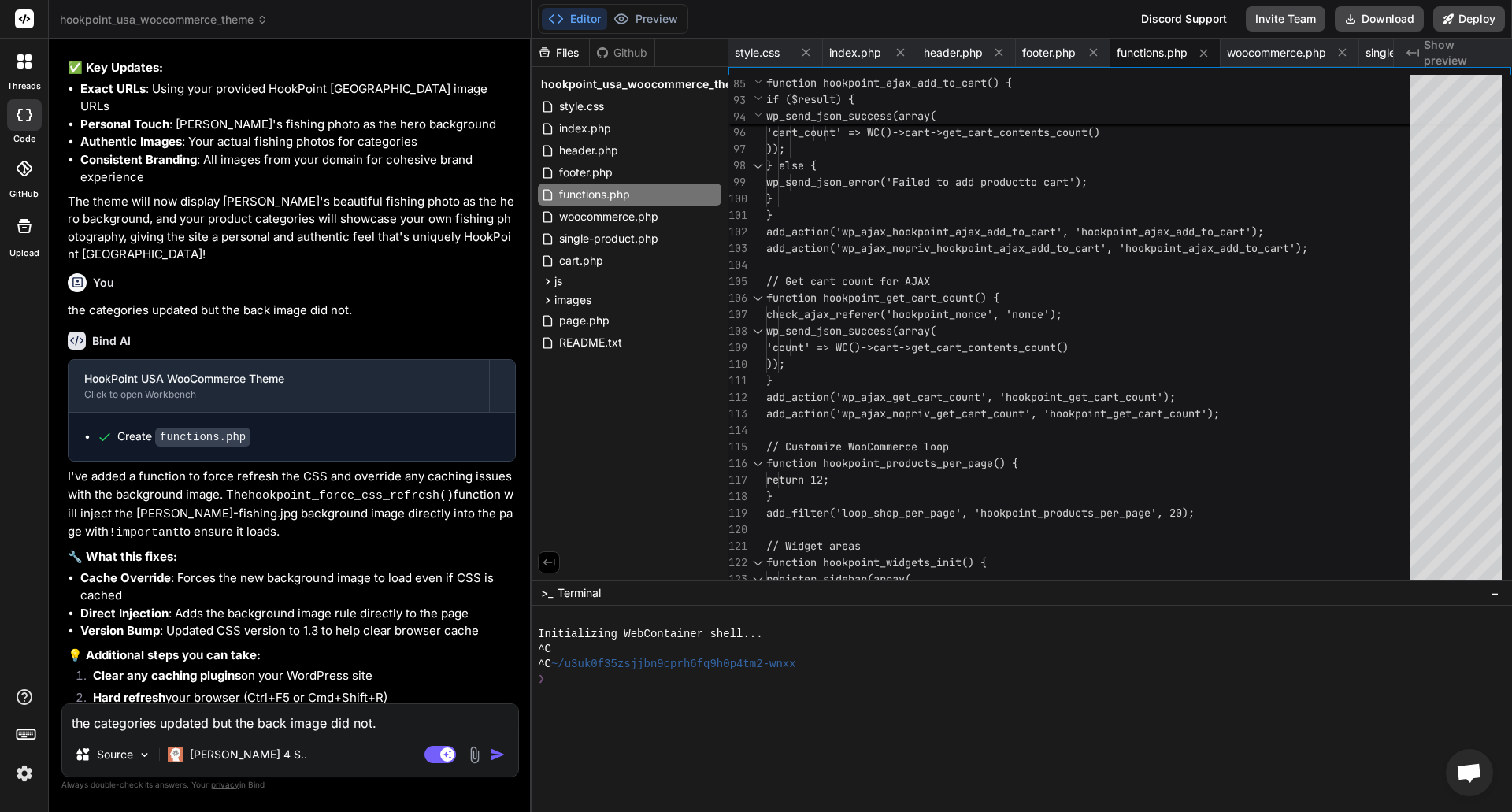
scroll to position [5157, 0]
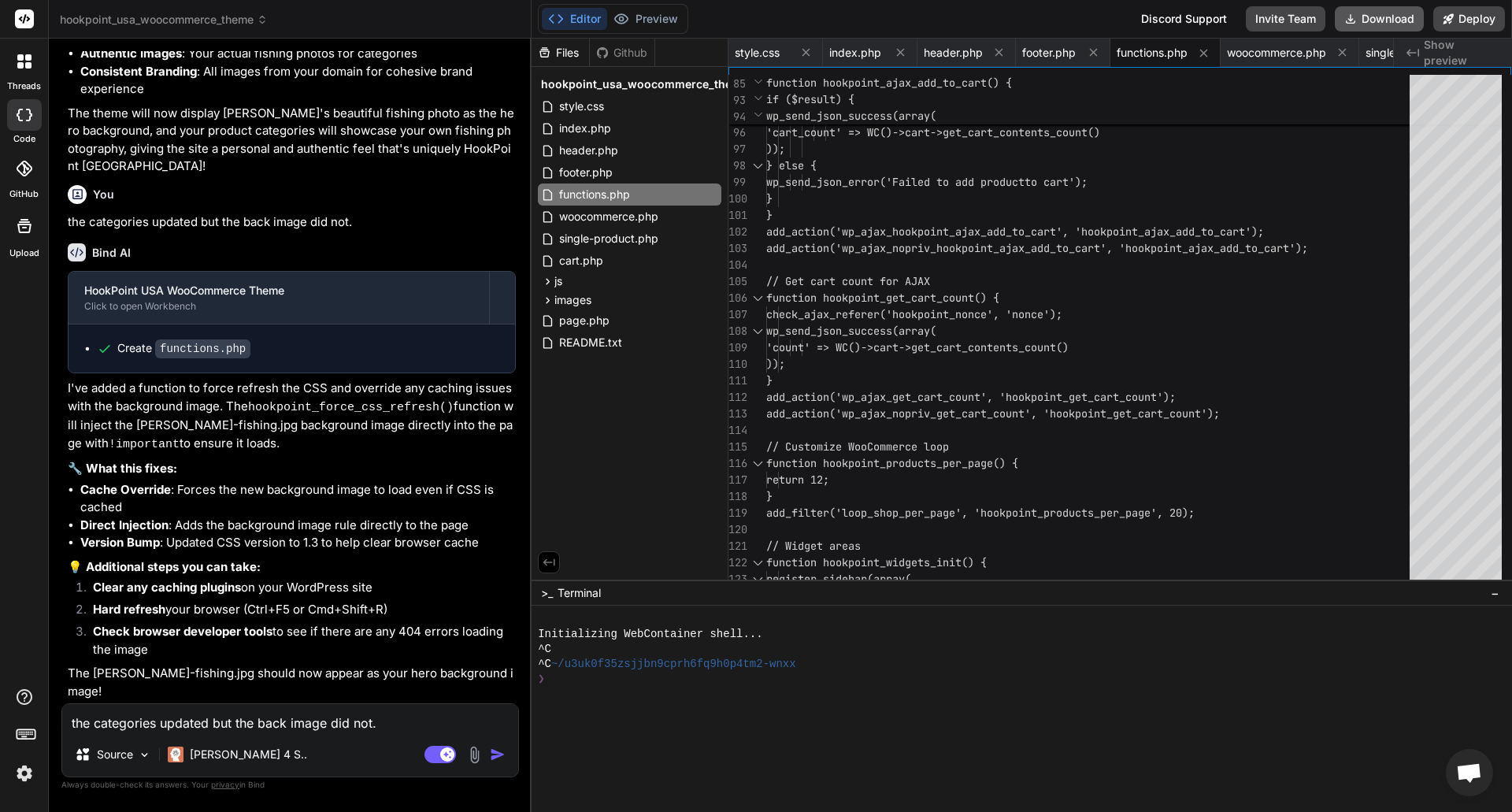
click at [1365, 15] on button "Download" at bounding box center [1378, 19] width 89 height 25
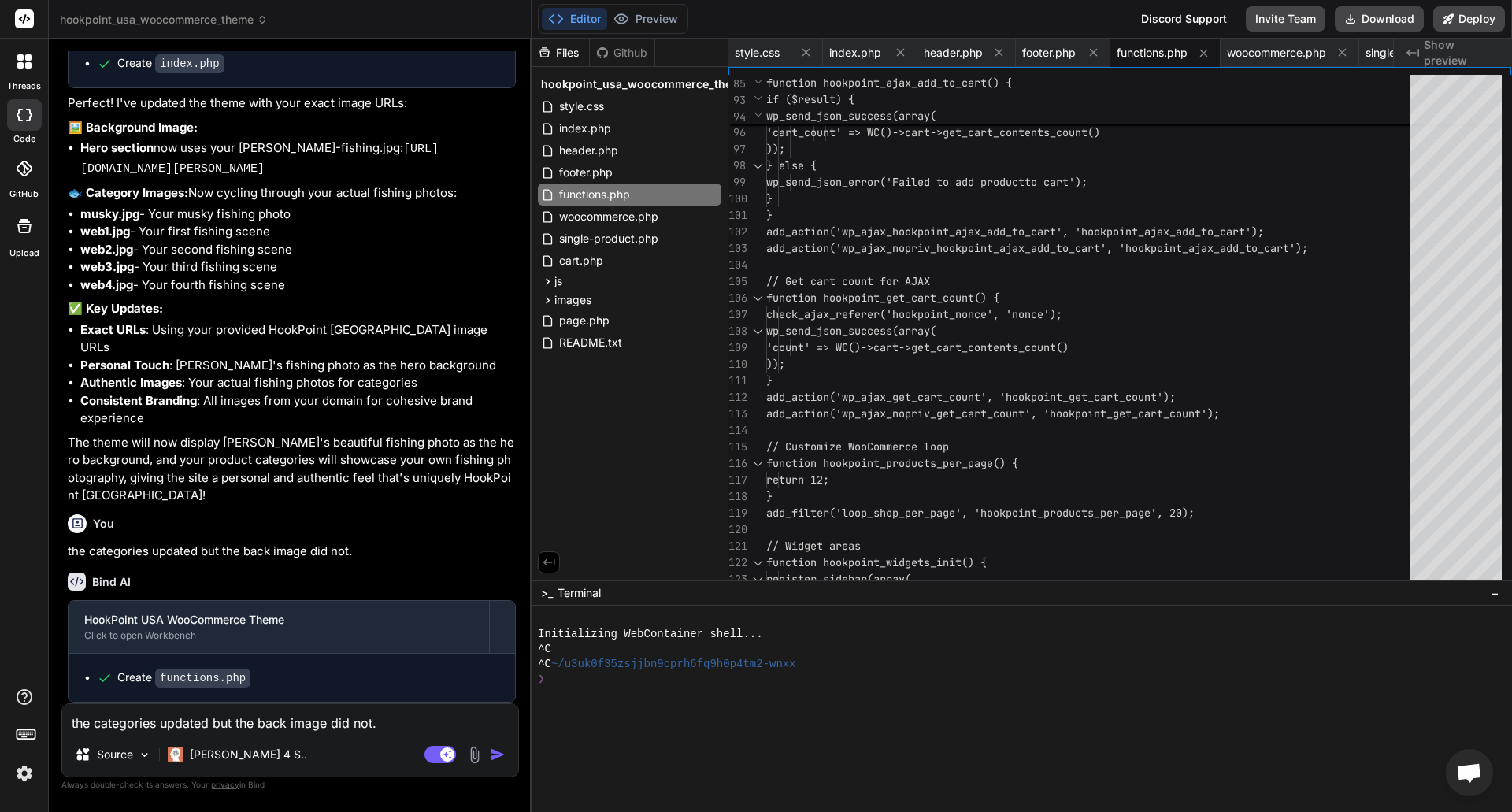
scroll to position [4999, 0]
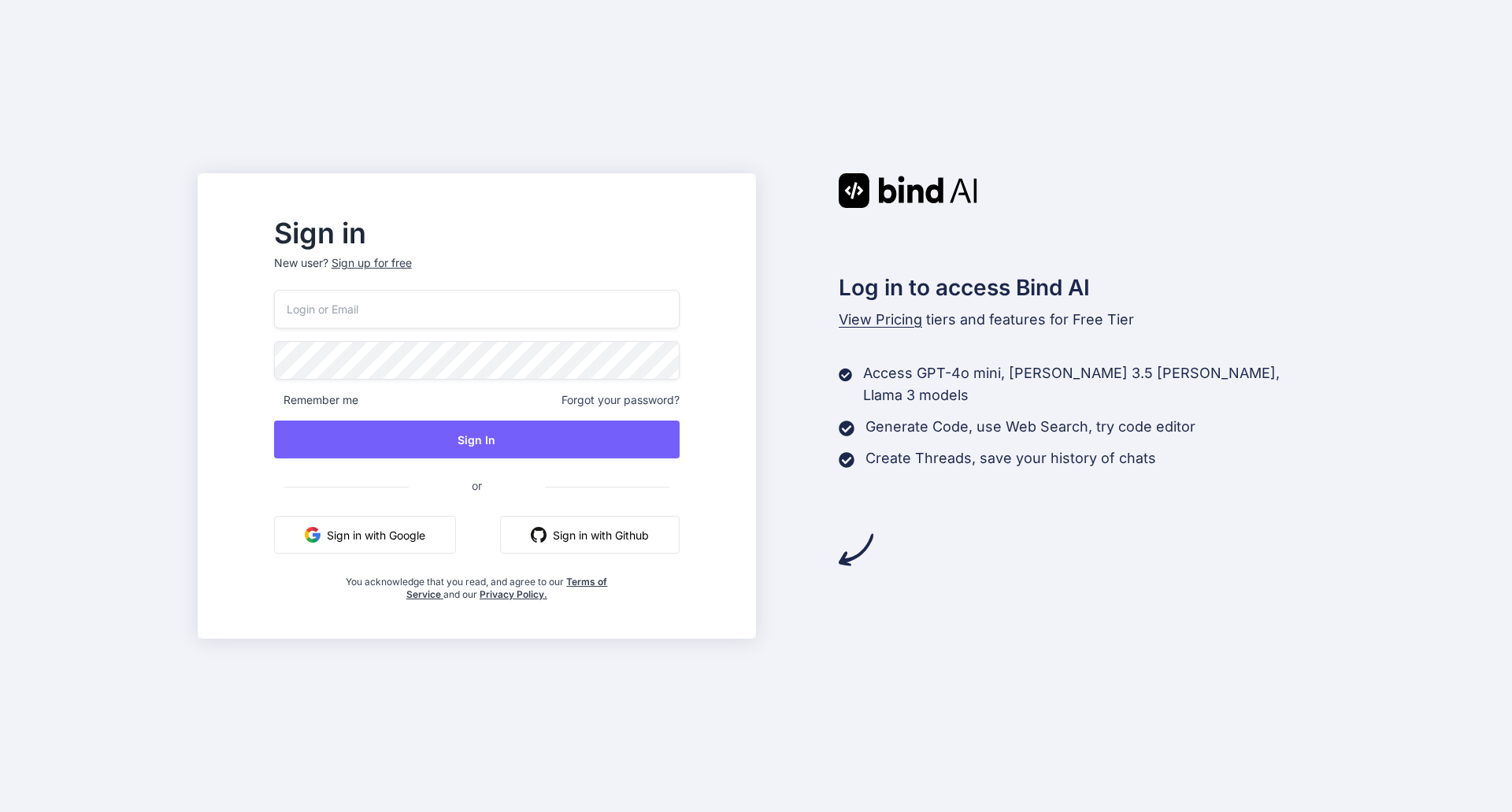
click at [472, 318] on input "email" at bounding box center [477, 309] width 406 height 39
type input "J"
type input "[EMAIL_ADDRESS][DOMAIN_NAME]"
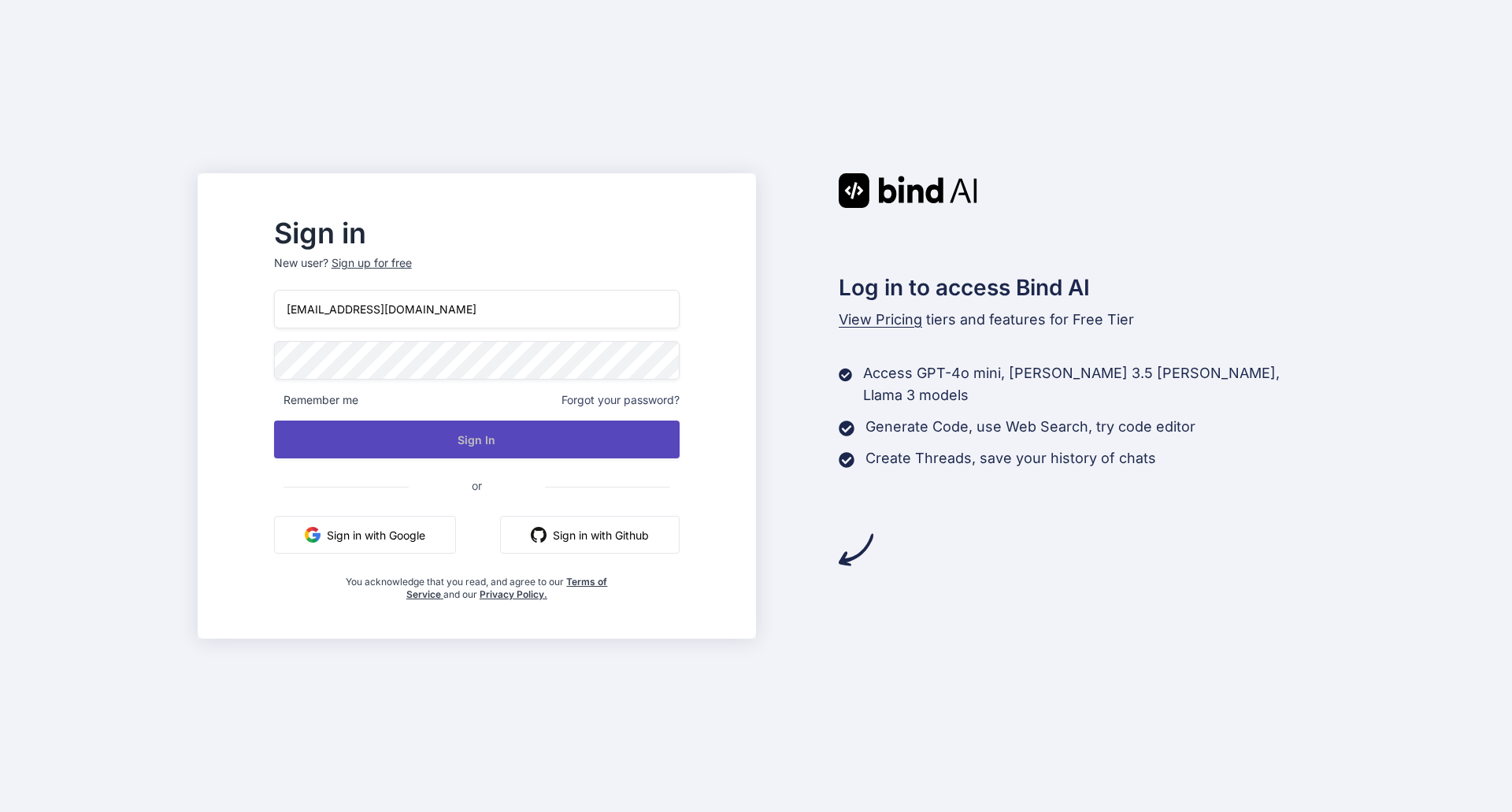
click at [515, 445] on button "Sign In" at bounding box center [477, 439] width 406 height 38
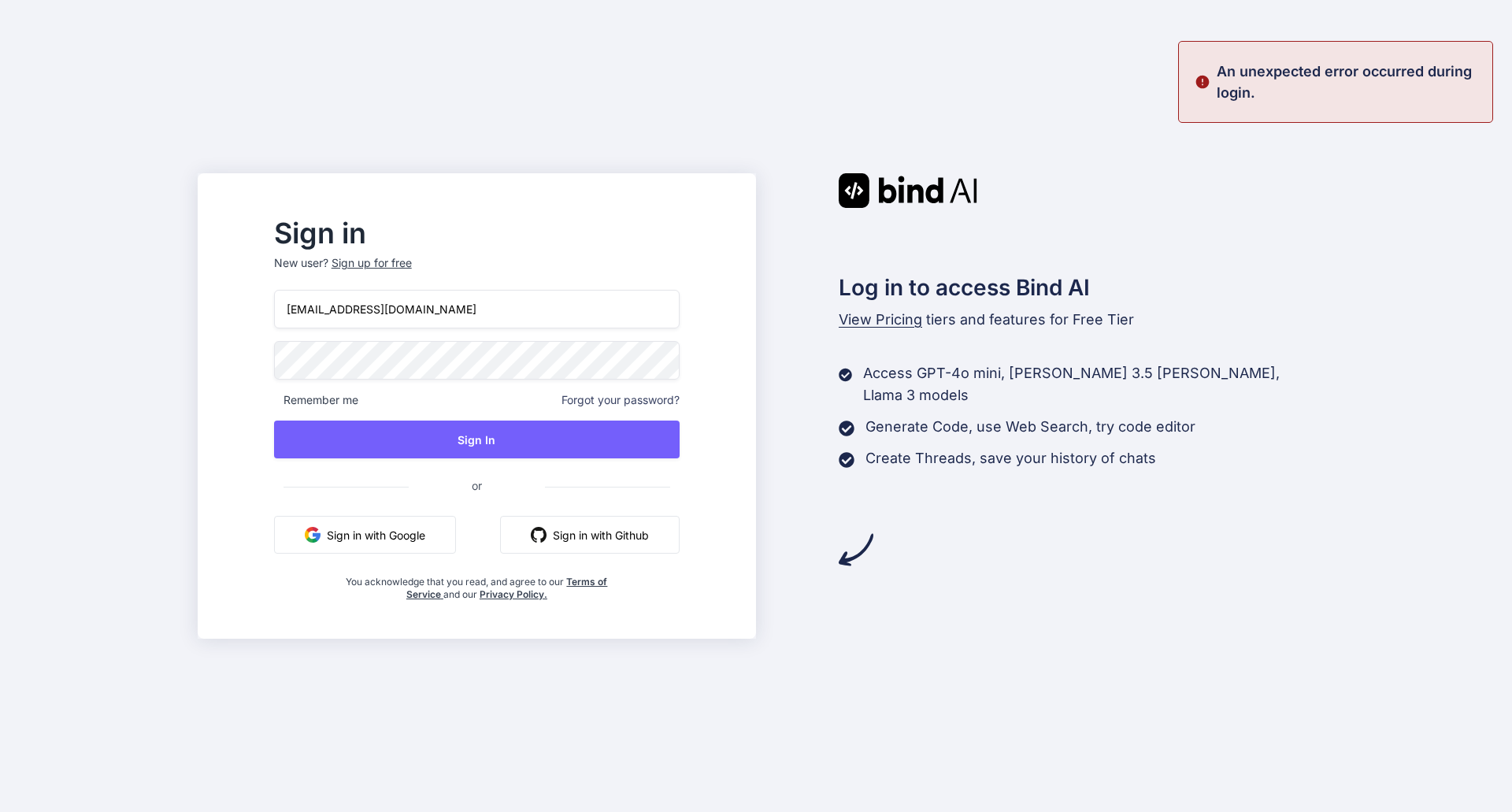
click at [1331, 50] on div "An unexpected error occurred during login." at bounding box center [1336, 82] width 315 height 82
click at [1010, 170] on div "Sign in New user? Sign up for free [EMAIL_ADDRESS][DOMAIN_NAME] Remember me For…" at bounding box center [756, 406] width 1512 height 812
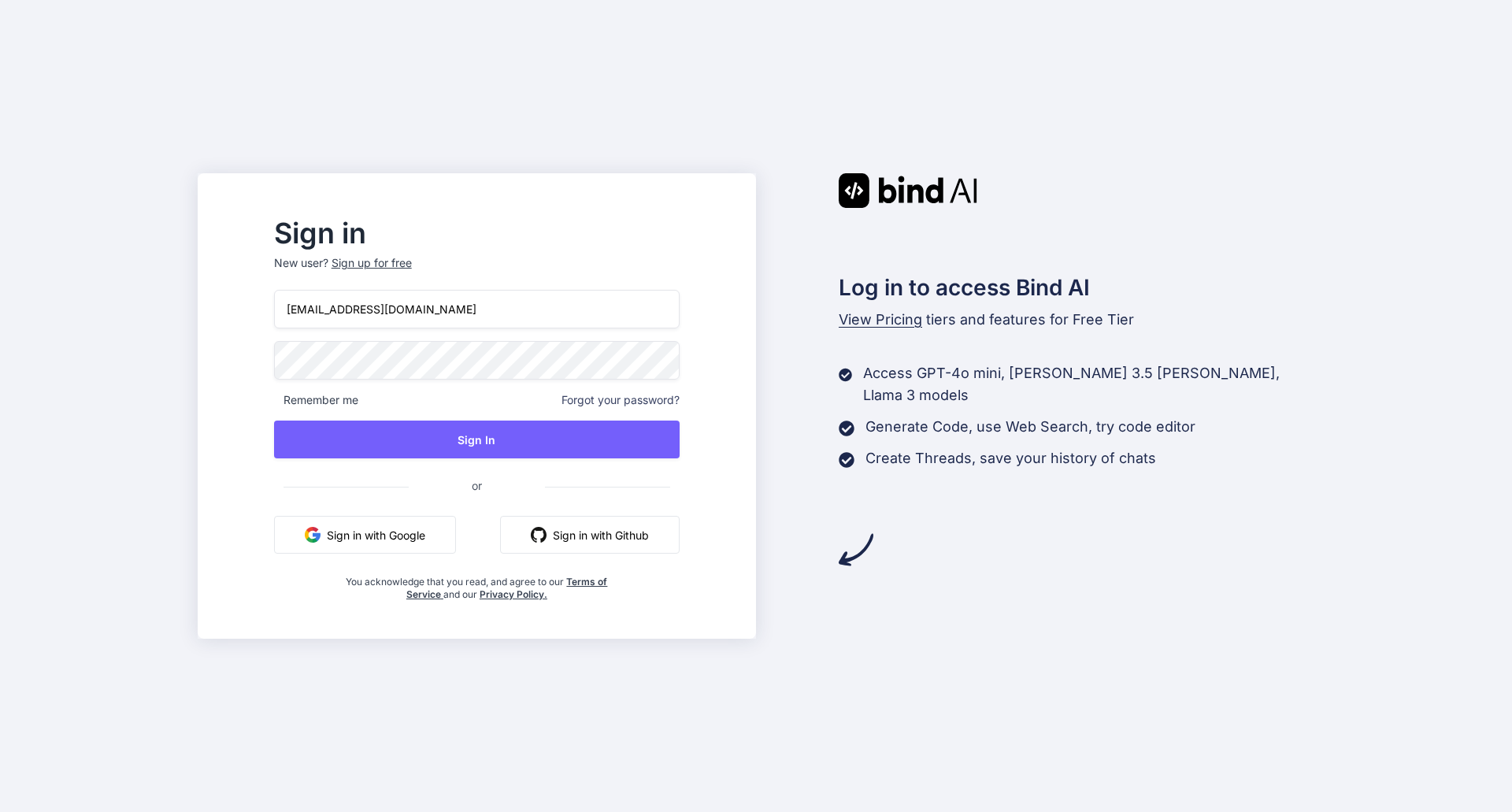
click at [114, 356] on div "Sign in New user? Sign up for free [EMAIL_ADDRESS][DOMAIN_NAME] Remember me For…" at bounding box center [756, 406] width 1512 height 812
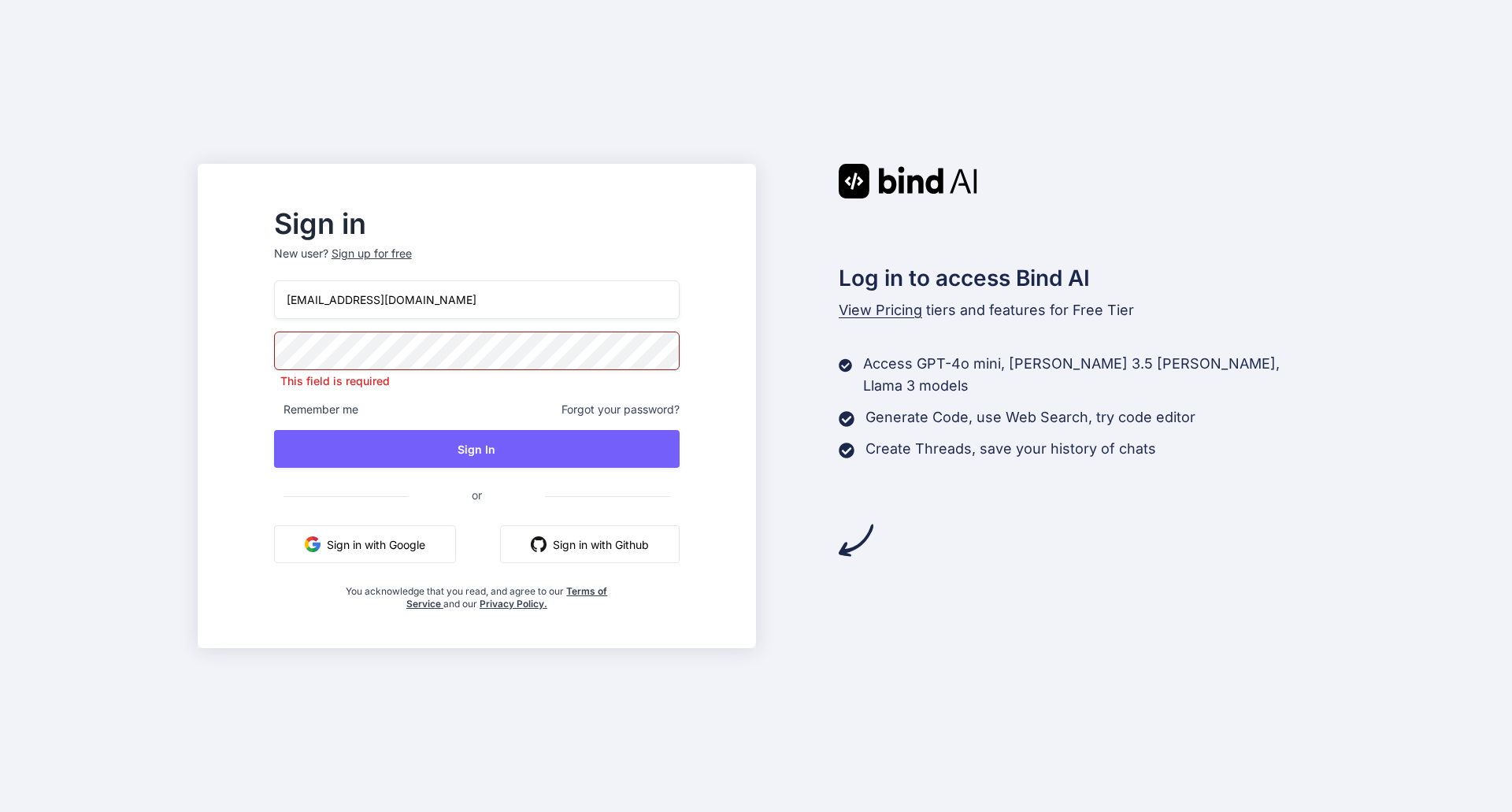
click at [416, 546] on button "Sign in with Google" at bounding box center [365, 544] width 182 height 38
